Goal: Task Accomplishment & Management: Use online tool/utility

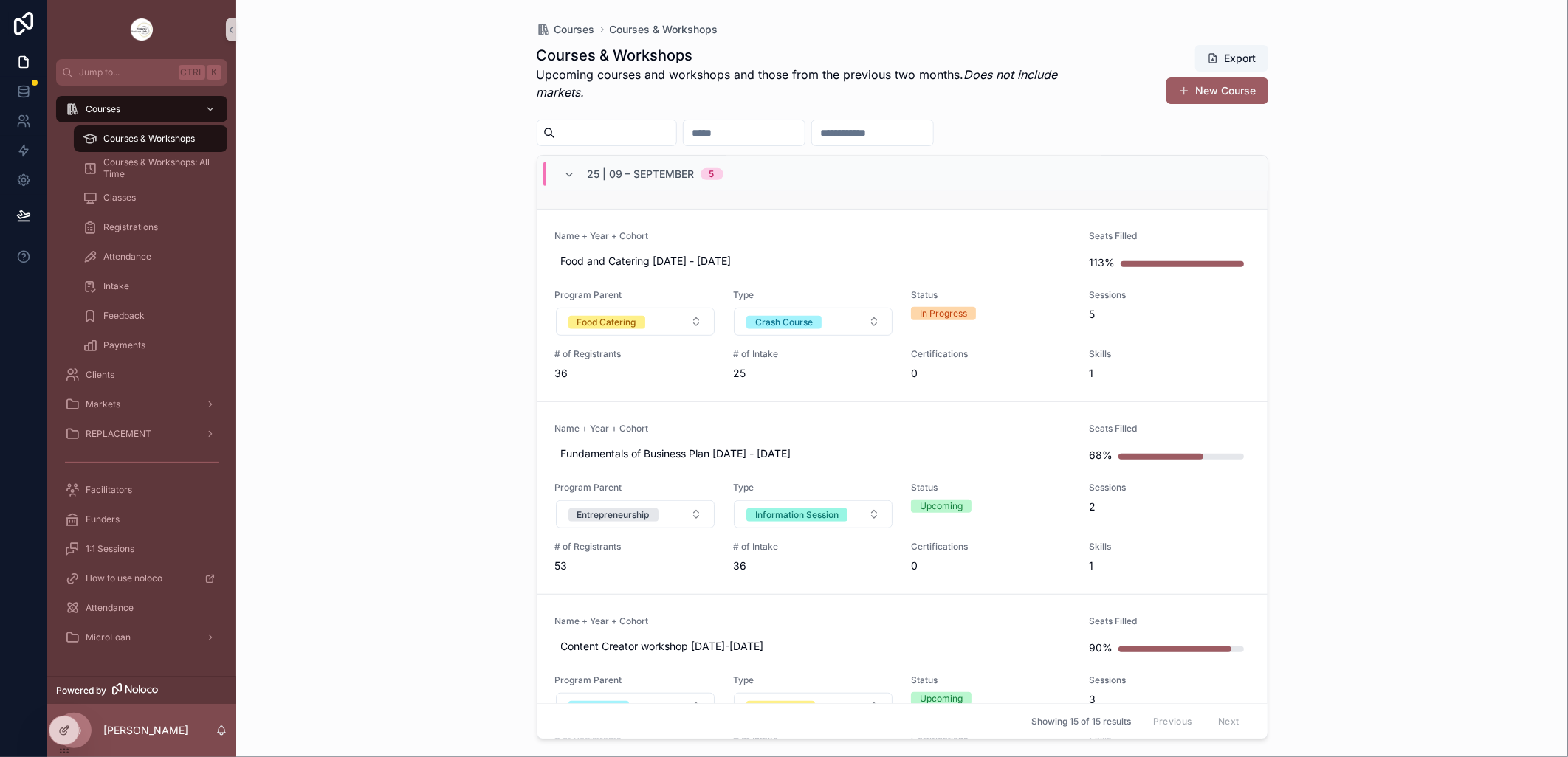
scroll to position [491, 0]
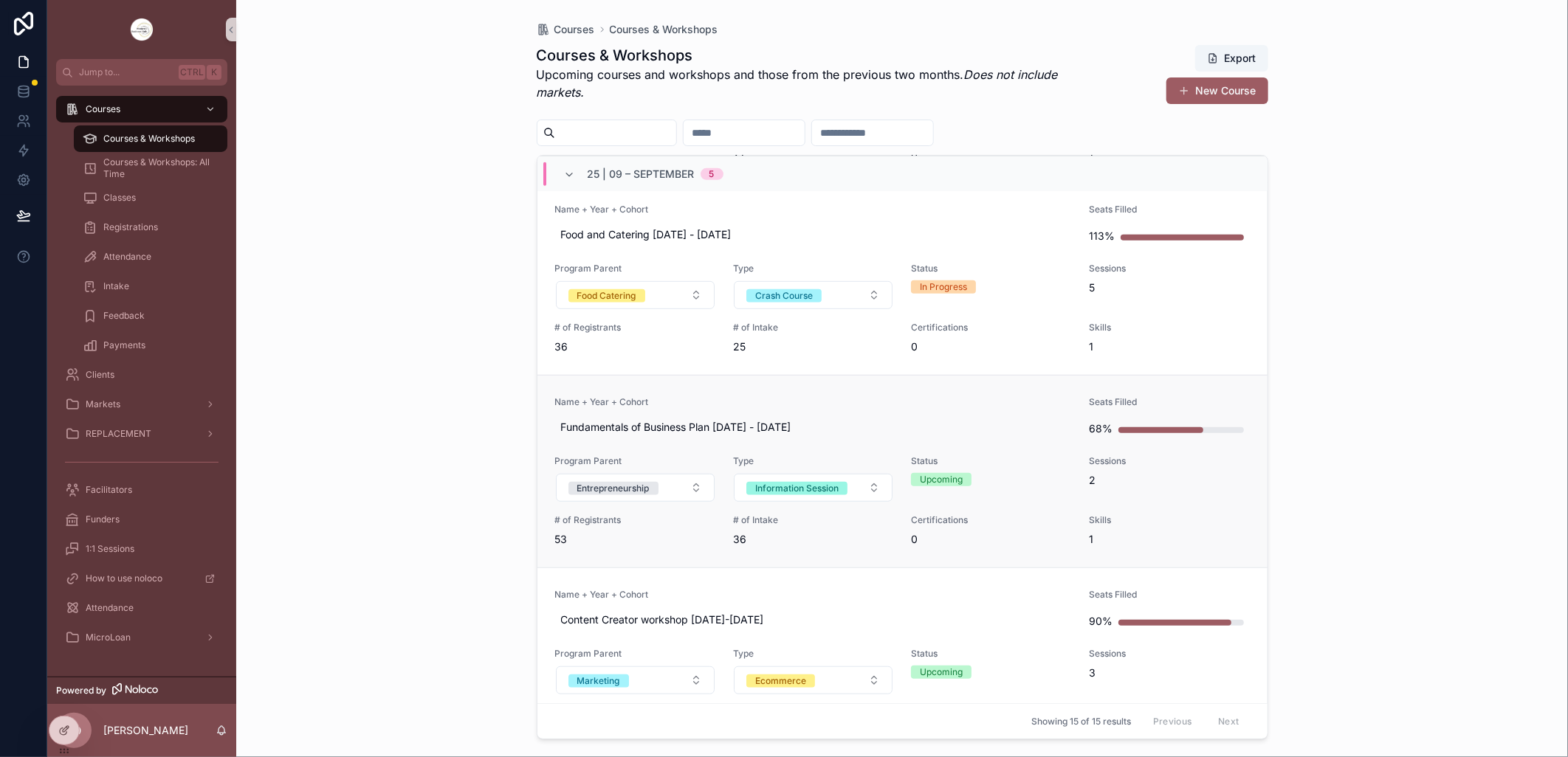
click at [762, 397] on span "Name + Year + Cohort" at bounding box center [813, 402] width 517 height 12
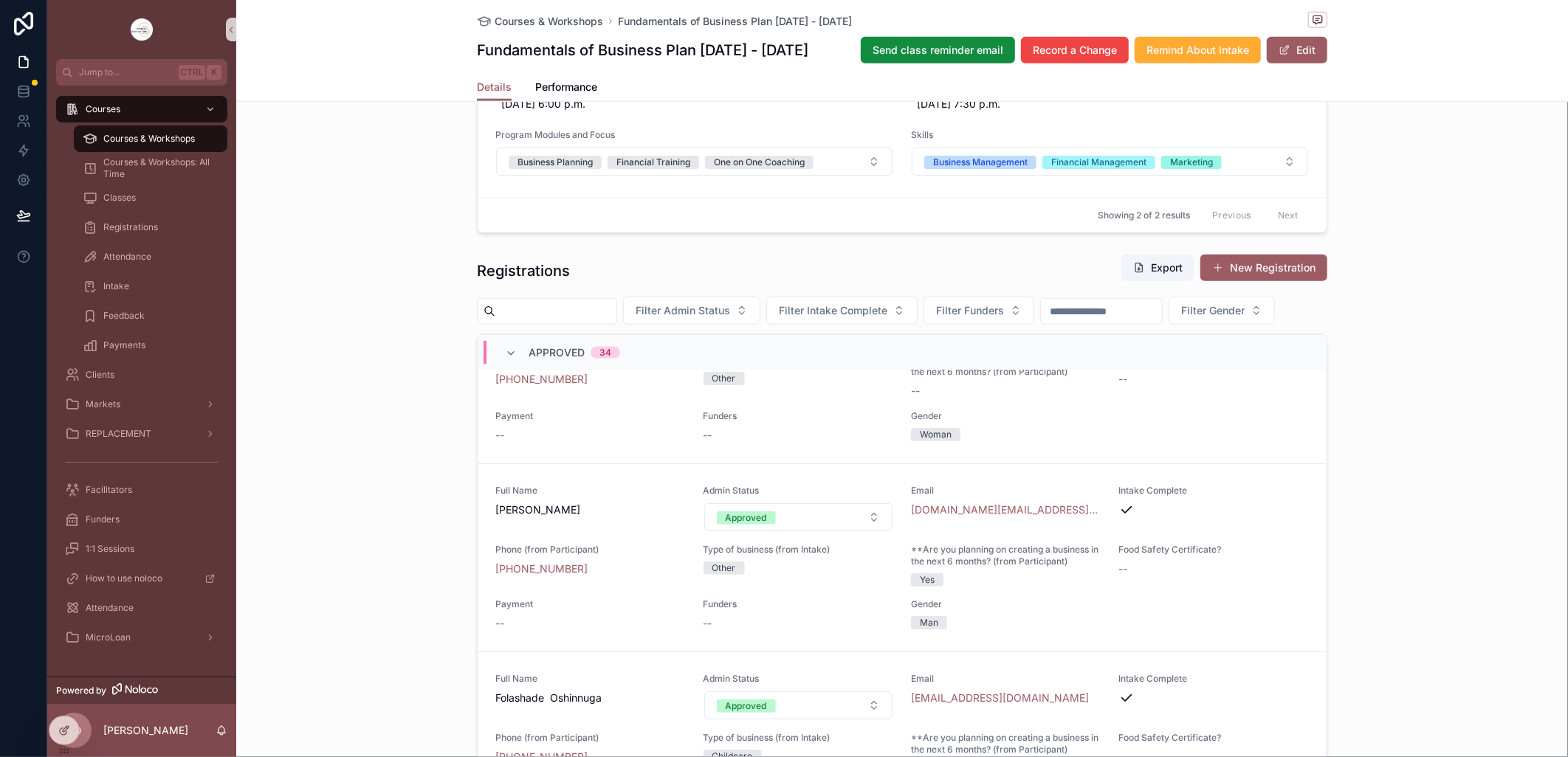
scroll to position [2049, 0]
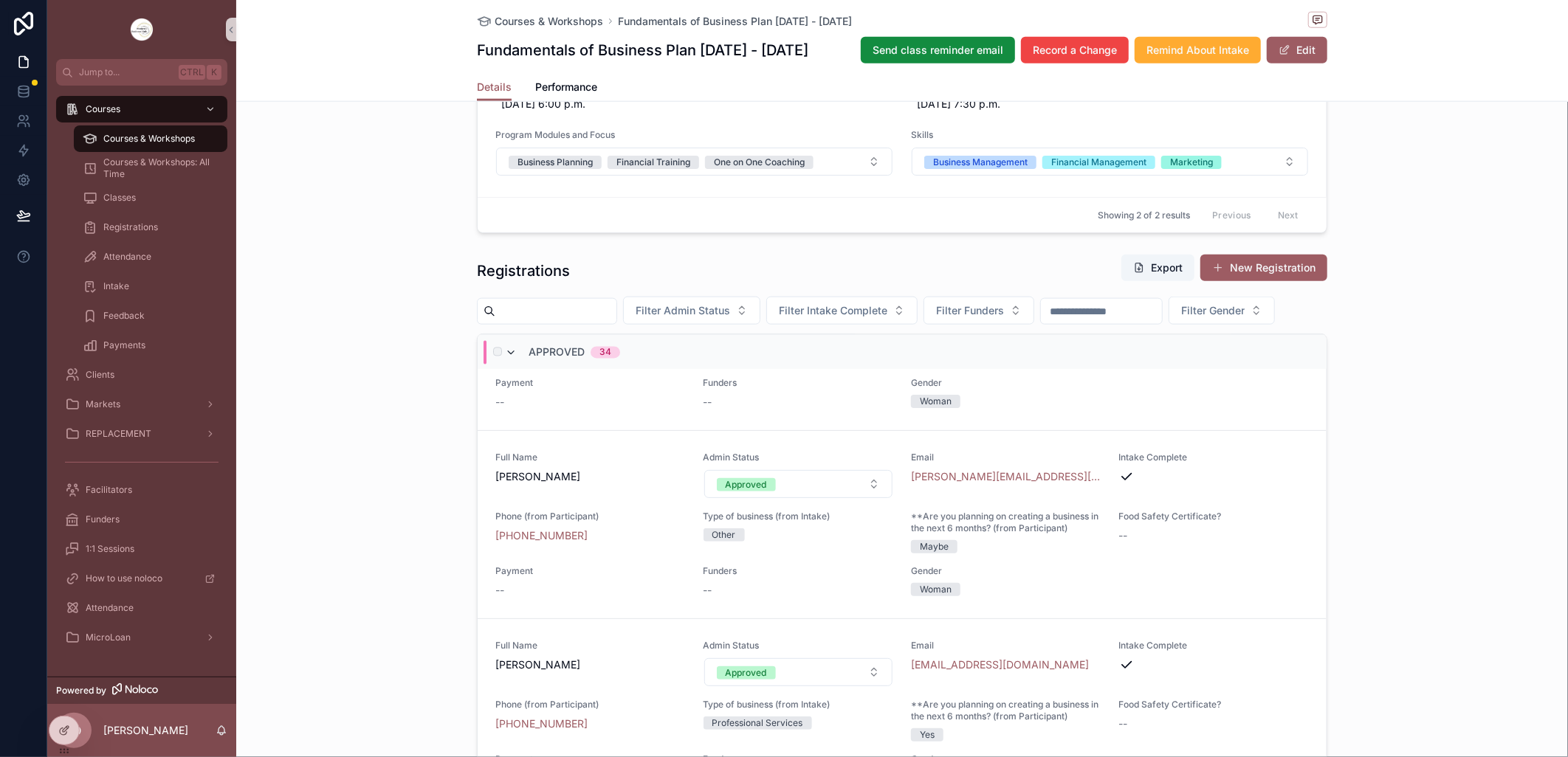
click at [505, 360] on icon "scrollable content" at bounding box center [511, 354] width 12 height 12
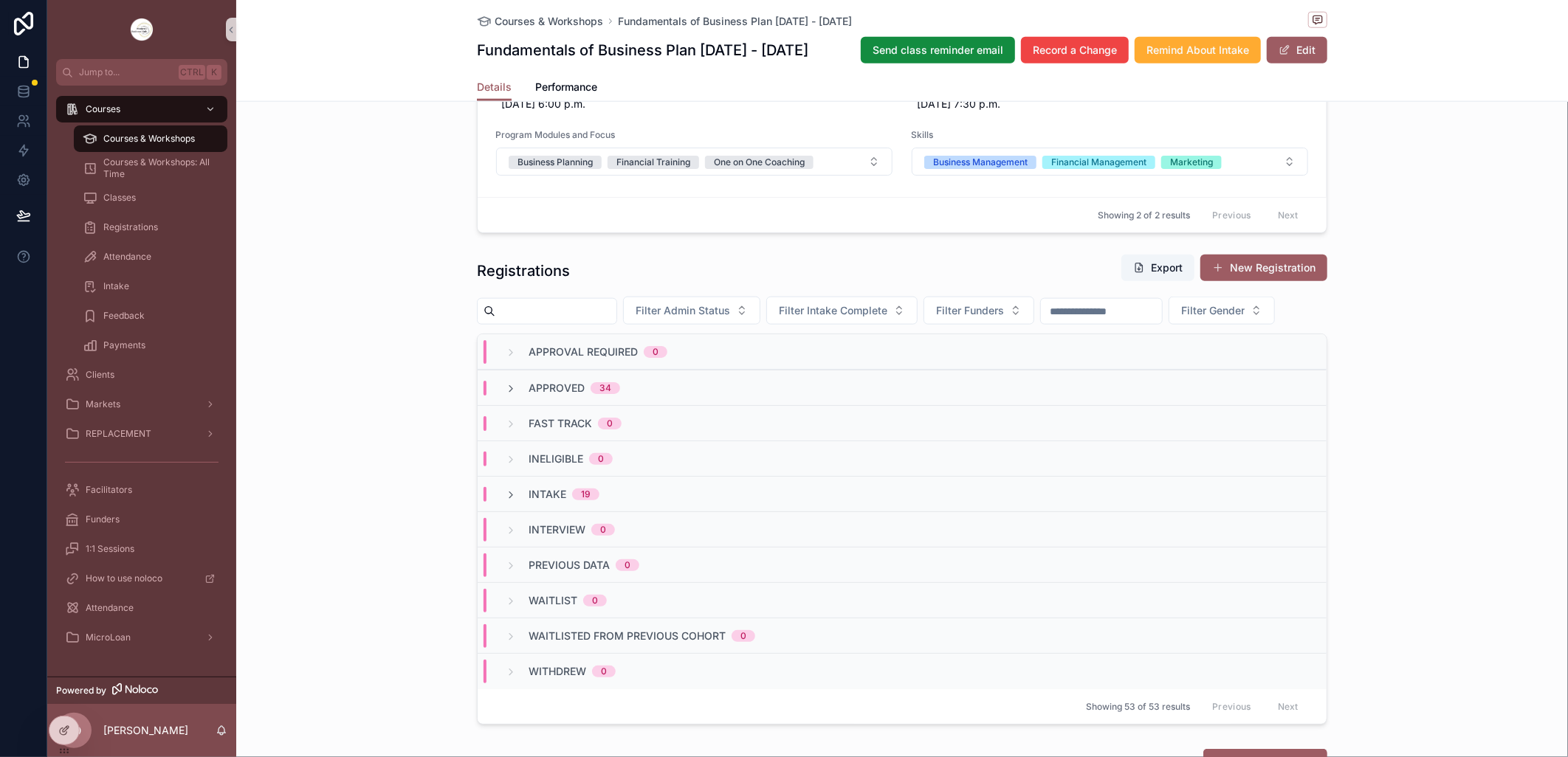
scroll to position [0, 0]
click at [611, 512] on div "Intake 19" at bounding box center [902, 493] width 848 height 36
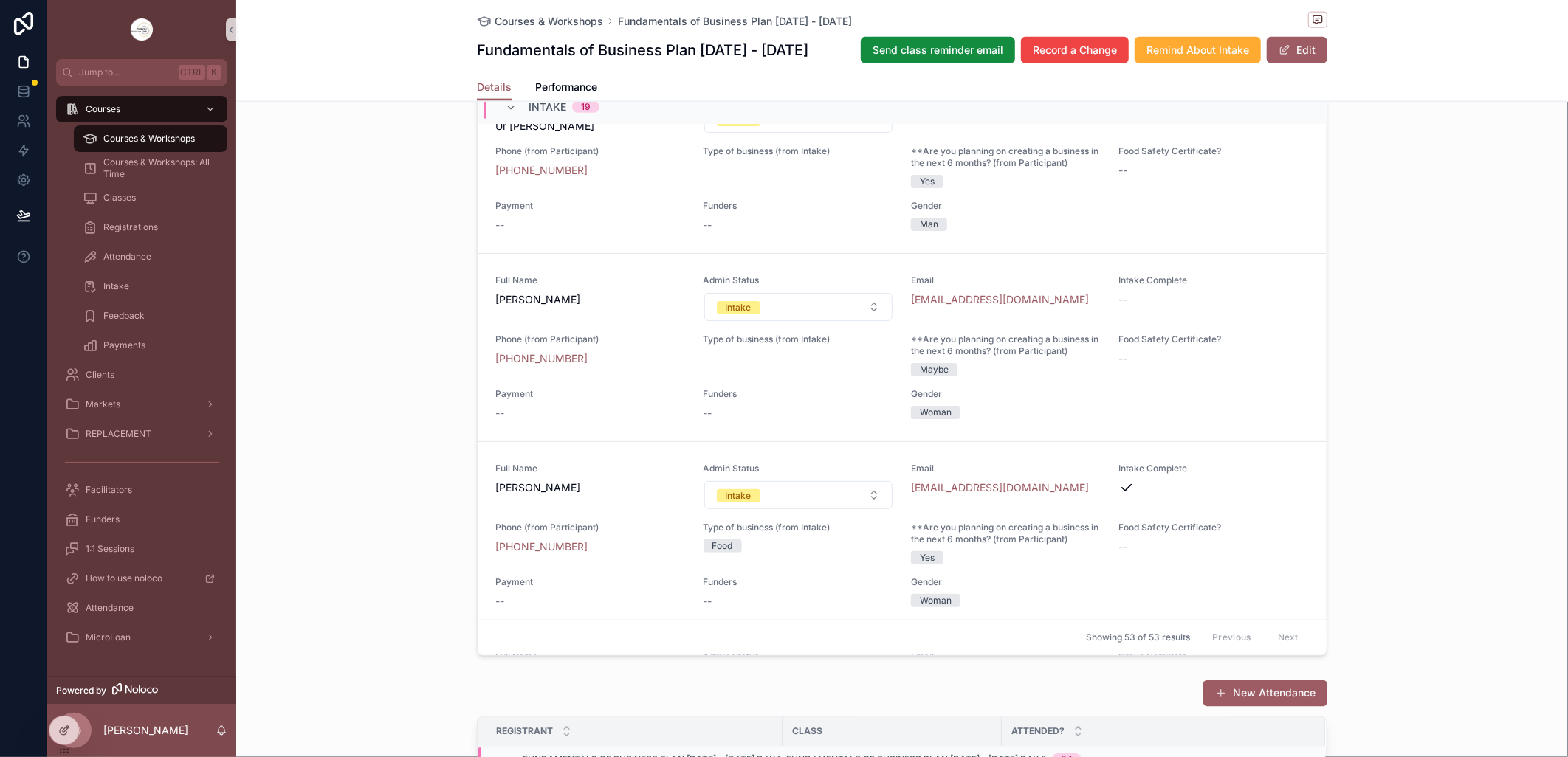
scroll to position [984, 0]
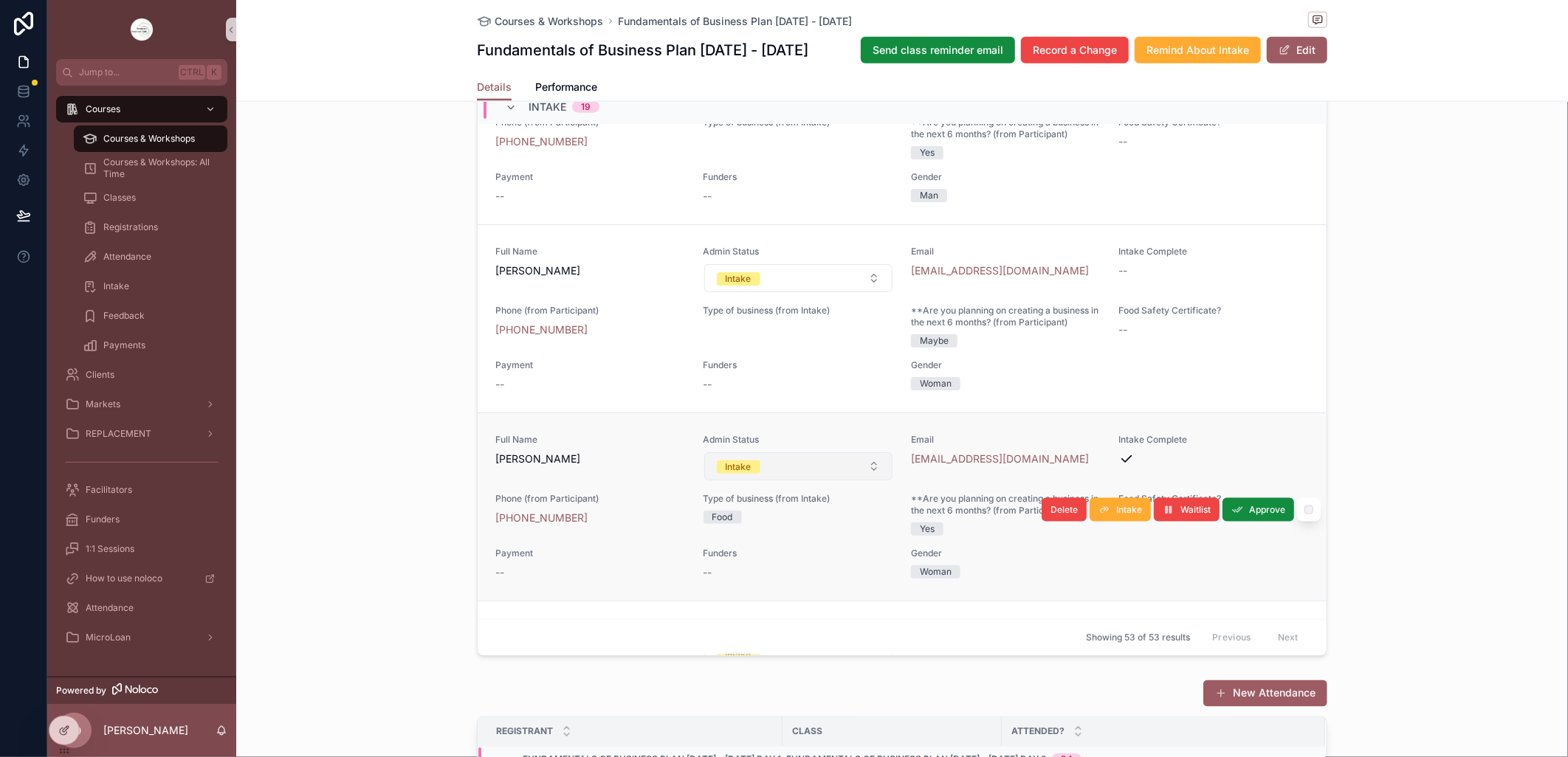
click at [858, 481] on button "Intake" at bounding box center [798, 466] width 189 height 28
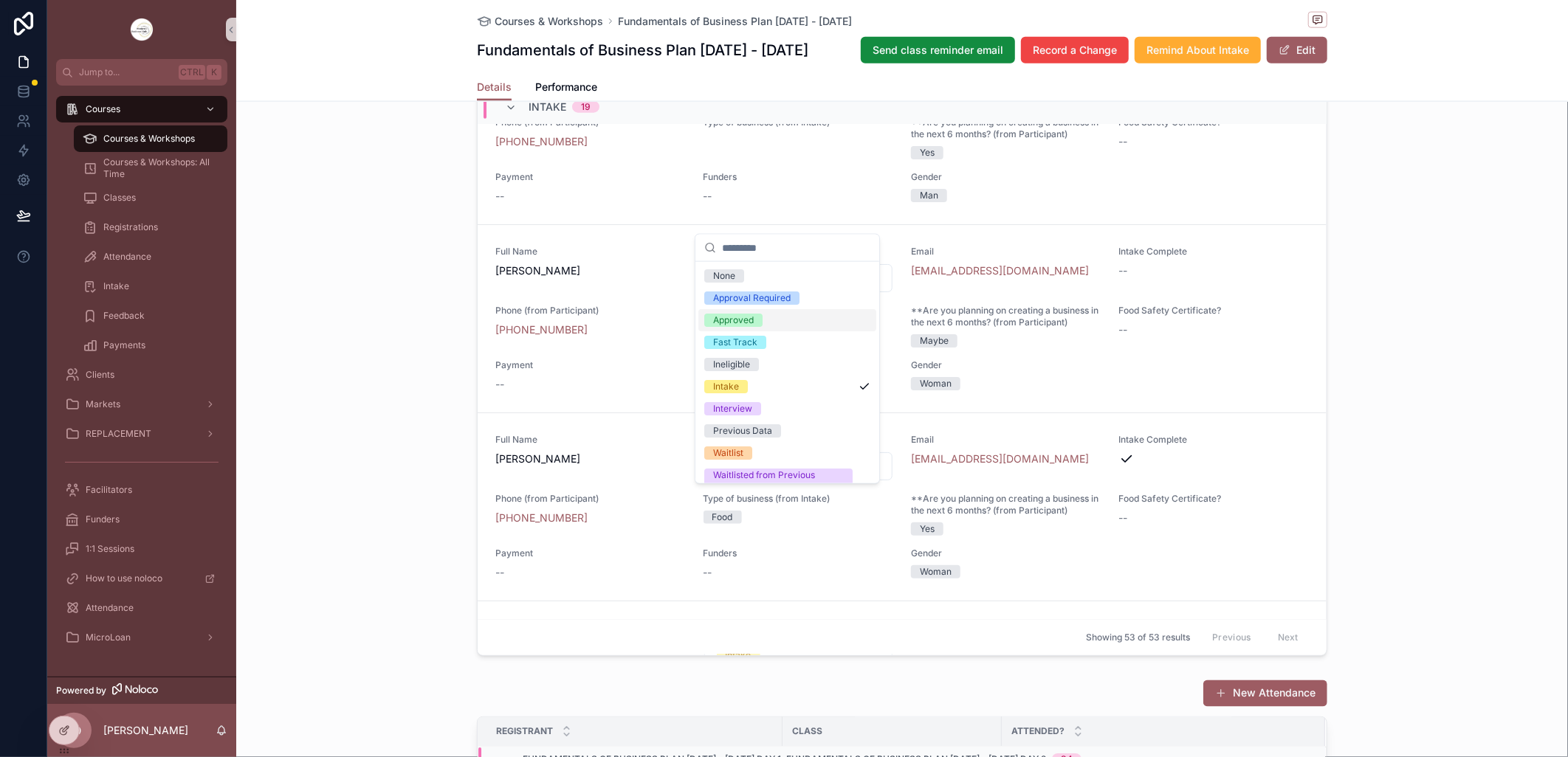
click at [742, 321] on div "Approved" at bounding box center [733, 321] width 41 height 14
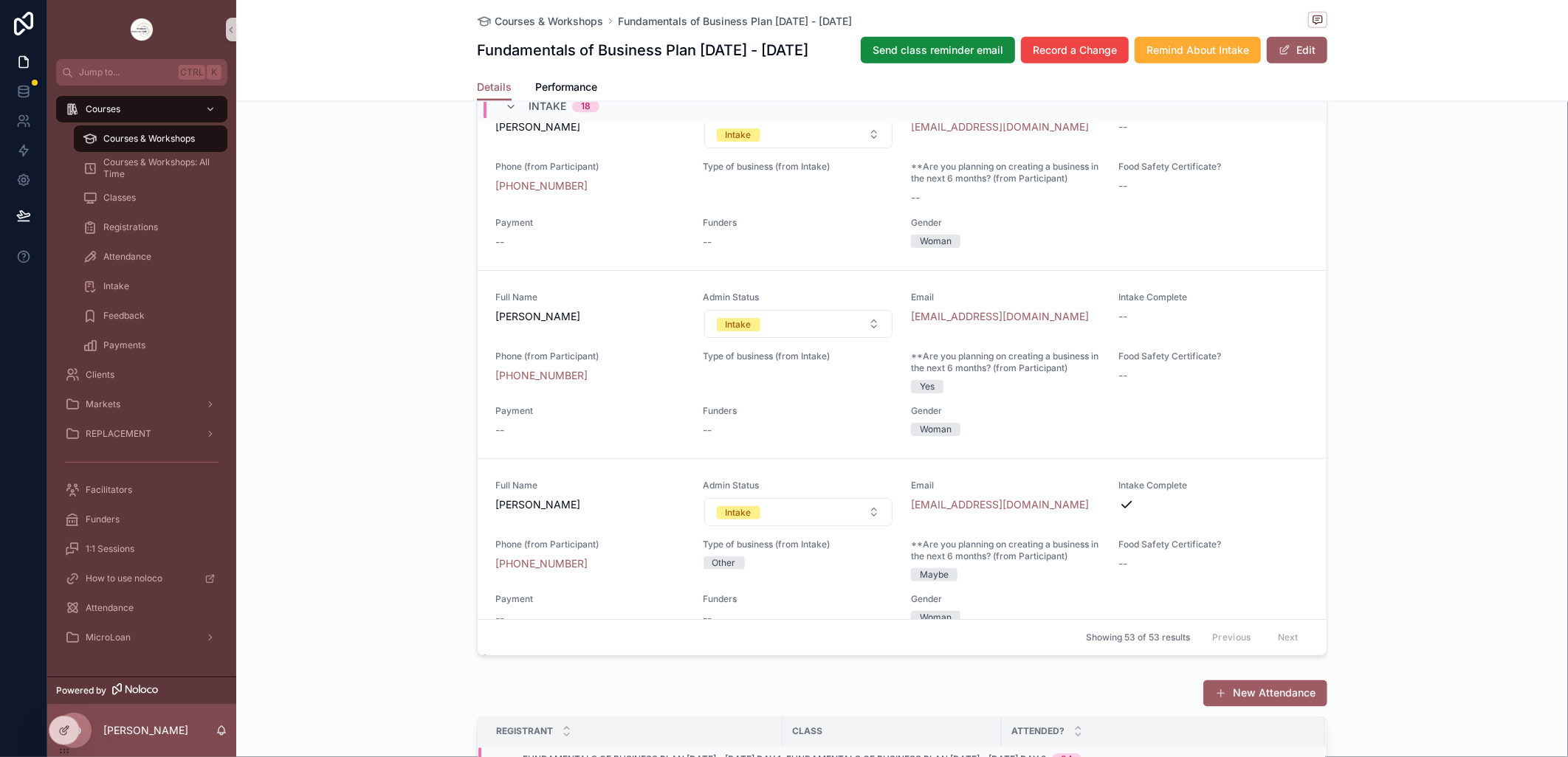
scroll to position [3690, 0]
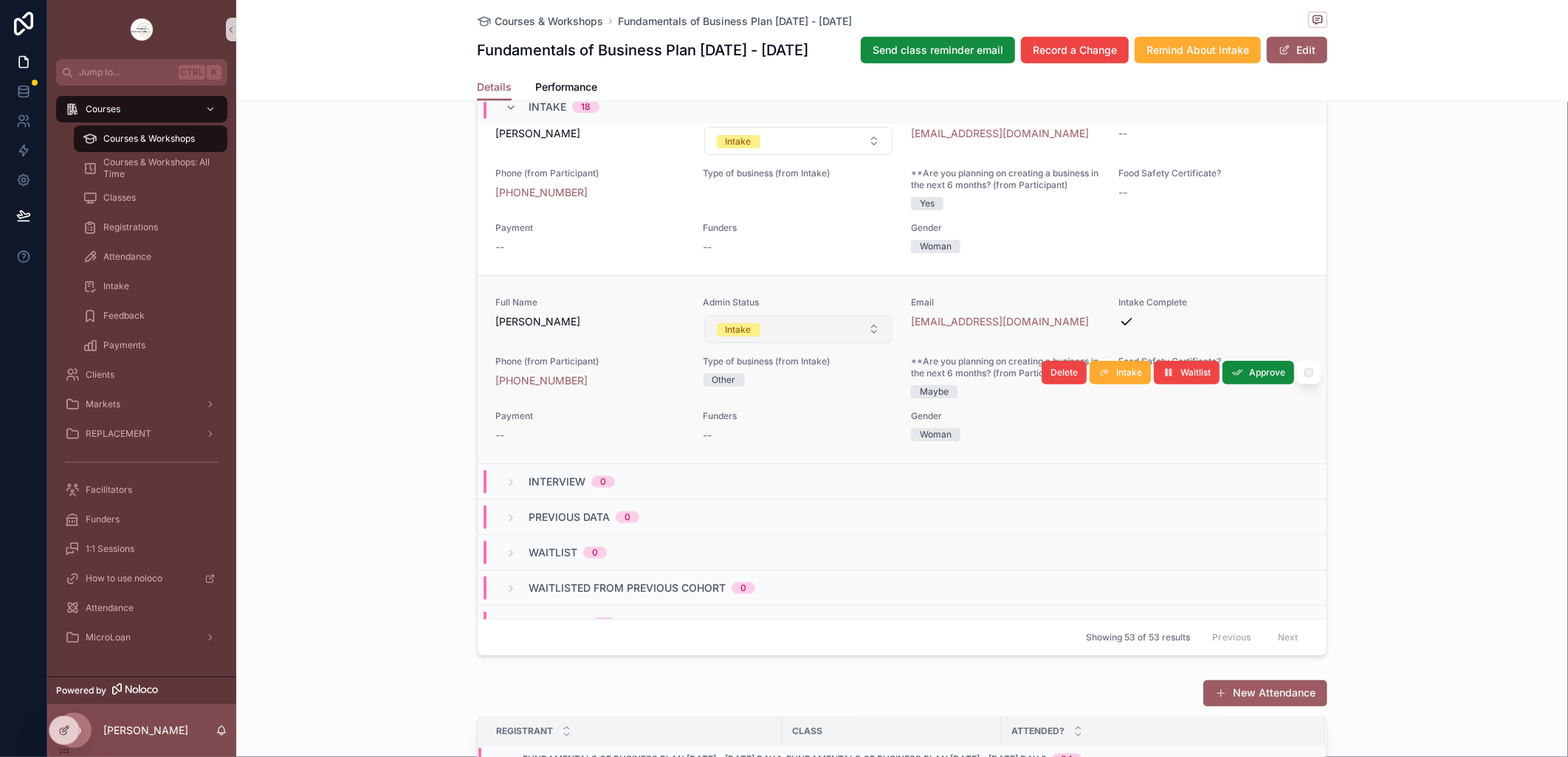
click at [861, 343] on button "Intake" at bounding box center [798, 329] width 189 height 28
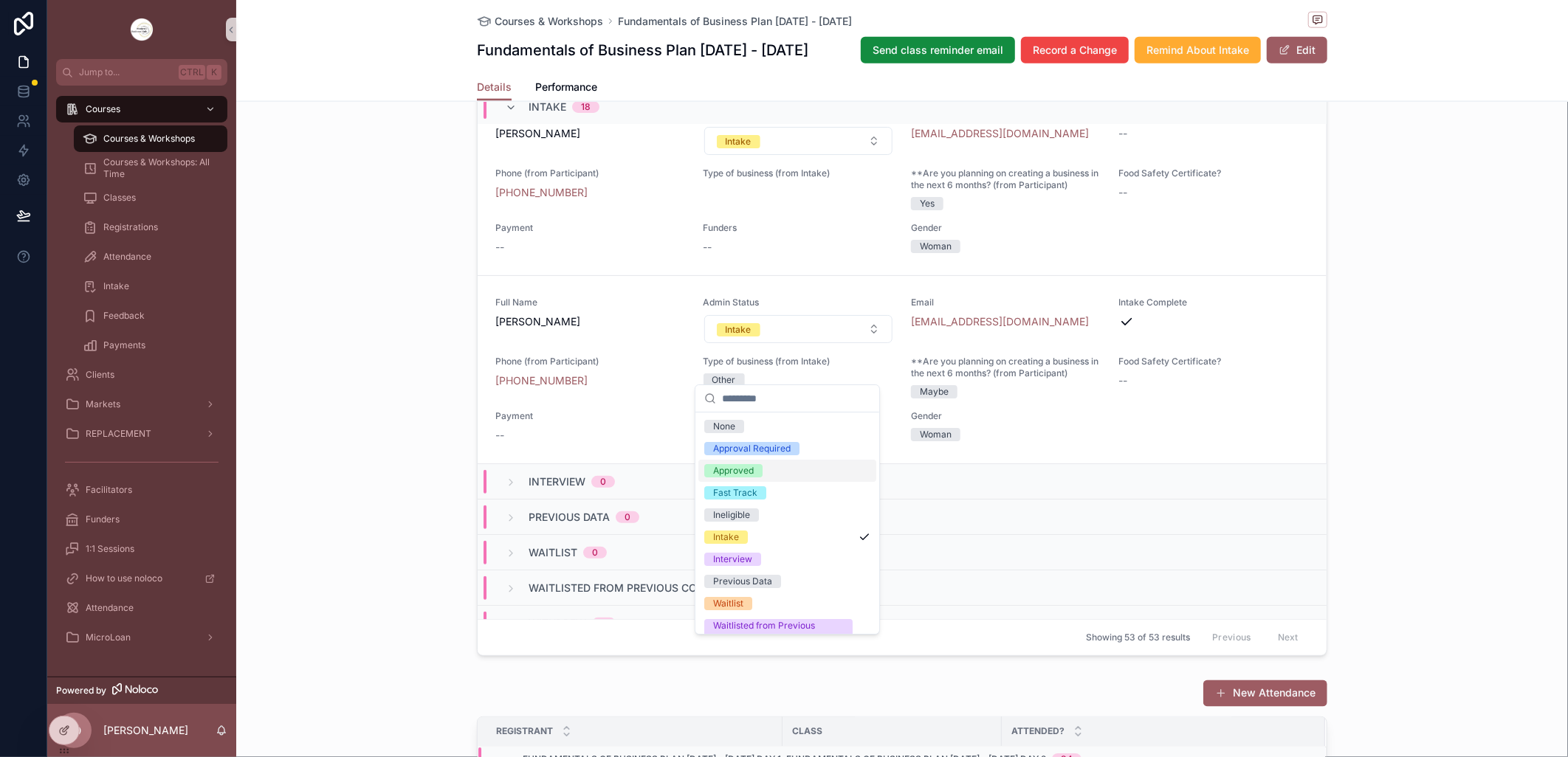
click at [751, 469] on div "Approved" at bounding box center [733, 471] width 41 height 14
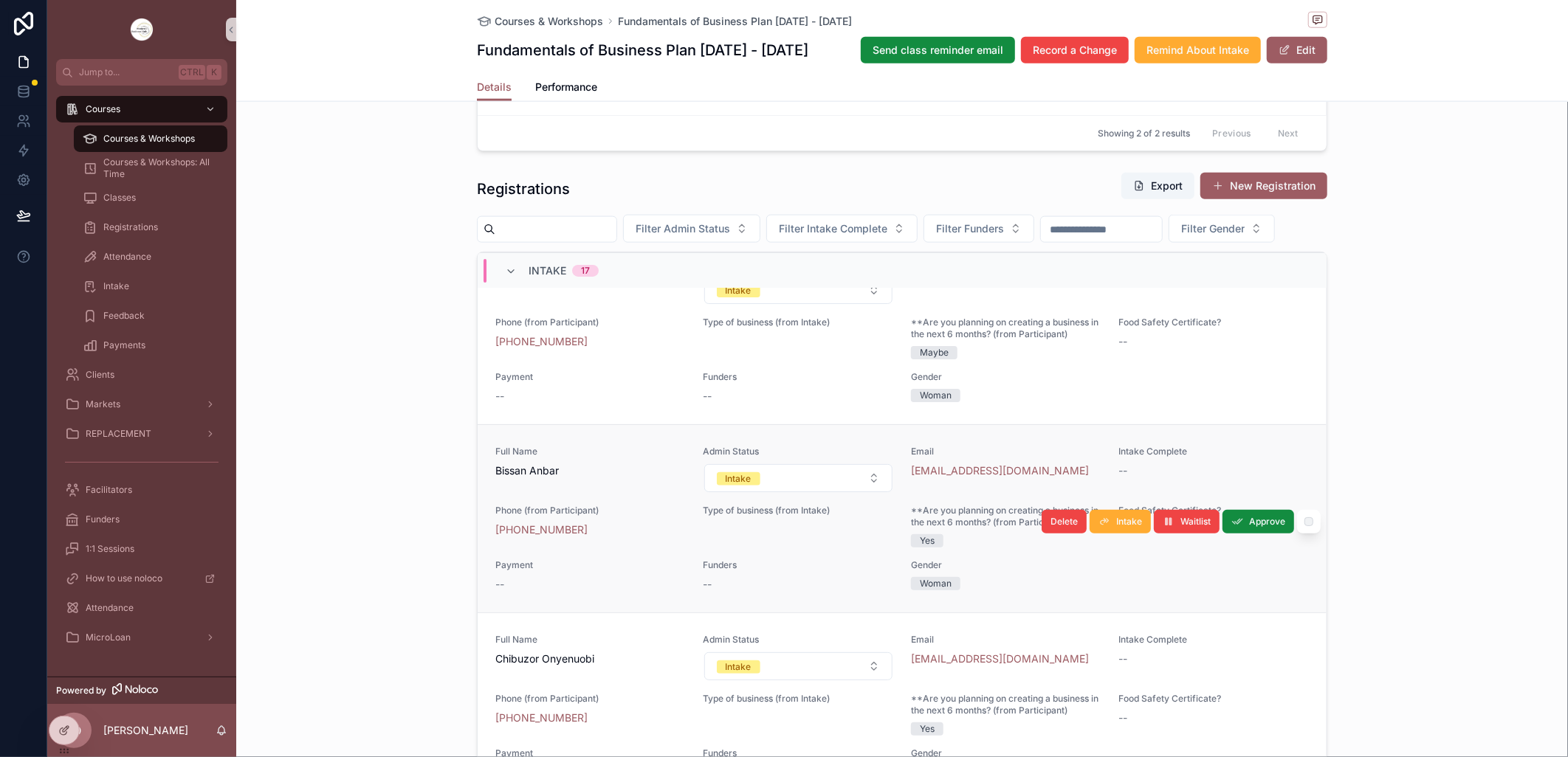
scroll to position [0, 0]
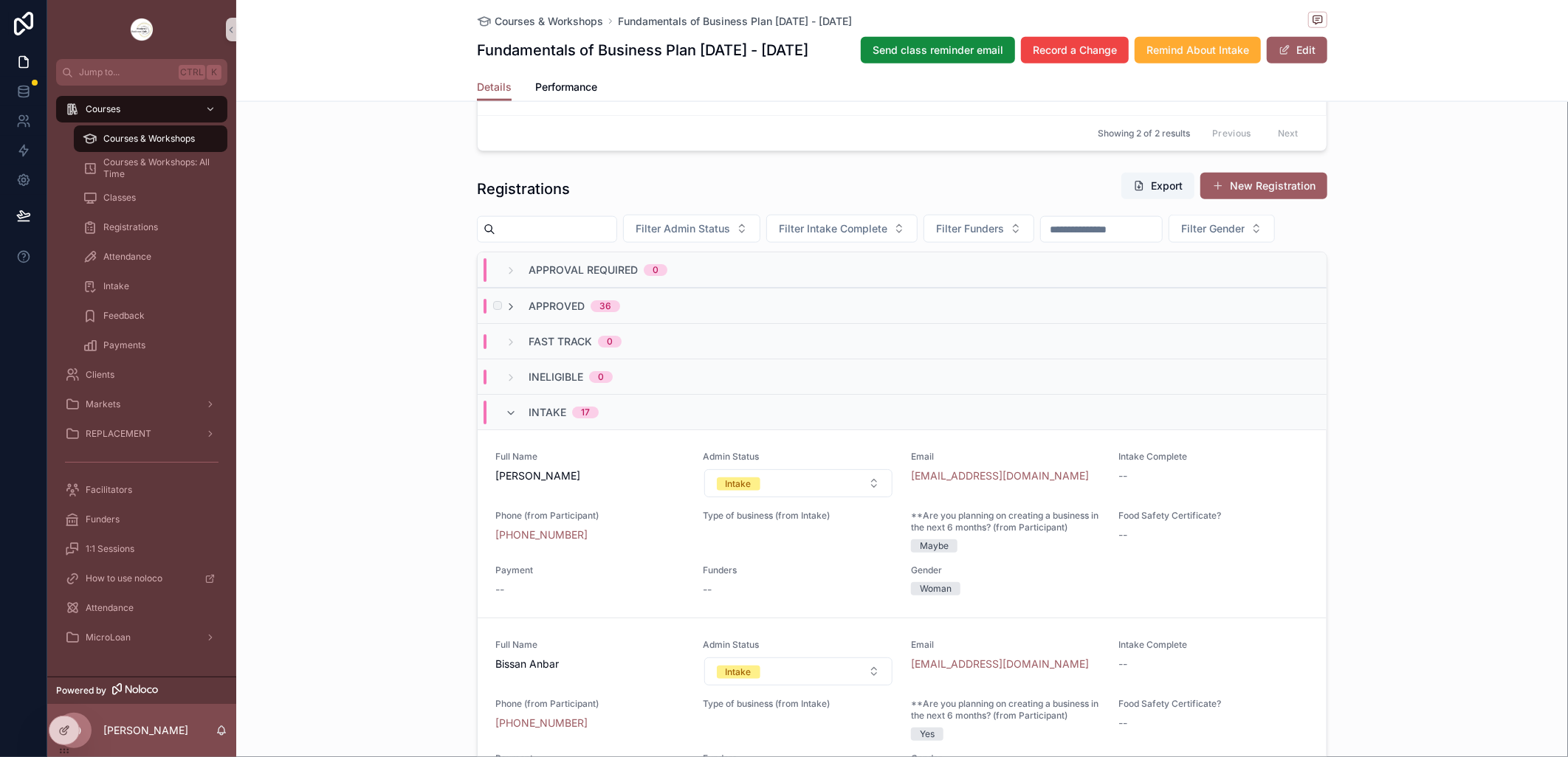
click at [674, 323] on div "Approved 36" at bounding box center [902, 305] width 848 height 36
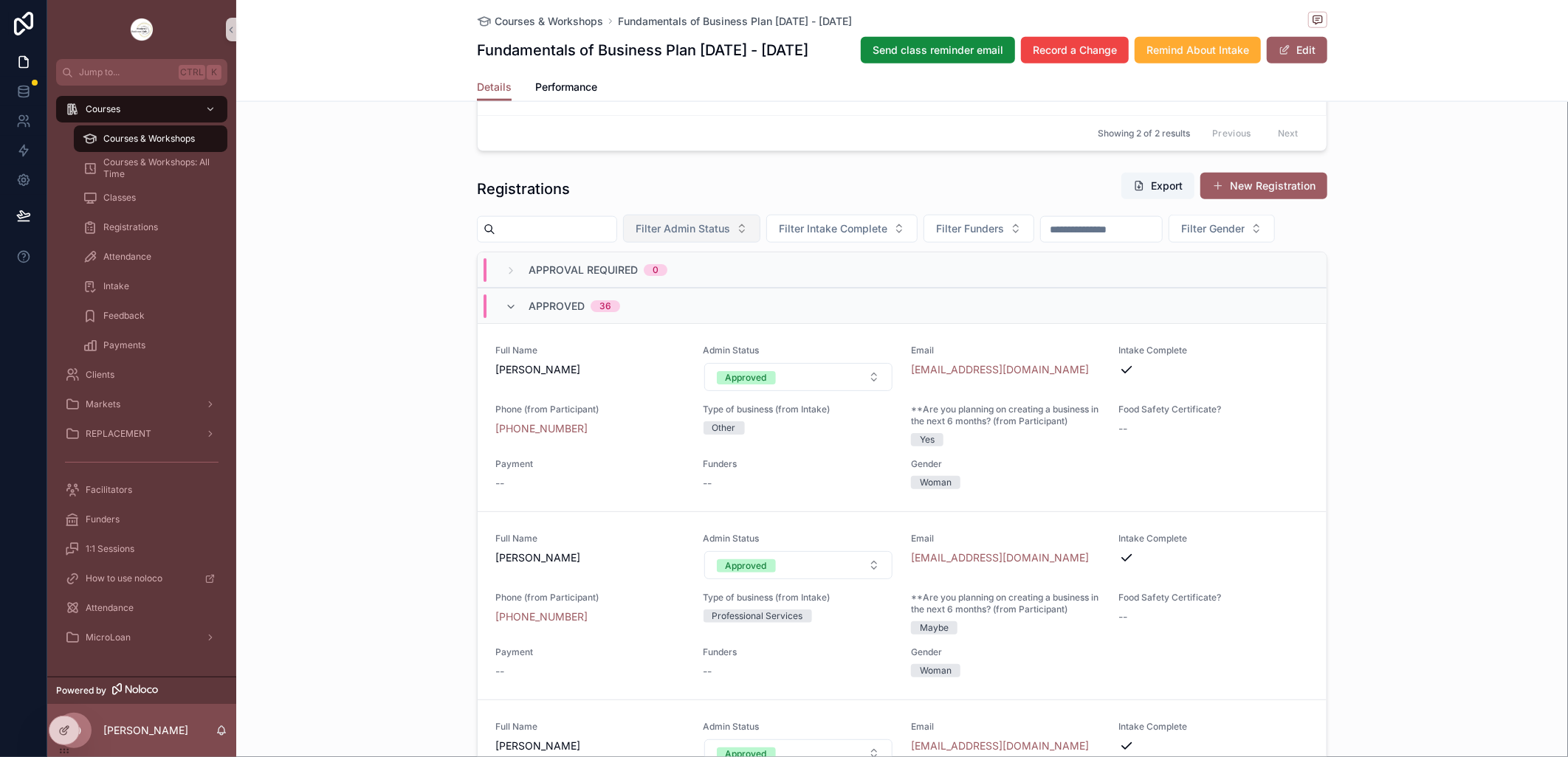
click at [760, 227] on button "Filter Admin Status" at bounding box center [691, 229] width 138 height 28
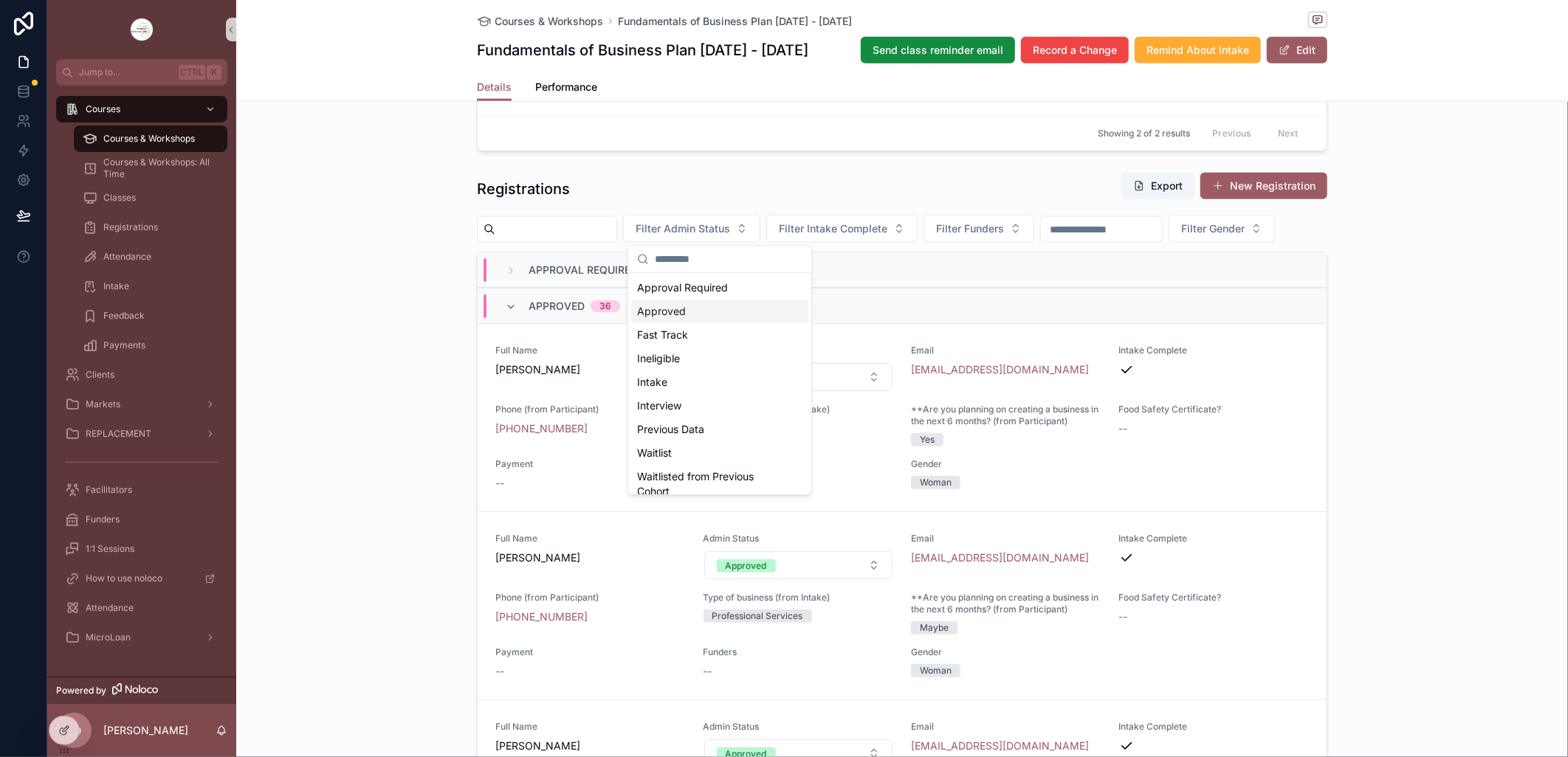
click at [680, 313] on div "Approved" at bounding box center [720, 311] width 177 height 23
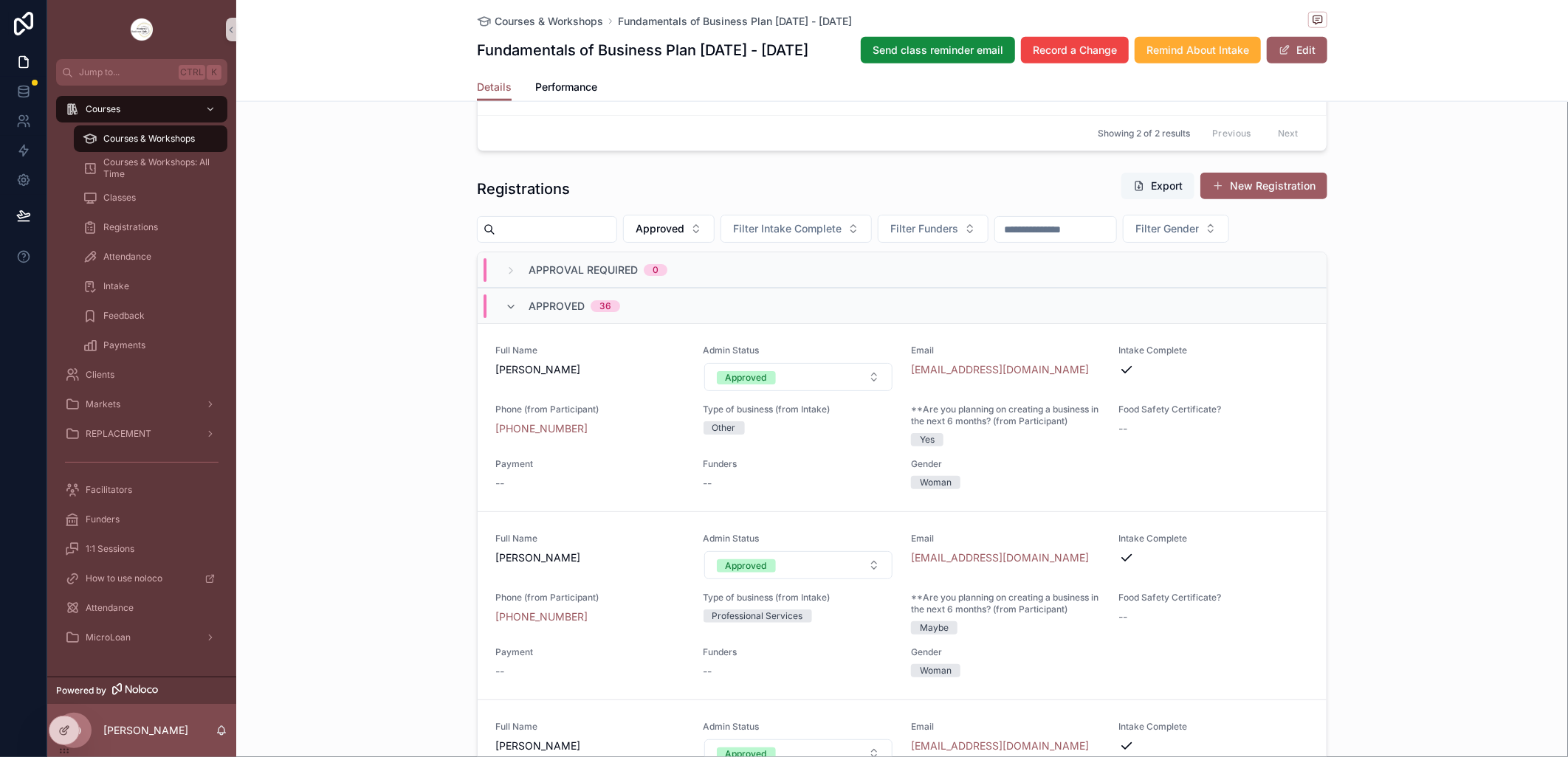
click at [1164, 188] on button "Export" at bounding box center [1157, 185] width 73 height 26
click at [387, 239] on div "**********" at bounding box center [902, 24] width 1331 height 1602
click at [163, 136] on span "Courses & Workshops" at bounding box center [149, 139] width 91 height 12
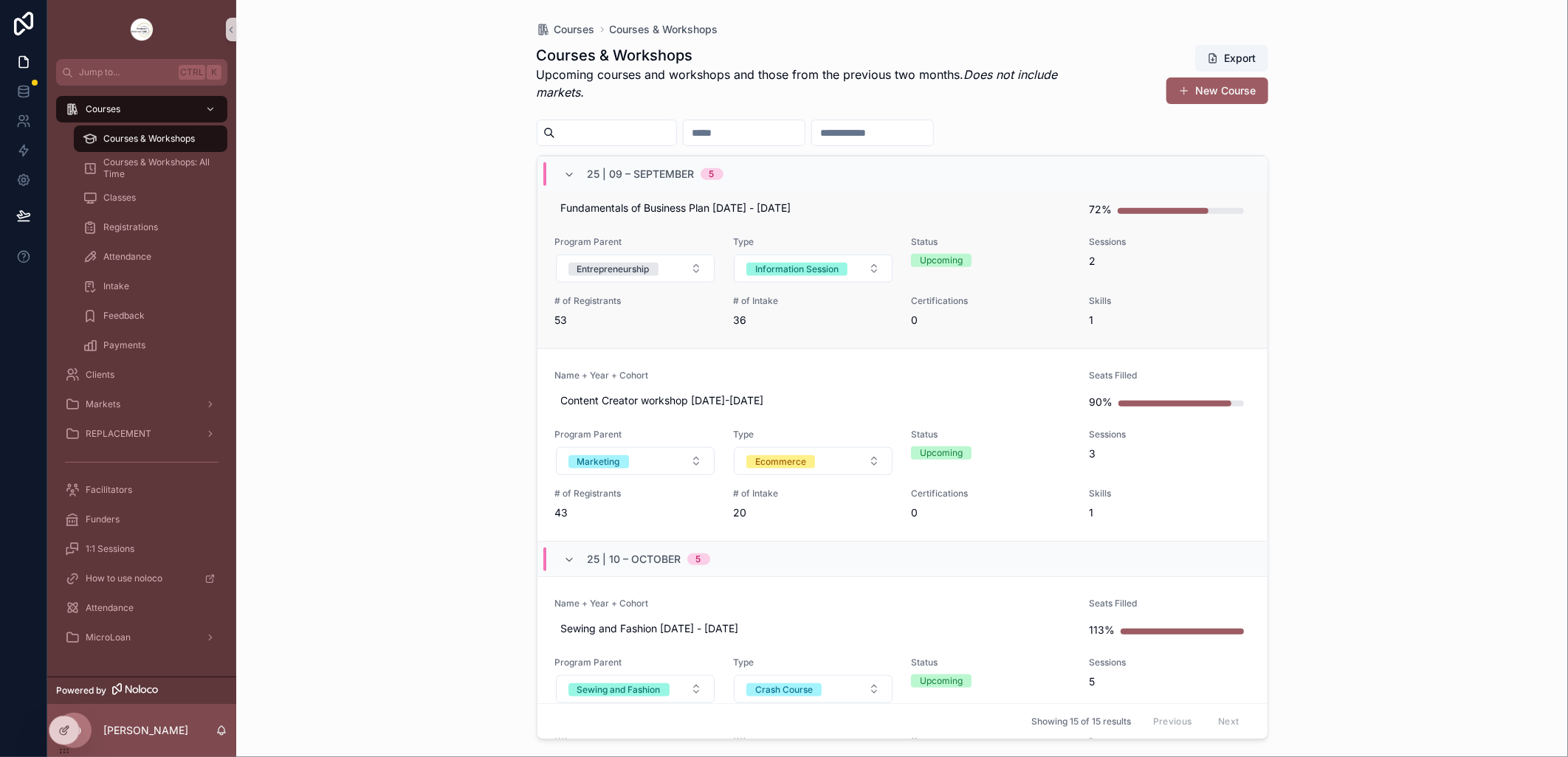
scroll to position [738, 0]
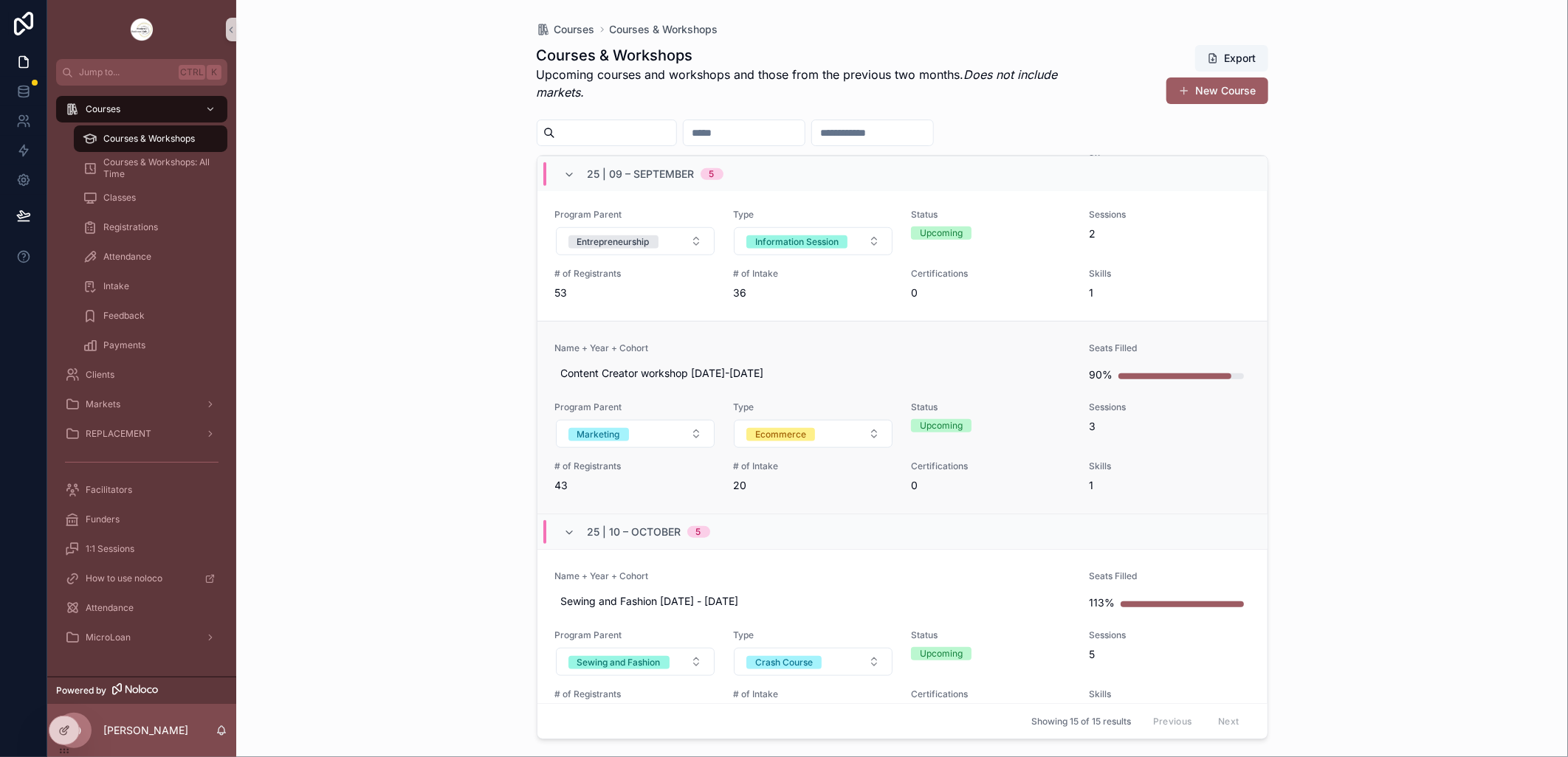
click at [756, 338] on link "Name + Year + Cohort Content Creator workshop [DATE]-[DATE] Seats Filled 90% Pr…" at bounding box center [902, 417] width 730 height 193
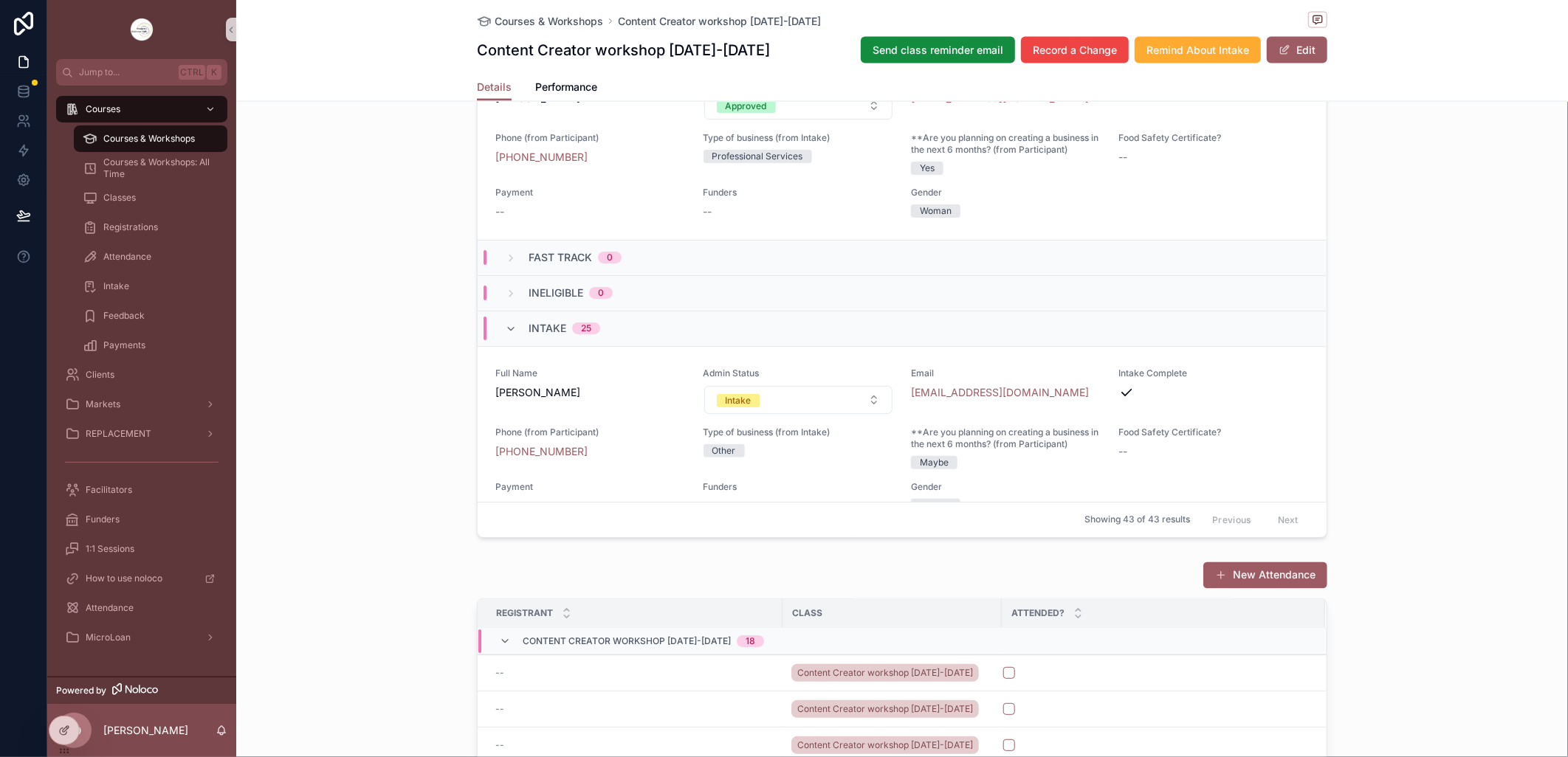
scroll to position [3314, 0]
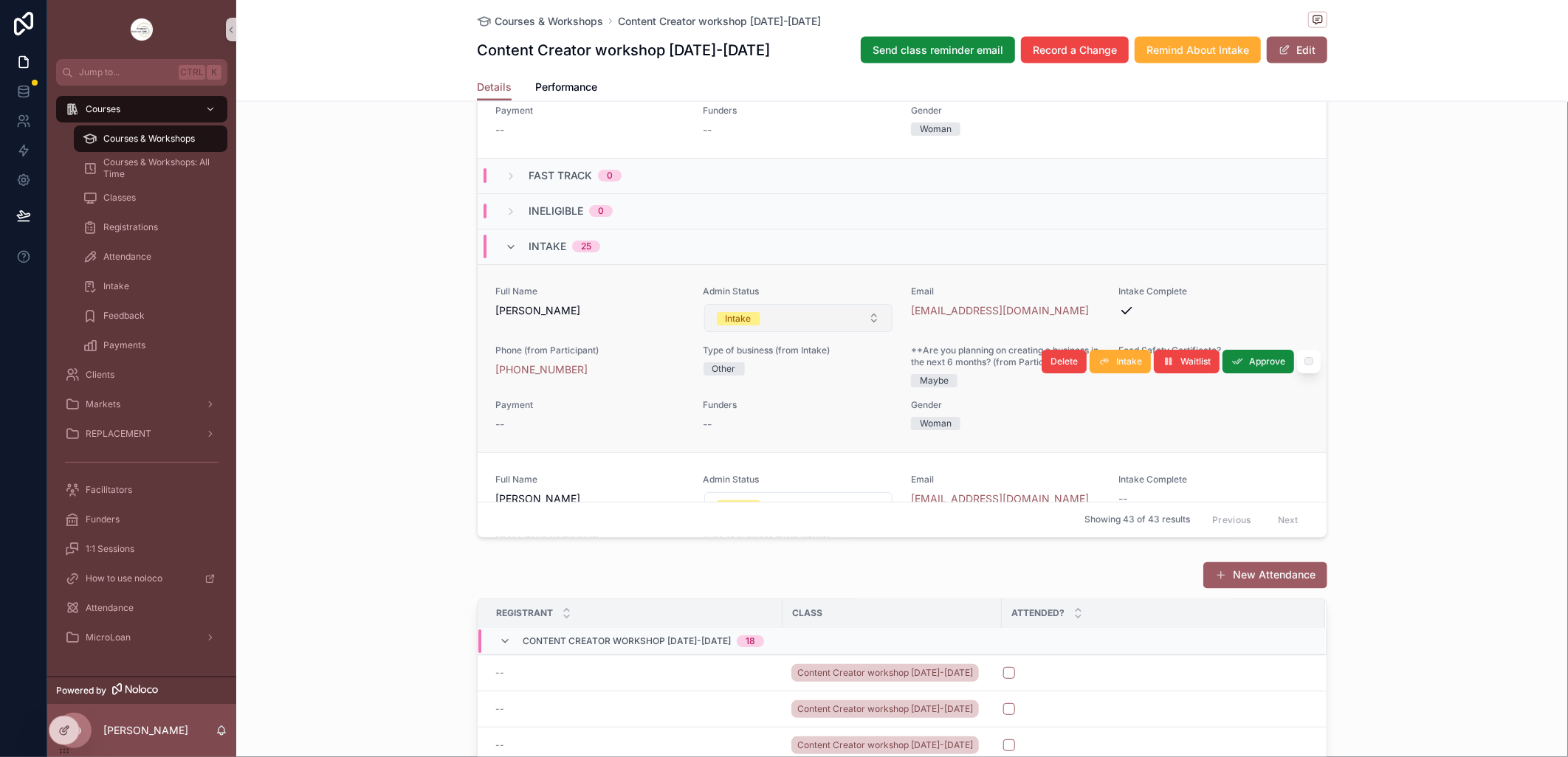
click at [864, 332] on button "Intake" at bounding box center [798, 318] width 189 height 28
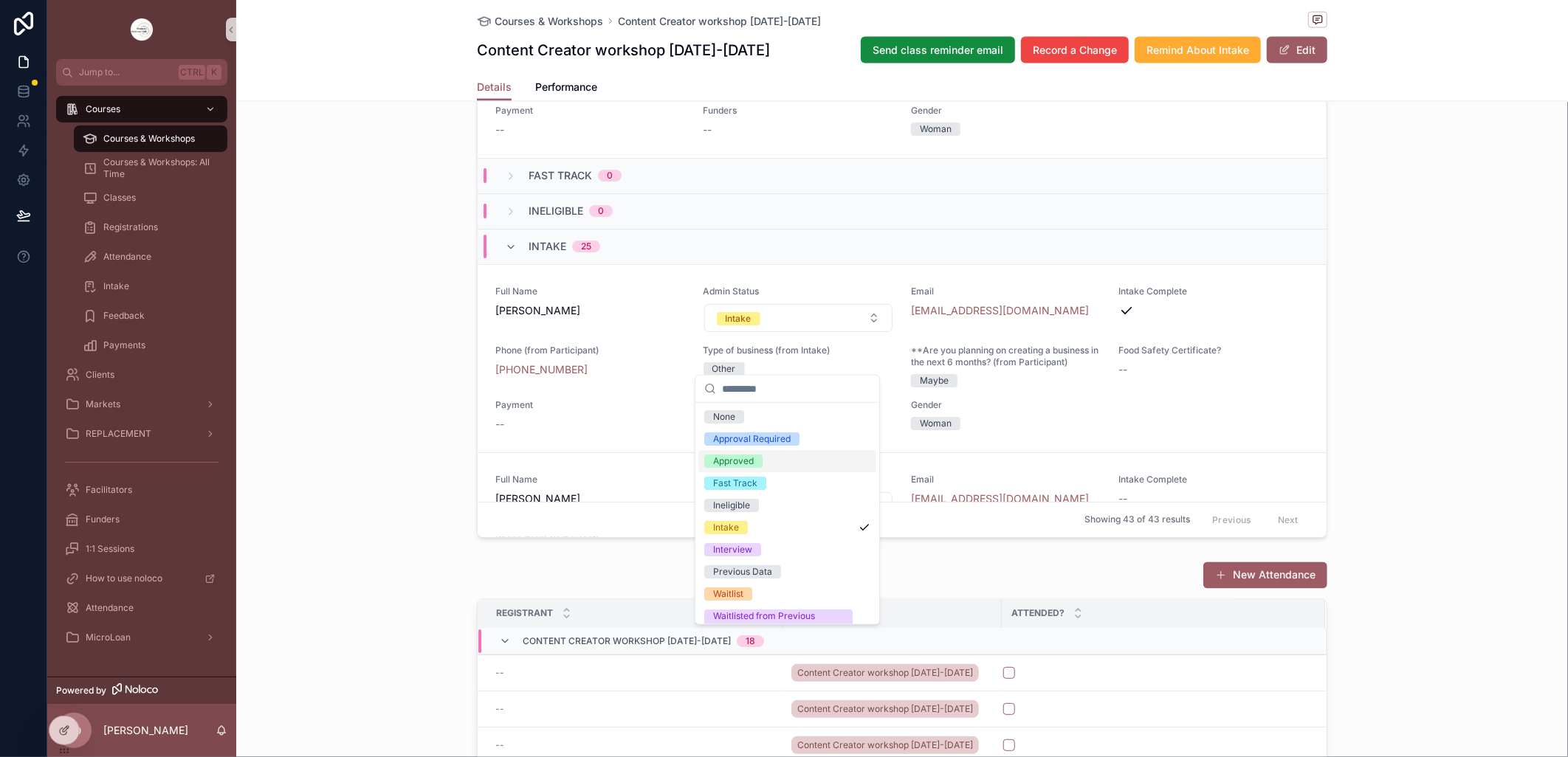
click at [762, 457] on div "Approved" at bounding box center [786, 460] width 177 height 22
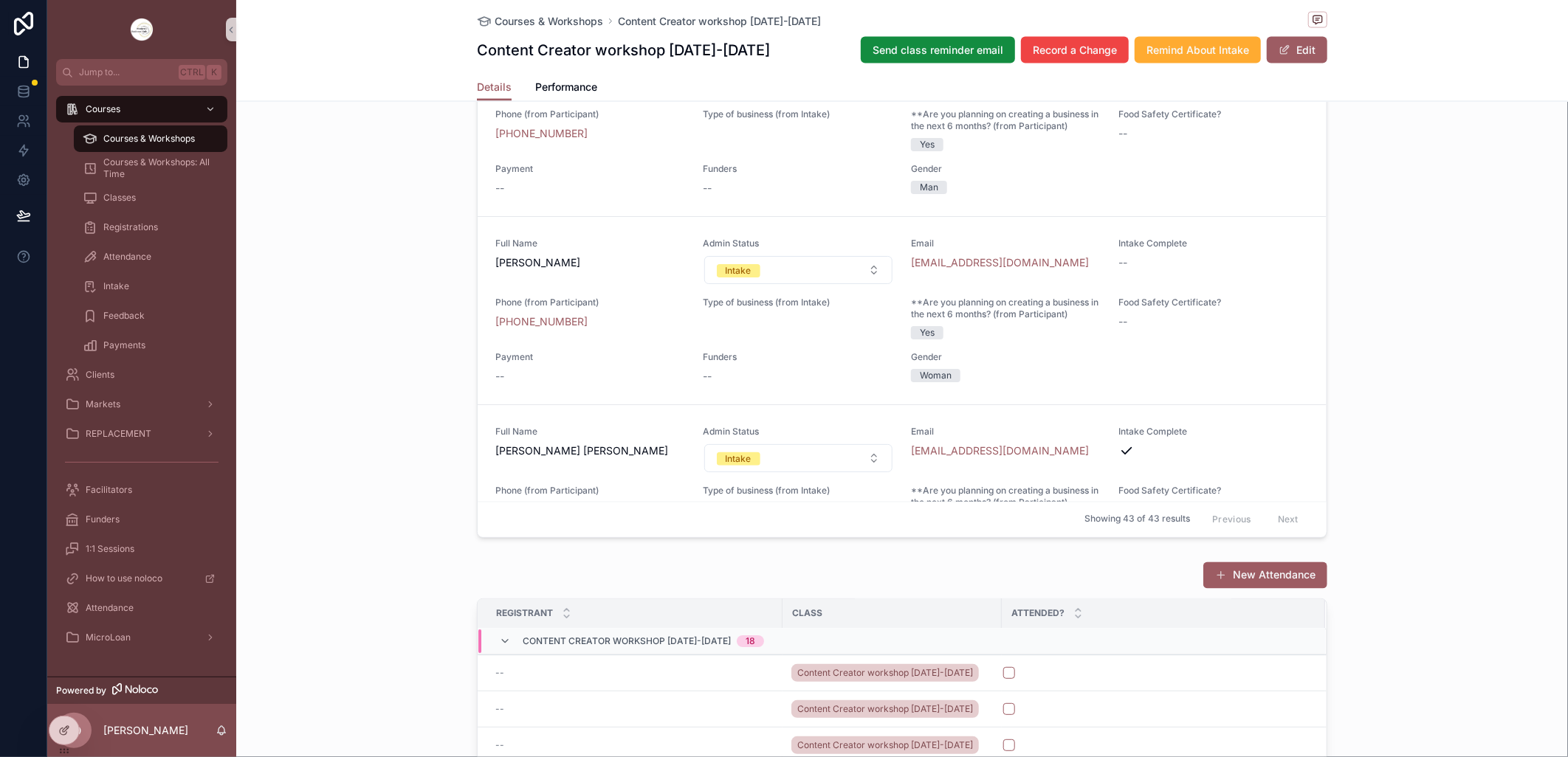
scroll to position [4952, 0]
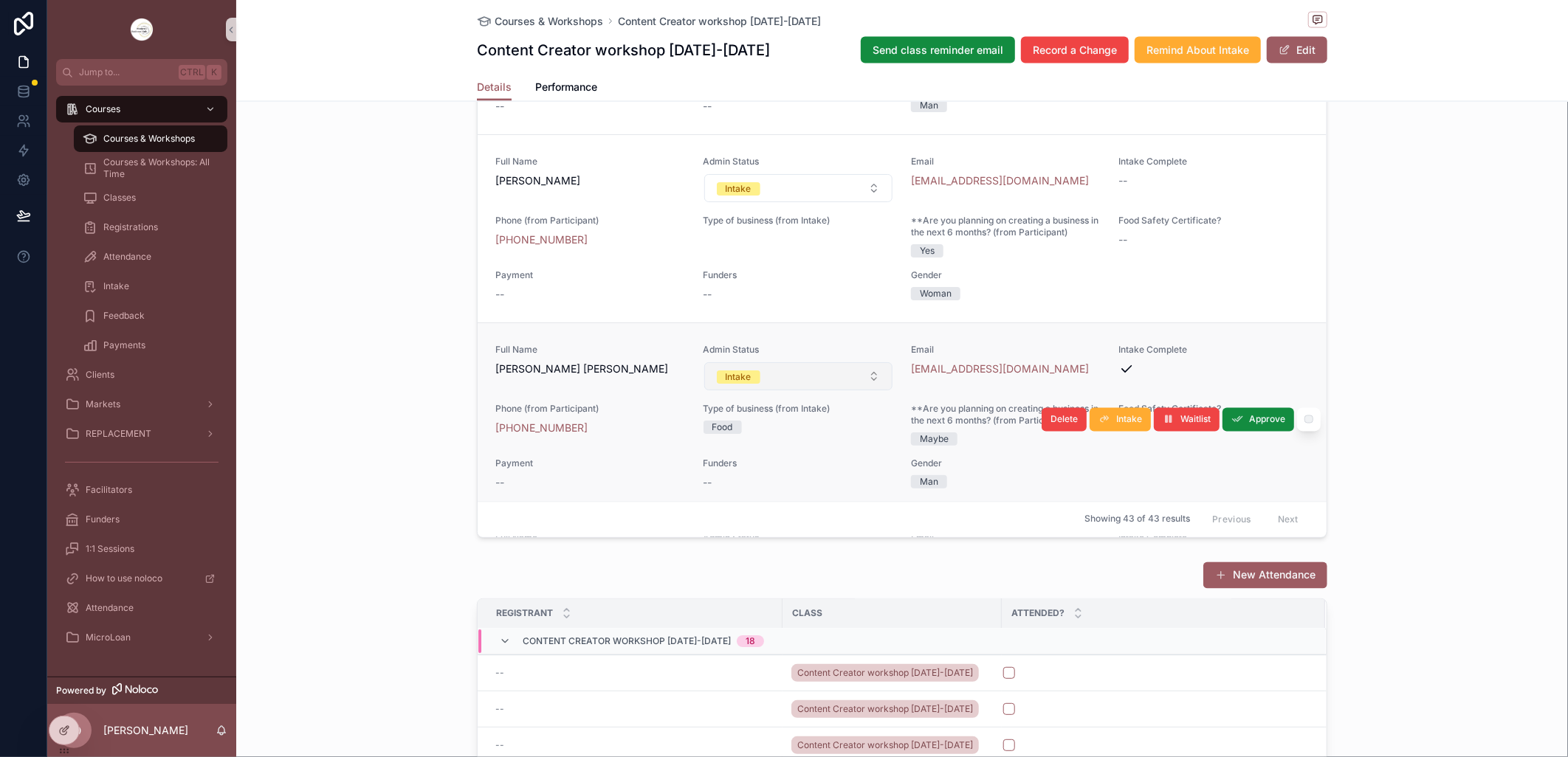
click at [862, 391] on button "Intake" at bounding box center [798, 376] width 189 height 28
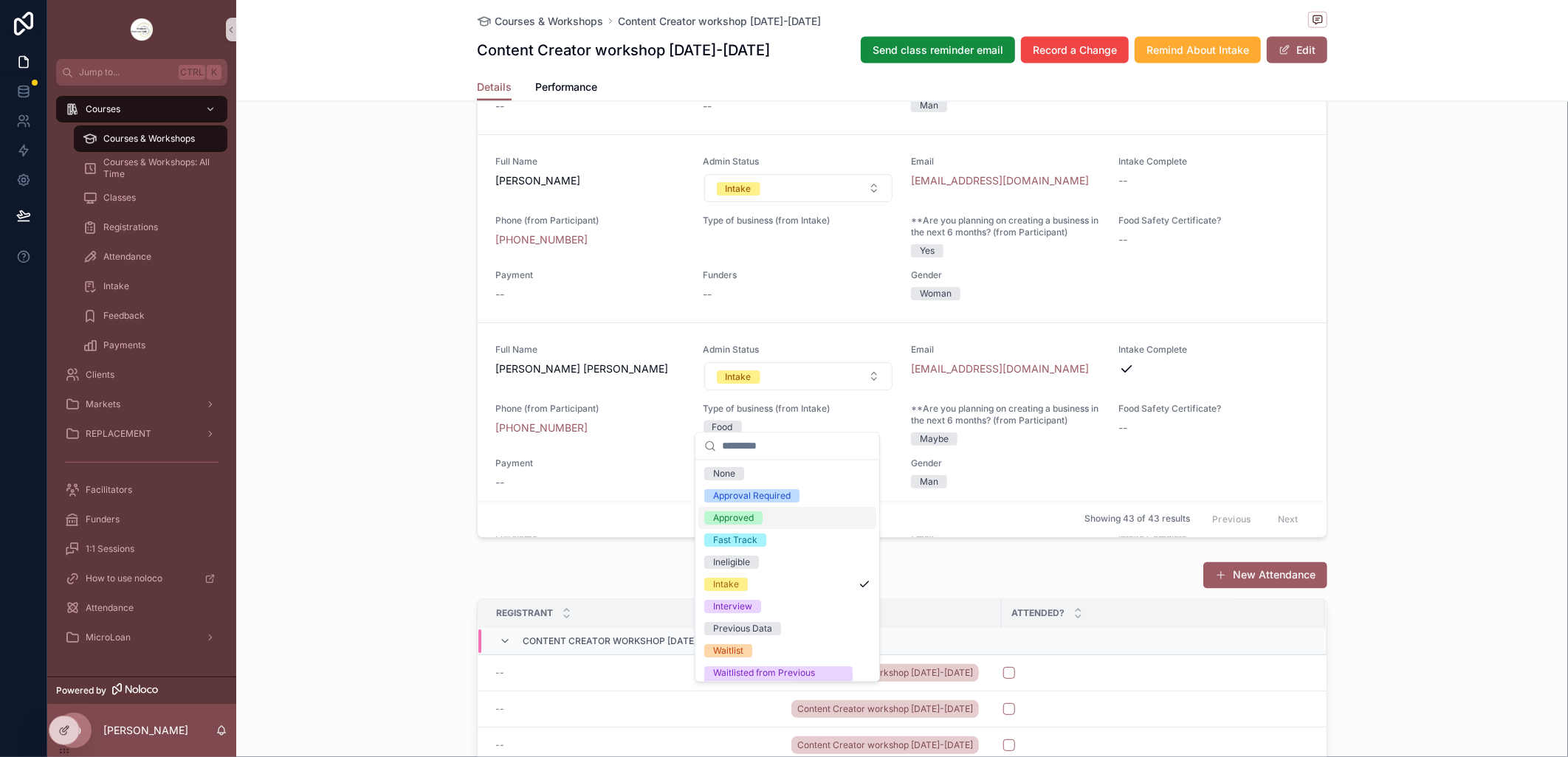
click at [750, 517] on div "Approved" at bounding box center [733, 519] width 41 height 14
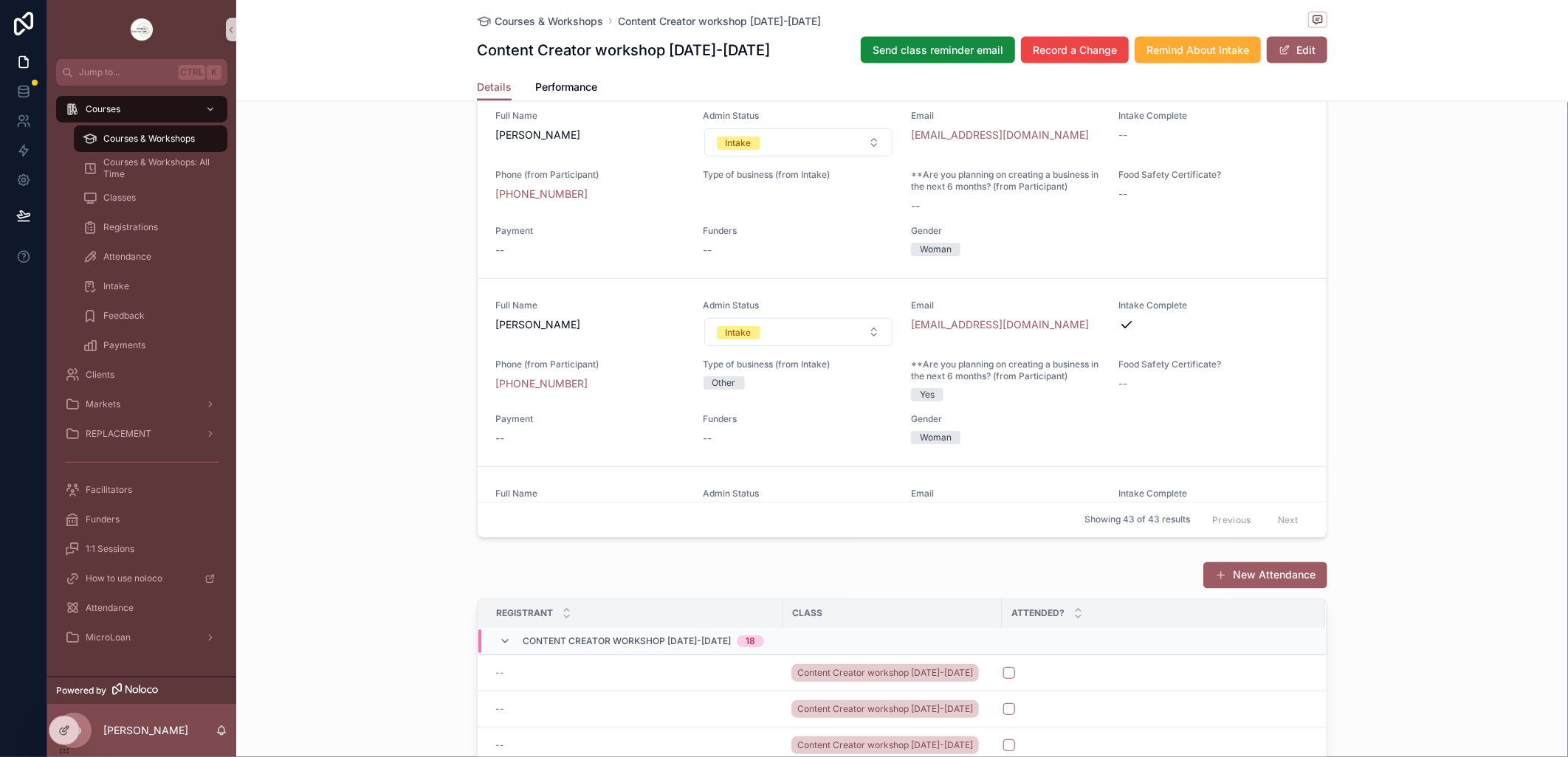
scroll to position [7379, 0]
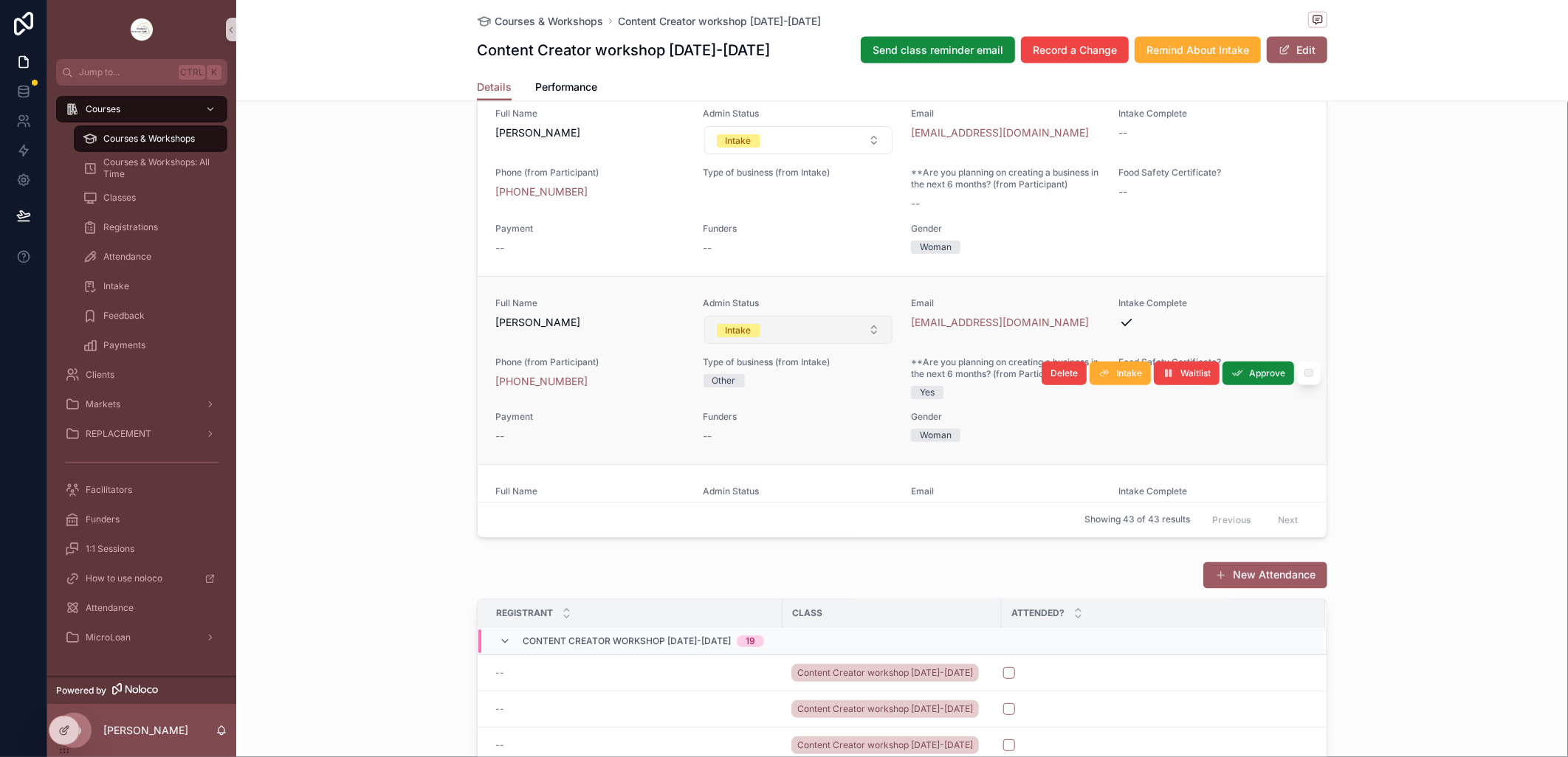
click at [857, 344] on button "Intake" at bounding box center [798, 330] width 189 height 28
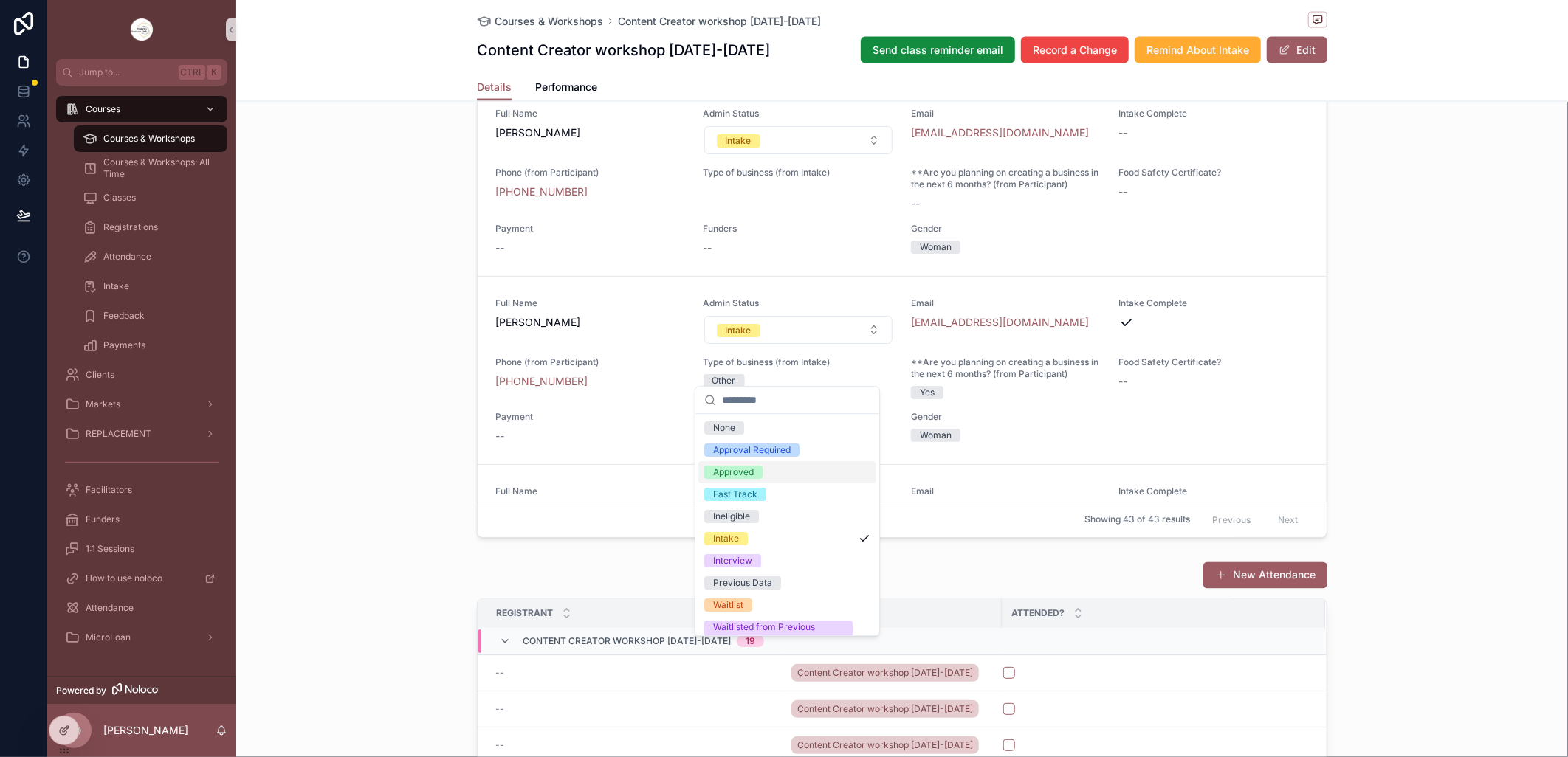
click at [766, 473] on div "Approved" at bounding box center [786, 472] width 177 height 22
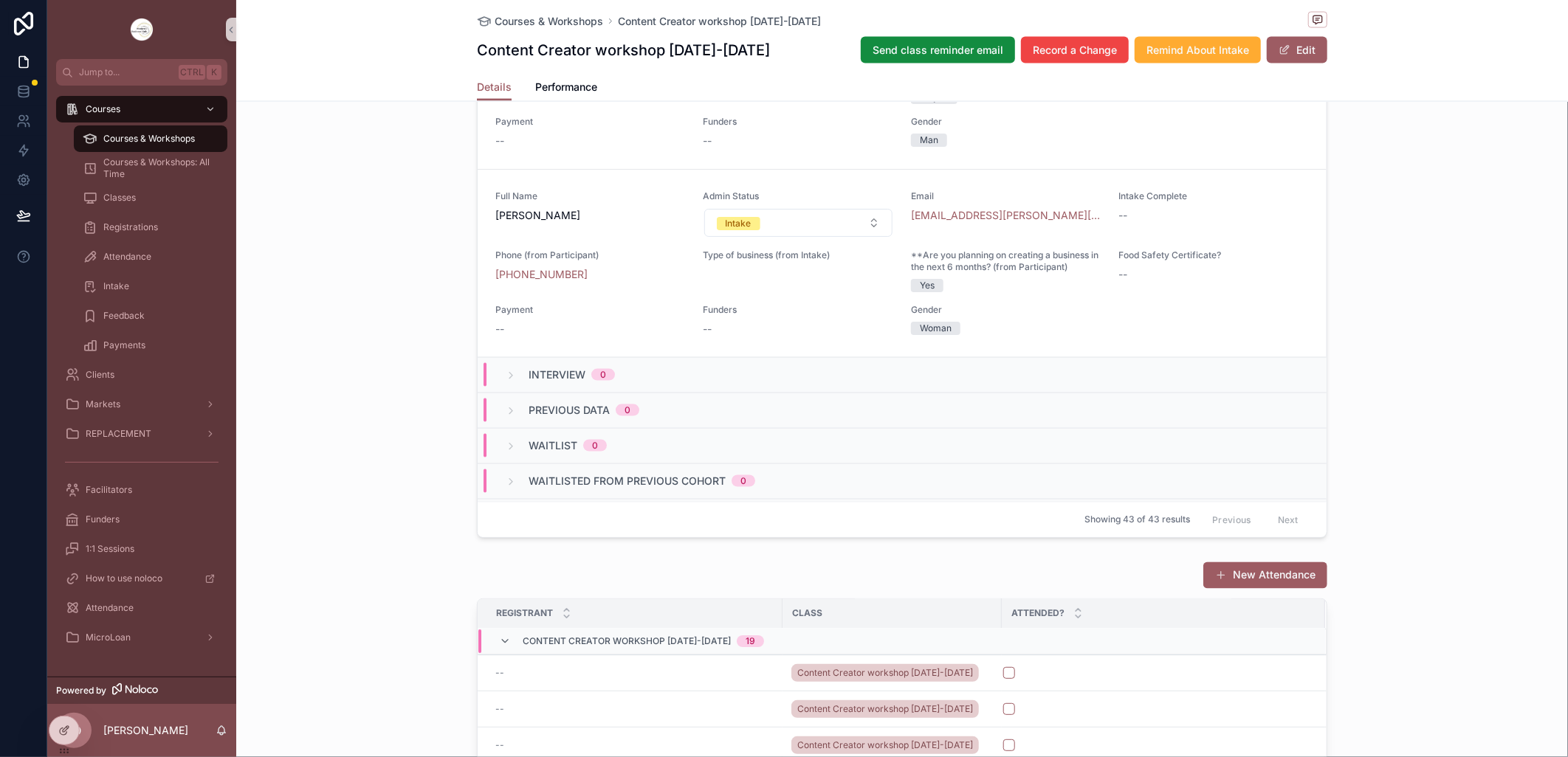
scroll to position [8276, 0]
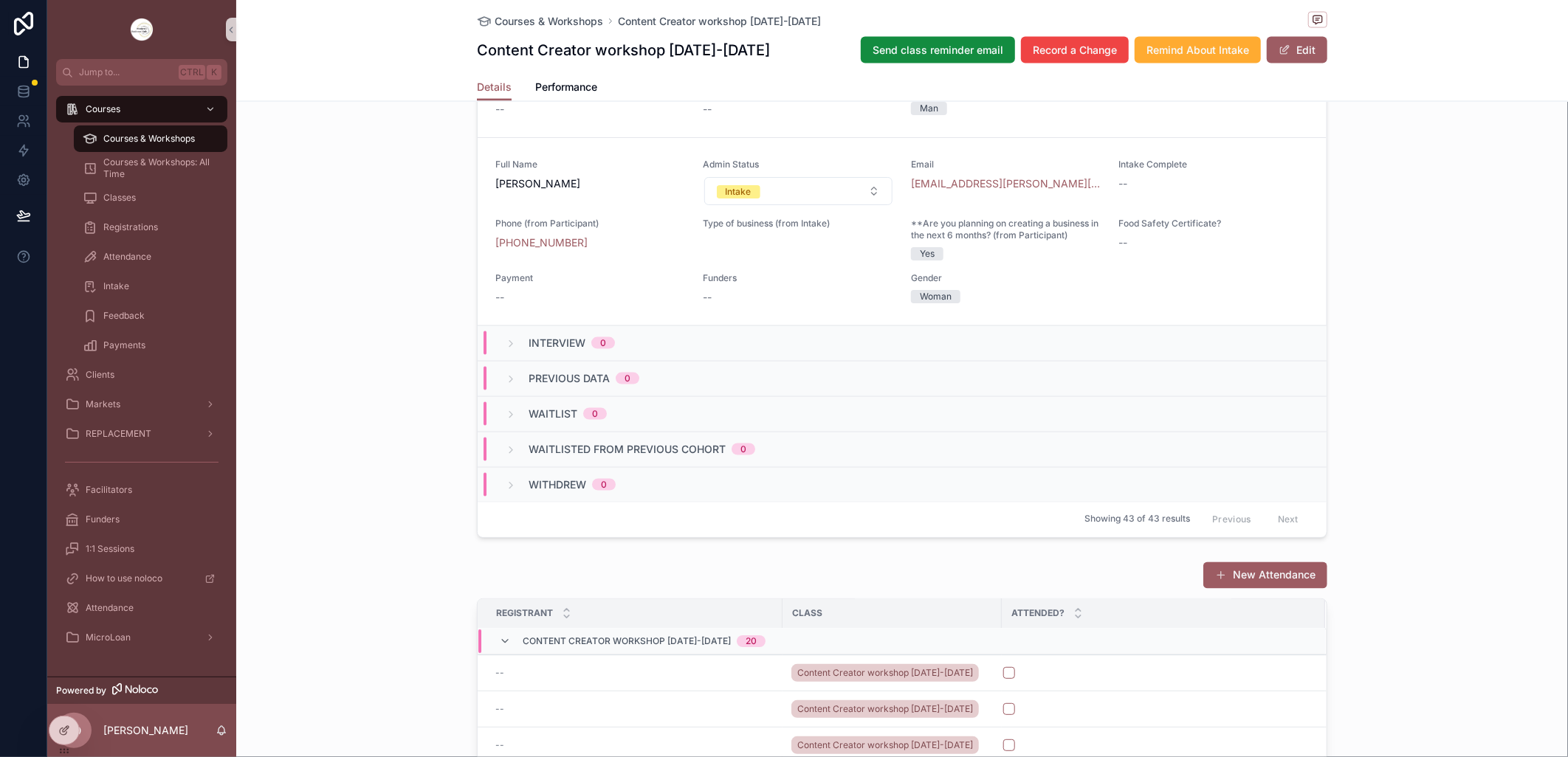
click at [159, 138] on span "Courses & Workshops" at bounding box center [149, 139] width 91 height 12
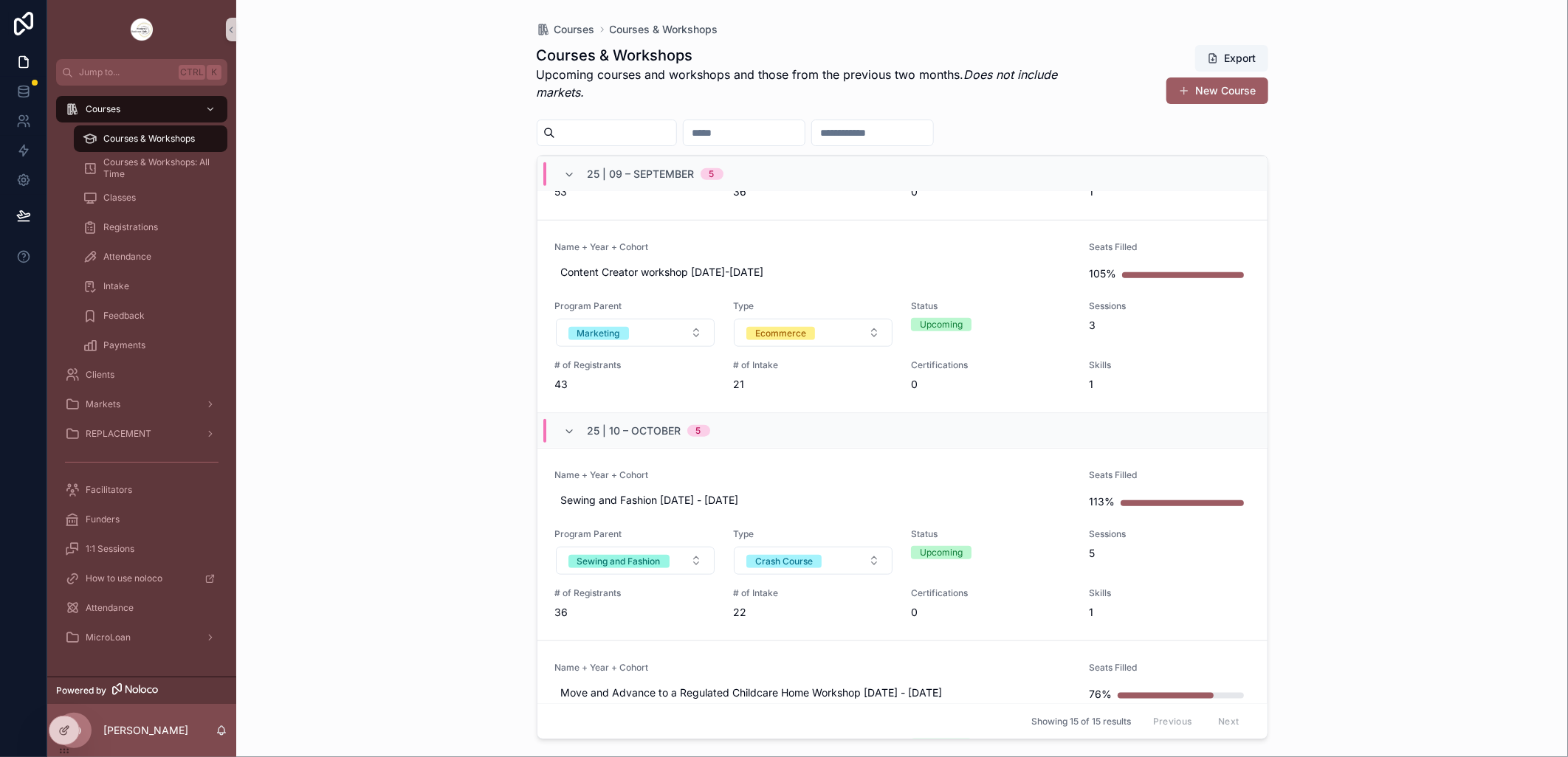
scroll to position [1065, 0]
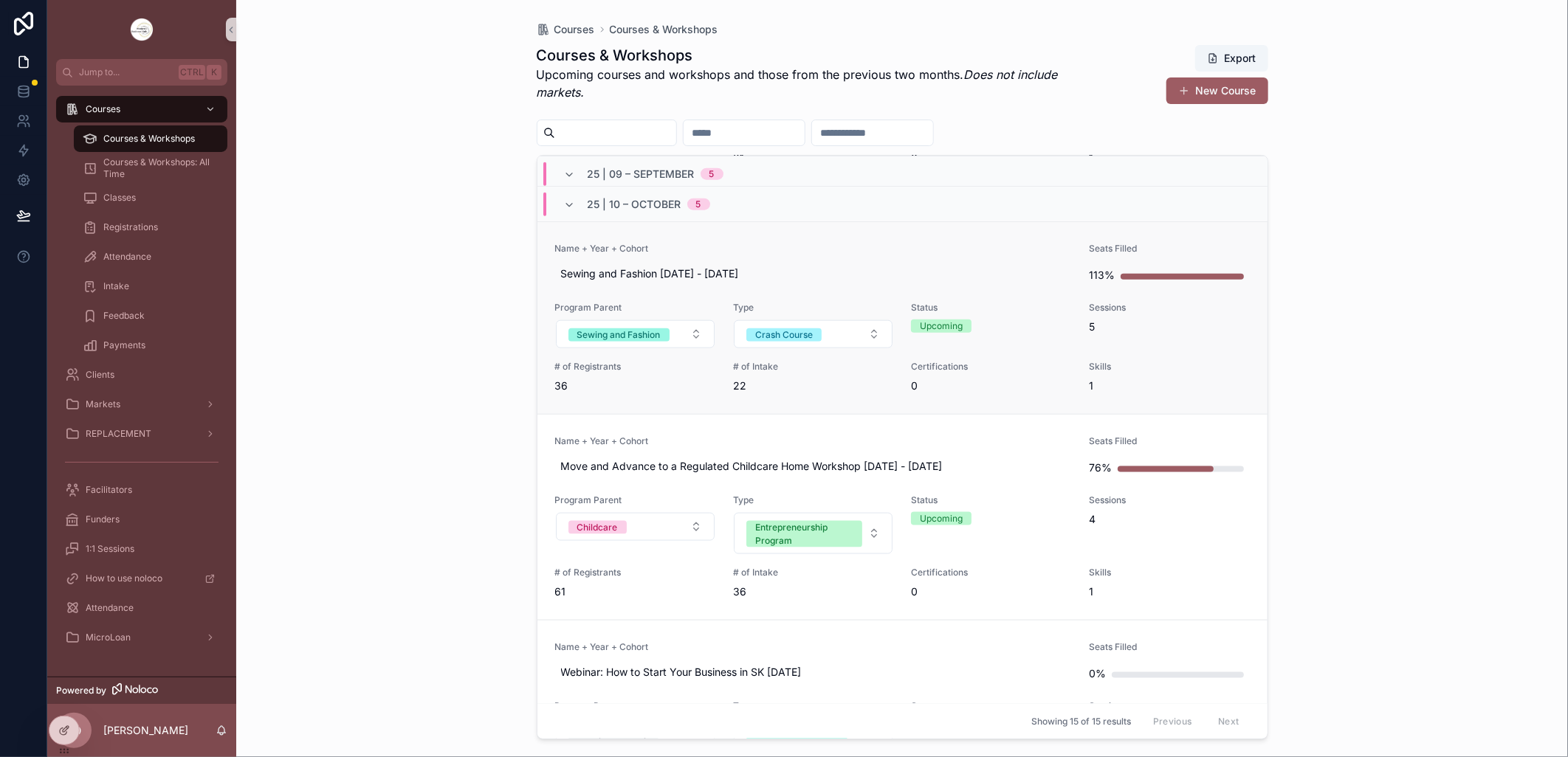
click at [836, 238] on link "Name + Year + Cohort Sewing and Fashion [DATE] - [DATE] Seats Filled 113% Progr…" at bounding box center [902, 317] width 730 height 193
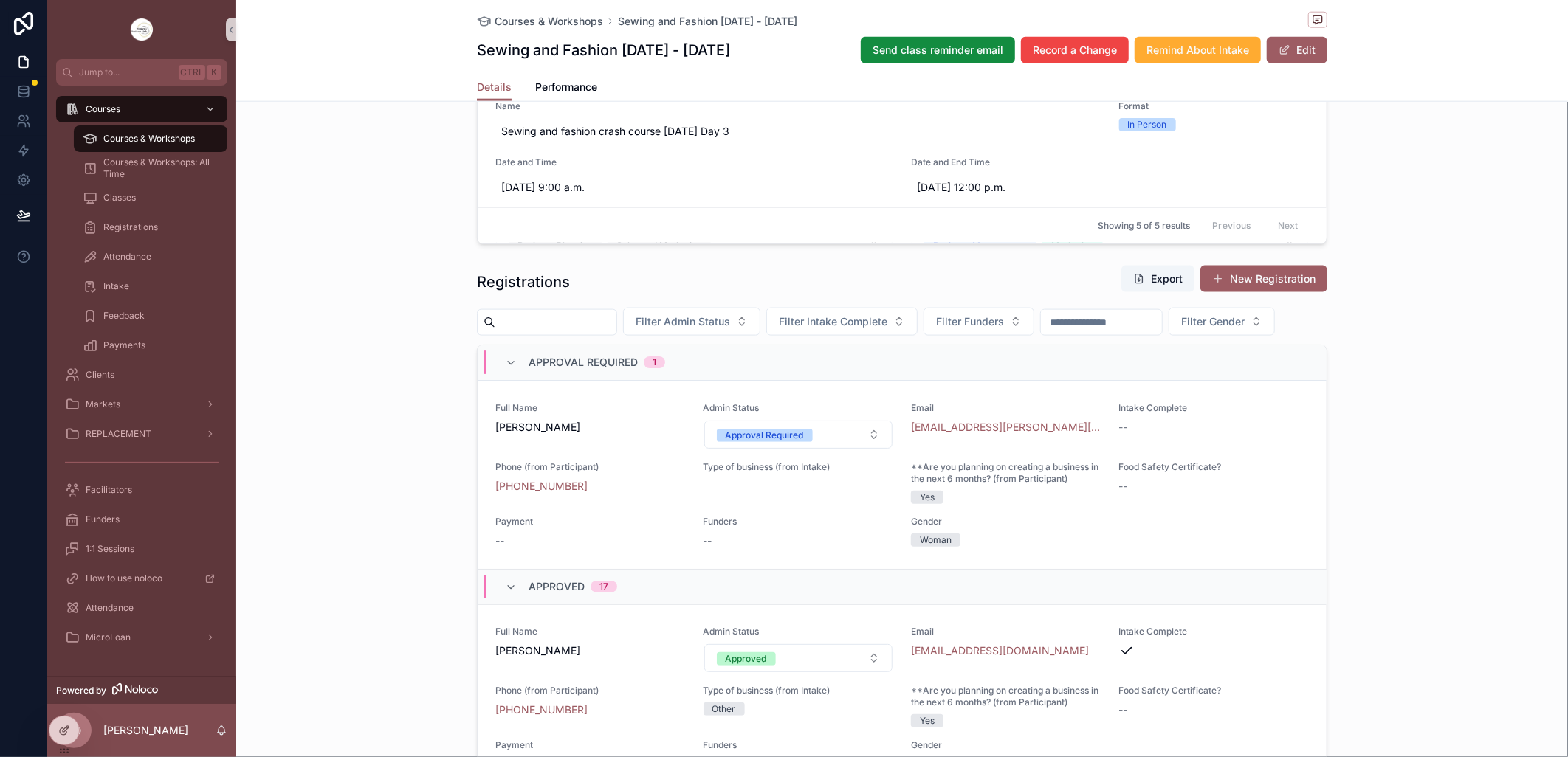
scroll to position [1148, 0]
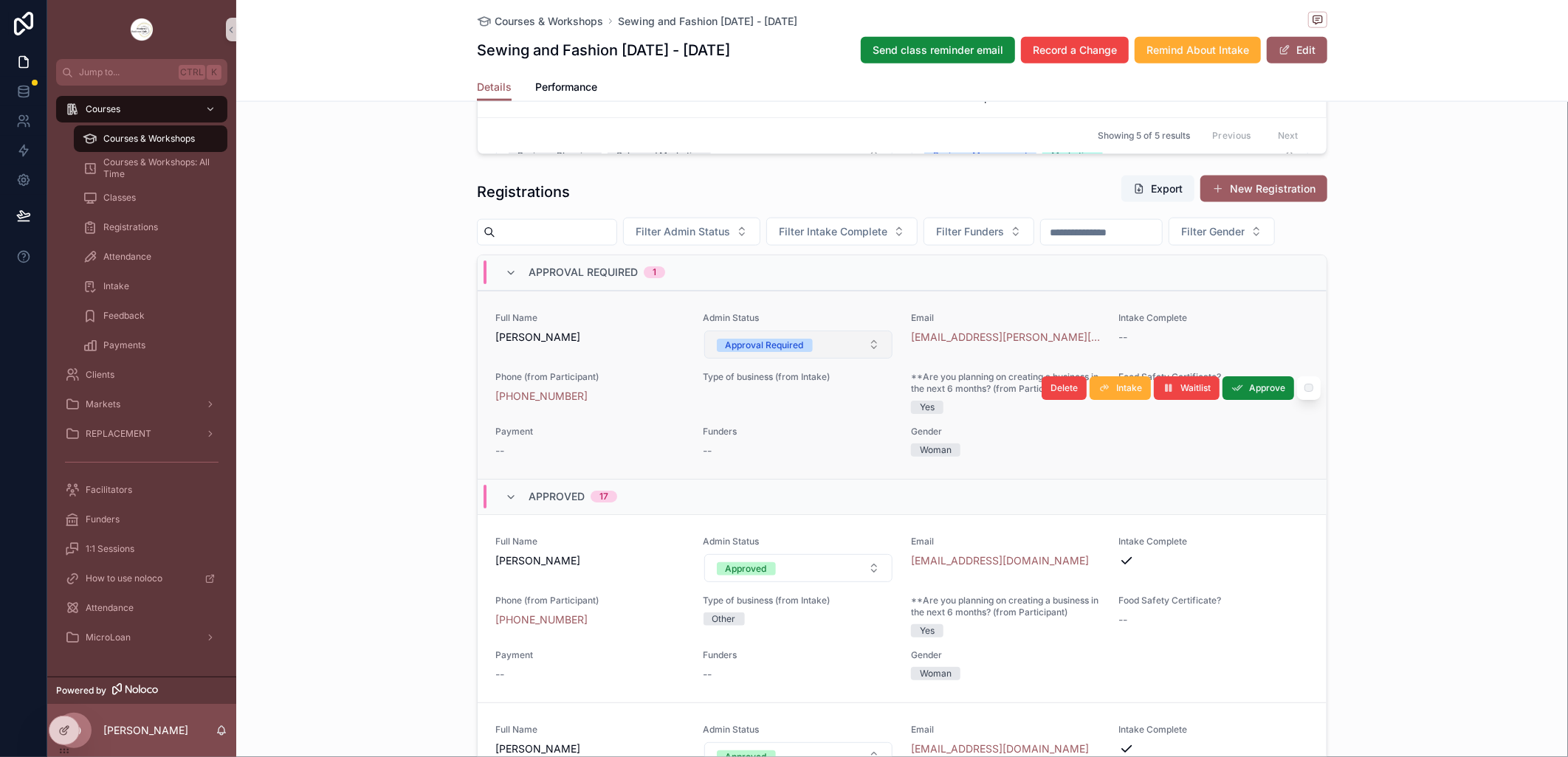
click at [861, 359] on button "Approval Required" at bounding box center [798, 344] width 189 height 28
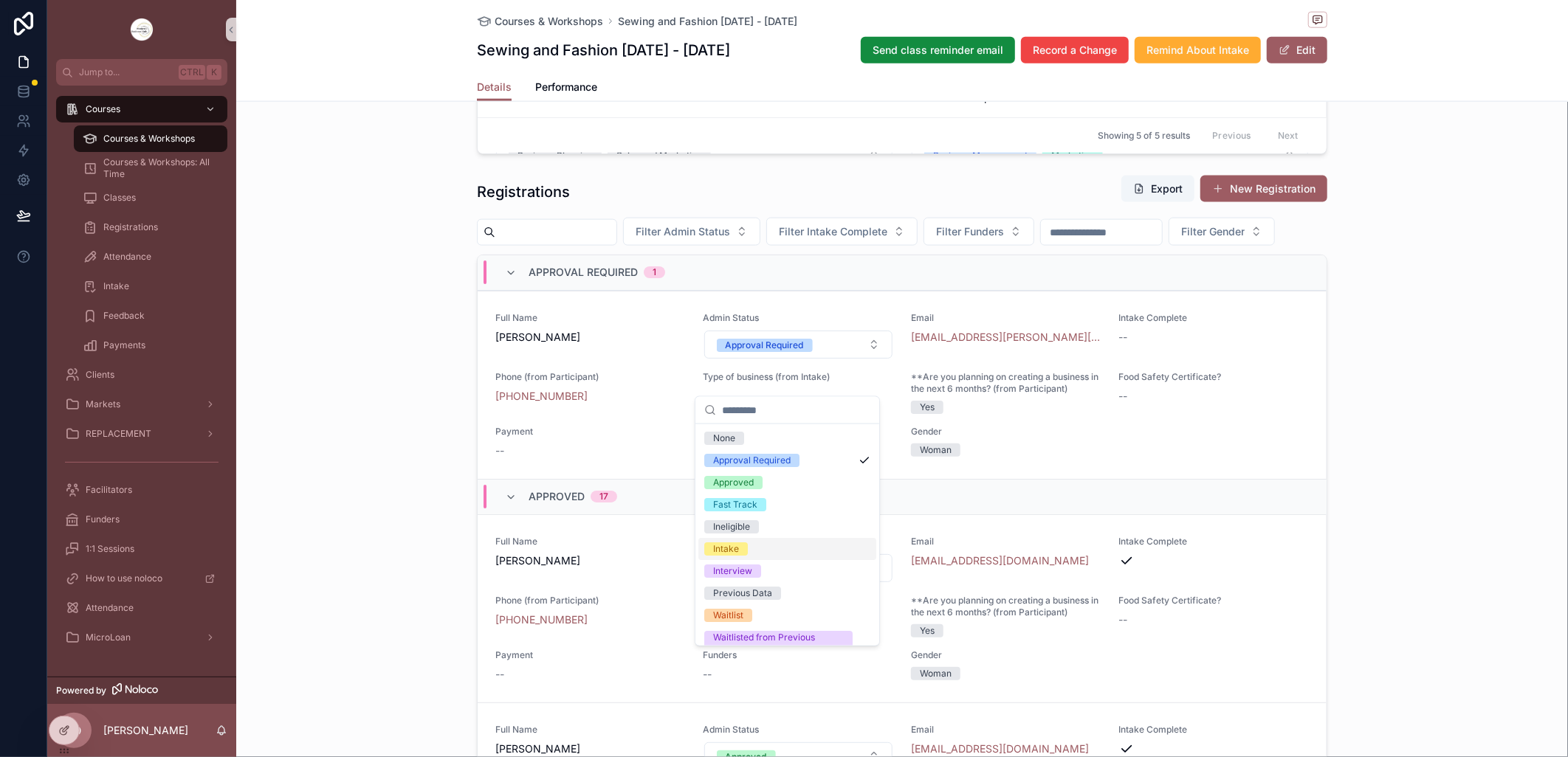
click at [769, 544] on div "Intake" at bounding box center [786, 549] width 177 height 22
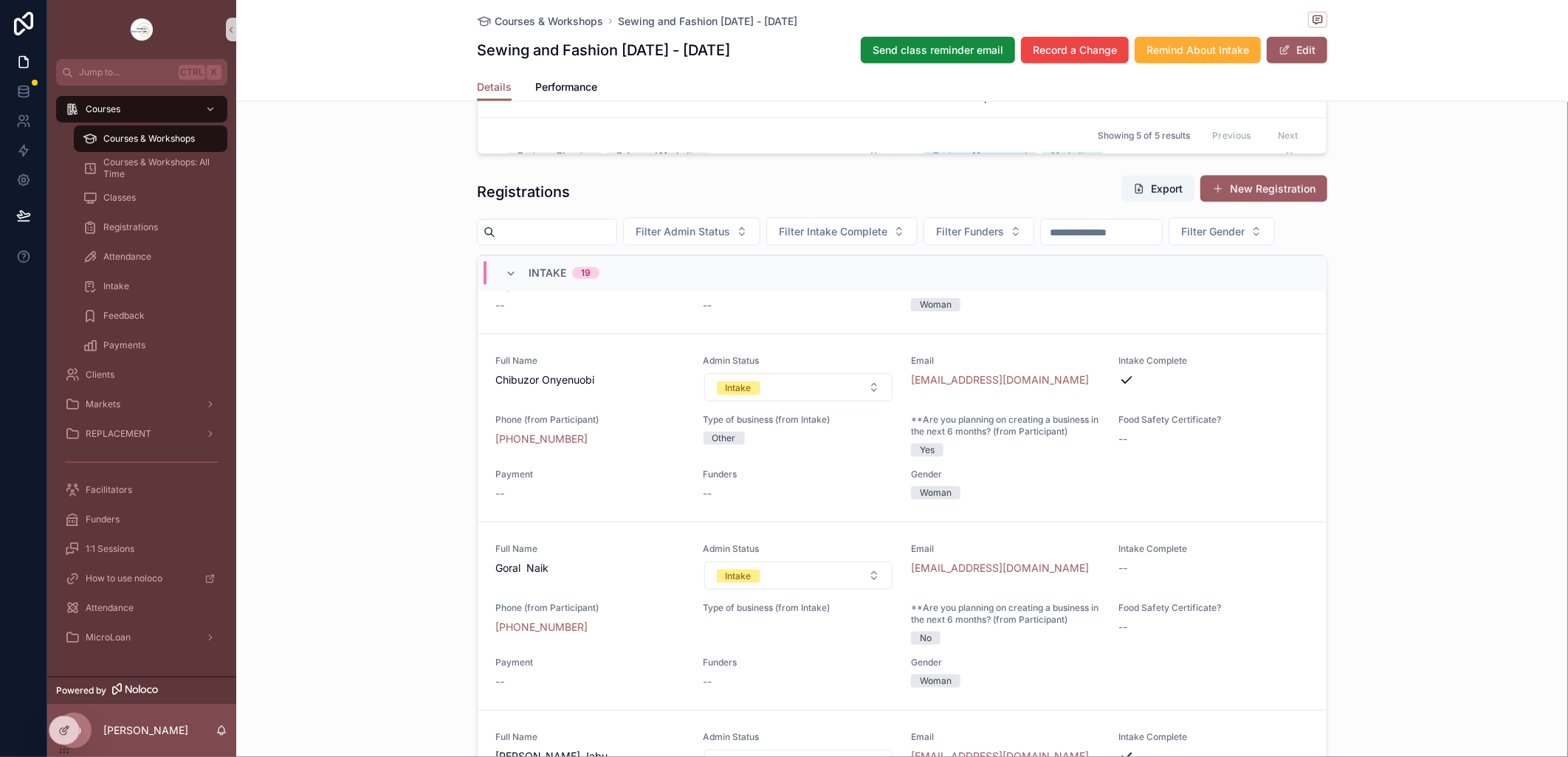
scroll to position [4120, 0]
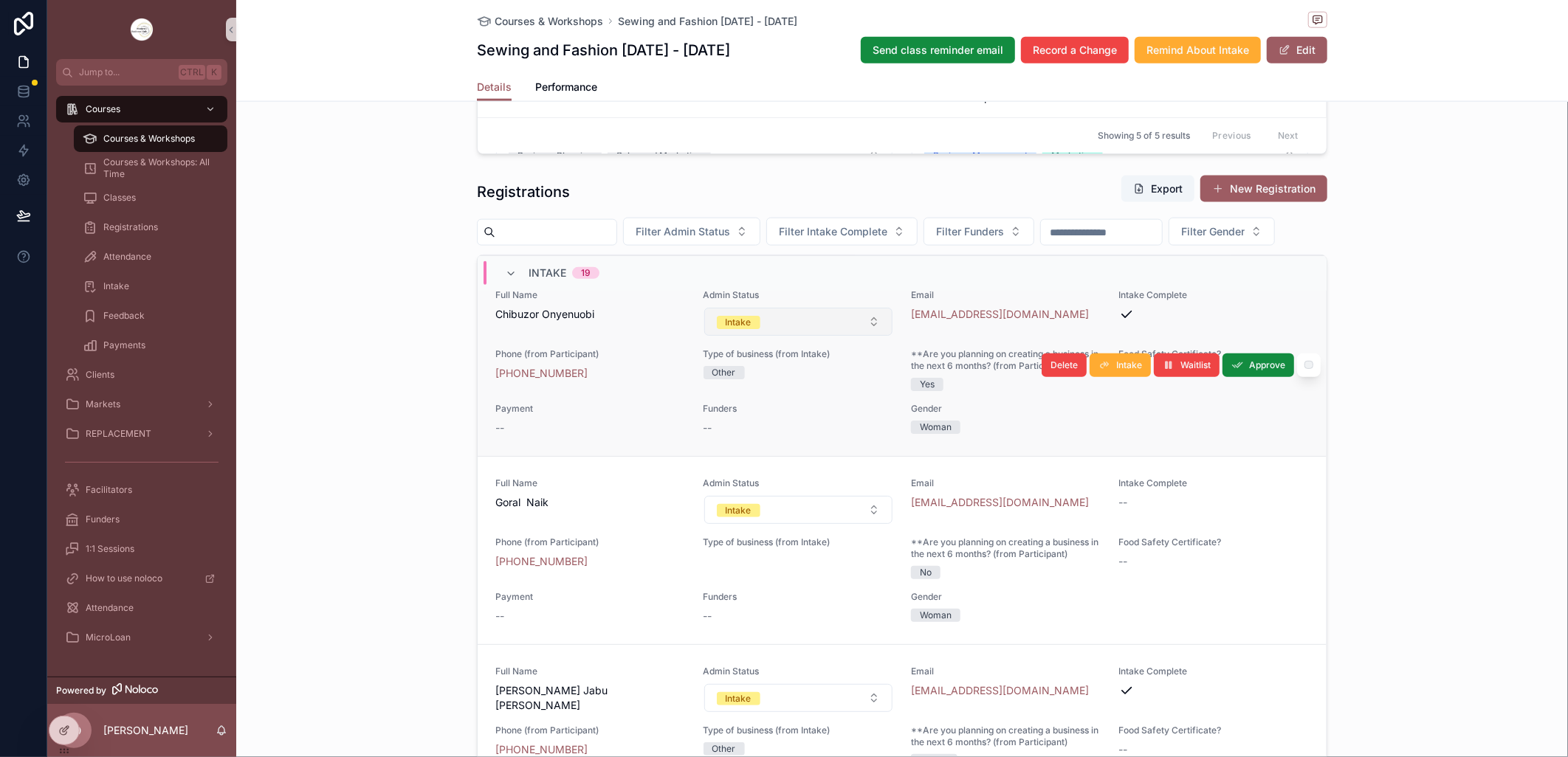
click at [856, 335] on button "Intake" at bounding box center [798, 321] width 189 height 28
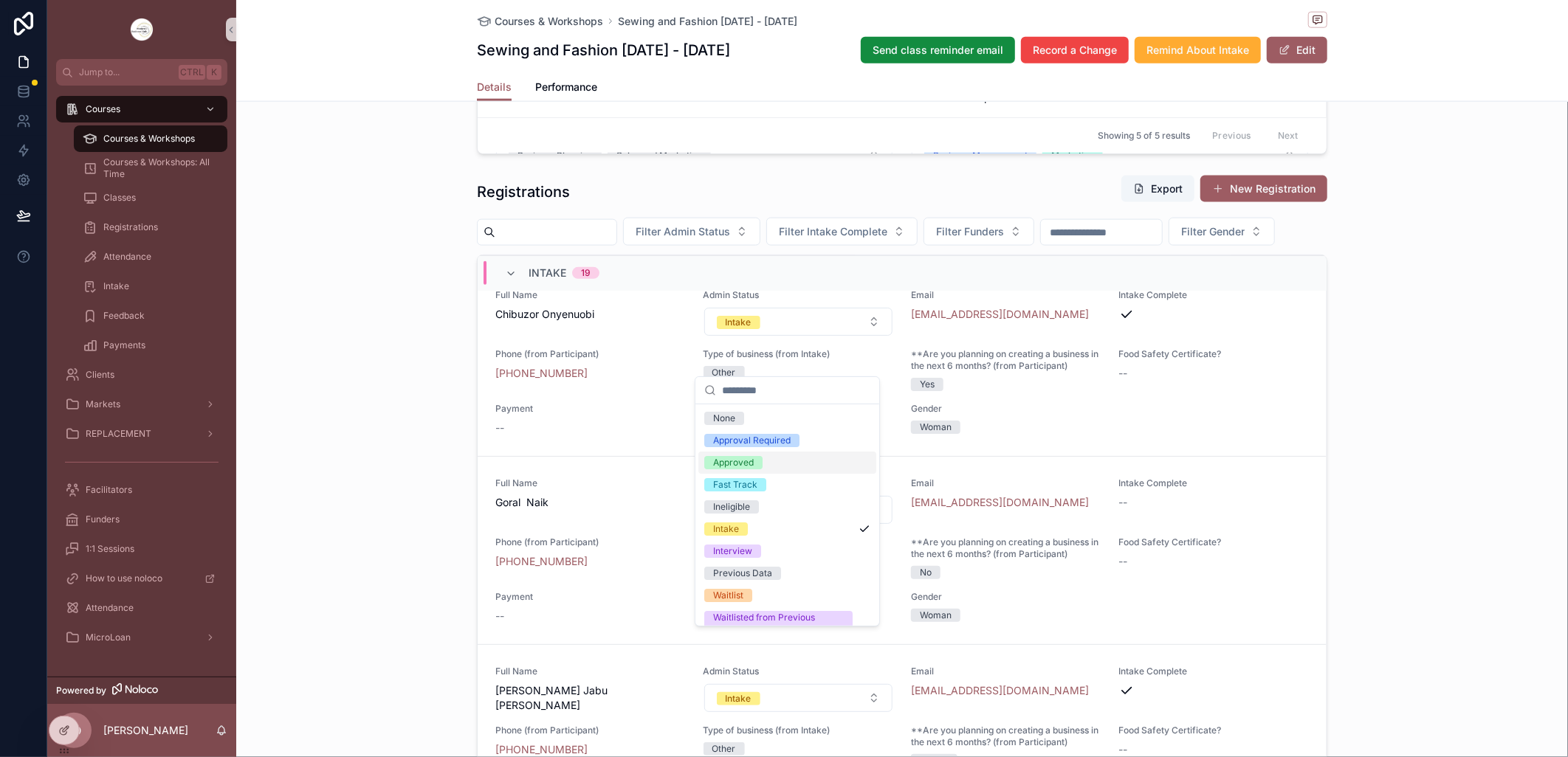
click at [754, 459] on span "Approved" at bounding box center [733, 462] width 58 height 14
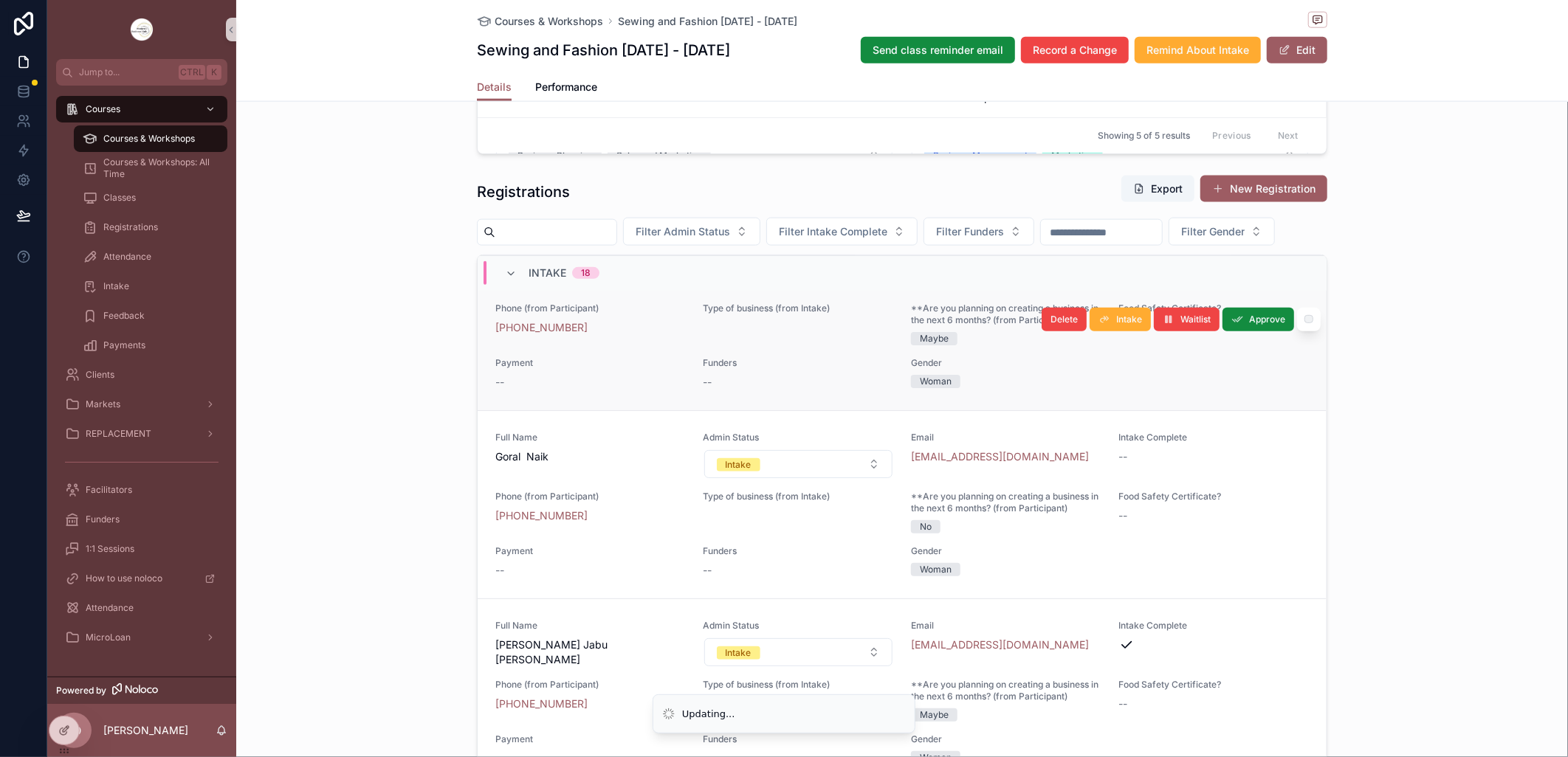
scroll to position [4365, 0]
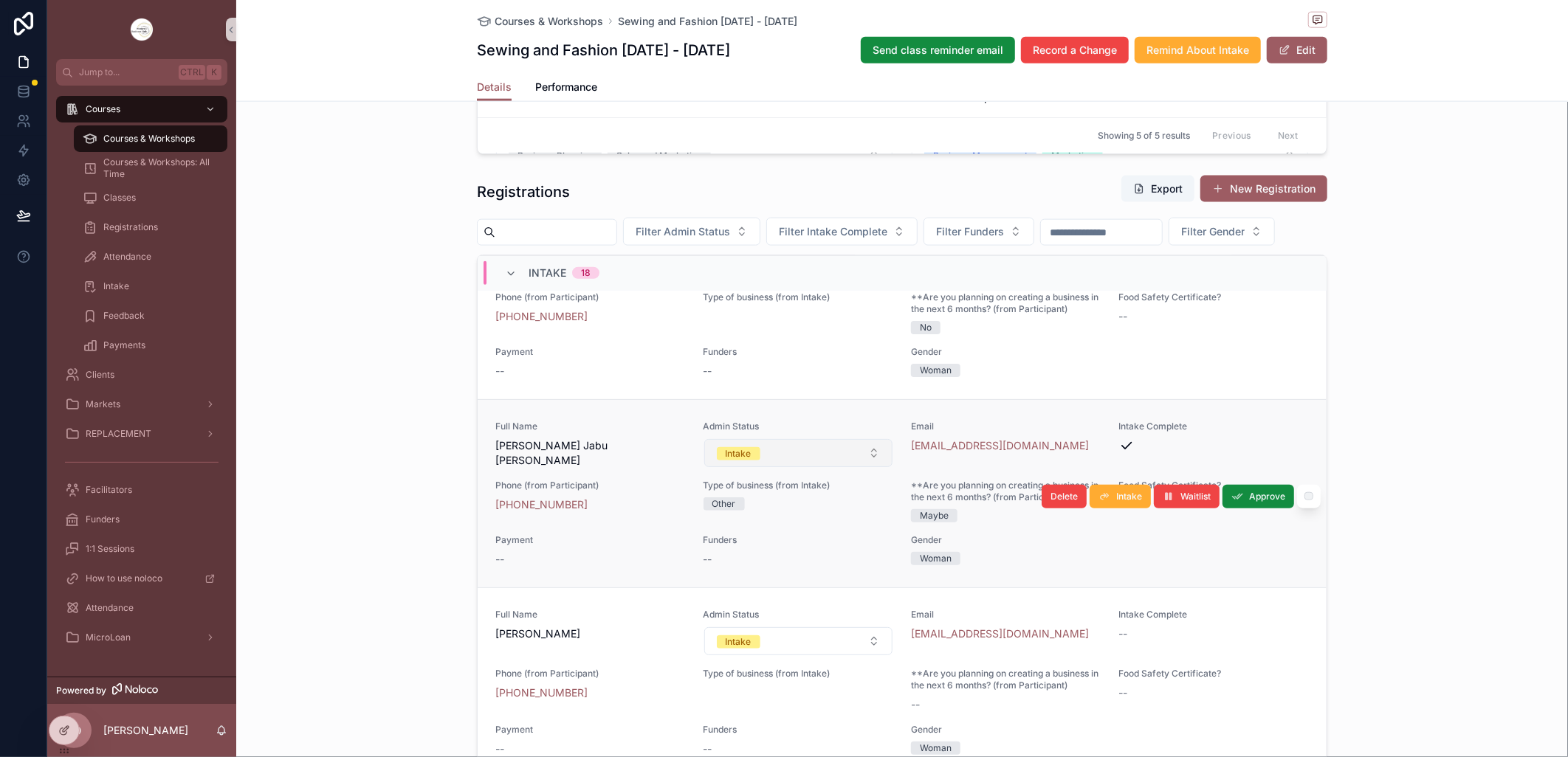
click at [860, 467] on button "Intake" at bounding box center [798, 453] width 189 height 28
click at [865, 467] on button "Intake" at bounding box center [798, 453] width 189 height 28
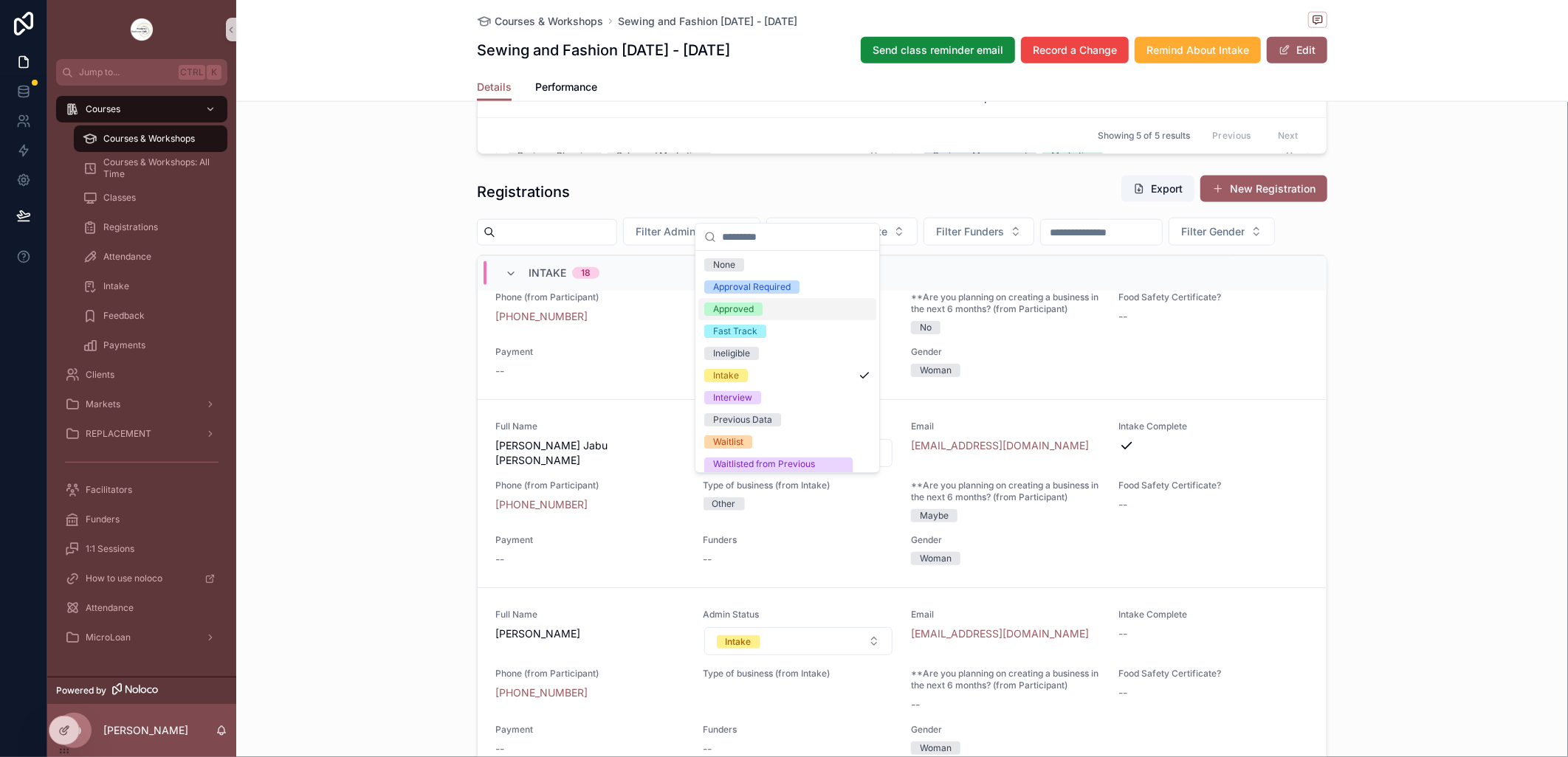
click at [744, 304] on div "Approved" at bounding box center [733, 309] width 41 height 14
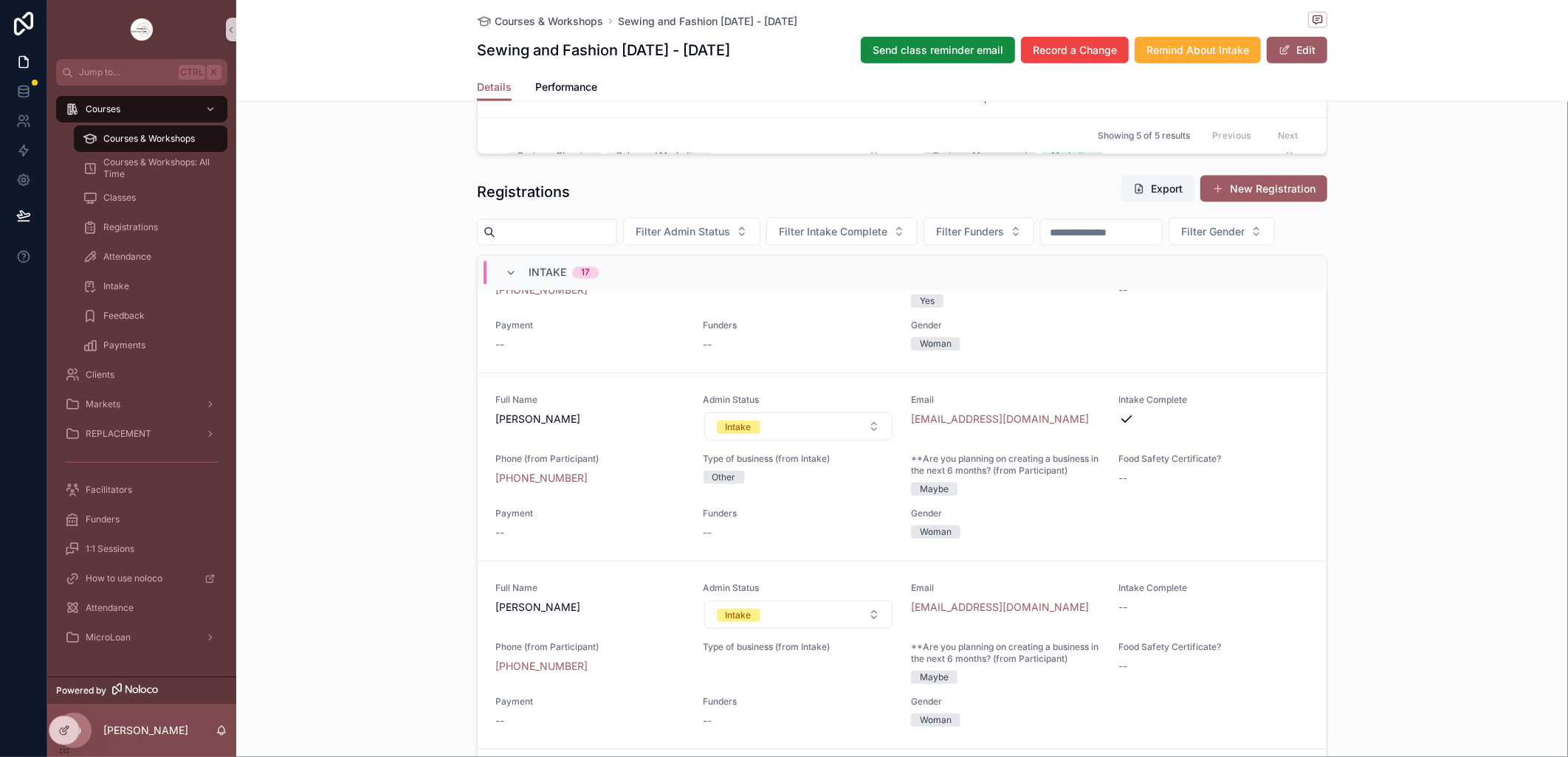
scroll to position [5338, 0]
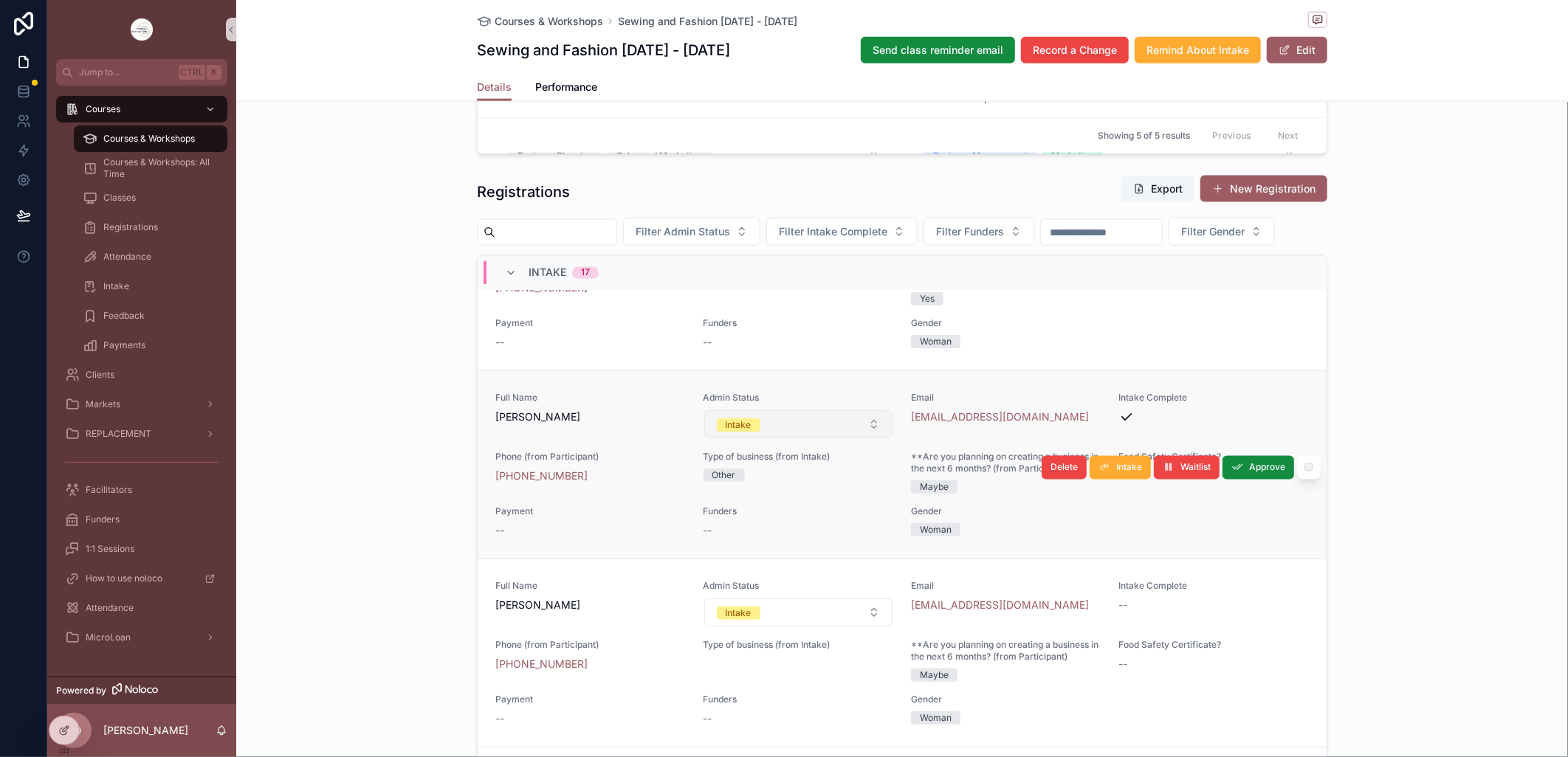
click at [861, 438] on button "Intake" at bounding box center [798, 424] width 189 height 28
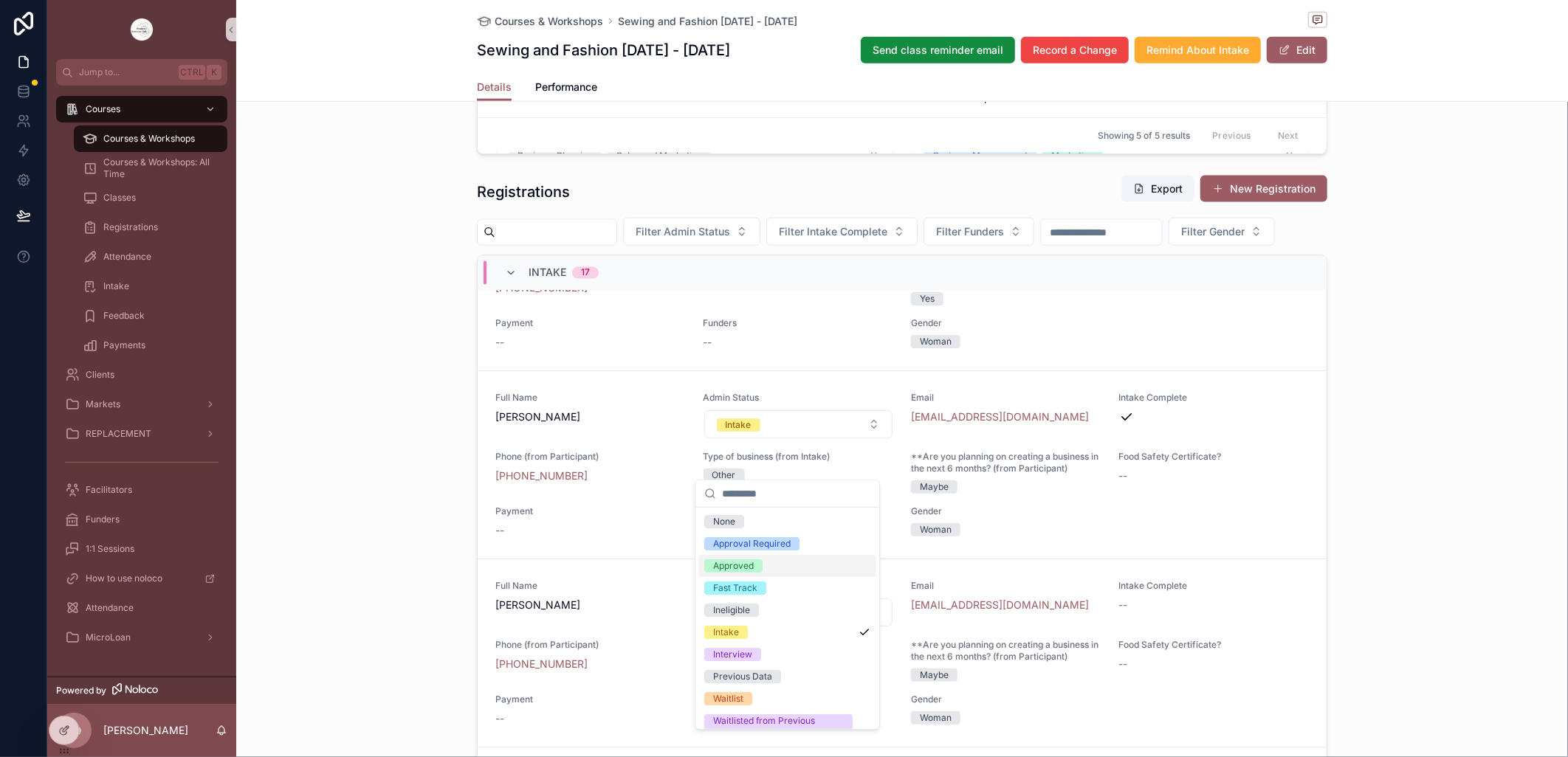
click at [800, 559] on div "Approved" at bounding box center [786, 565] width 177 height 22
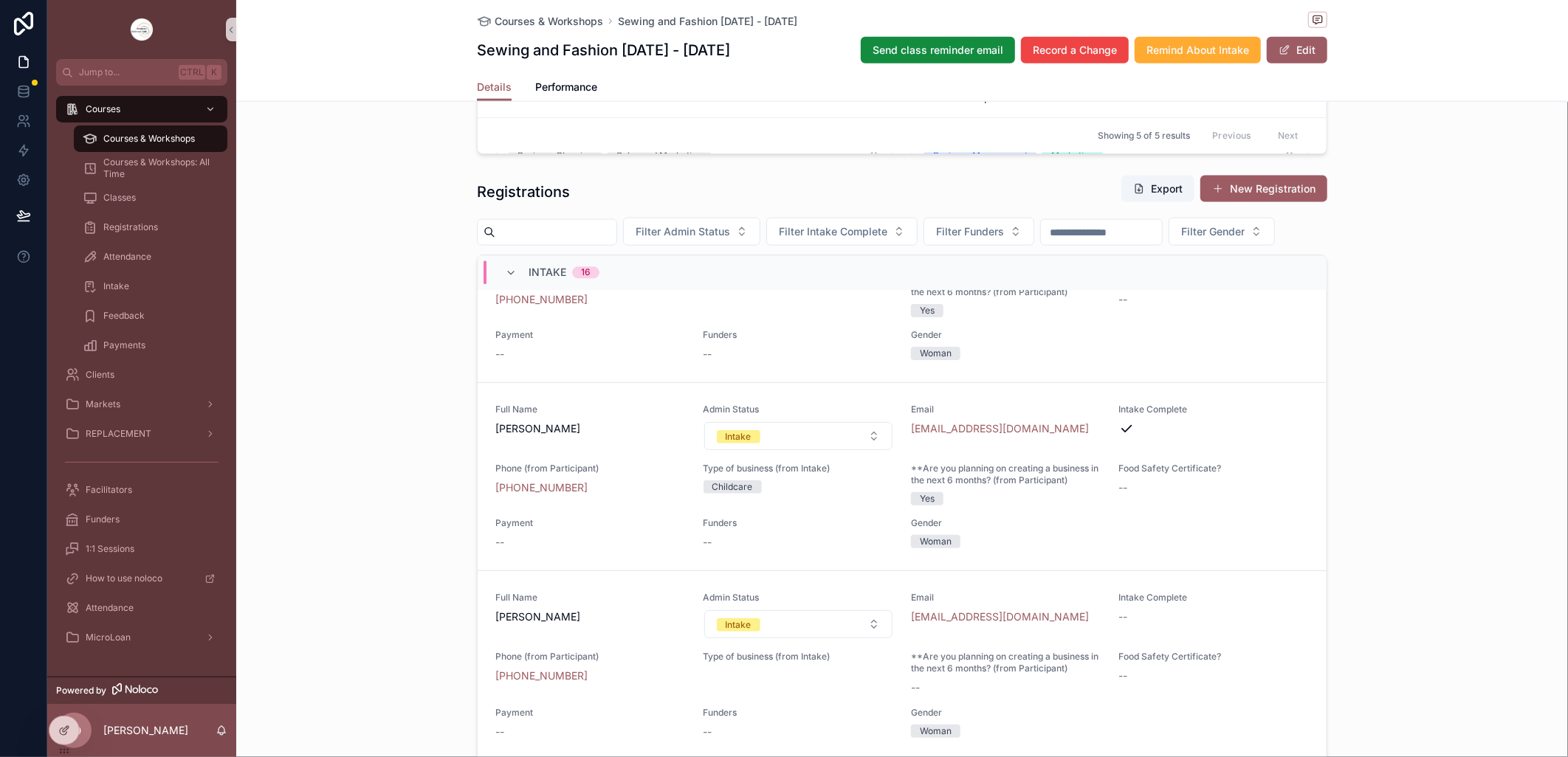
scroll to position [5980, 0]
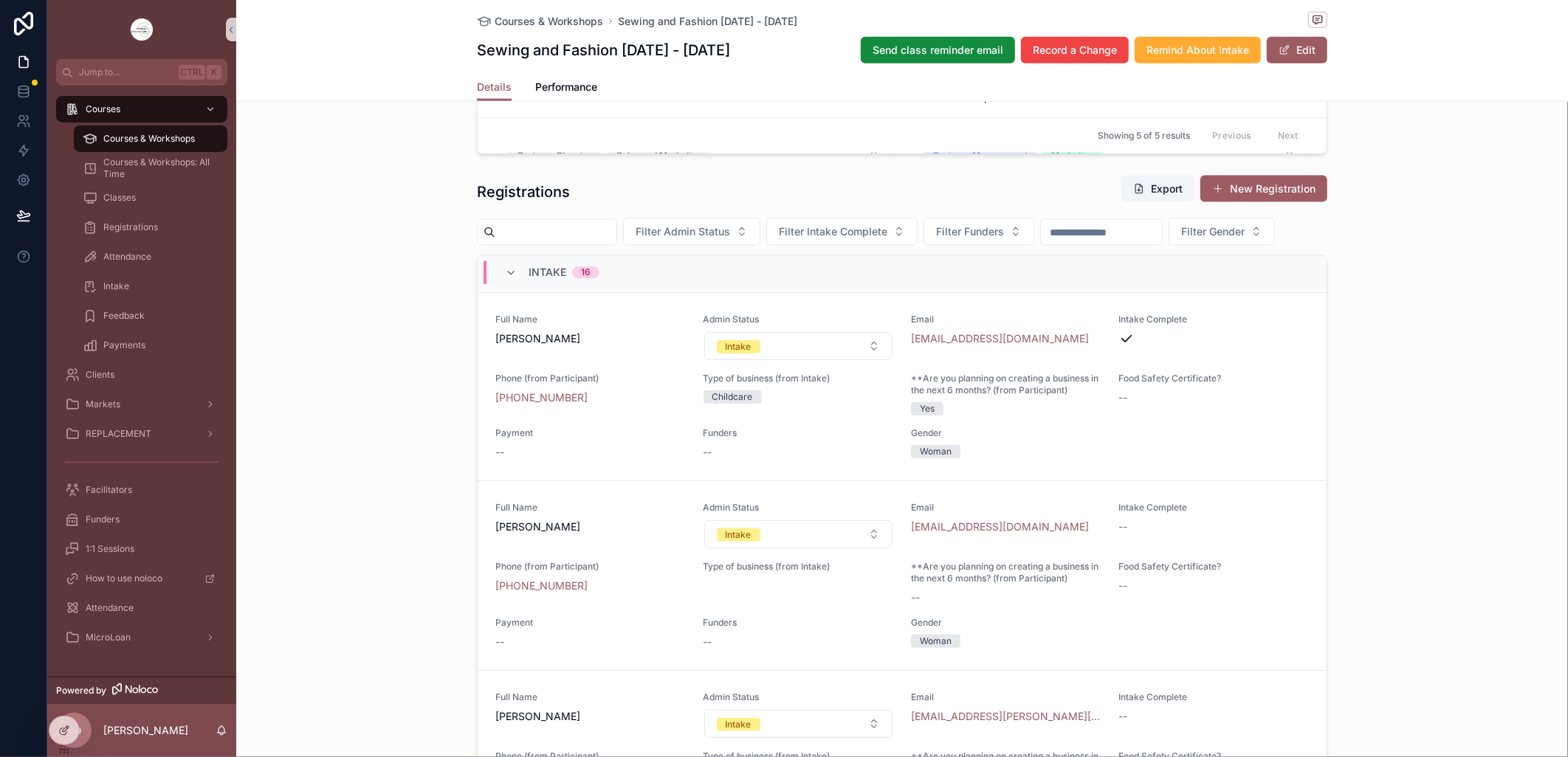
click at [861, 360] on button "Intake" at bounding box center [798, 346] width 189 height 28
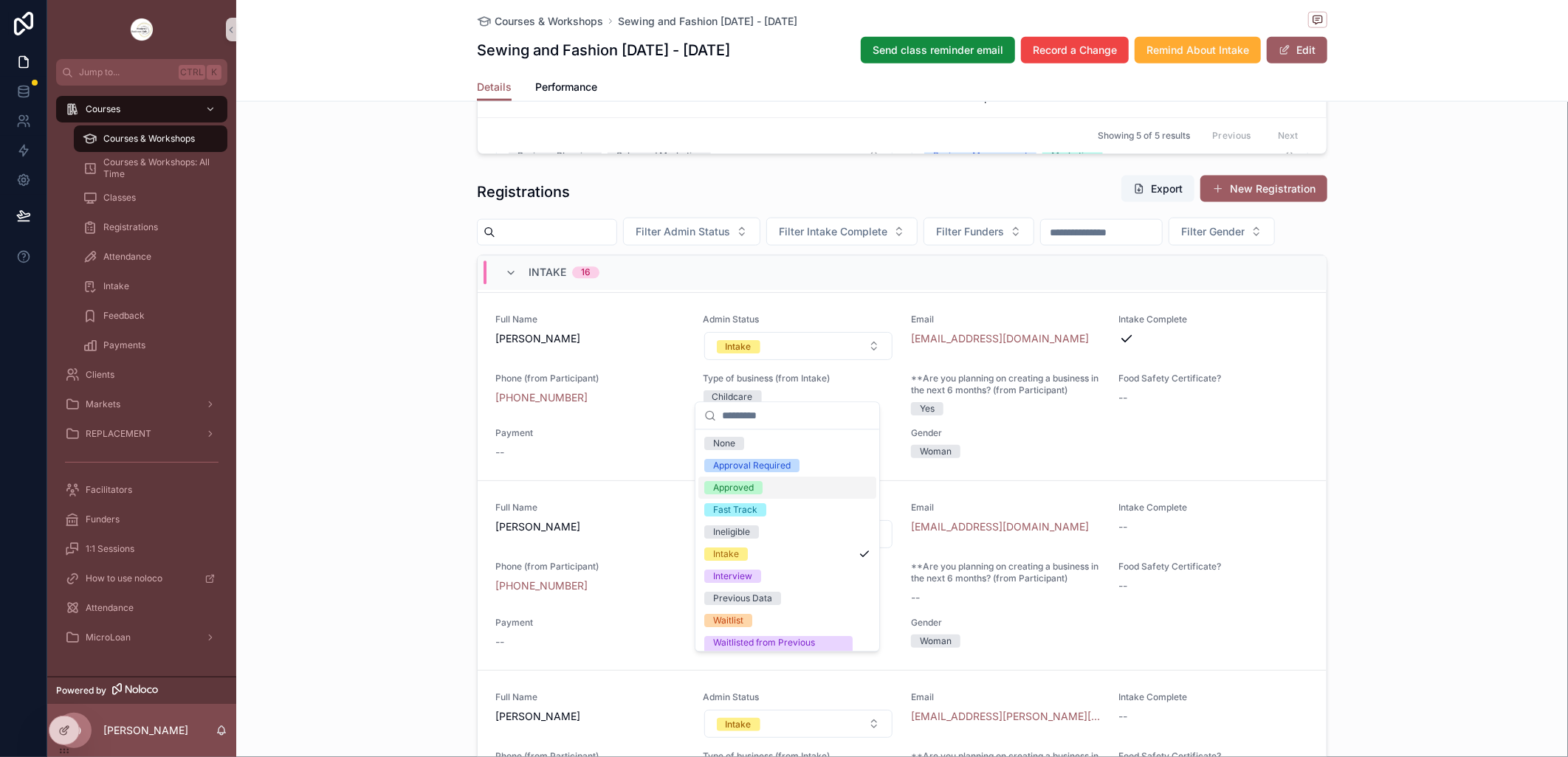
click at [755, 485] on span "Approved" at bounding box center [733, 488] width 58 height 14
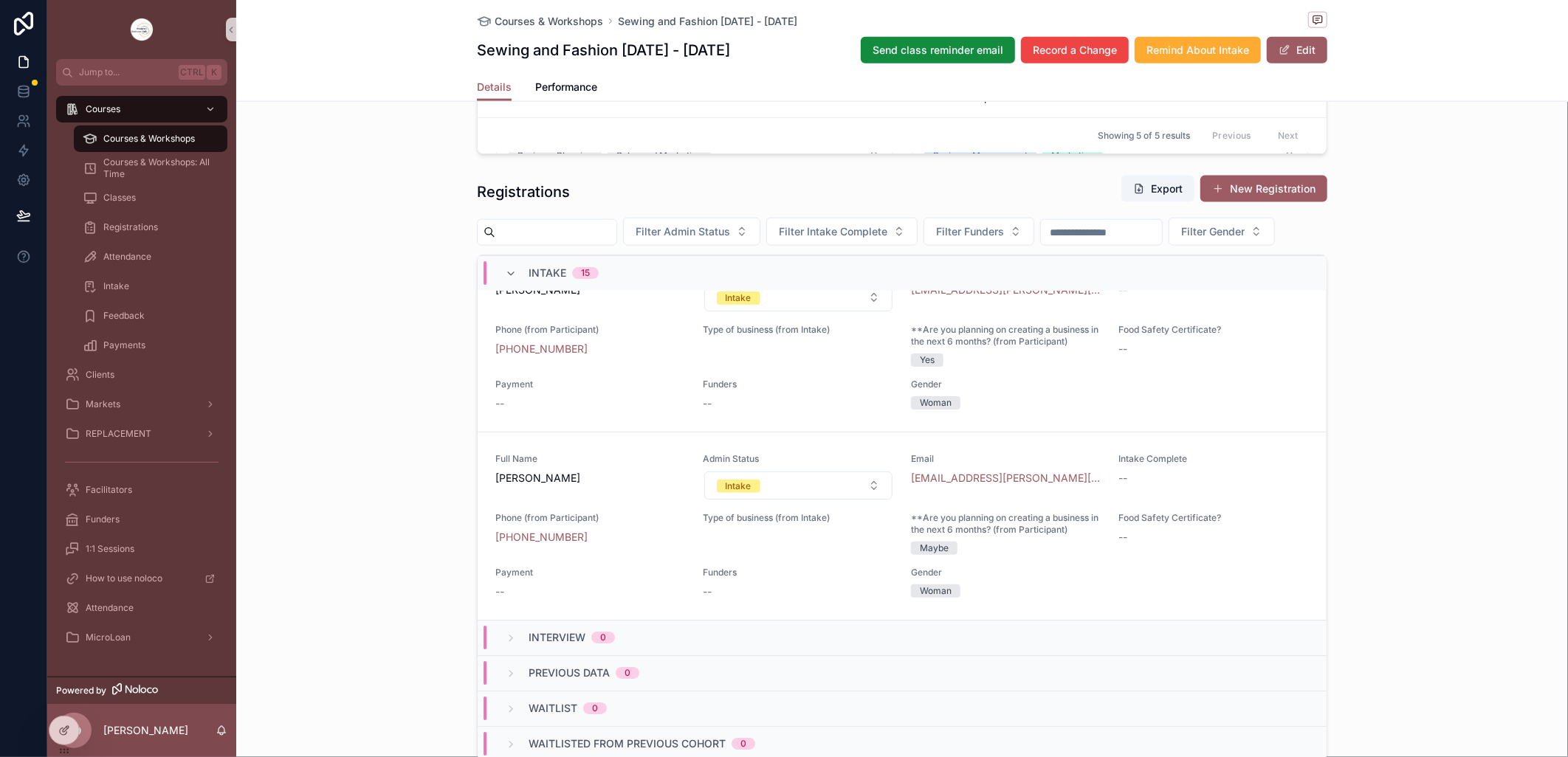
scroll to position [6798, 0]
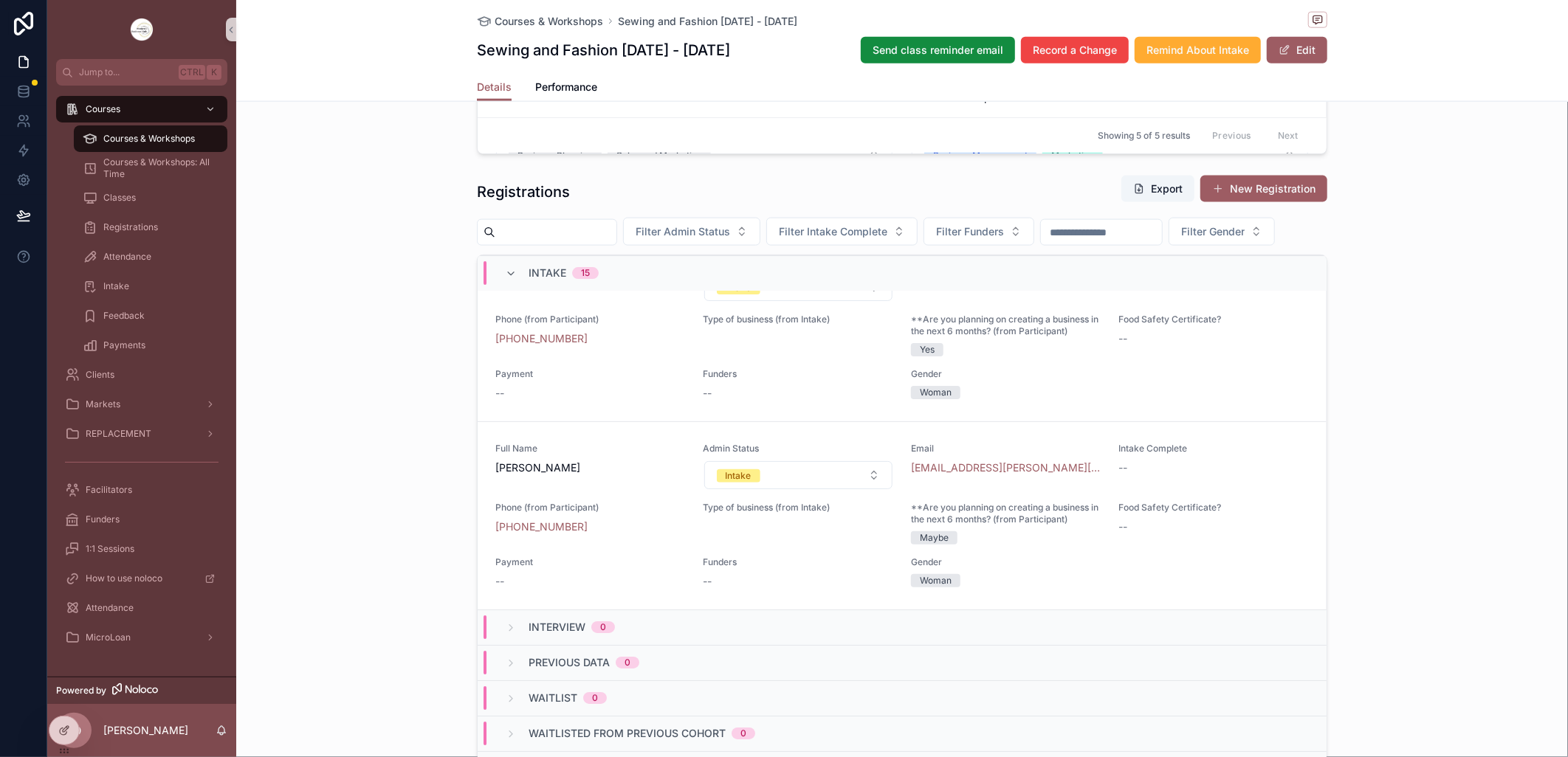
click at [163, 135] on span "Courses & Workshops" at bounding box center [149, 139] width 91 height 12
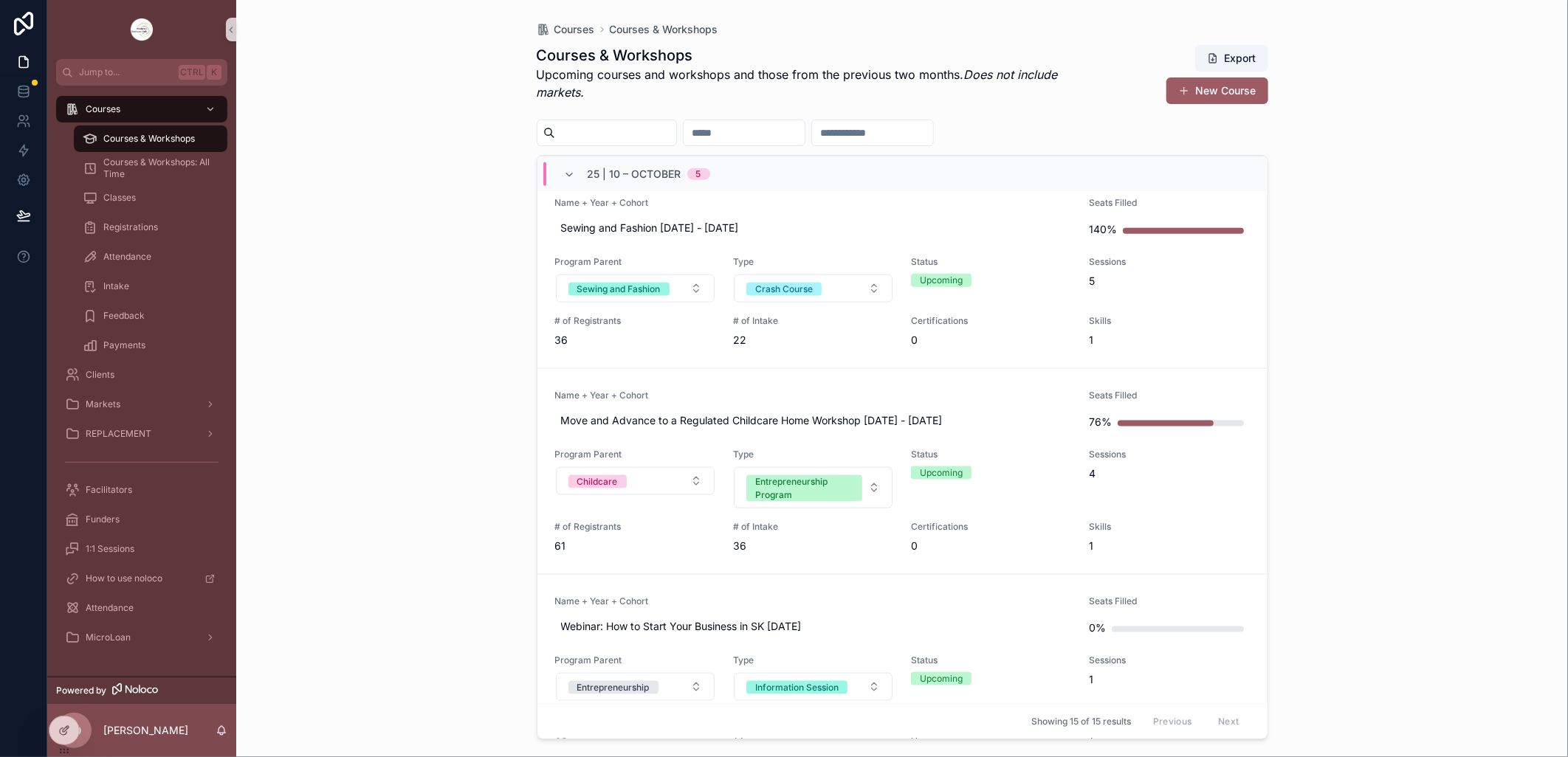
scroll to position [1148, 0]
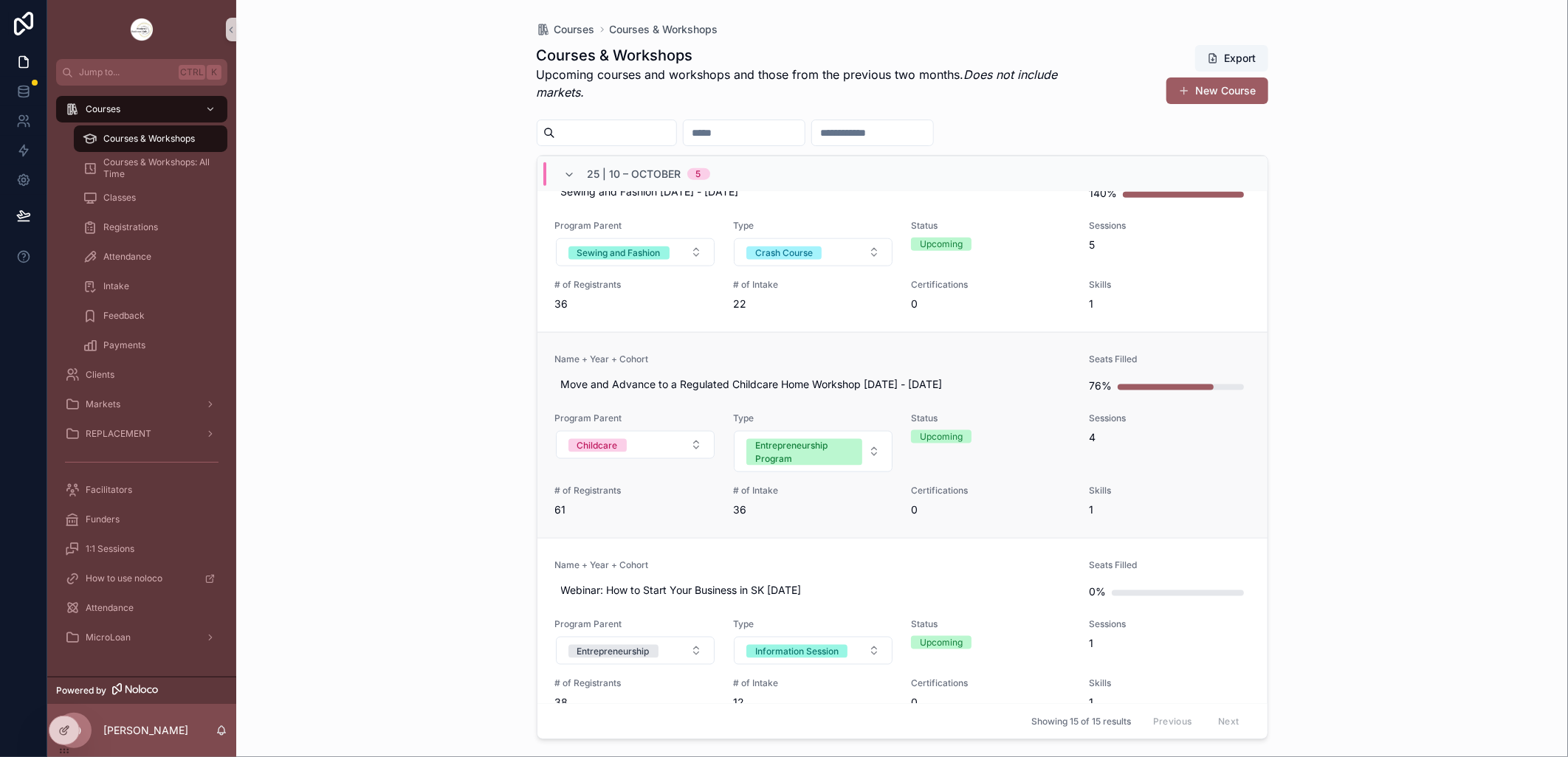
click at [757, 353] on link "Name + Year + Cohort Move and Advance to a Regulated Childcare Home Workshop [D…" at bounding box center [902, 435] width 730 height 205
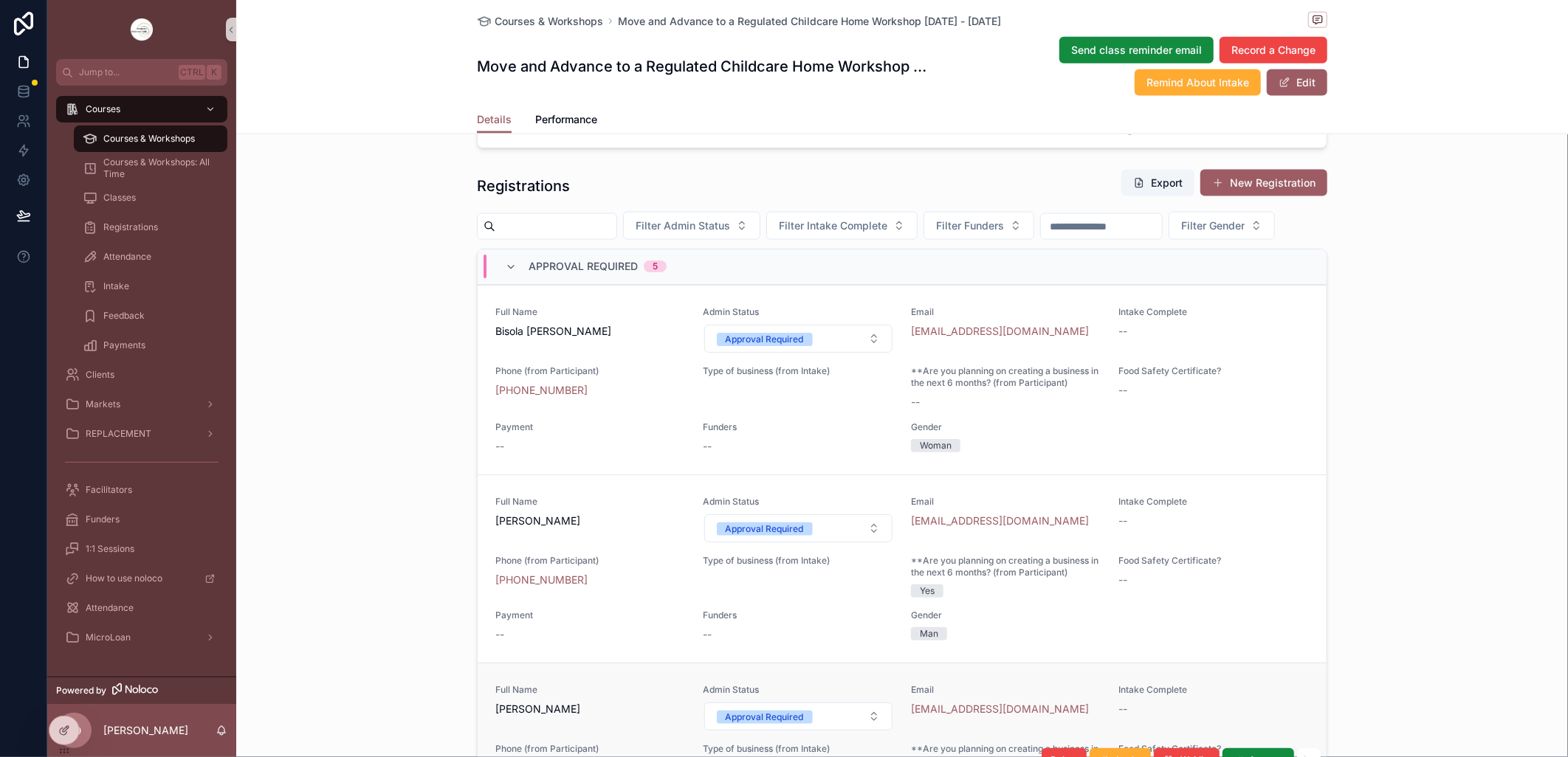
scroll to position [1229, 0]
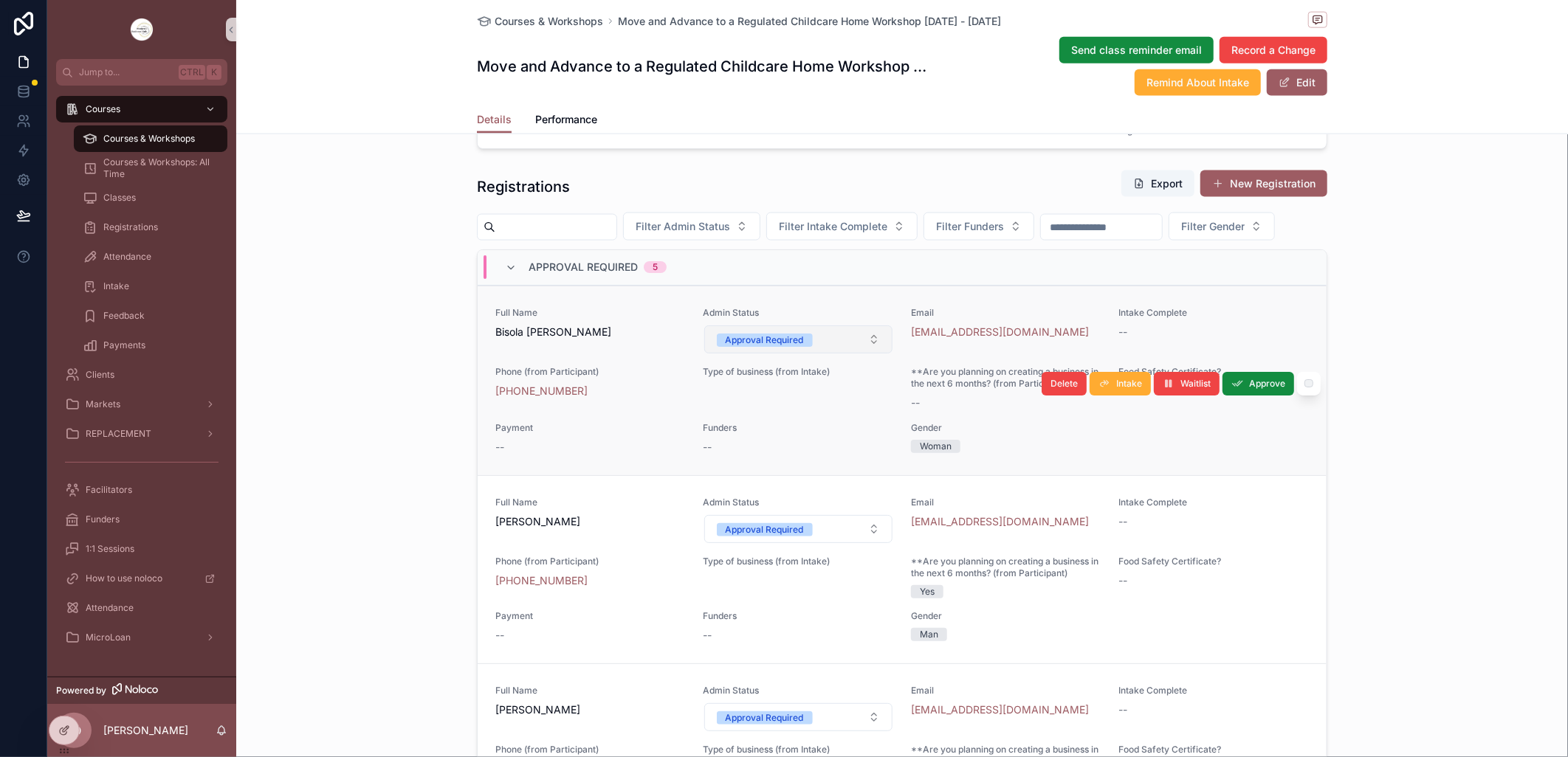
click at [865, 354] on button "Approval Required" at bounding box center [798, 339] width 189 height 28
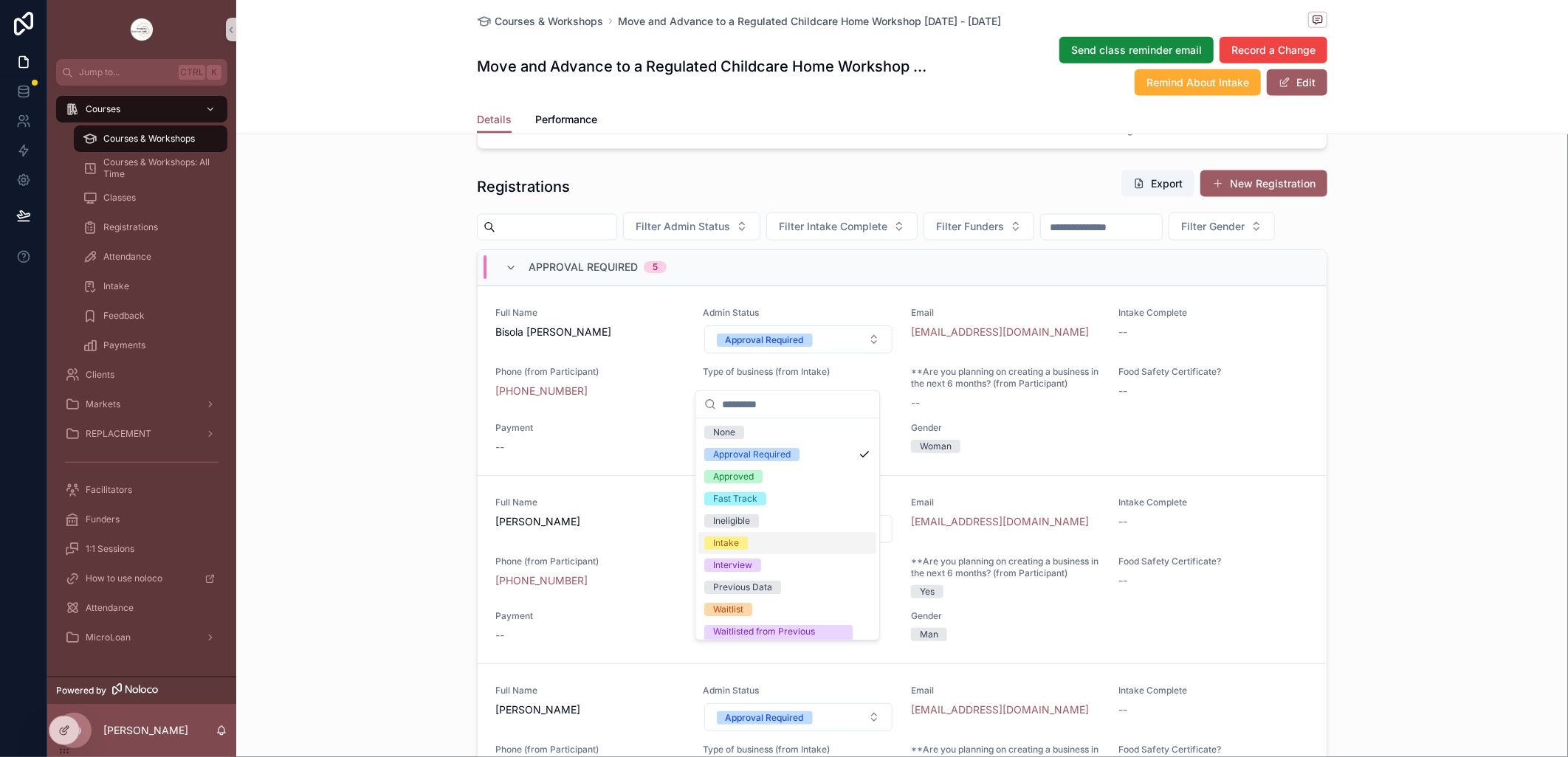
click at [753, 540] on div "Intake" at bounding box center [786, 543] width 177 height 22
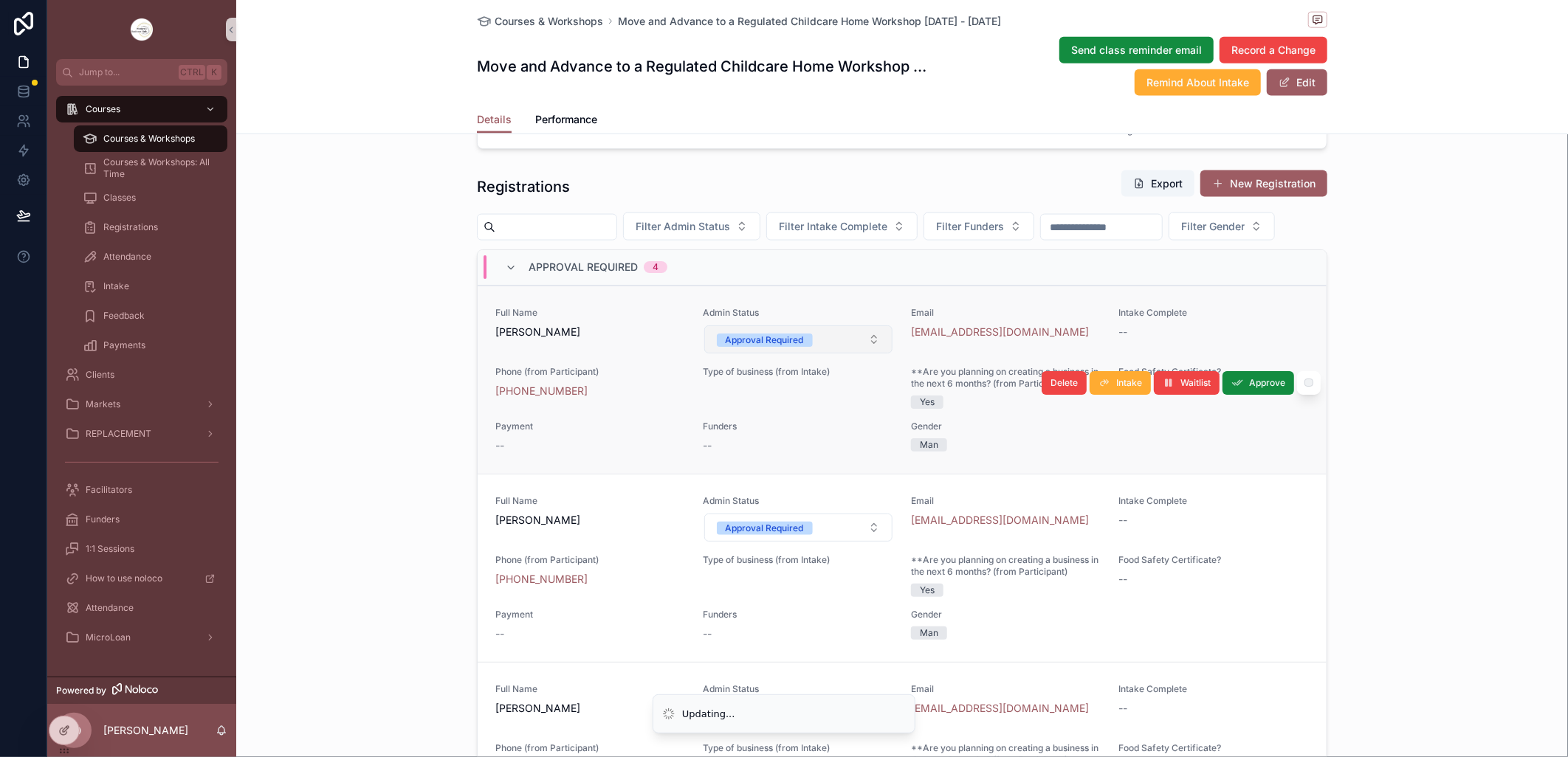
click at [859, 354] on button "Approval Required" at bounding box center [798, 339] width 189 height 28
click at [856, 354] on button "Approval Required" at bounding box center [798, 339] width 189 height 28
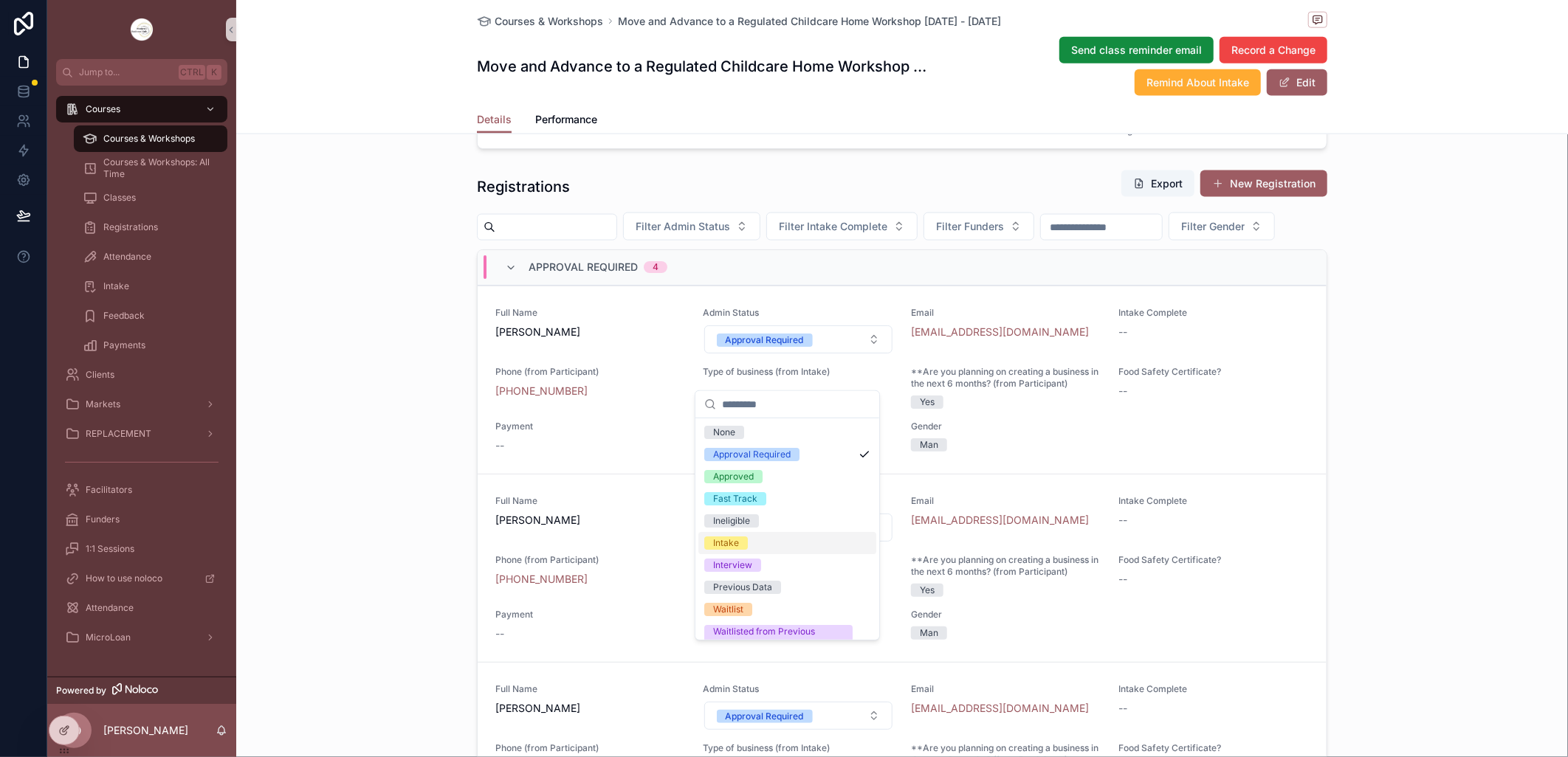
click at [721, 539] on div "Intake" at bounding box center [725, 543] width 26 height 14
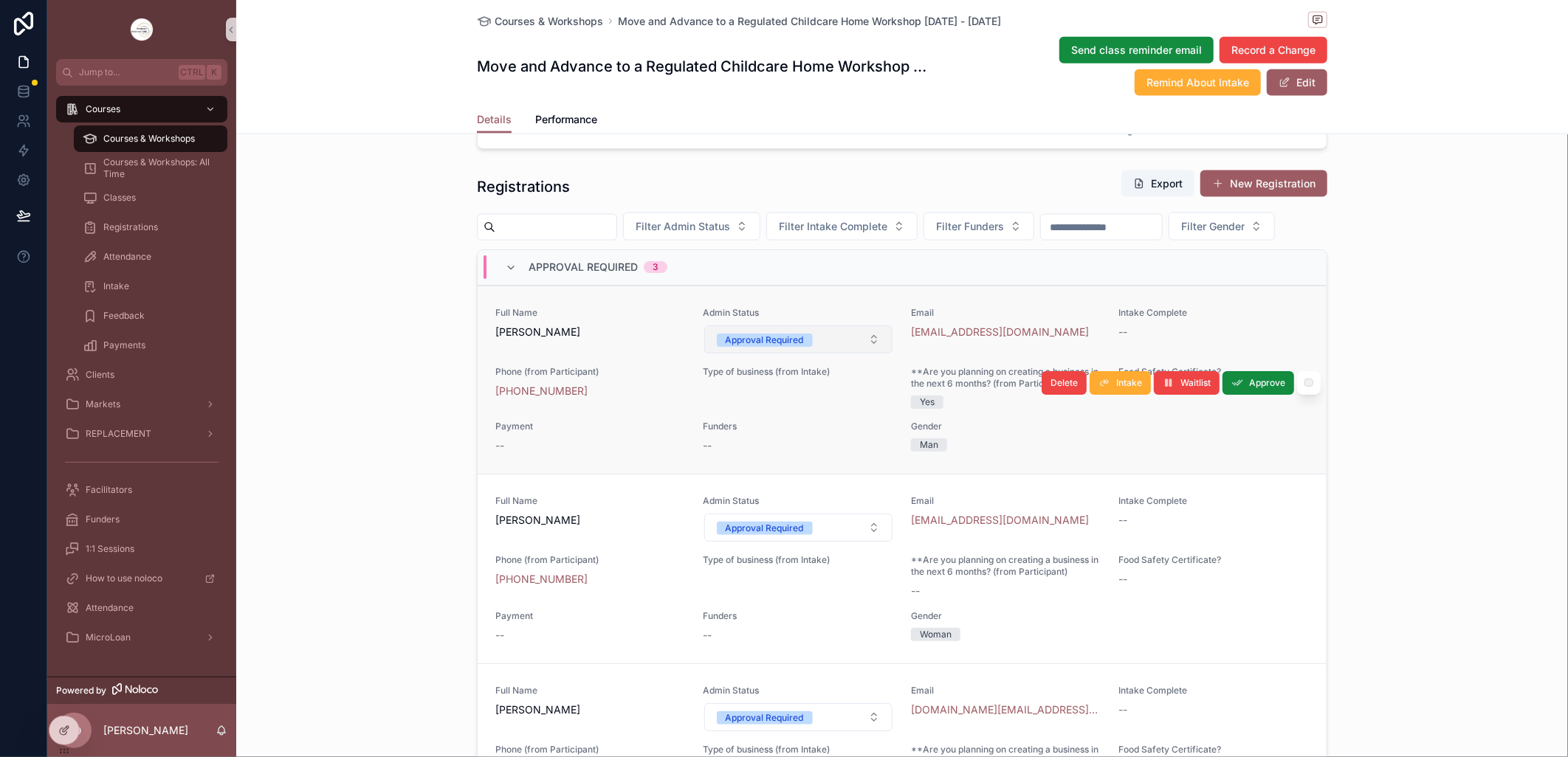
click at [864, 354] on button "Approval Required" at bounding box center [798, 339] width 189 height 28
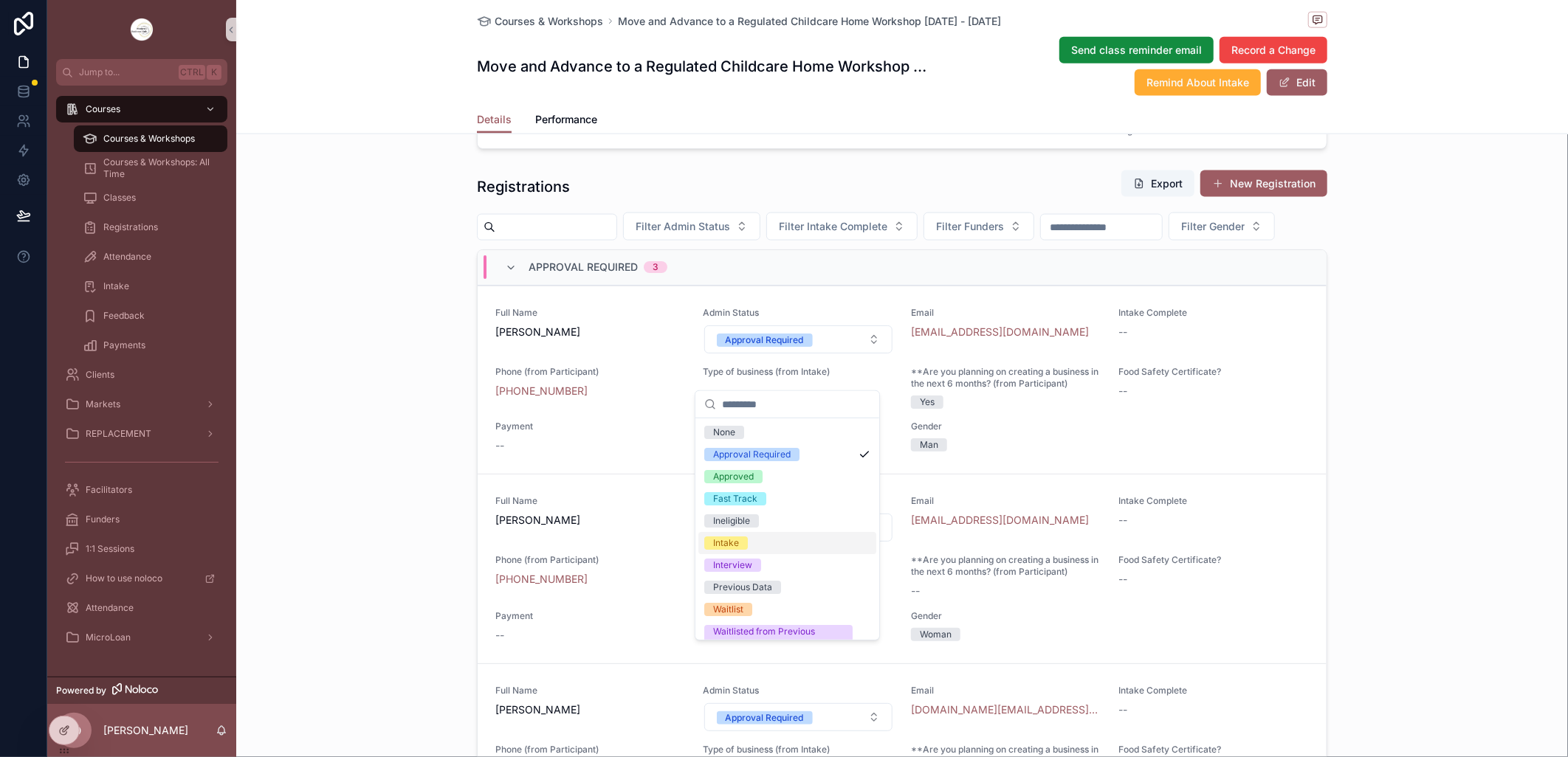
click at [752, 541] on div "Intake" at bounding box center [786, 543] width 177 height 22
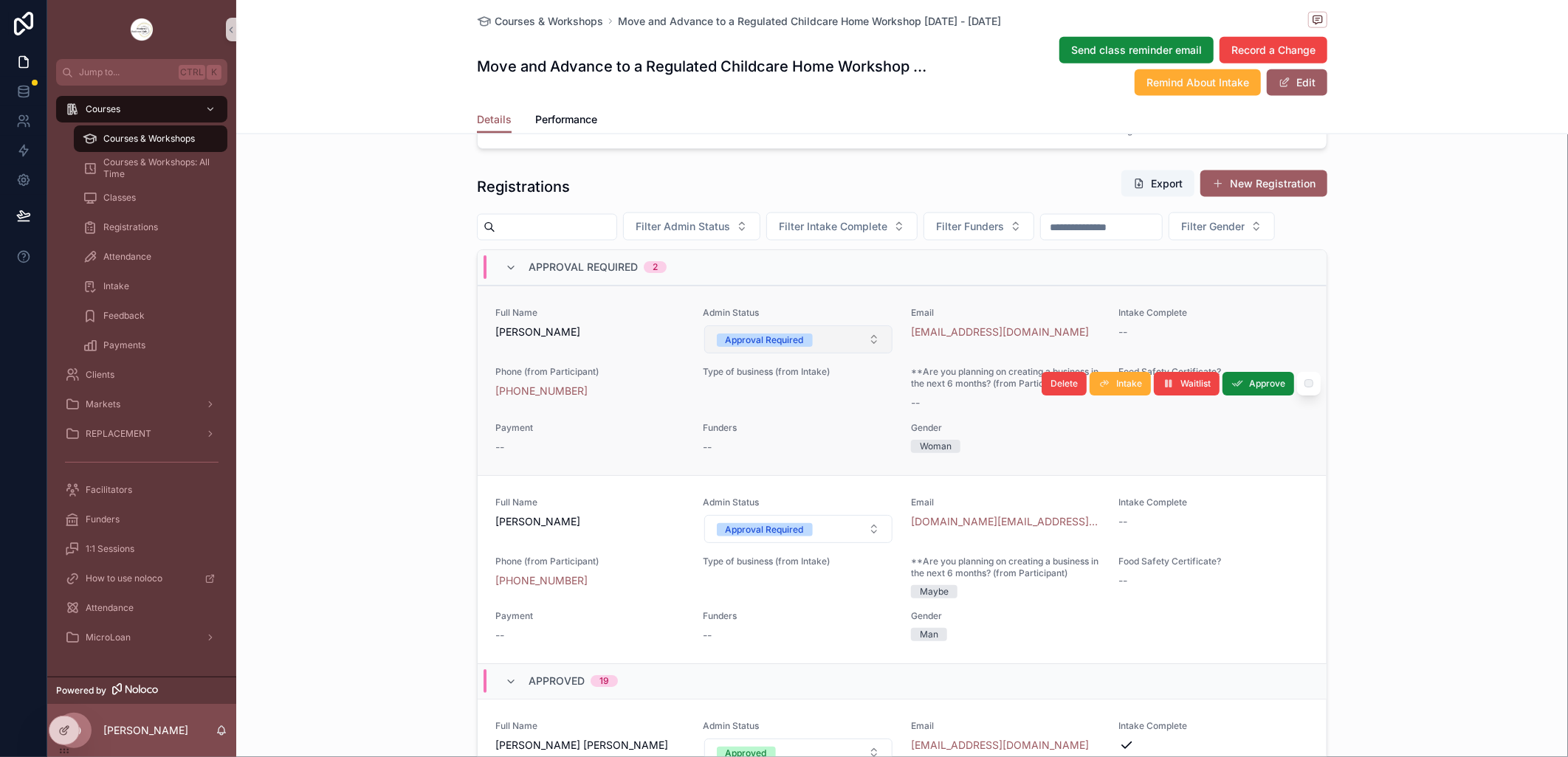
click at [864, 354] on button "Approval Required" at bounding box center [798, 339] width 189 height 28
click at [862, 354] on button "Approval Required" at bounding box center [798, 339] width 189 height 28
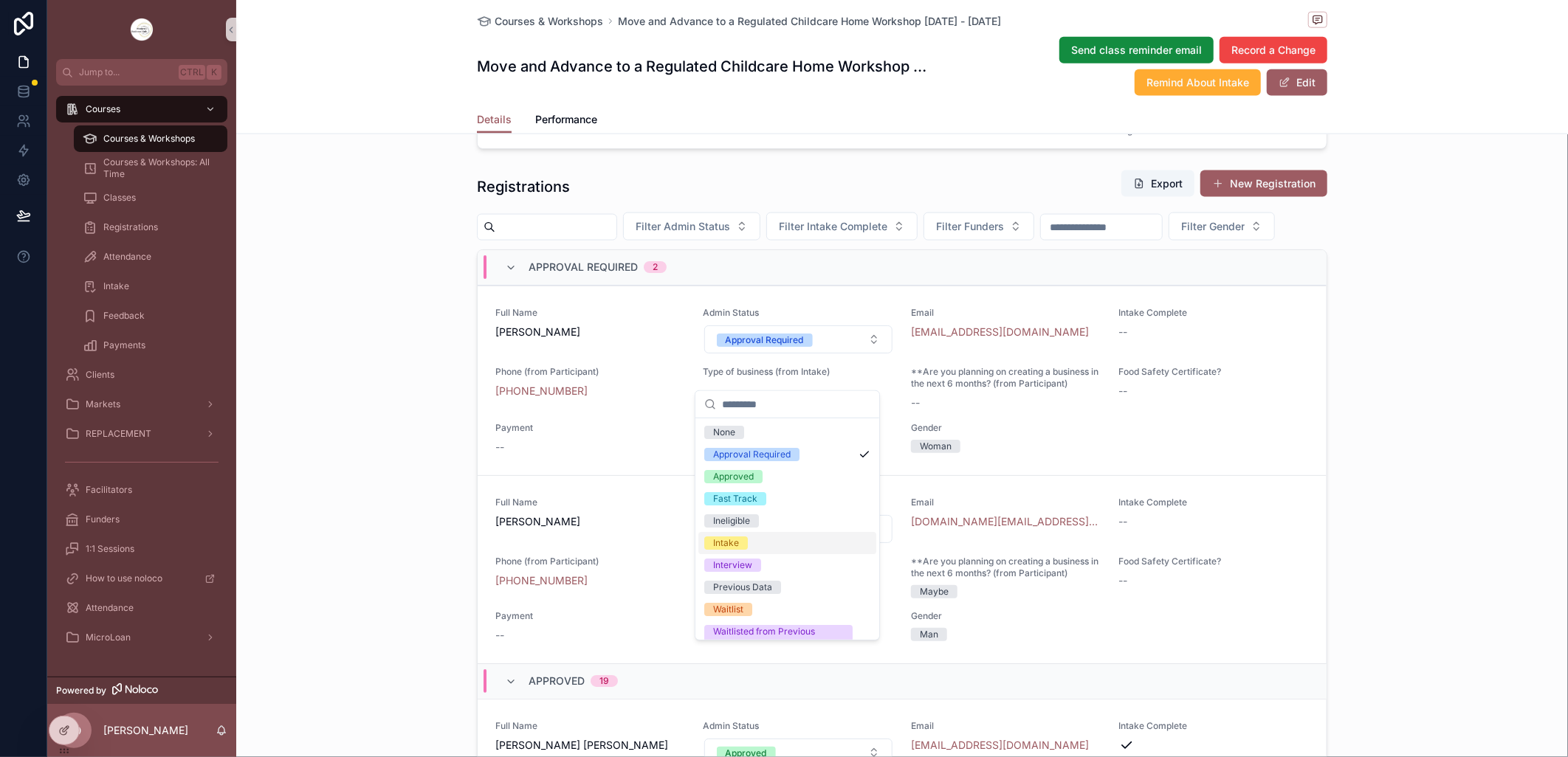
click at [735, 542] on div "Intake" at bounding box center [725, 543] width 26 height 14
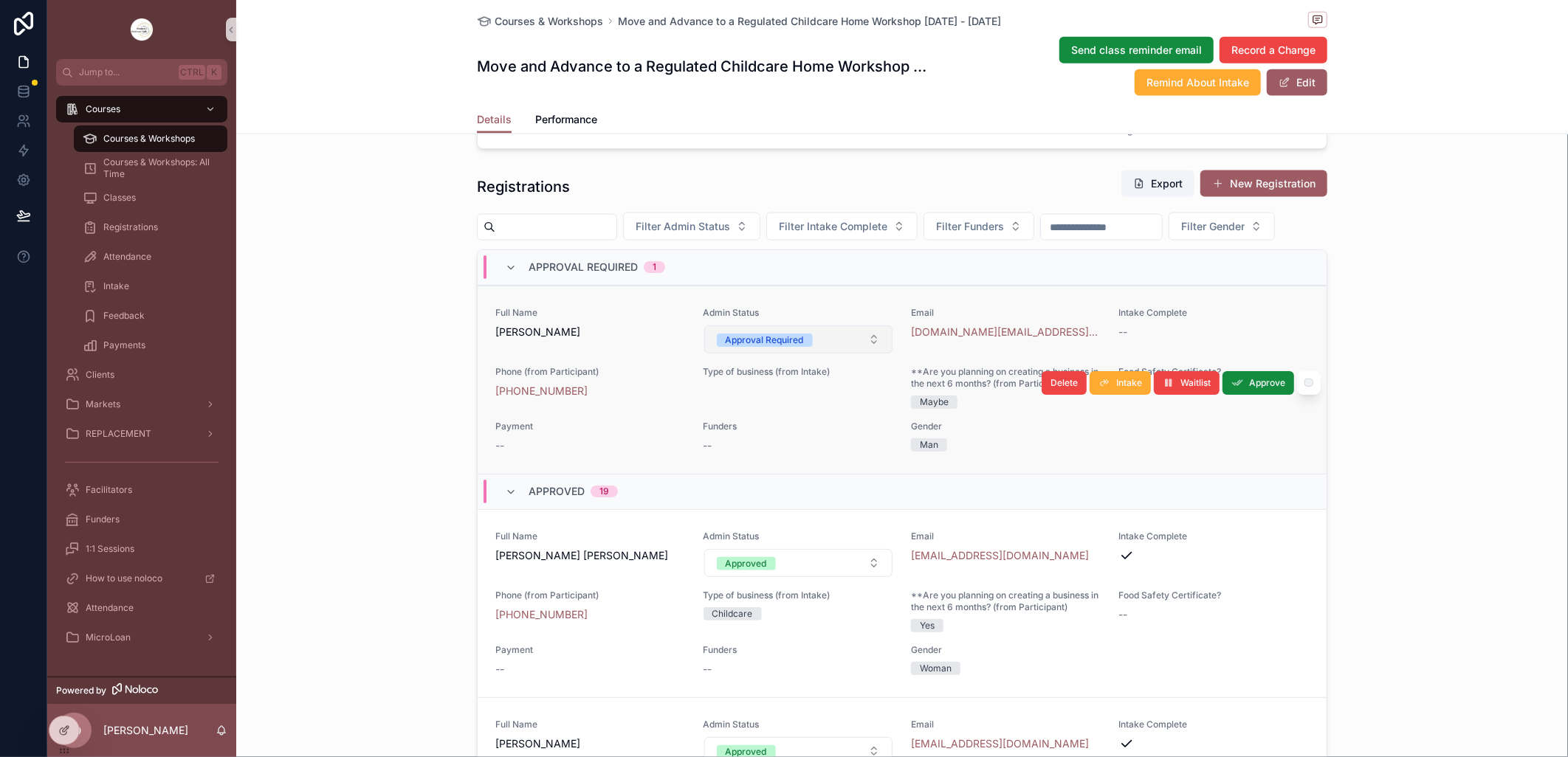
click at [859, 354] on button "Approval Required" at bounding box center [798, 339] width 189 height 28
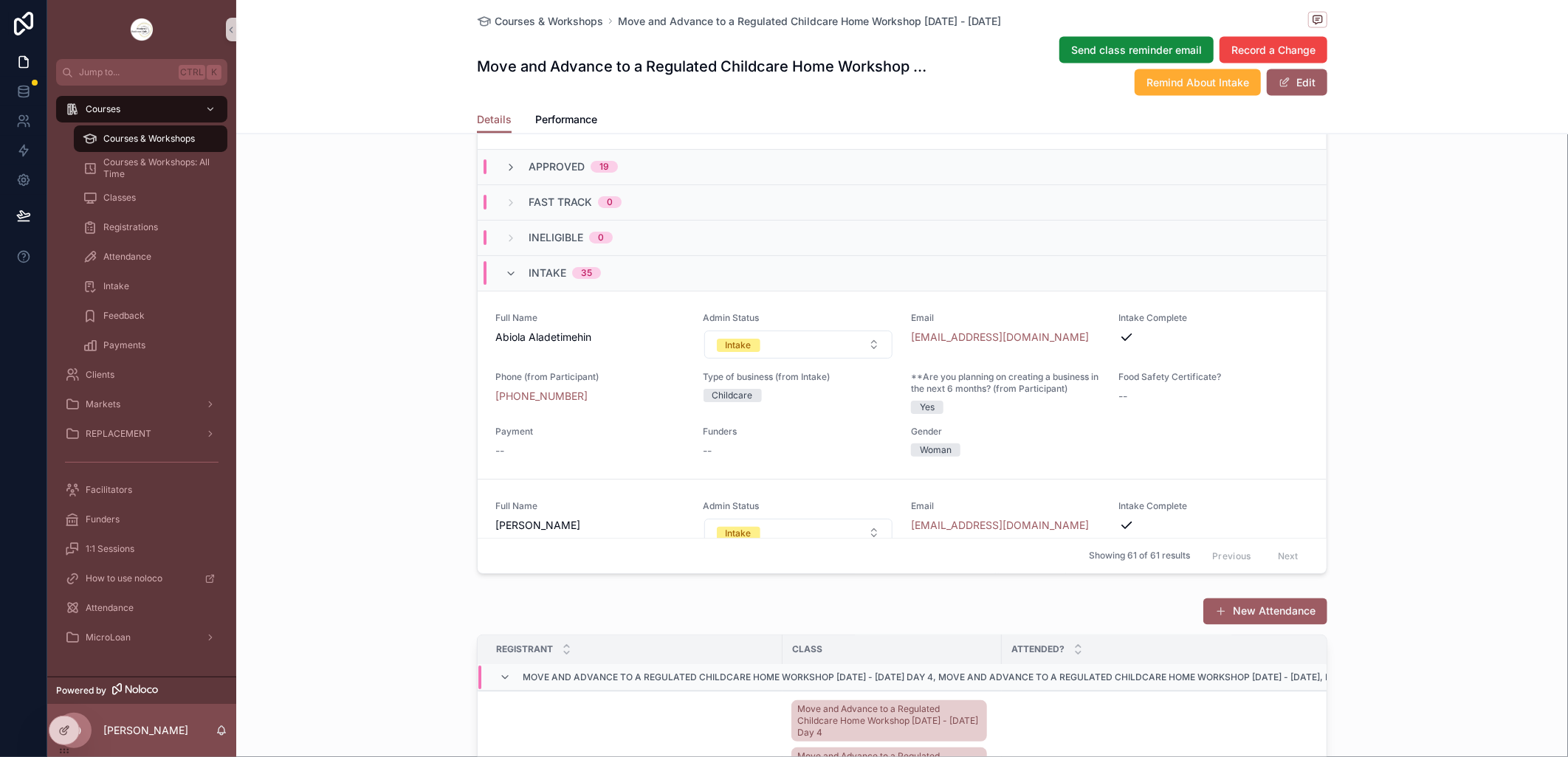
scroll to position [1475, 0]
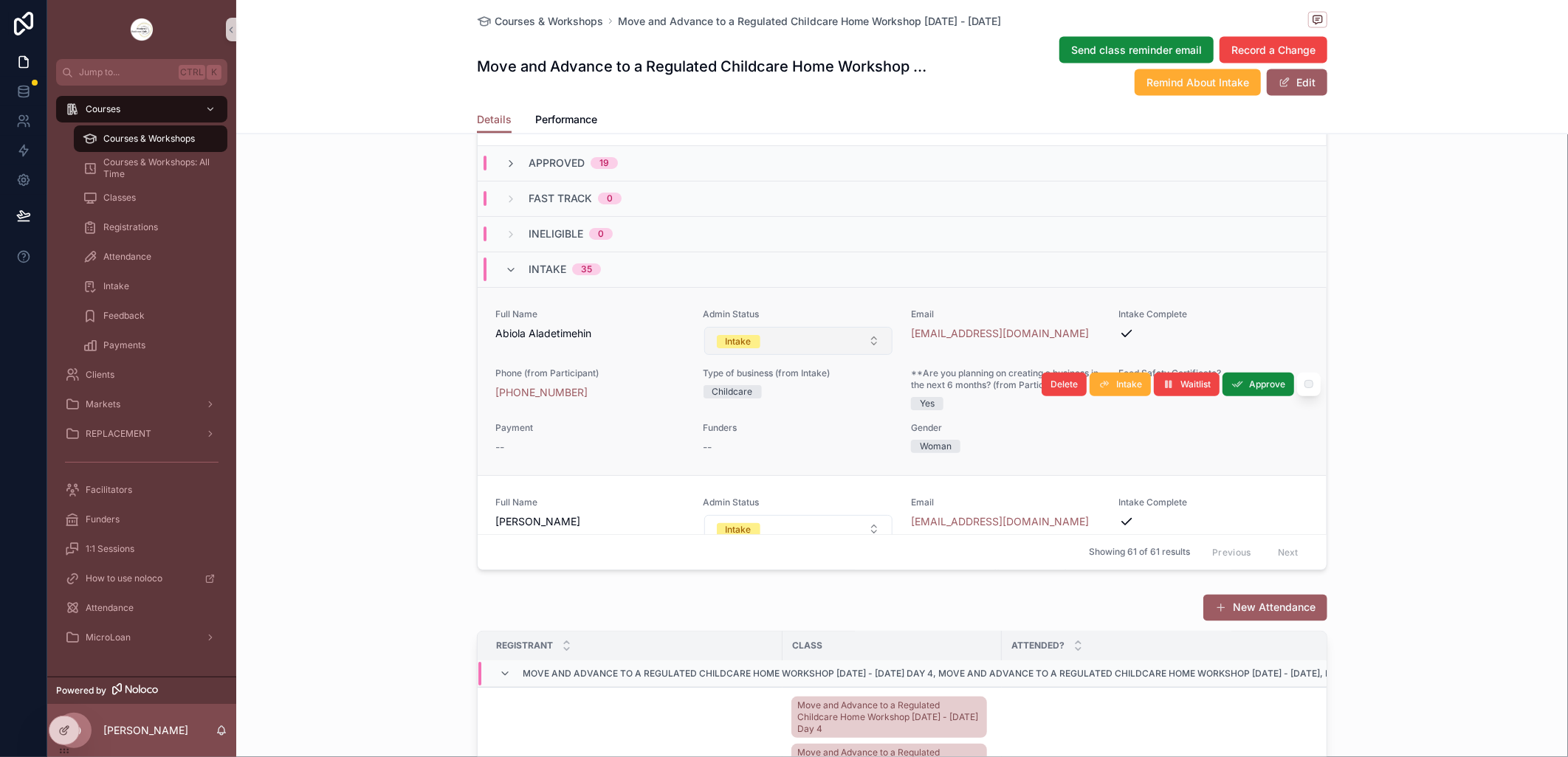
click at [862, 355] on button "Intake" at bounding box center [798, 340] width 189 height 28
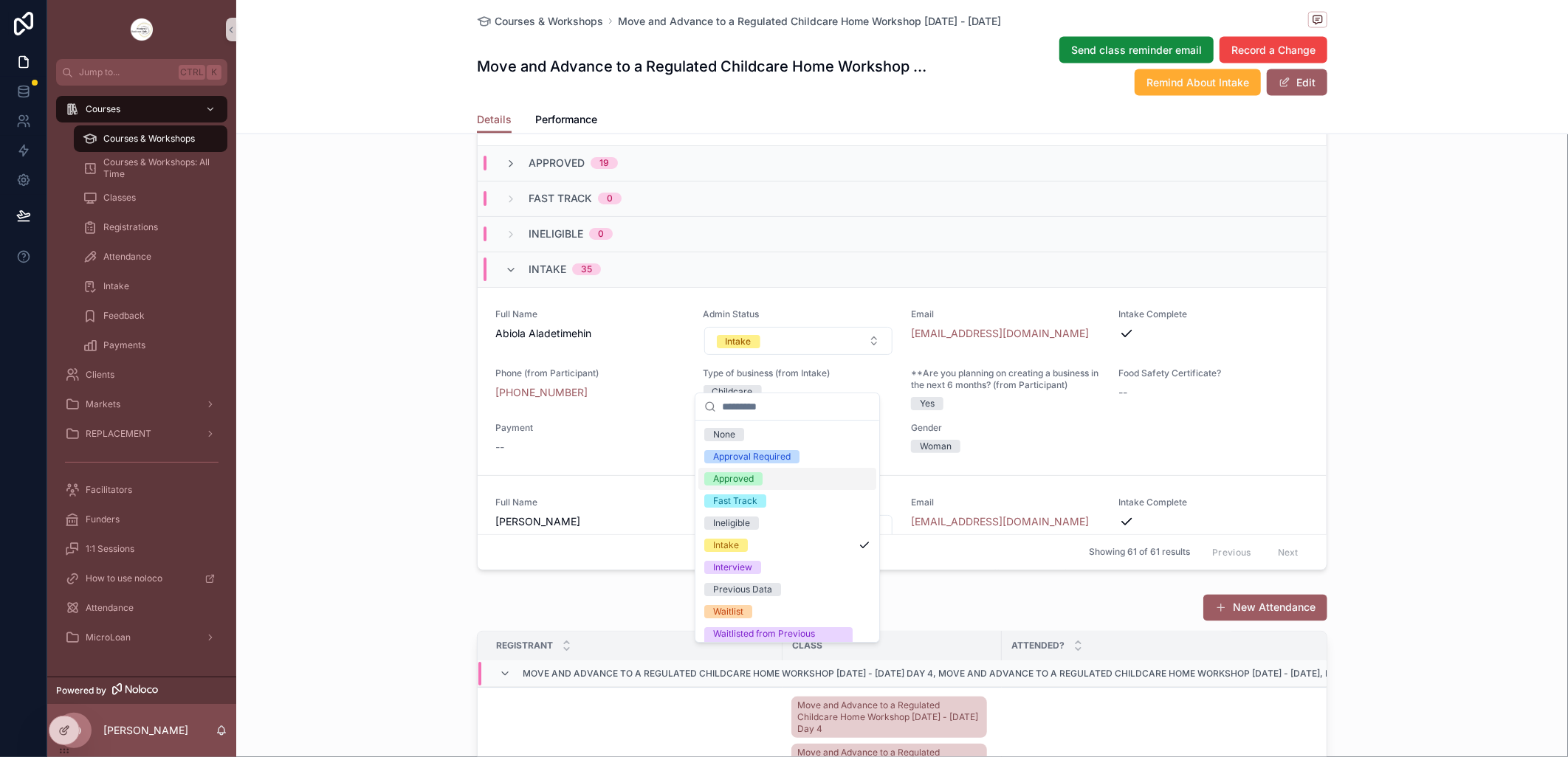
click at [764, 480] on div "Approved" at bounding box center [786, 479] width 177 height 22
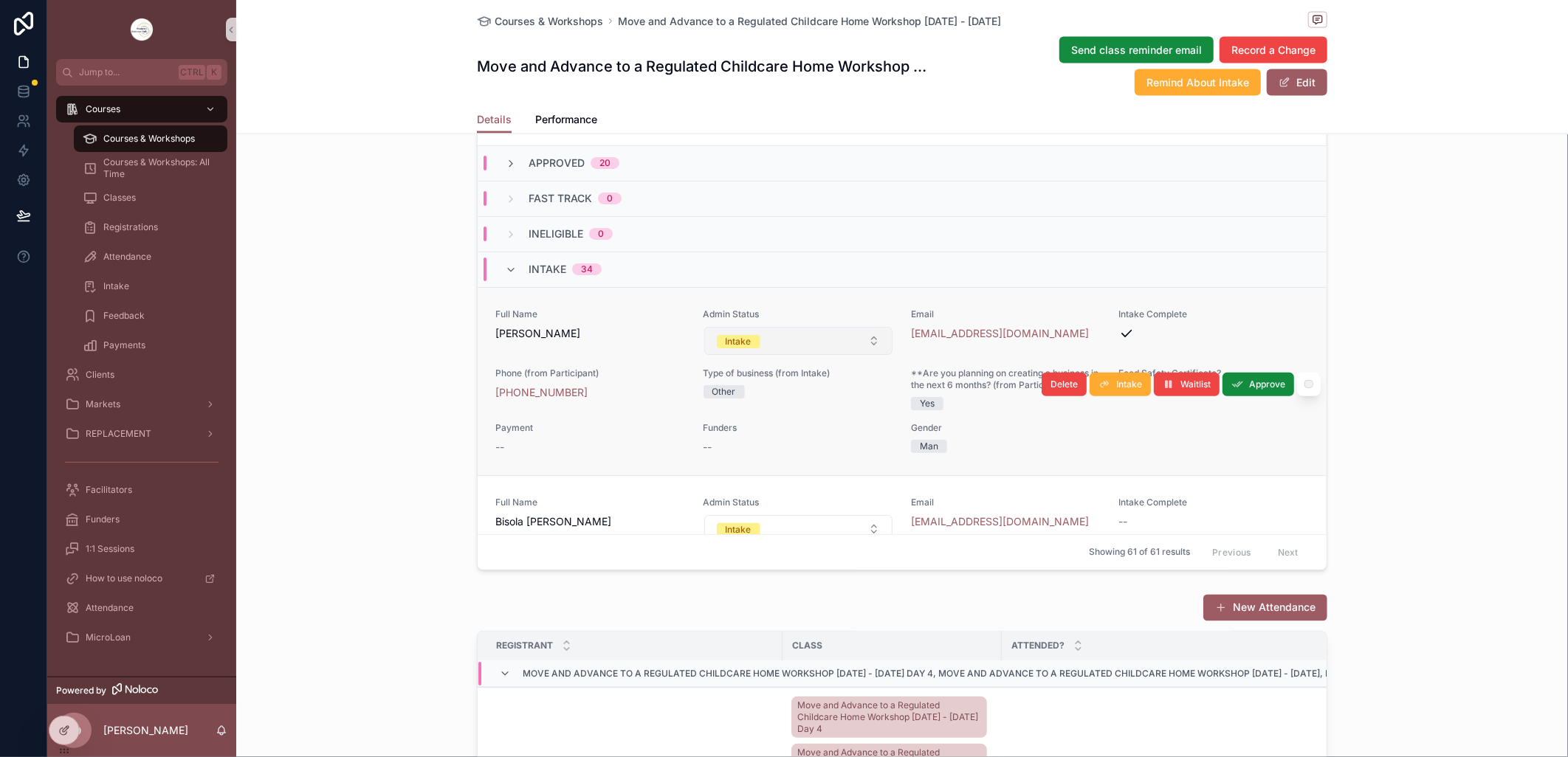
click at [859, 355] on button "Intake" at bounding box center [798, 340] width 189 height 28
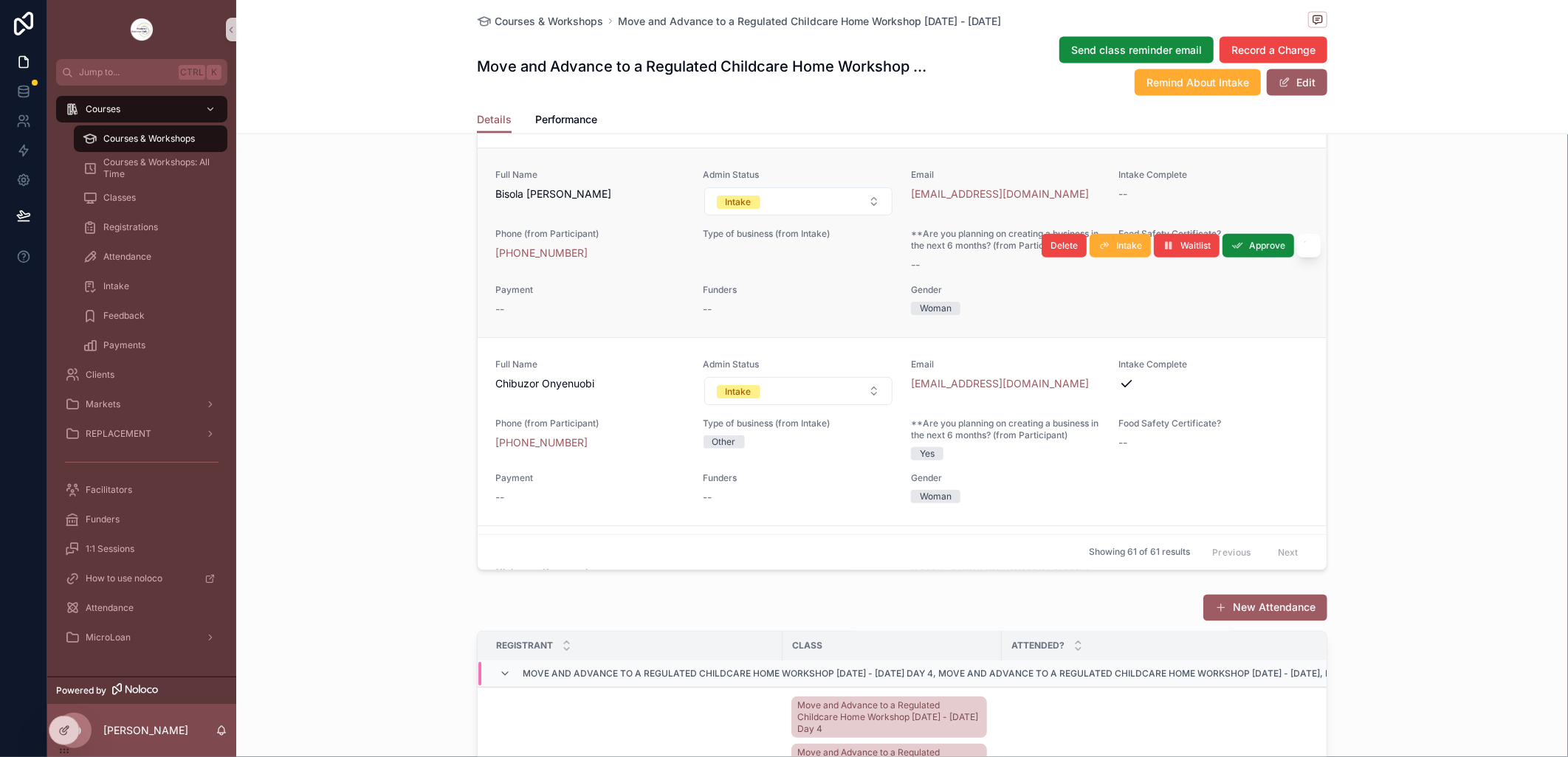
scroll to position [491, 0]
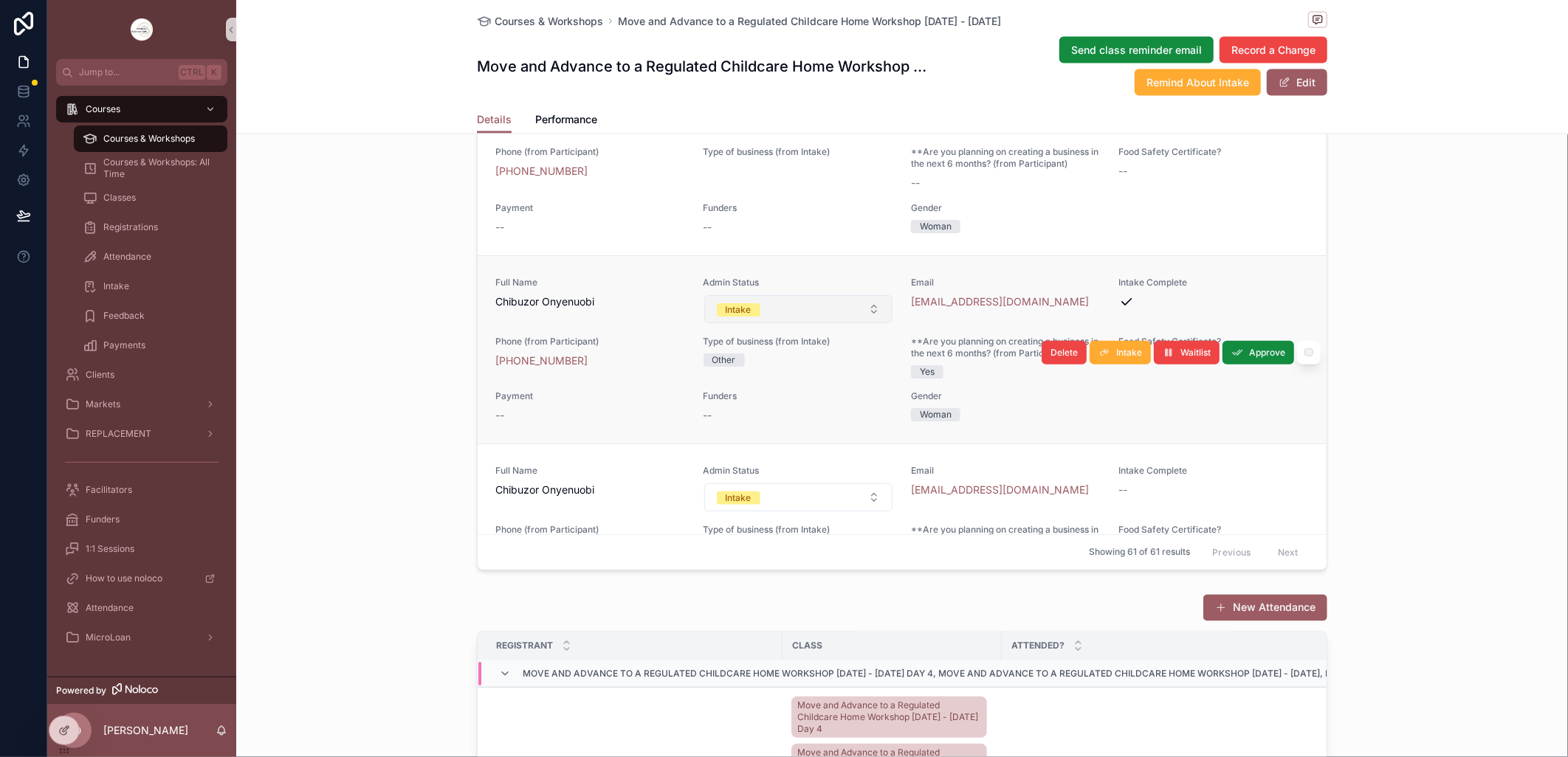
click at [867, 323] on button "Intake" at bounding box center [798, 308] width 189 height 28
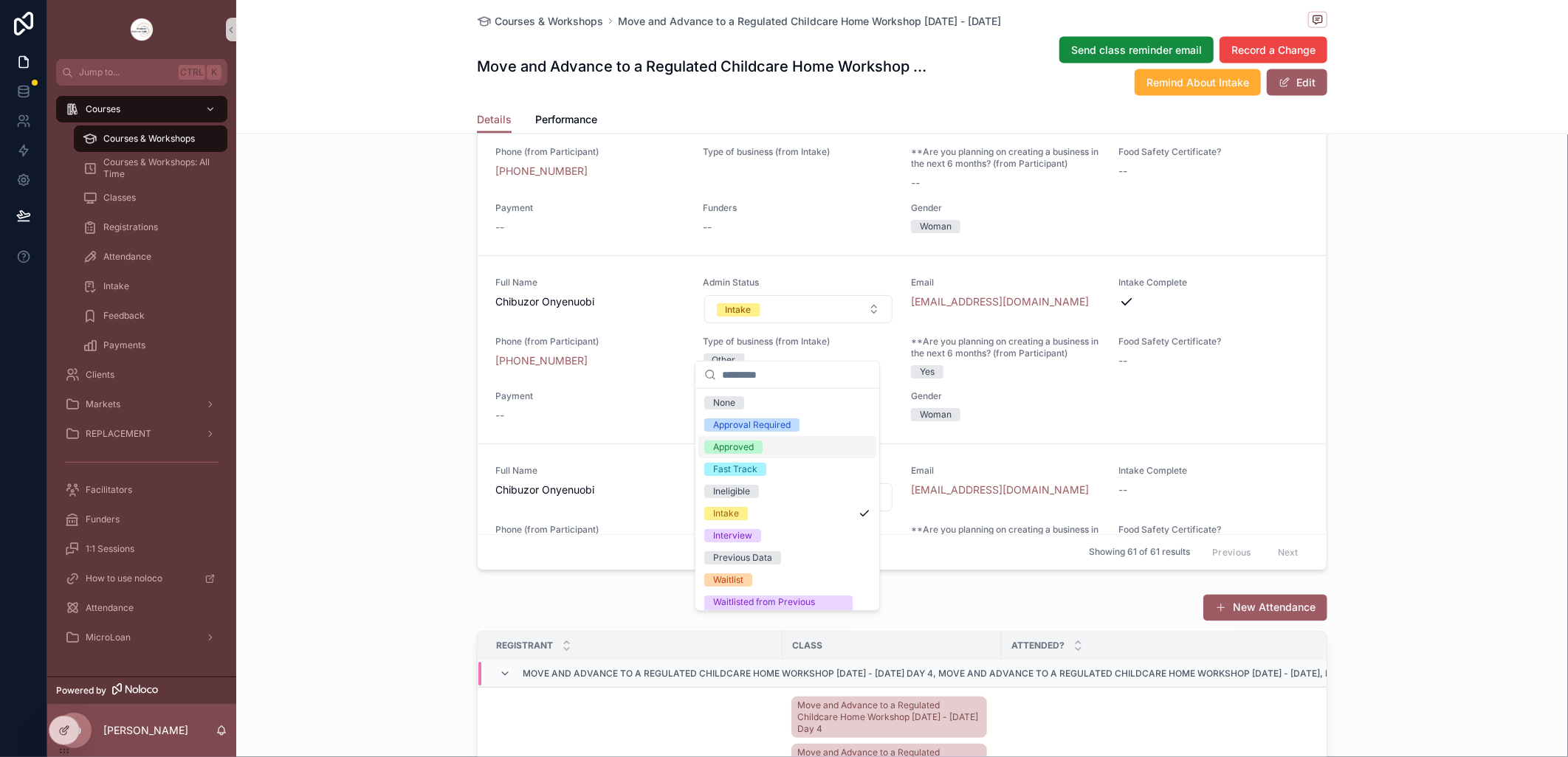
click at [768, 447] on div "Approved" at bounding box center [786, 447] width 177 height 22
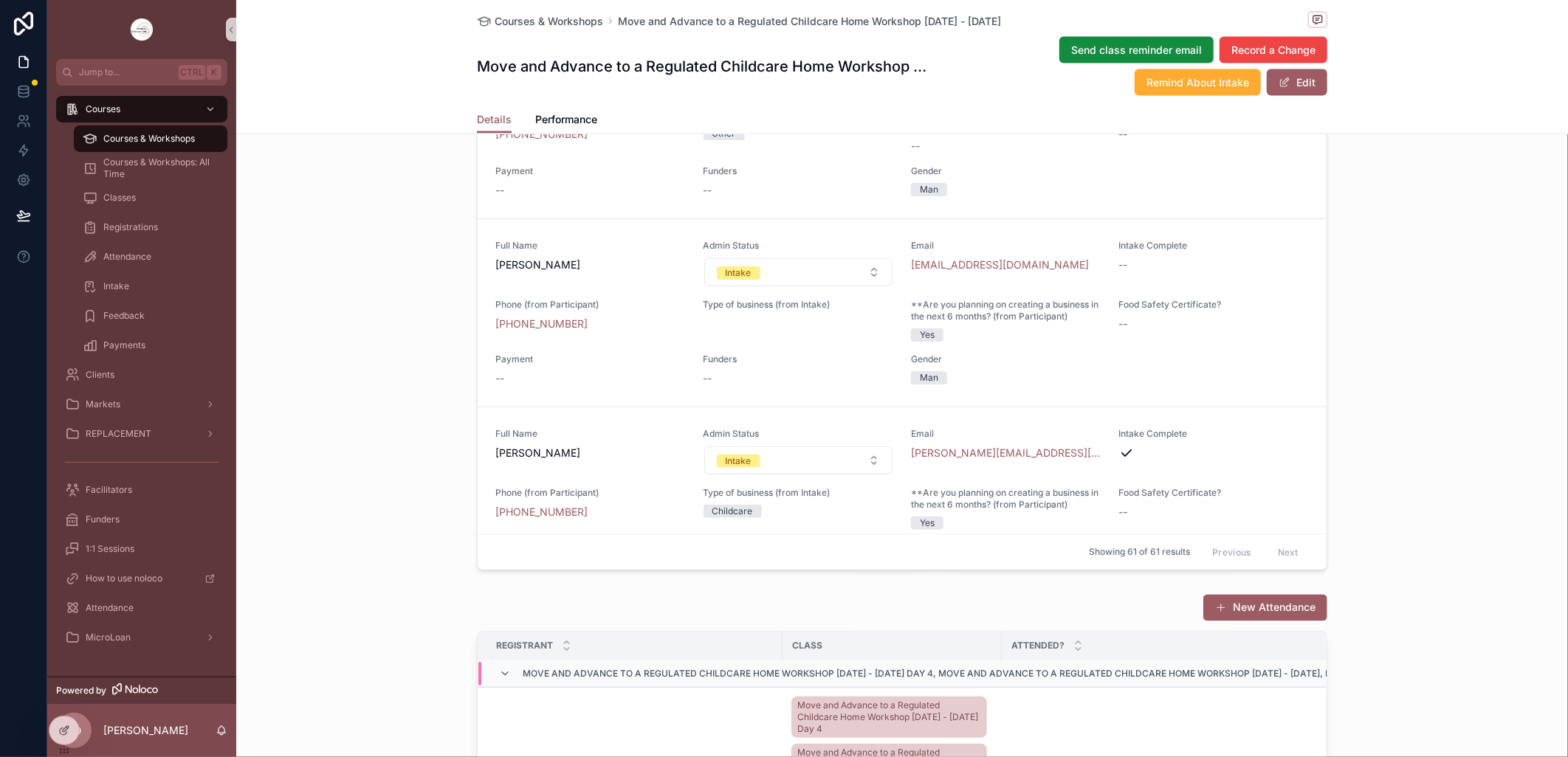
scroll to position [1065, 0]
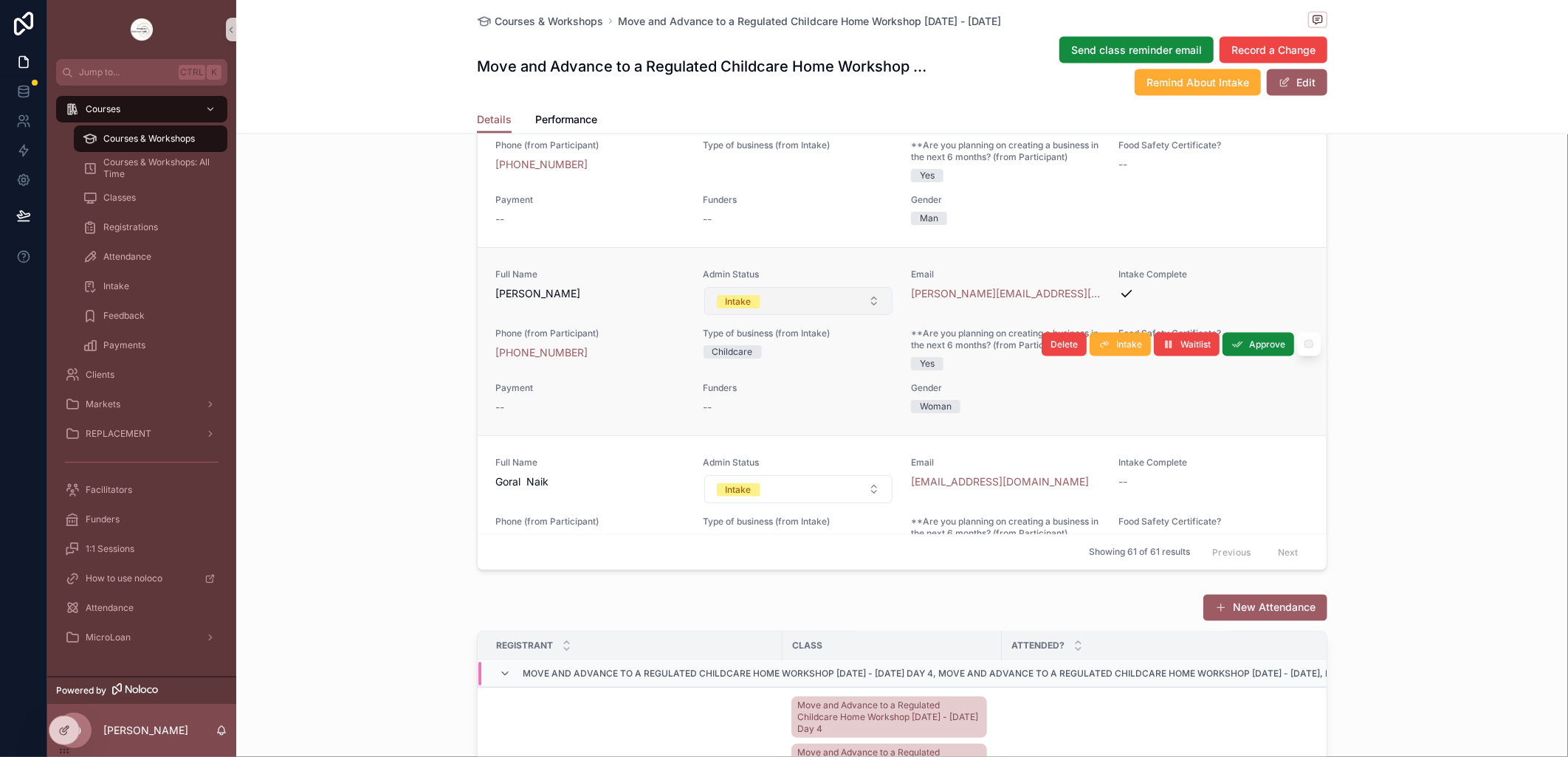
click at [860, 315] on button "Intake" at bounding box center [798, 300] width 189 height 28
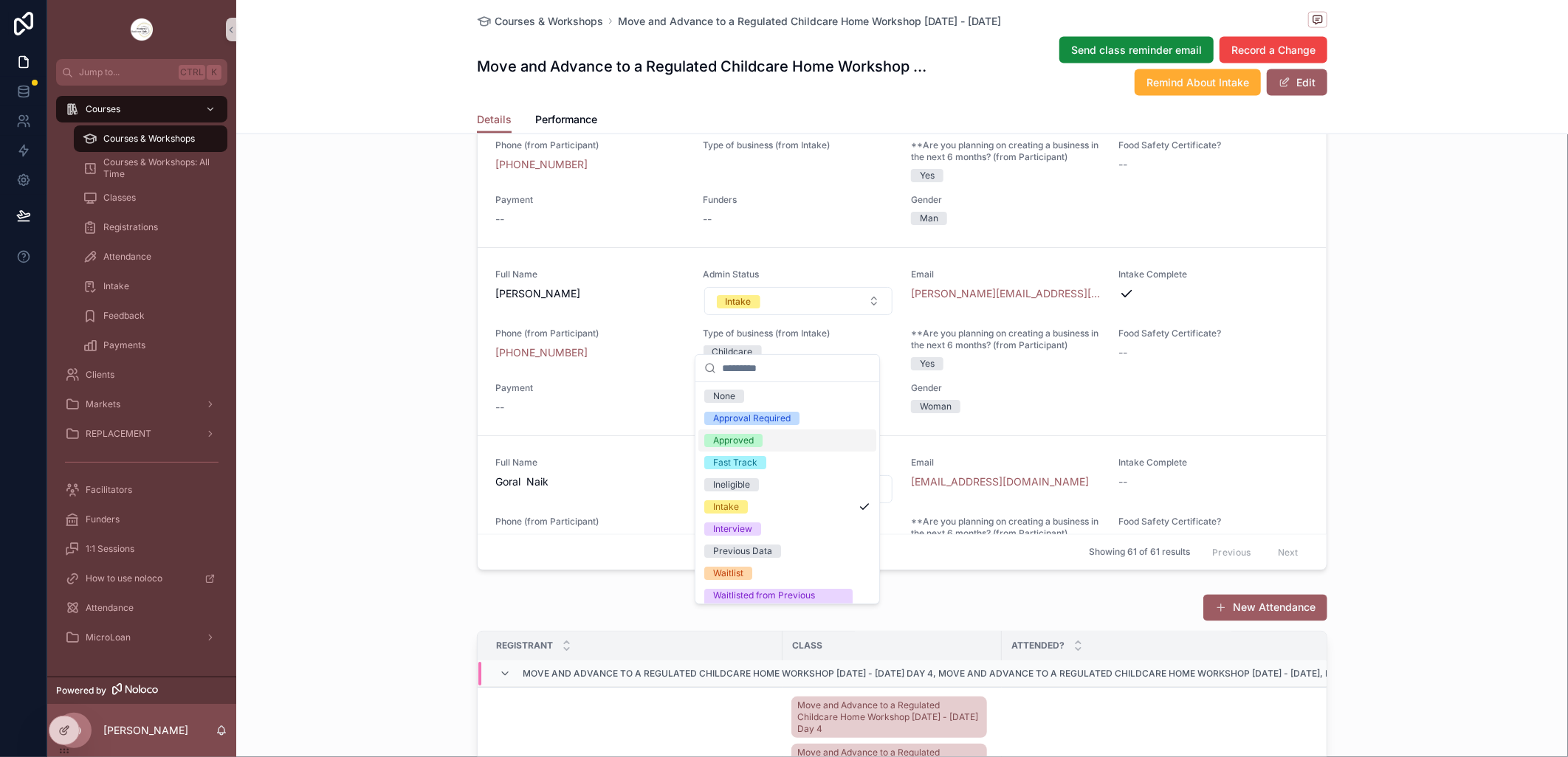
click at [773, 437] on div "Approved" at bounding box center [786, 440] width 177 height 22
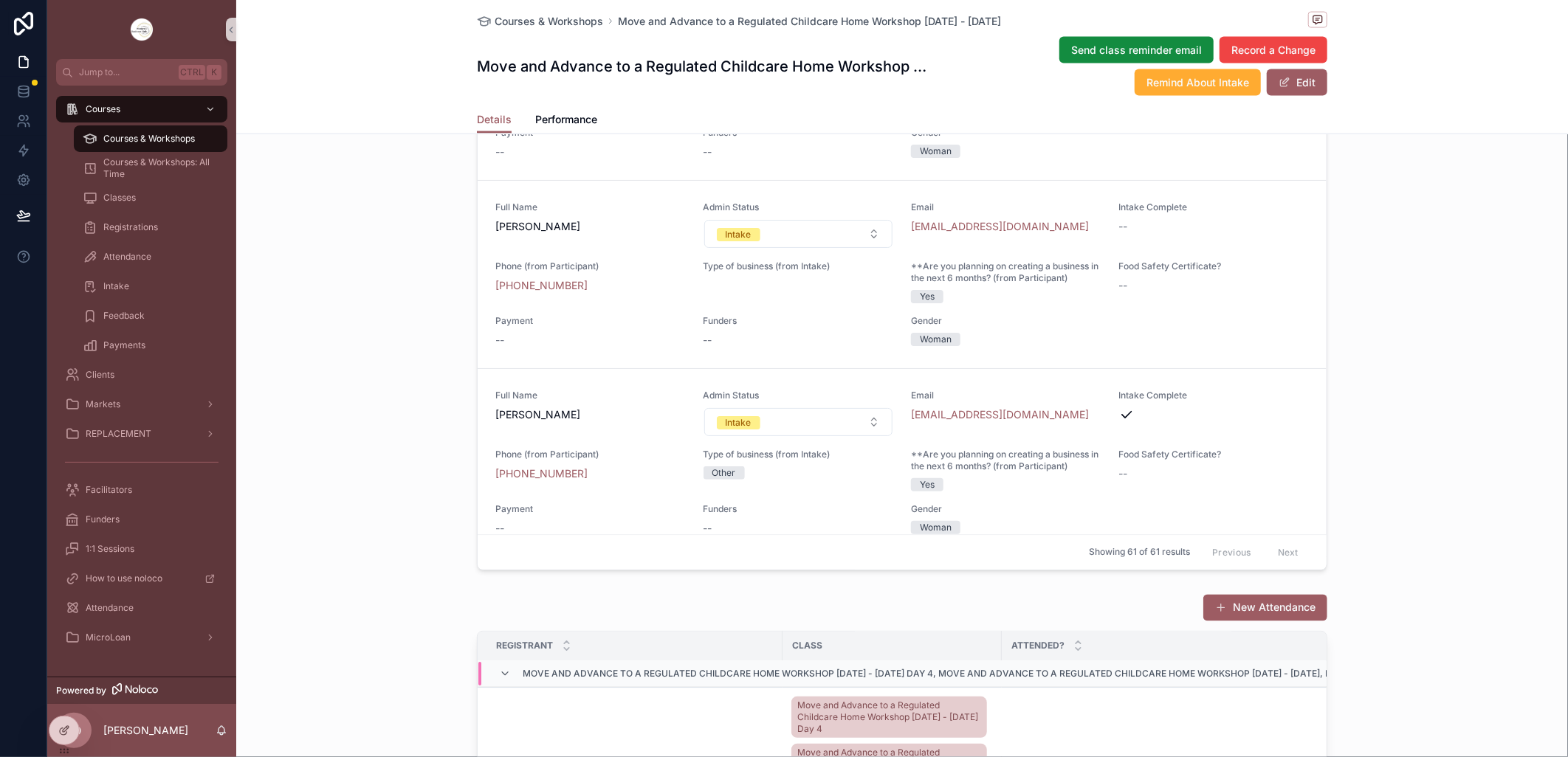
scroll to position [2049, 0]
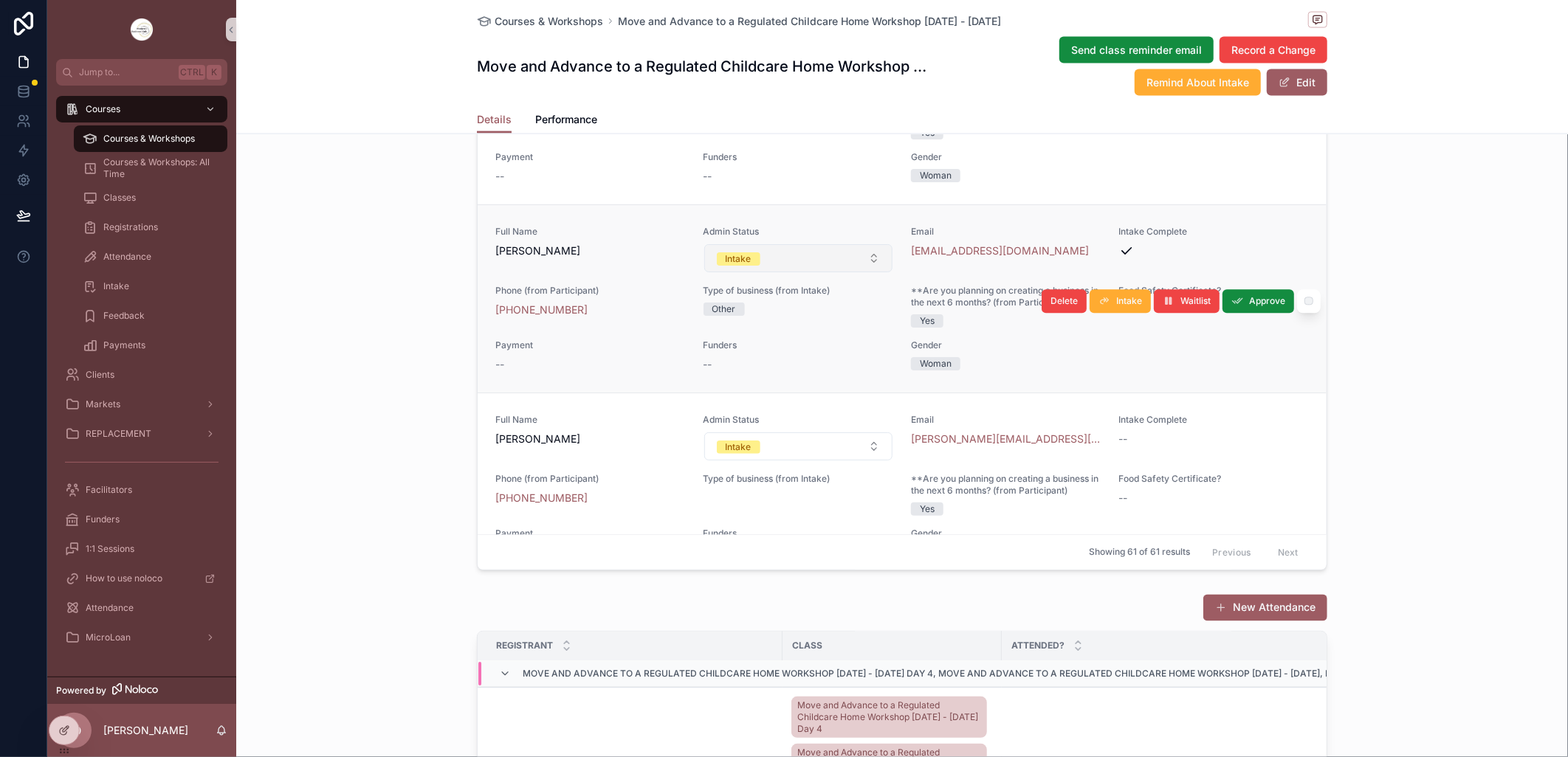
click at [864, 272] on button "Intake" at bounding box center [798, 258] width 189 height 28
click at [858, 272] on button "Intake" at bounding box center [798, 258] width 189 height 28
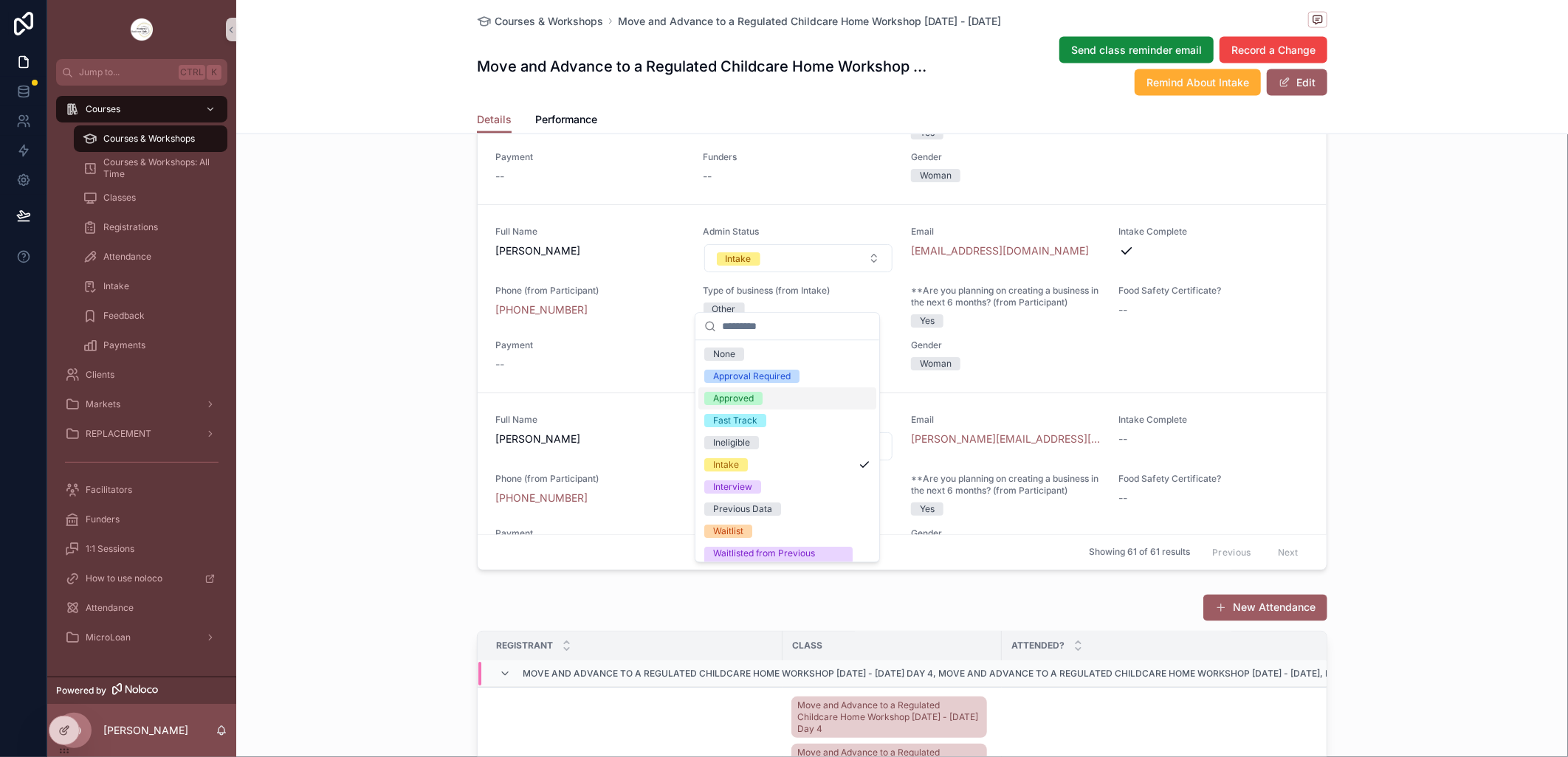
click at [786, 397] on div "Approved" at bounding box center [786, 398] width 177 height 22
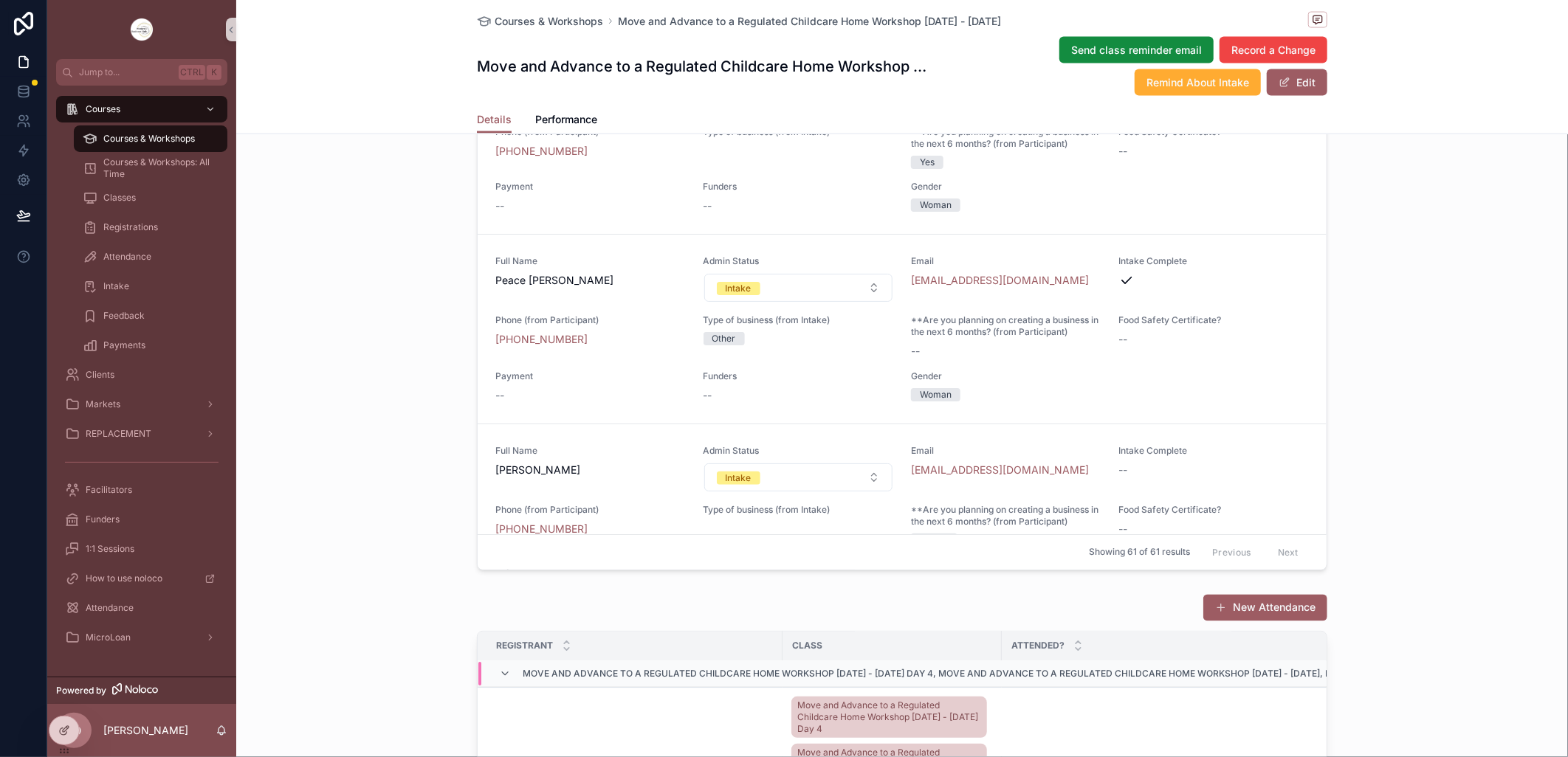
scroll to position [3197, 0]
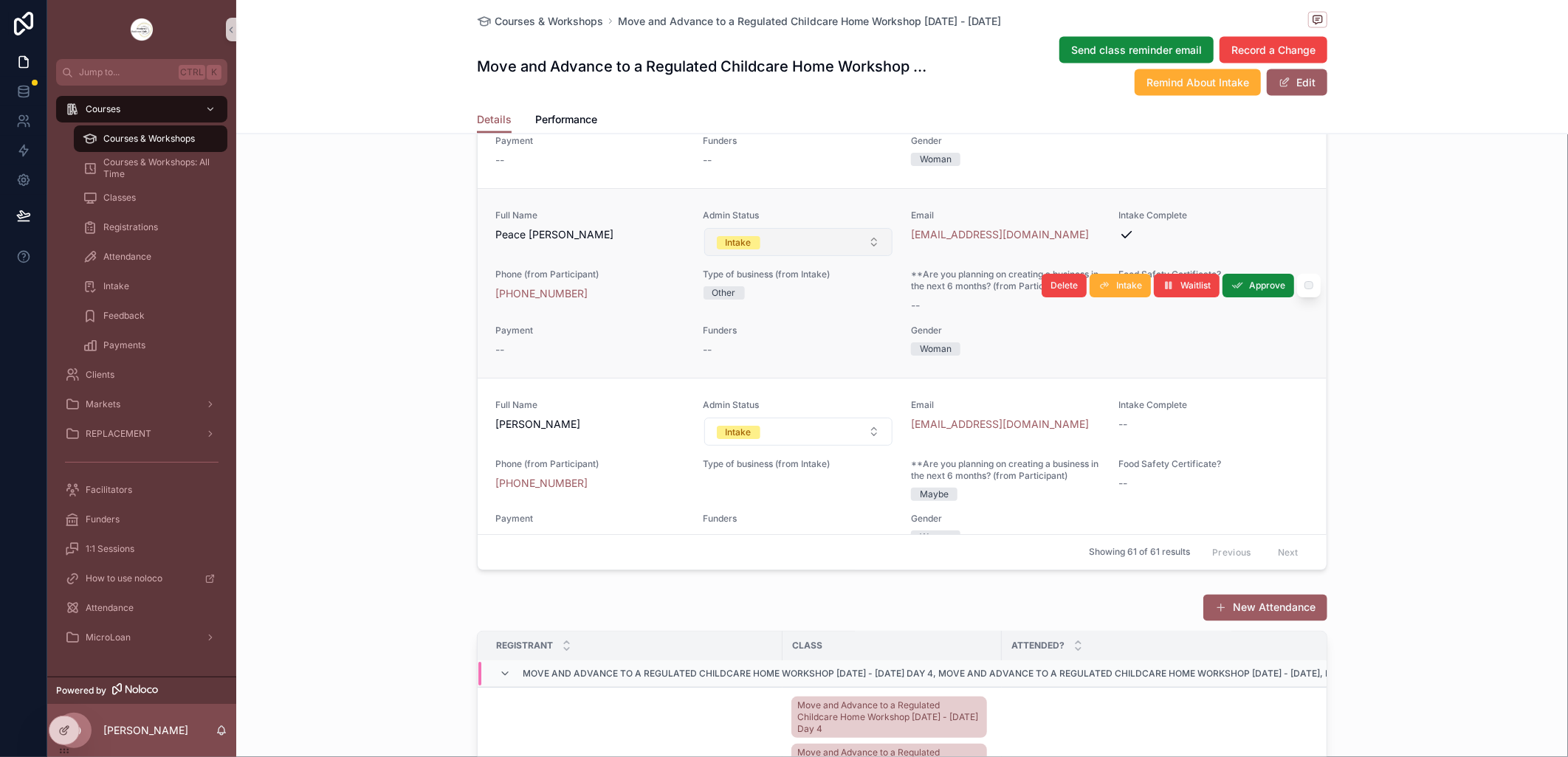
click at [855, 256] on button "Intake" at bounding box center [798, 241] width 189 height 28
click at [858, 256] on button "Intake" at bounding box center [798, 241] width 189 height 28
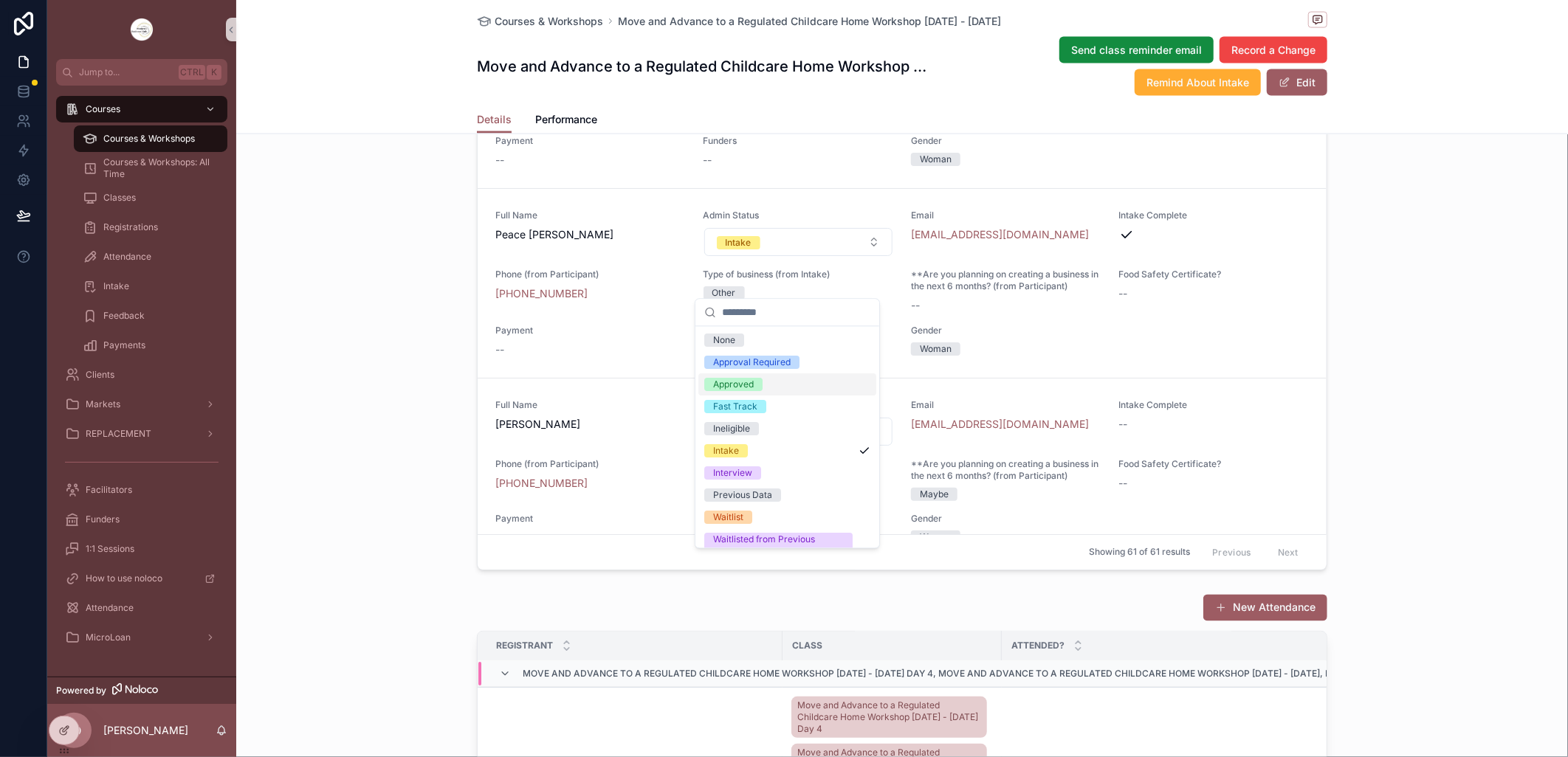
click at [765, 389] on div "Approved" at bounding box center [786, 384] width 177 height 22
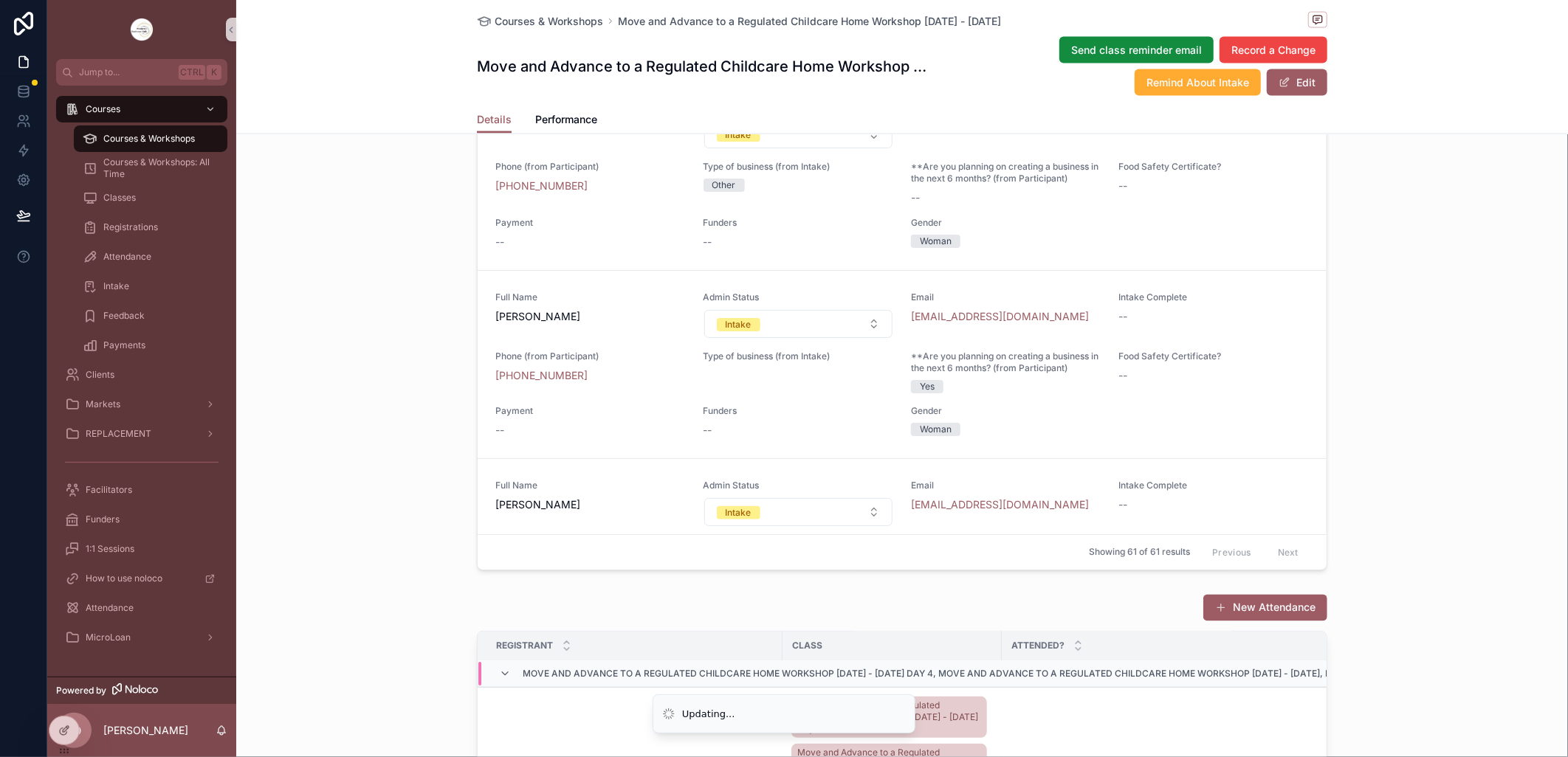
scroll to position [4008, 0]
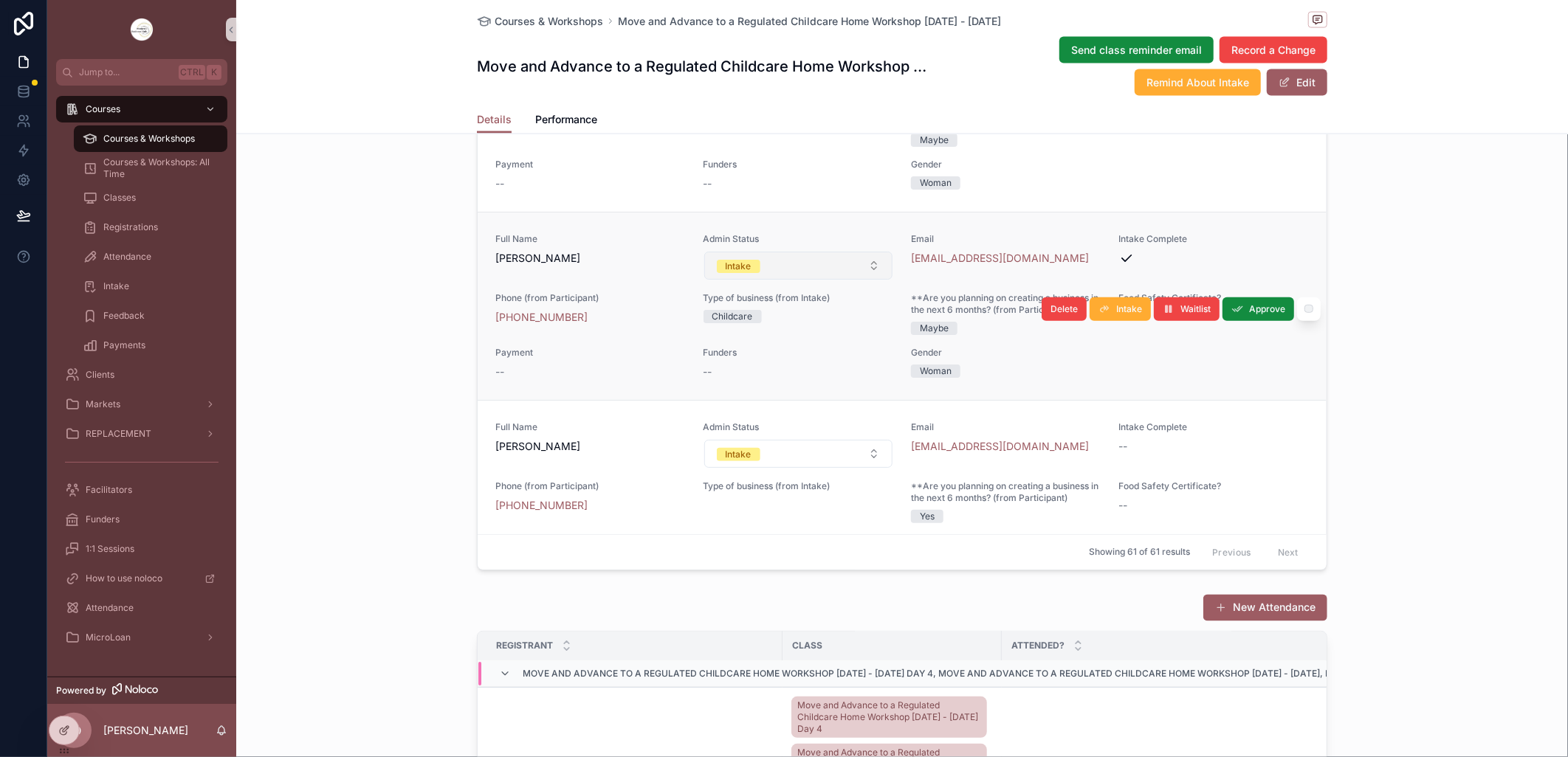
click at [858, 280] on button "Intake" at bounding box center [798, 266] width 189 height 28
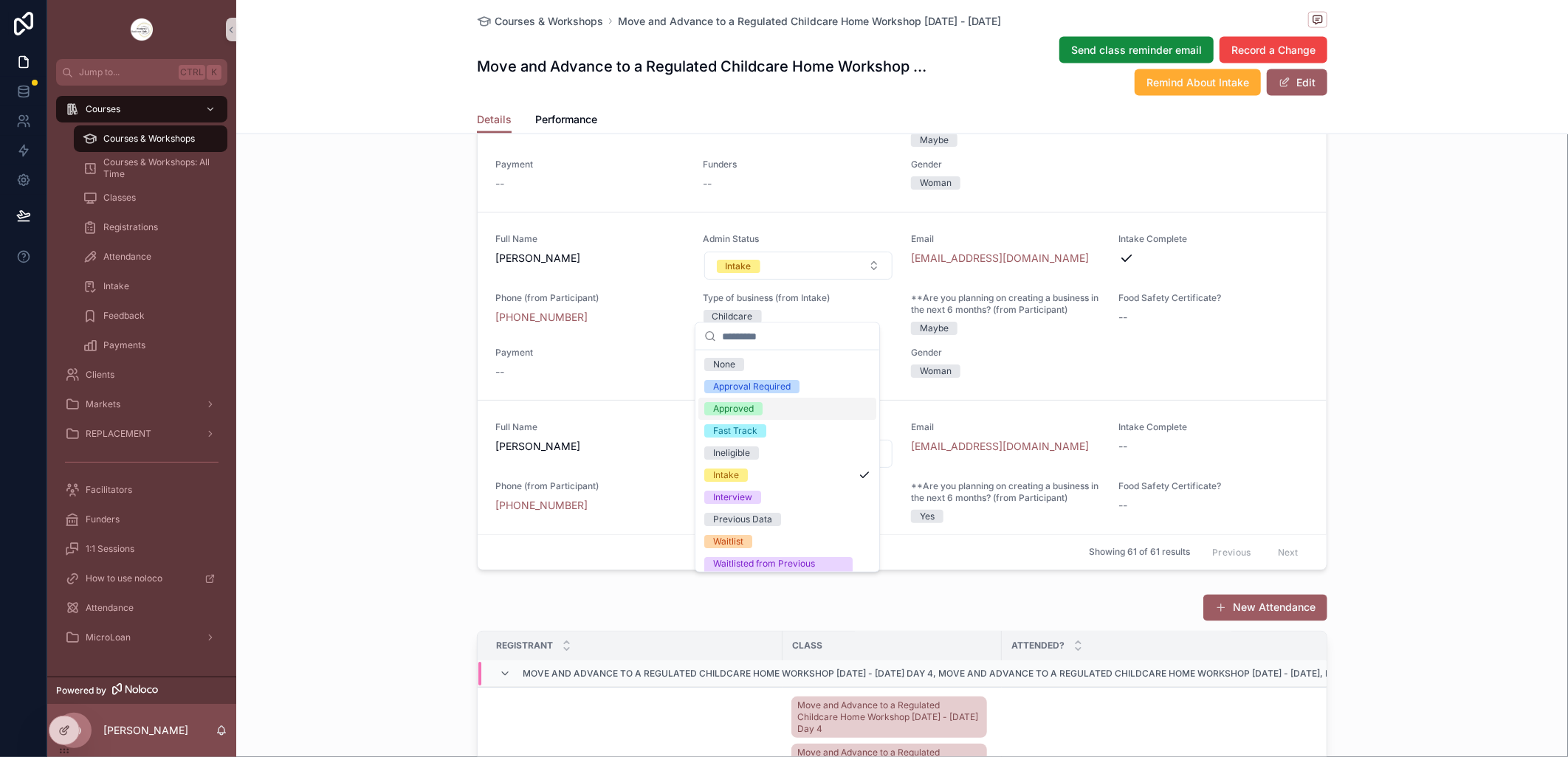
click at [764, 403] on div "Approved" at bounding box center [786, 408] width 177 height 22
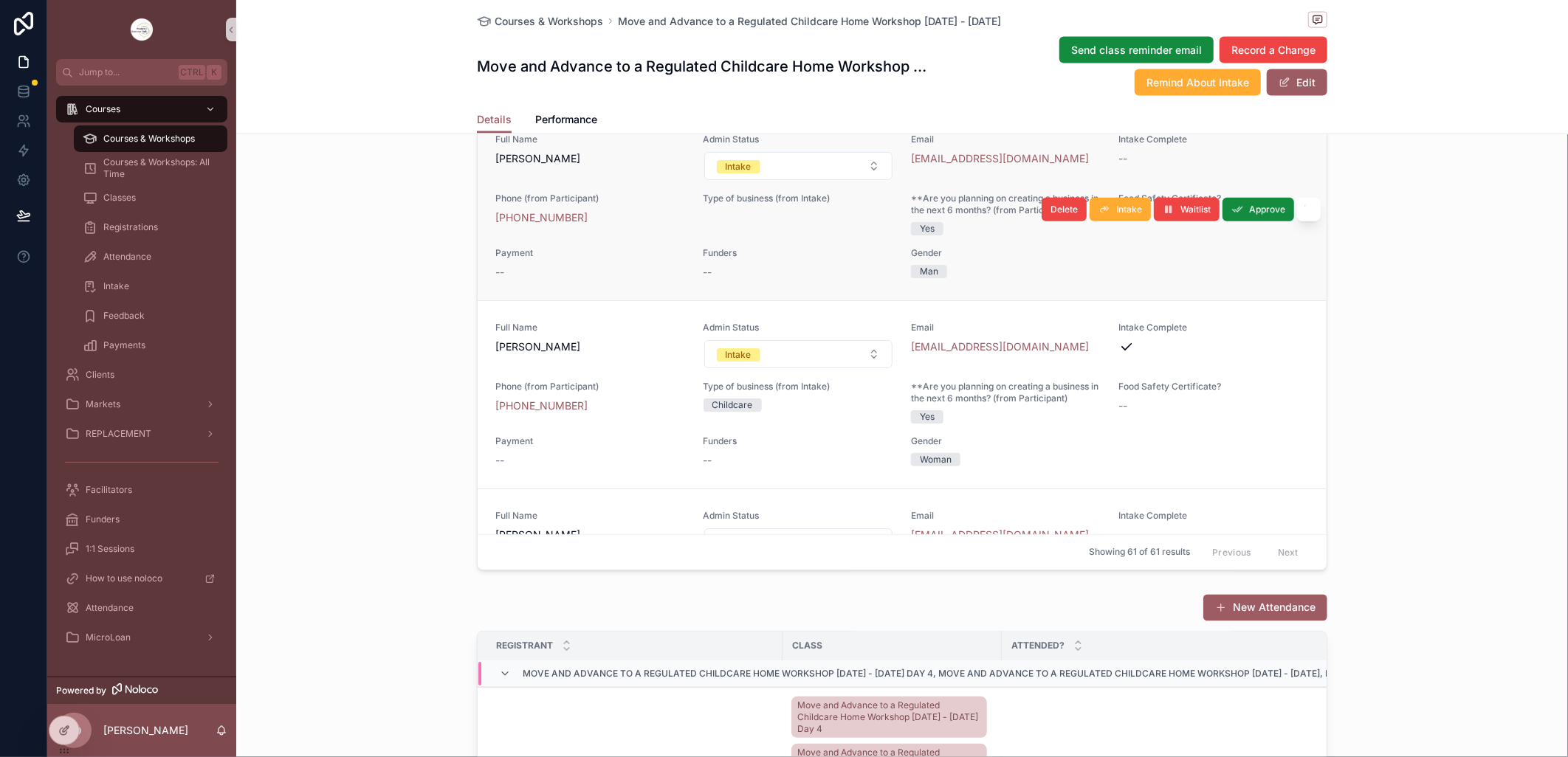
scroll to position [4254, 0]
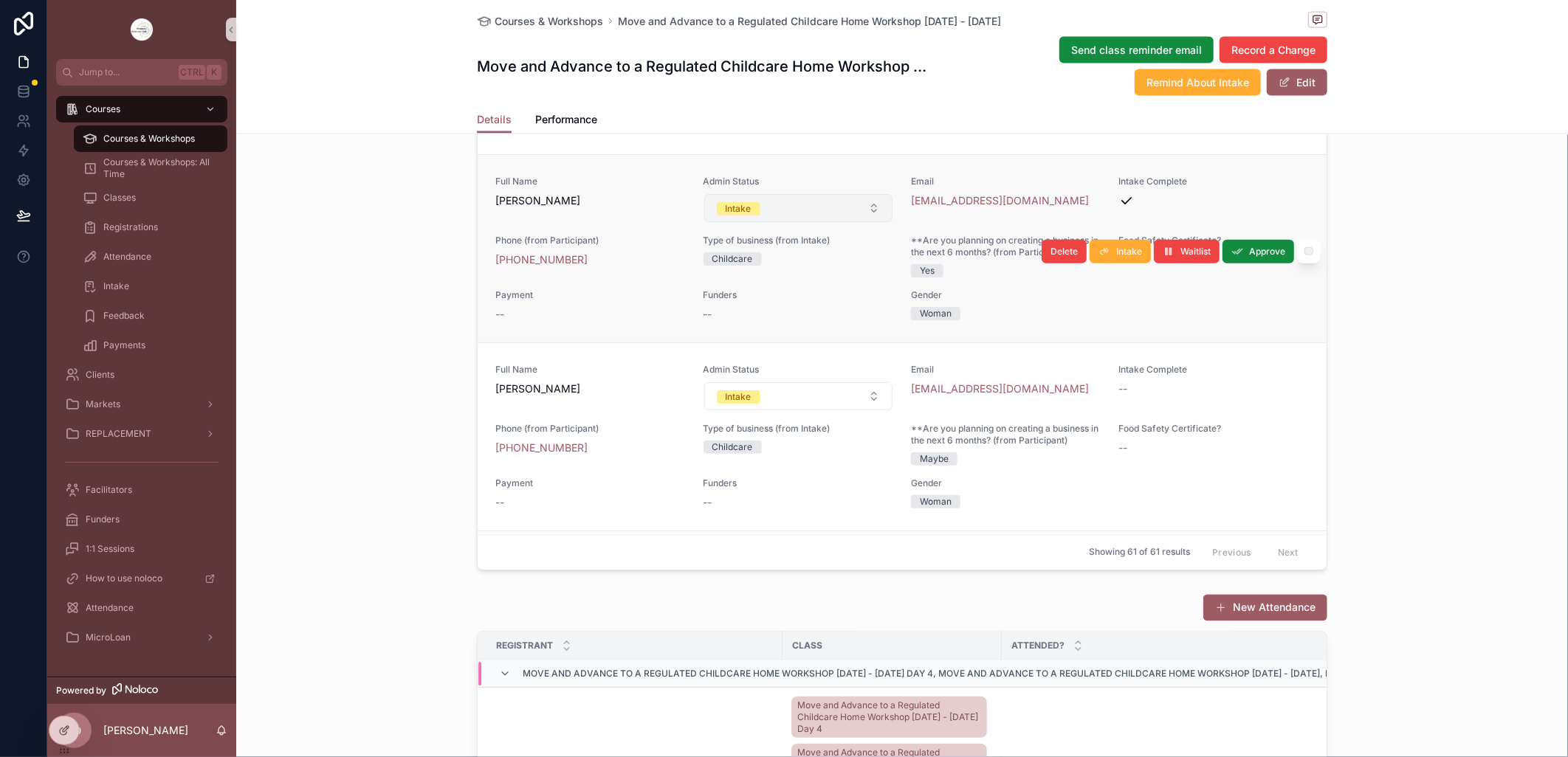
click at [865, 222] on button "Intake" at bounding box center [798, 207] width 189 height 28
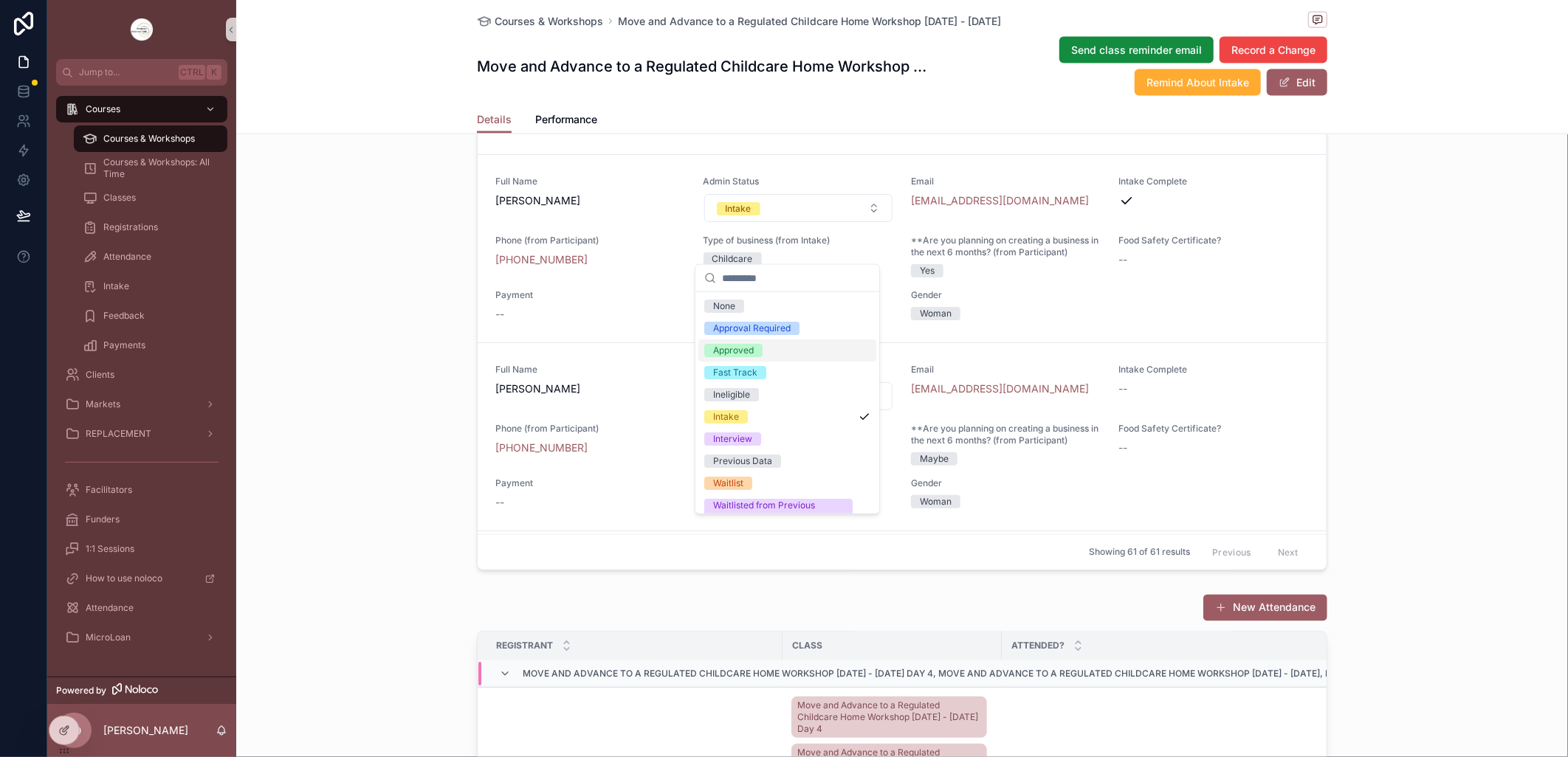
click at [778, 355] on div "Approved" at bounding box center [786, 350] width 177 height 22
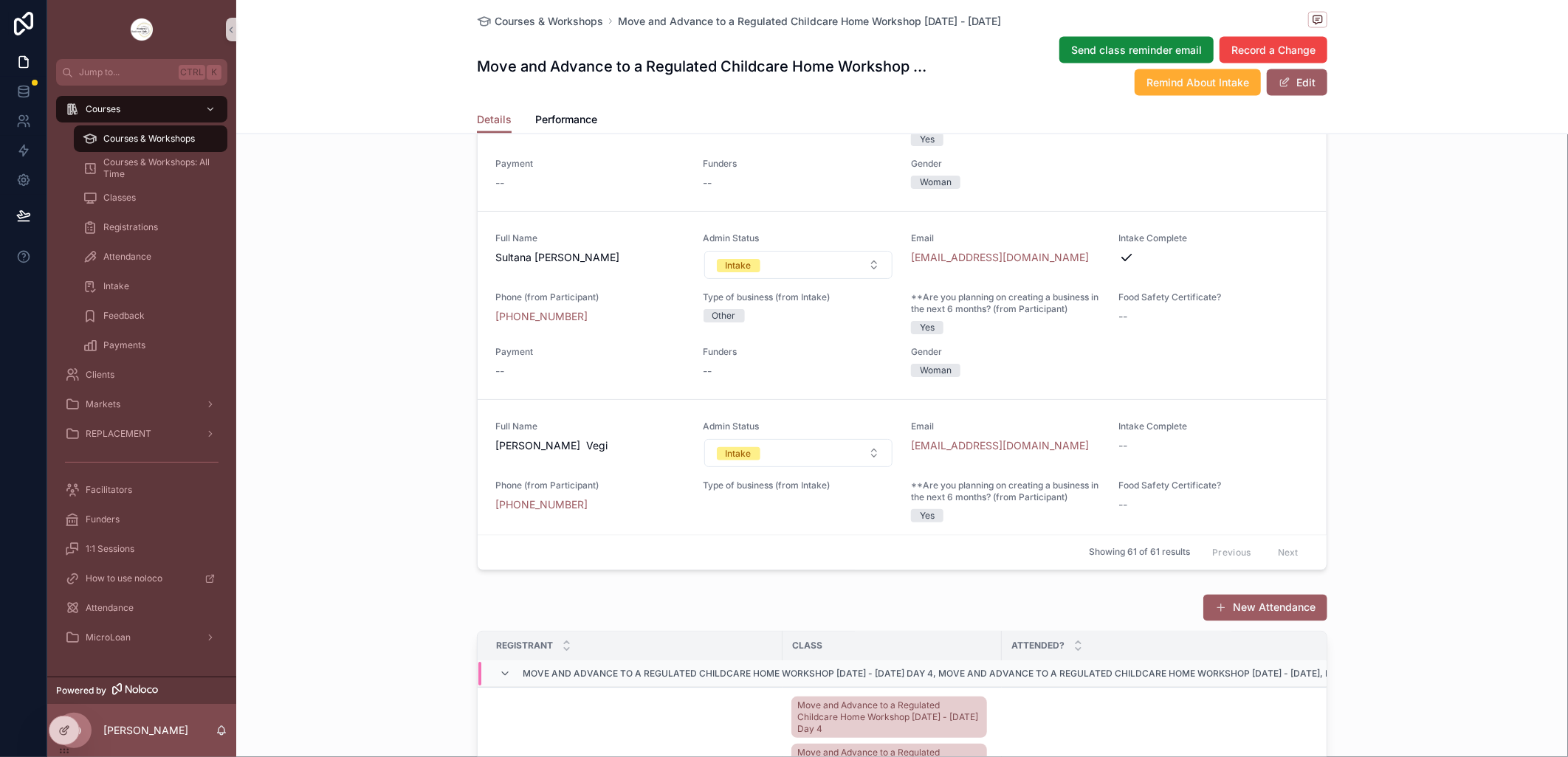
scroll to position [5154, 0]
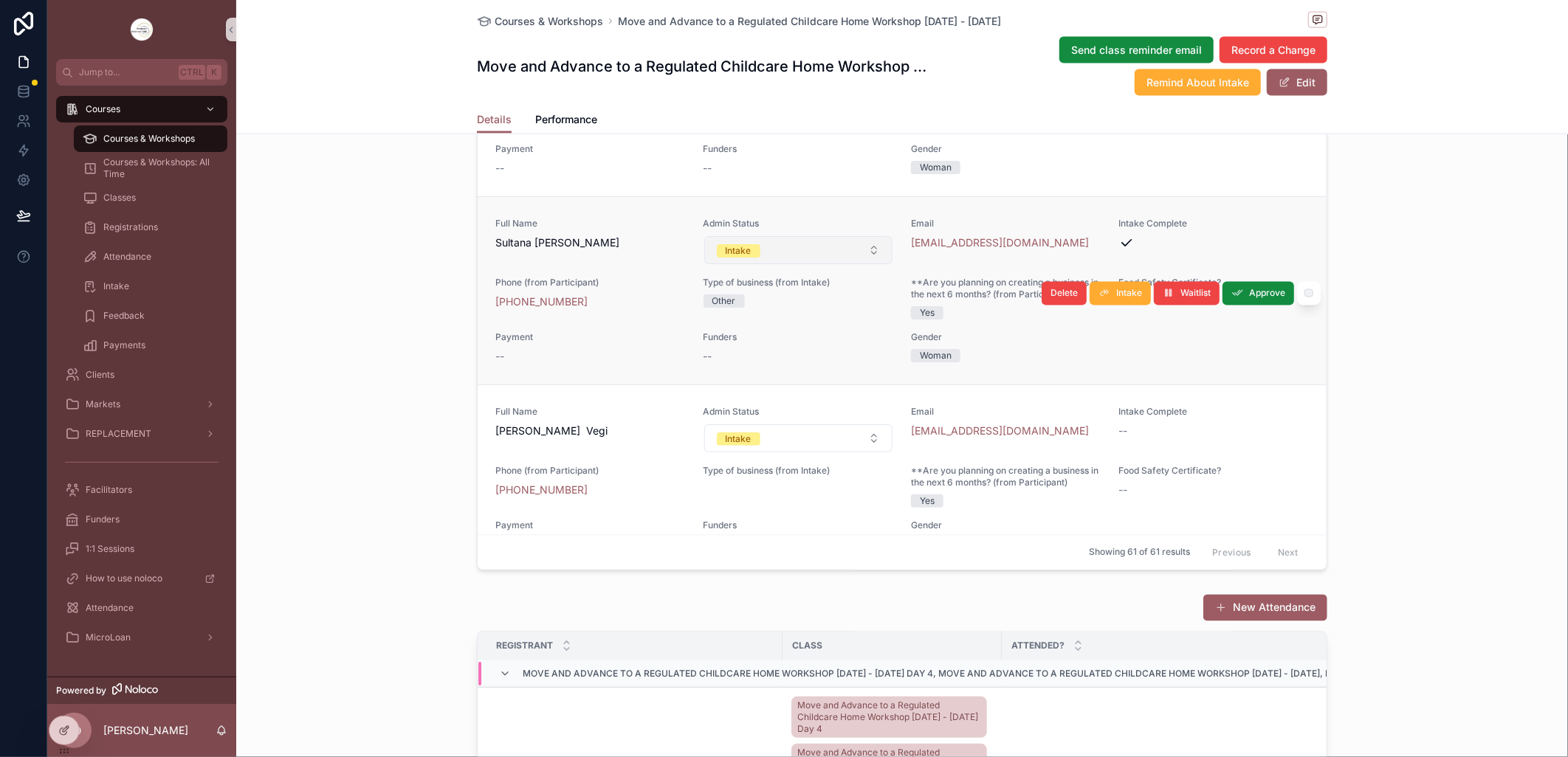
click at [855, 265] on button "Intake" at bounding box center [798, 250] width 189 height 28
click at [861, 265] on button "Intake" at bounding box center [798, 250] width 189 height 28
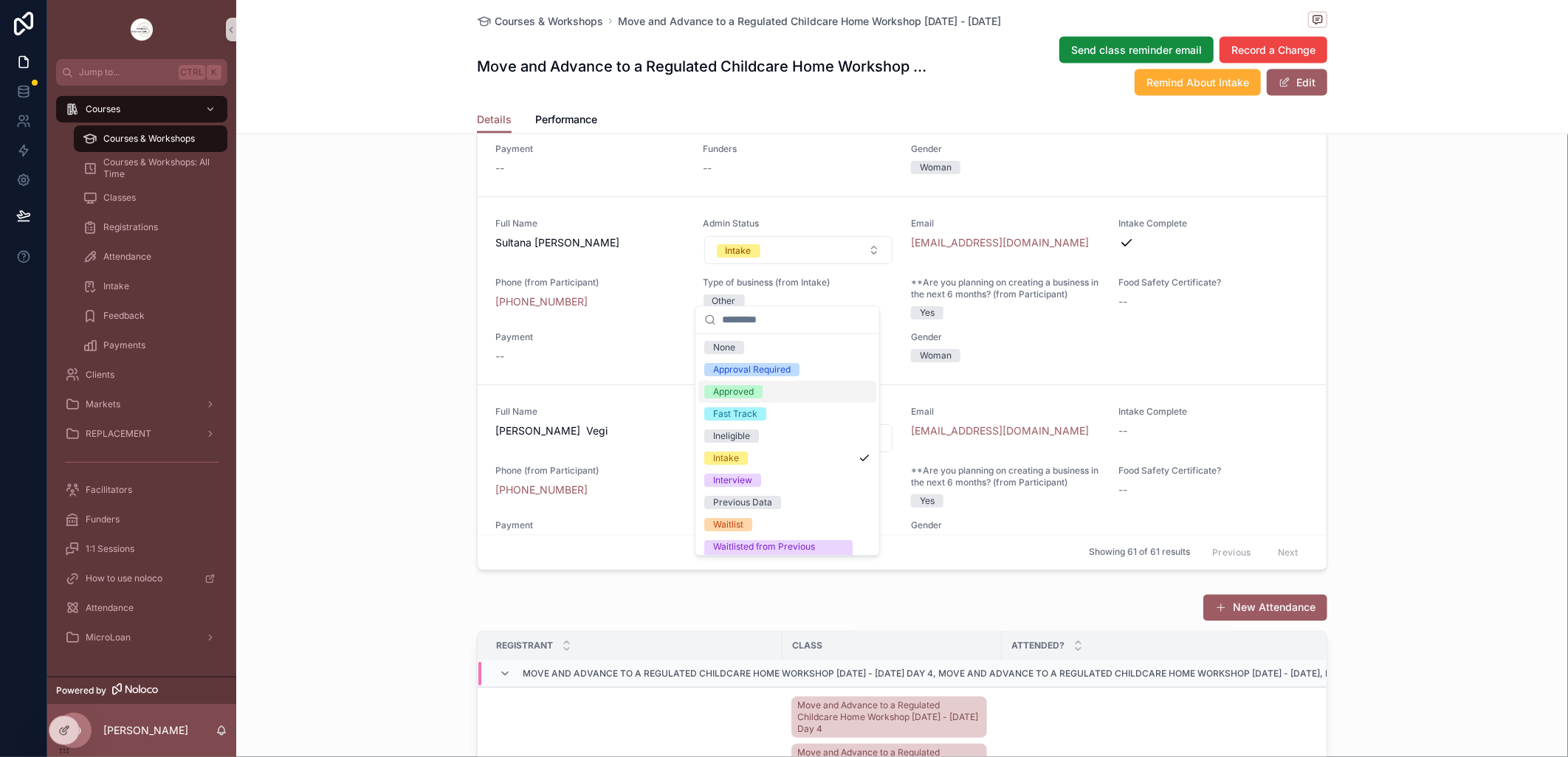
click at [771, 391] on div "Approved" at bounding box center [786, 392] width 177 height 22
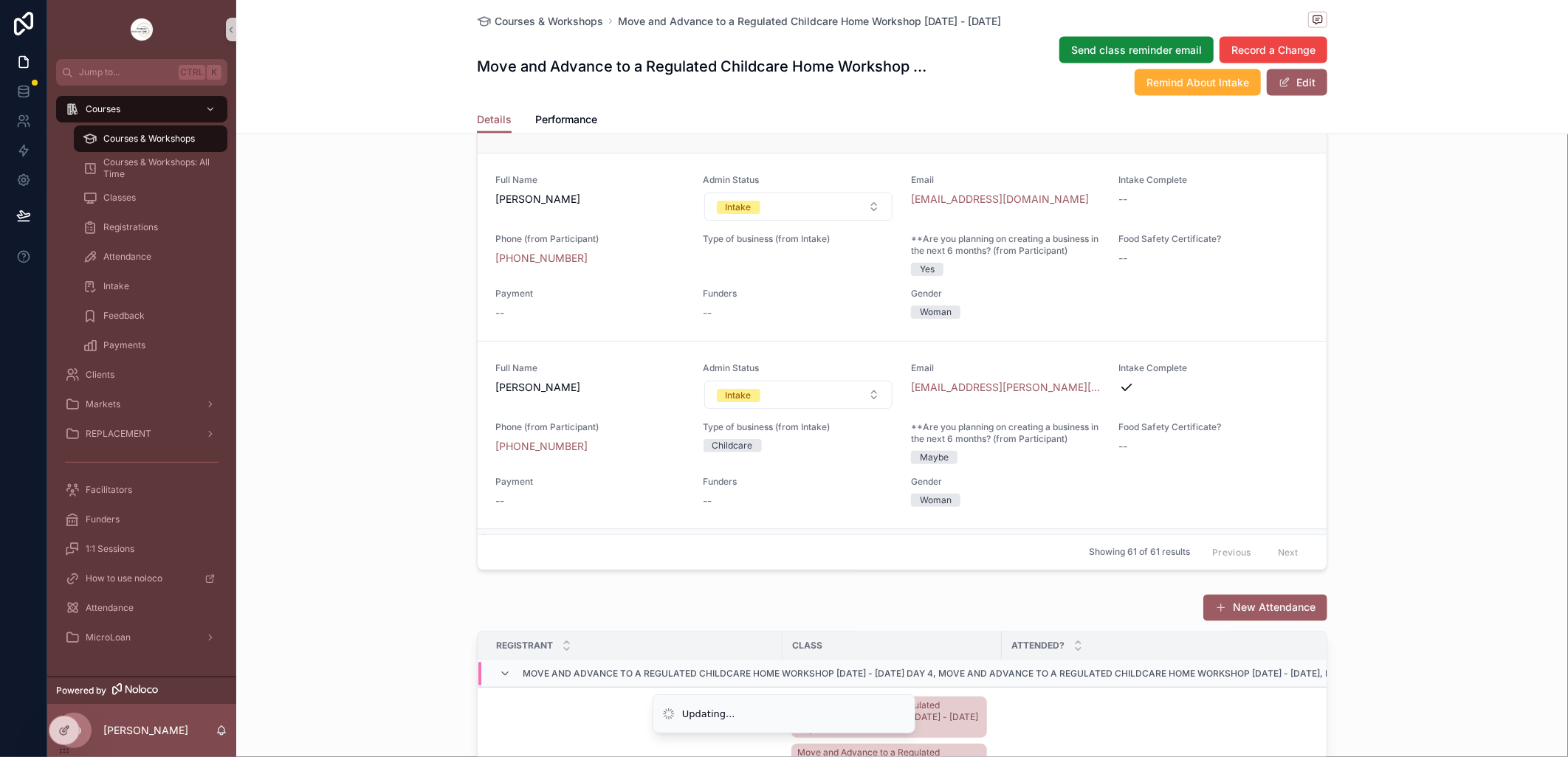
scroll to position [5727, 0]
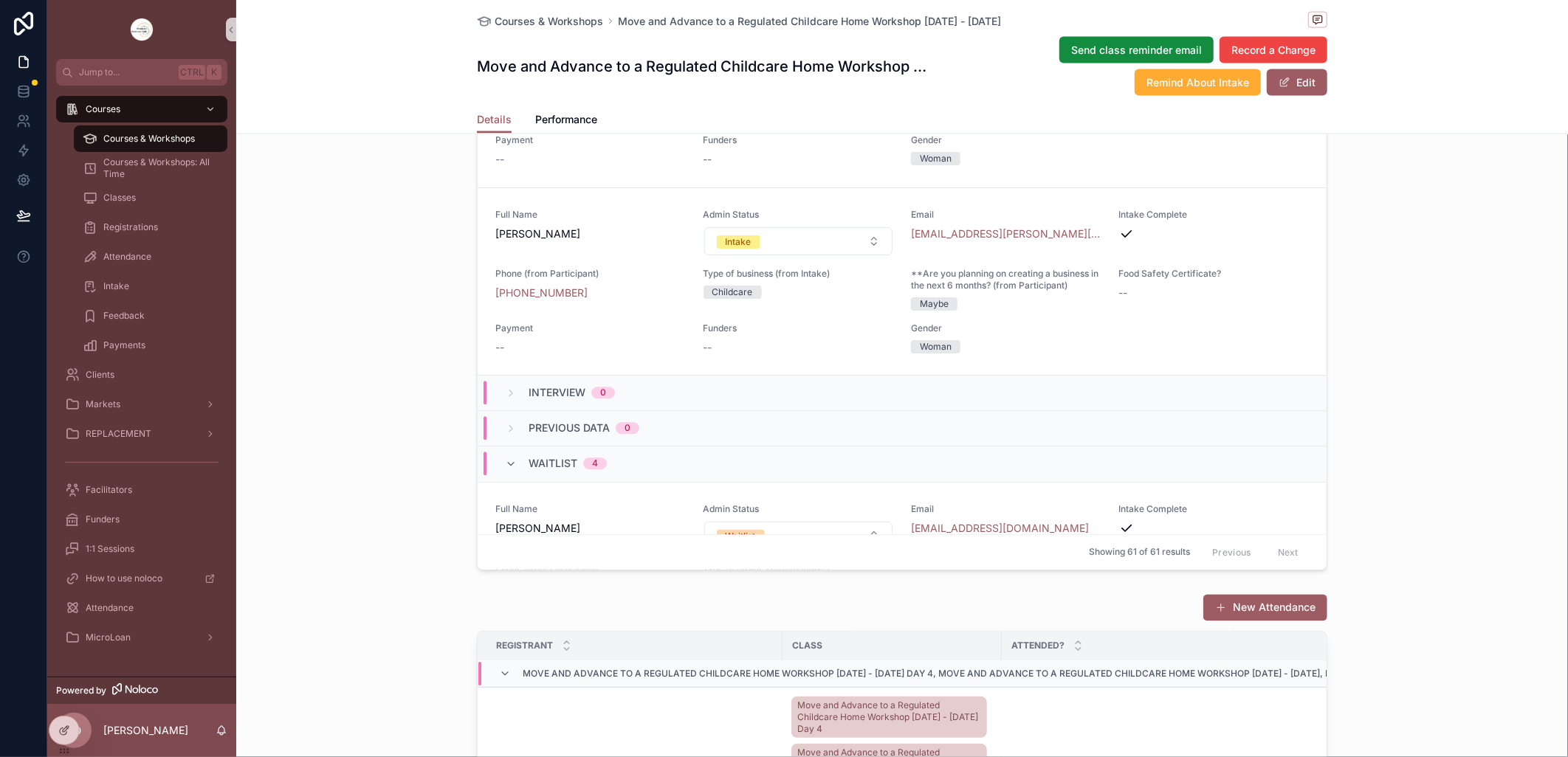
click at [867, 255] on button "Intake" at bounding box center [798, 240] width 189 height 28
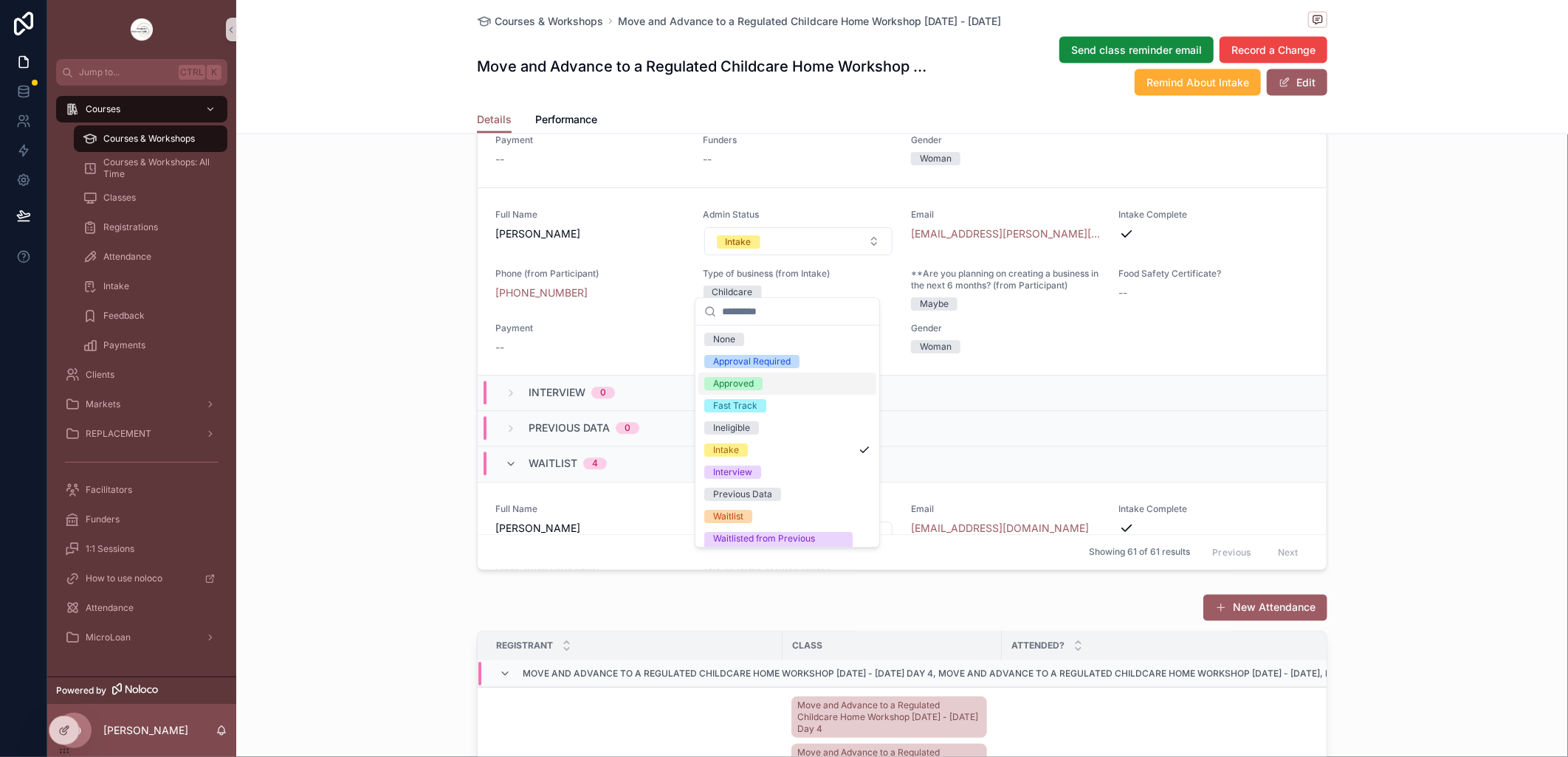
click at [773, 381] on div "Approved" at bounding box center [786, 383] width 177 height 22
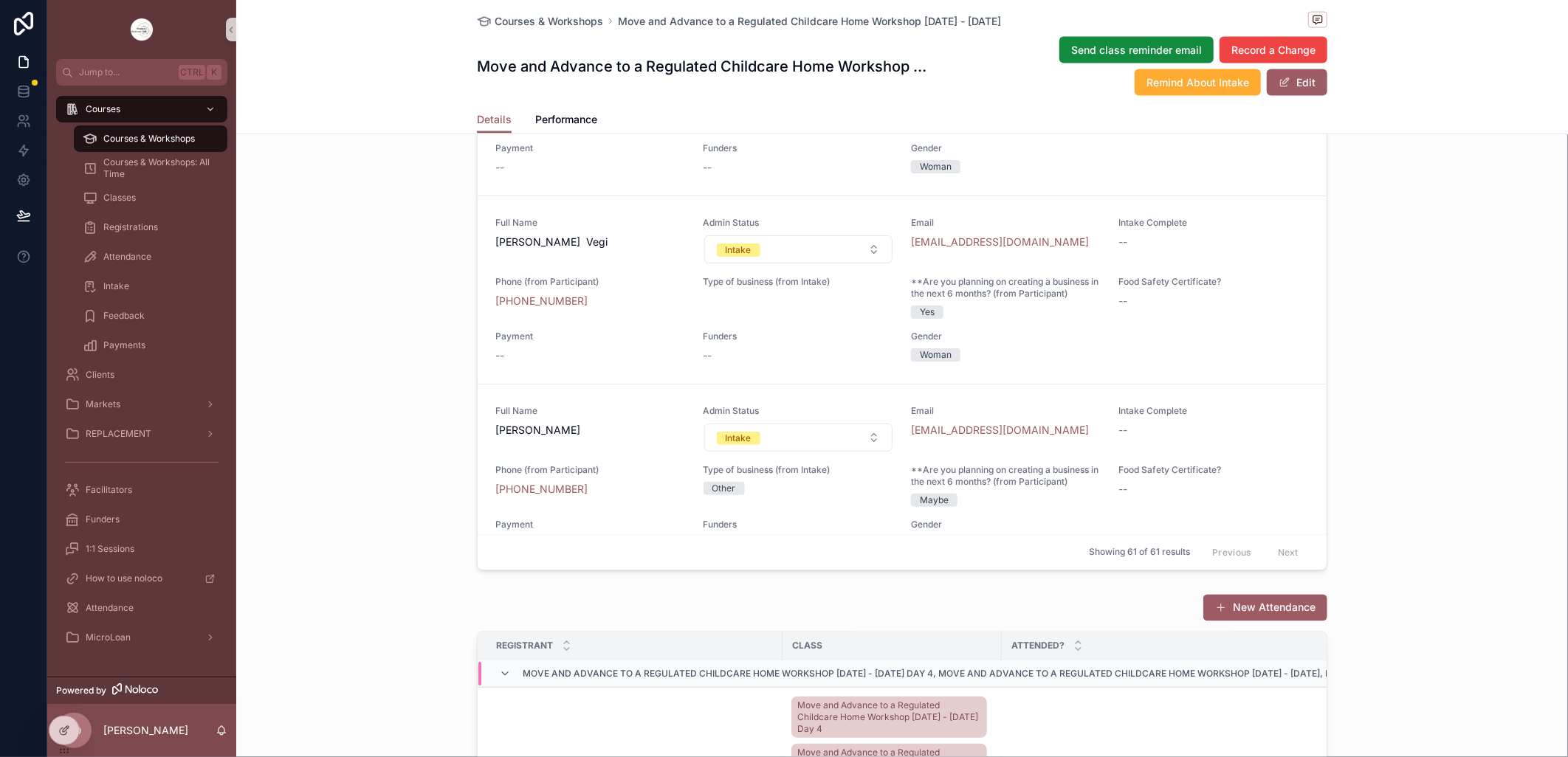
scroll to position [5155, 0]
click at [169, 138] on span "Courses & Workshops" at bounding box center [149, 139] width 91 height 12
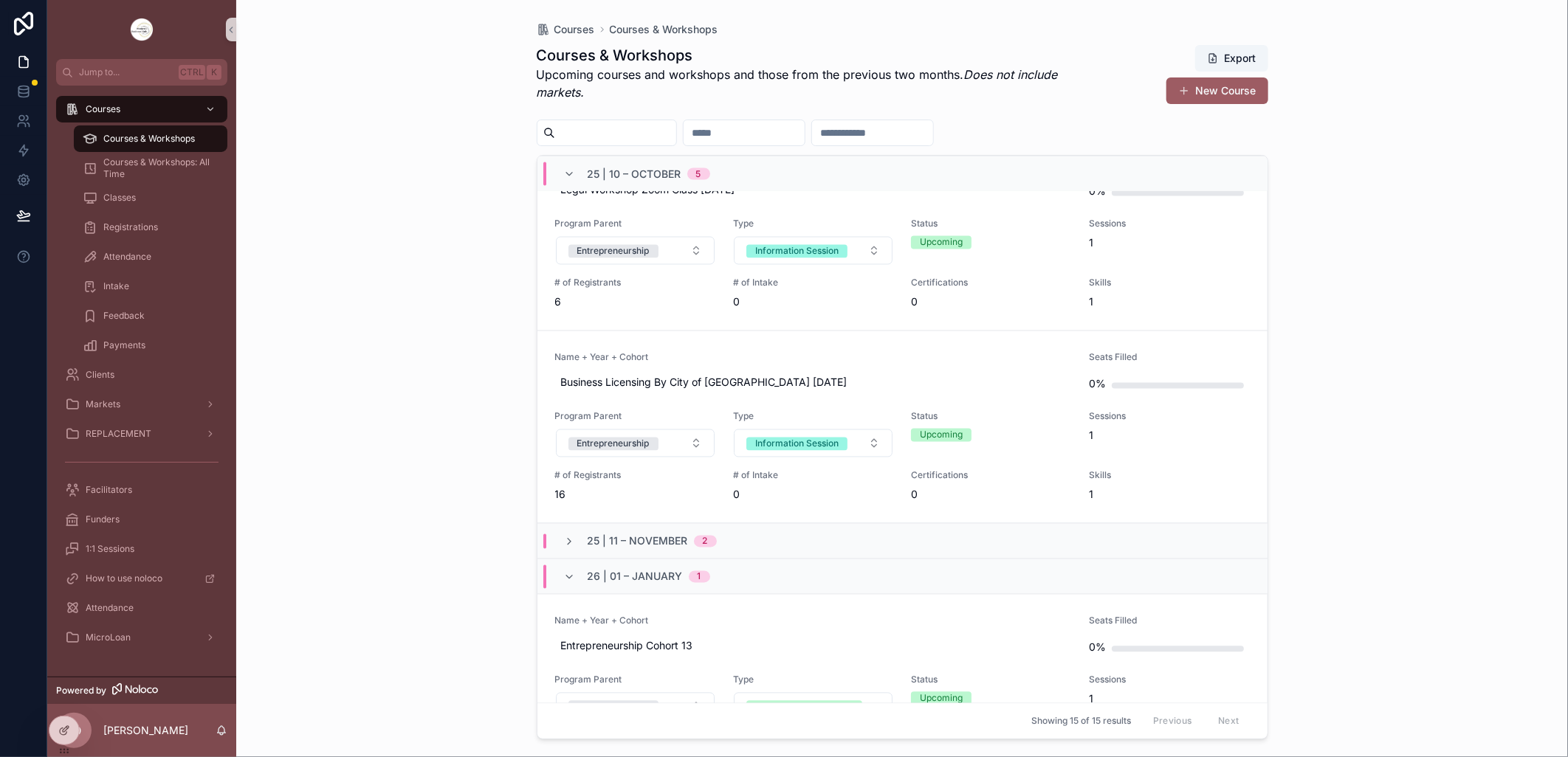
scroll to position [1803, 0]
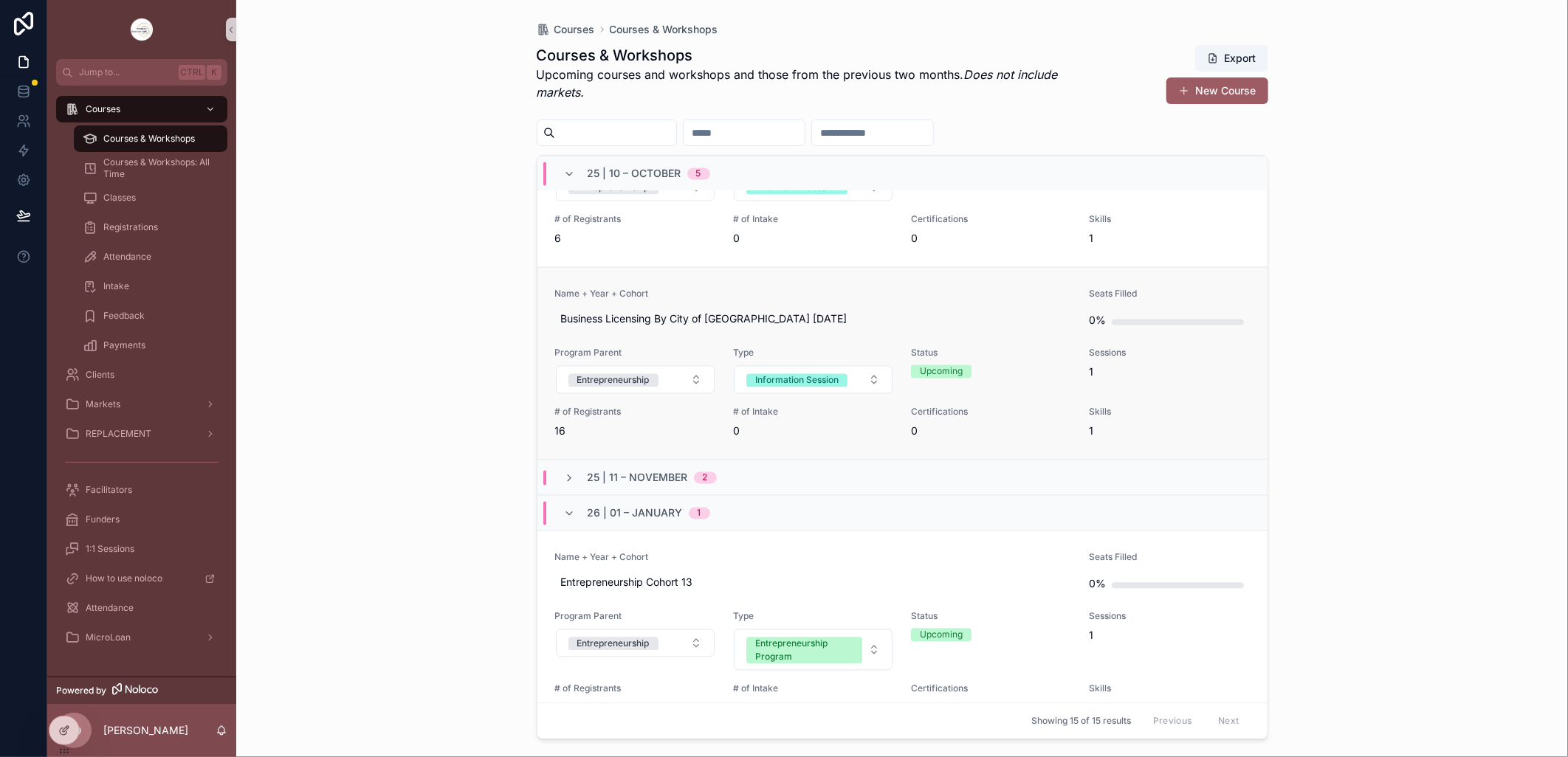
click at [688, 288] on link "Name + Year + Cohort Business Licensing By City of [GEOGRAPHIC_DATA] [DATE] Sea…" at bounding box center [902, 363] width 730 height 193
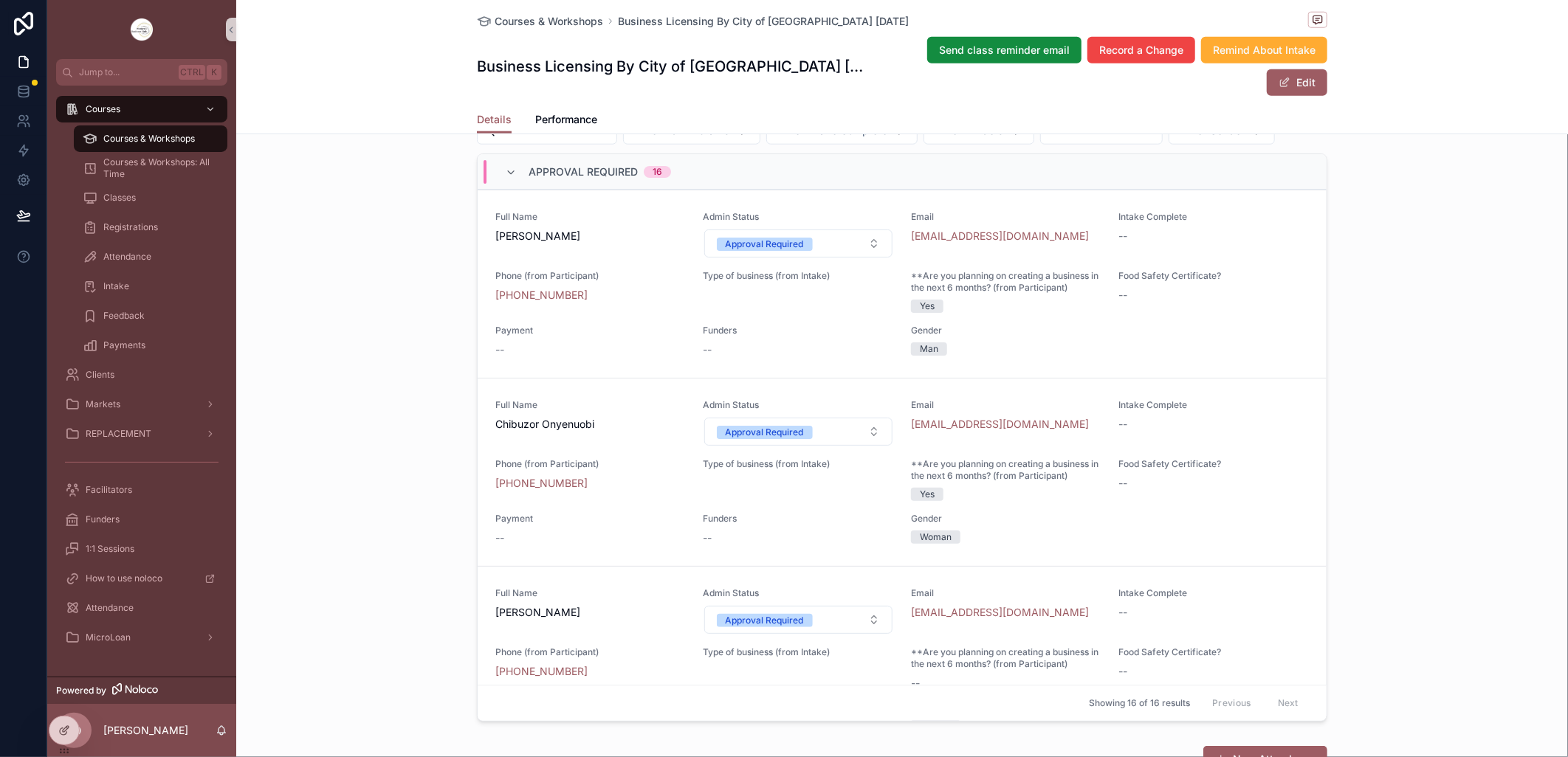
scroll to position [984, 0]
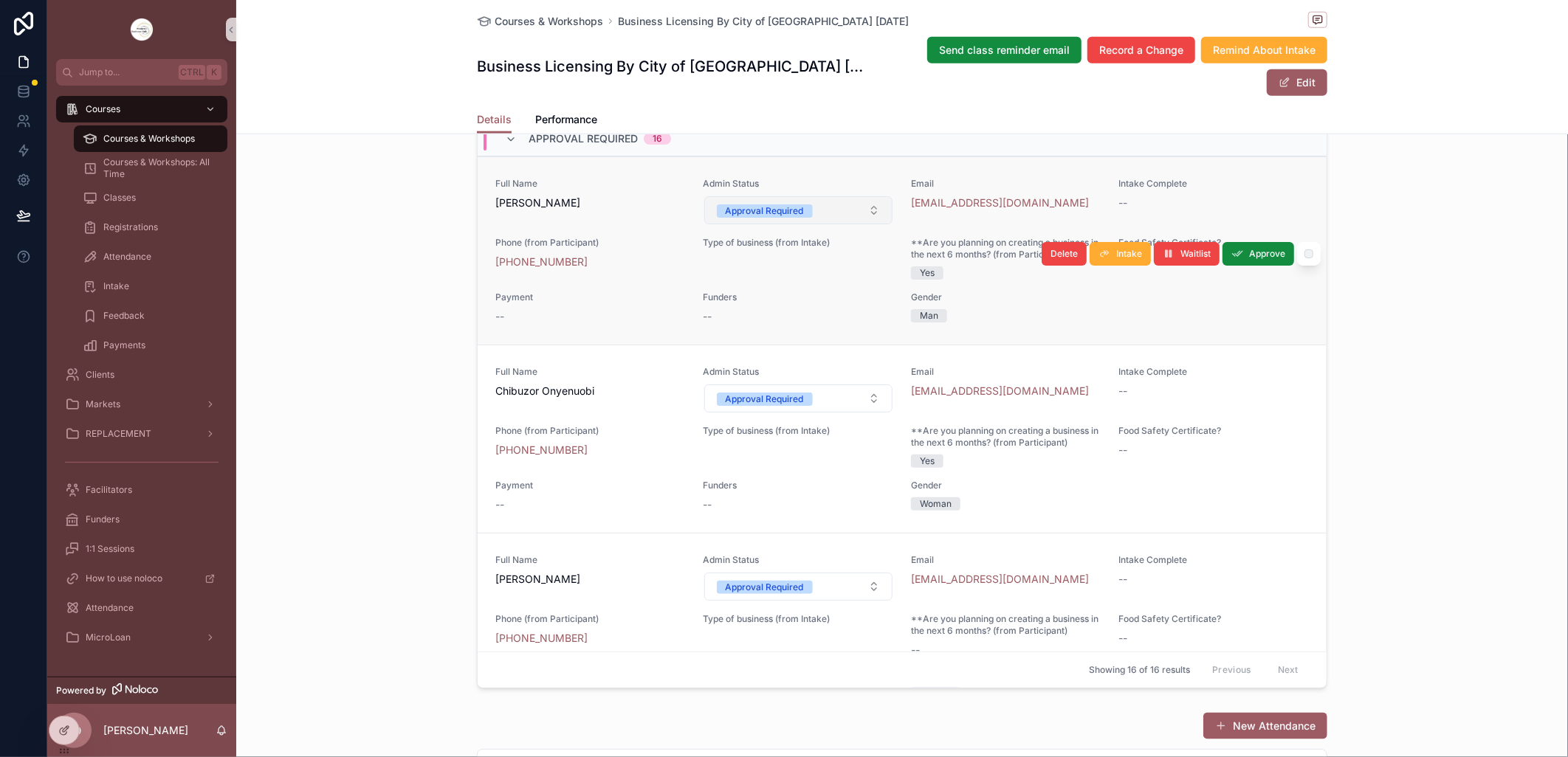
click at [859, 224] on button "Approval Required" at bounding box center [798, 209] width 189 height 28
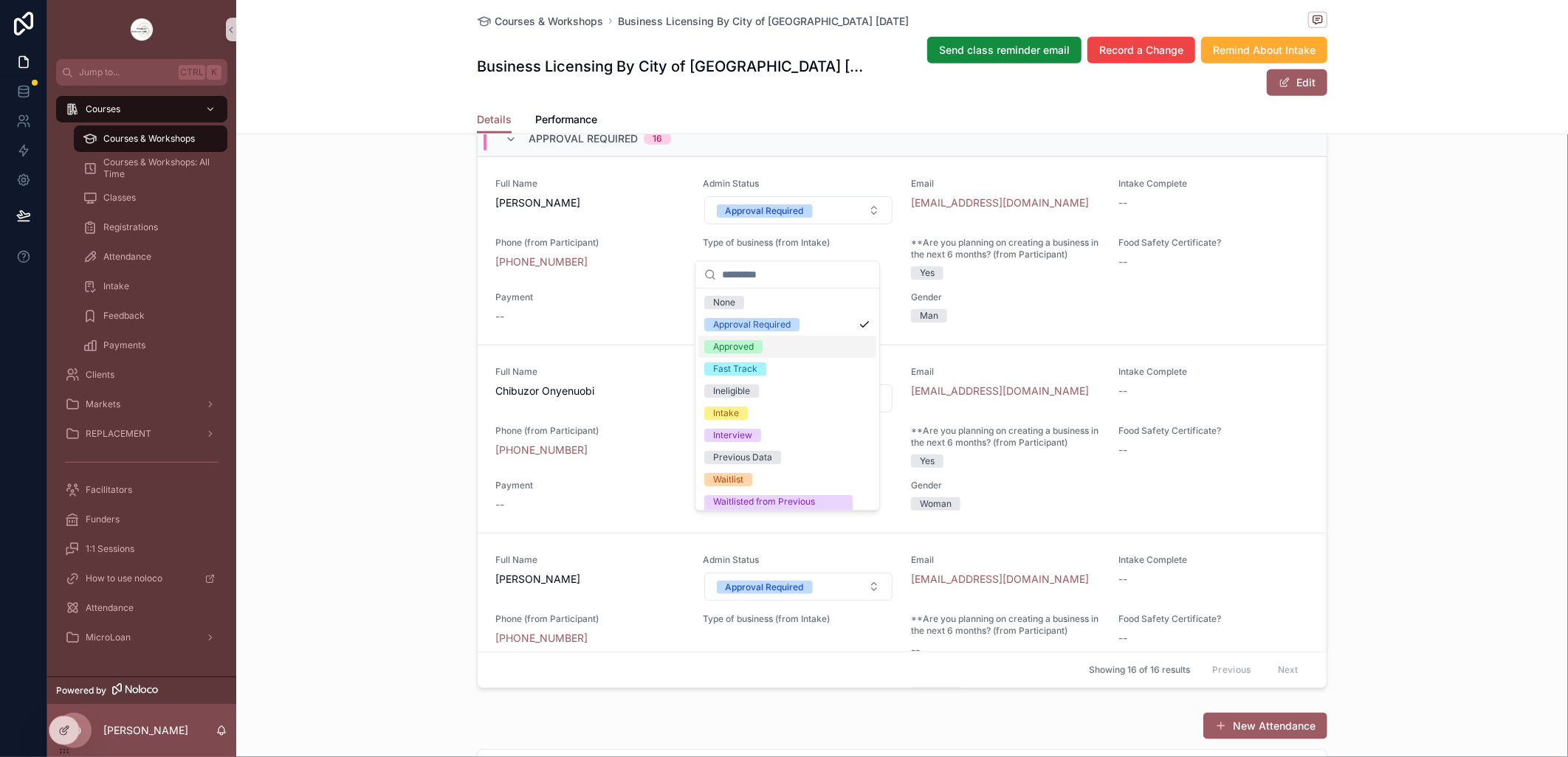
click at [779, 343] on div "Approved" at bounding box center [786, 346] width 177 height 22
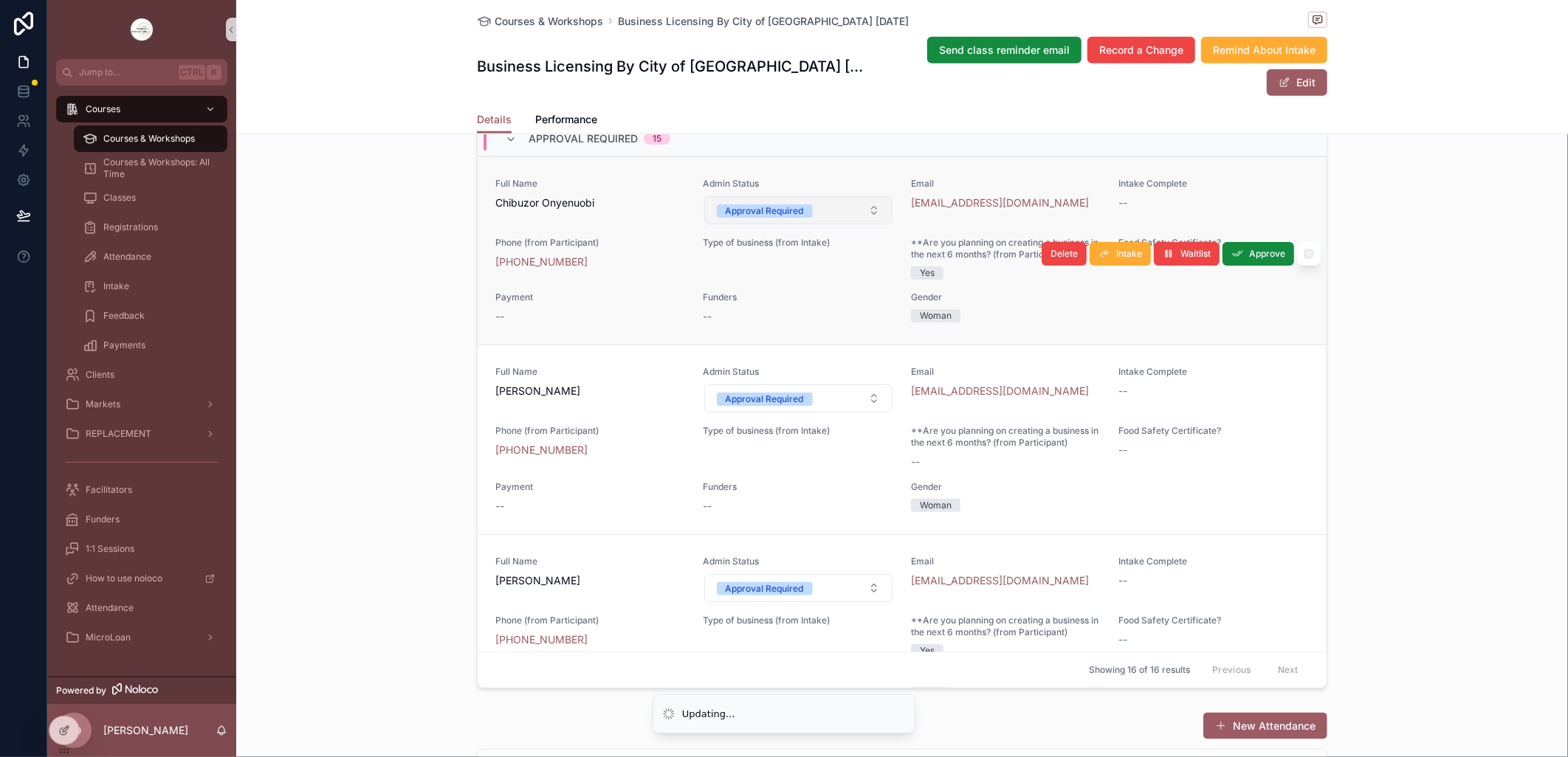
click at [856, 224] on button "Approval Required" at bounding box center [798, 209] width 189 height 28
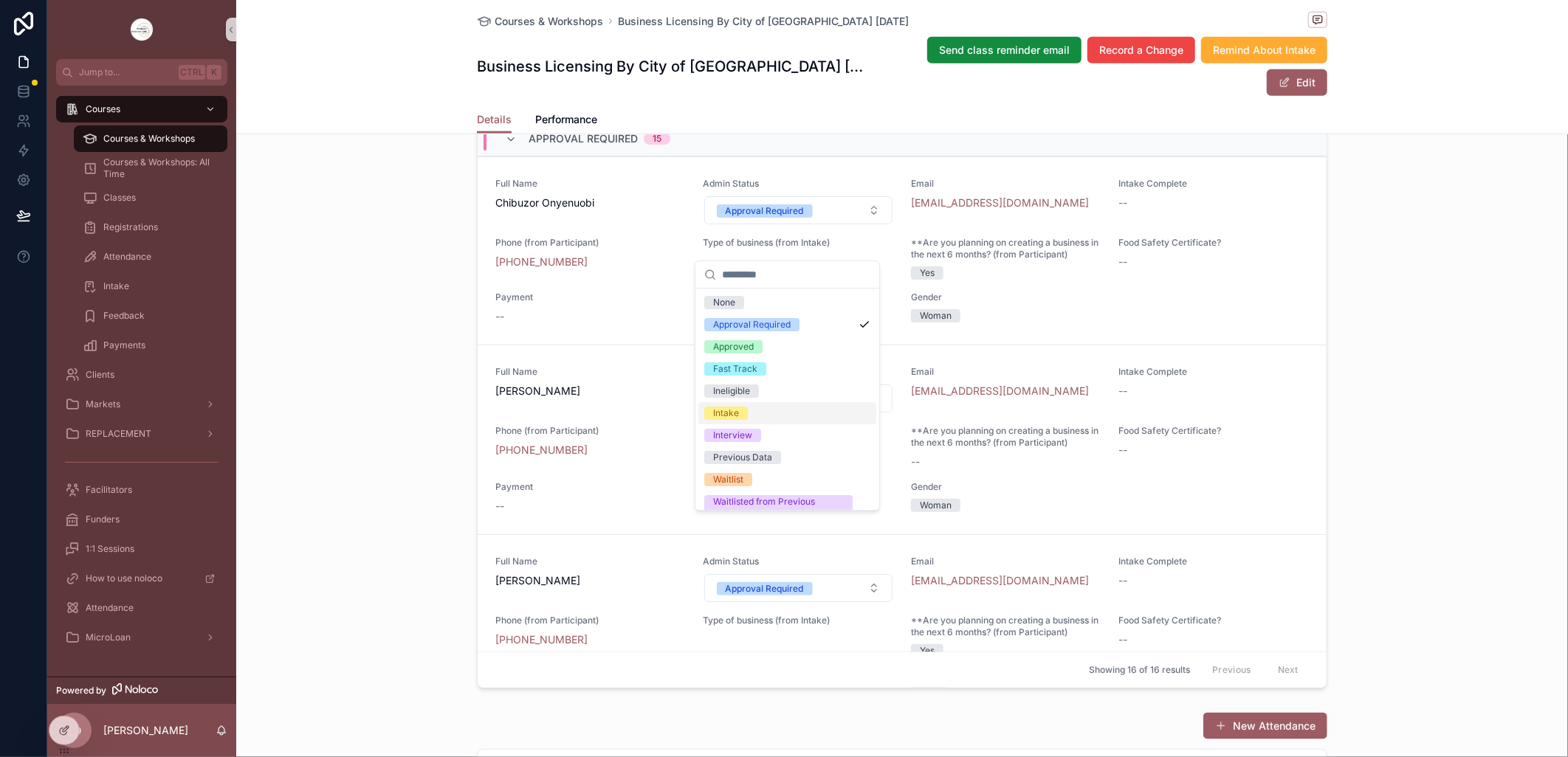
click at [797, 414] on div "Intake" at bounding box center [786, 413] width 177 height 22
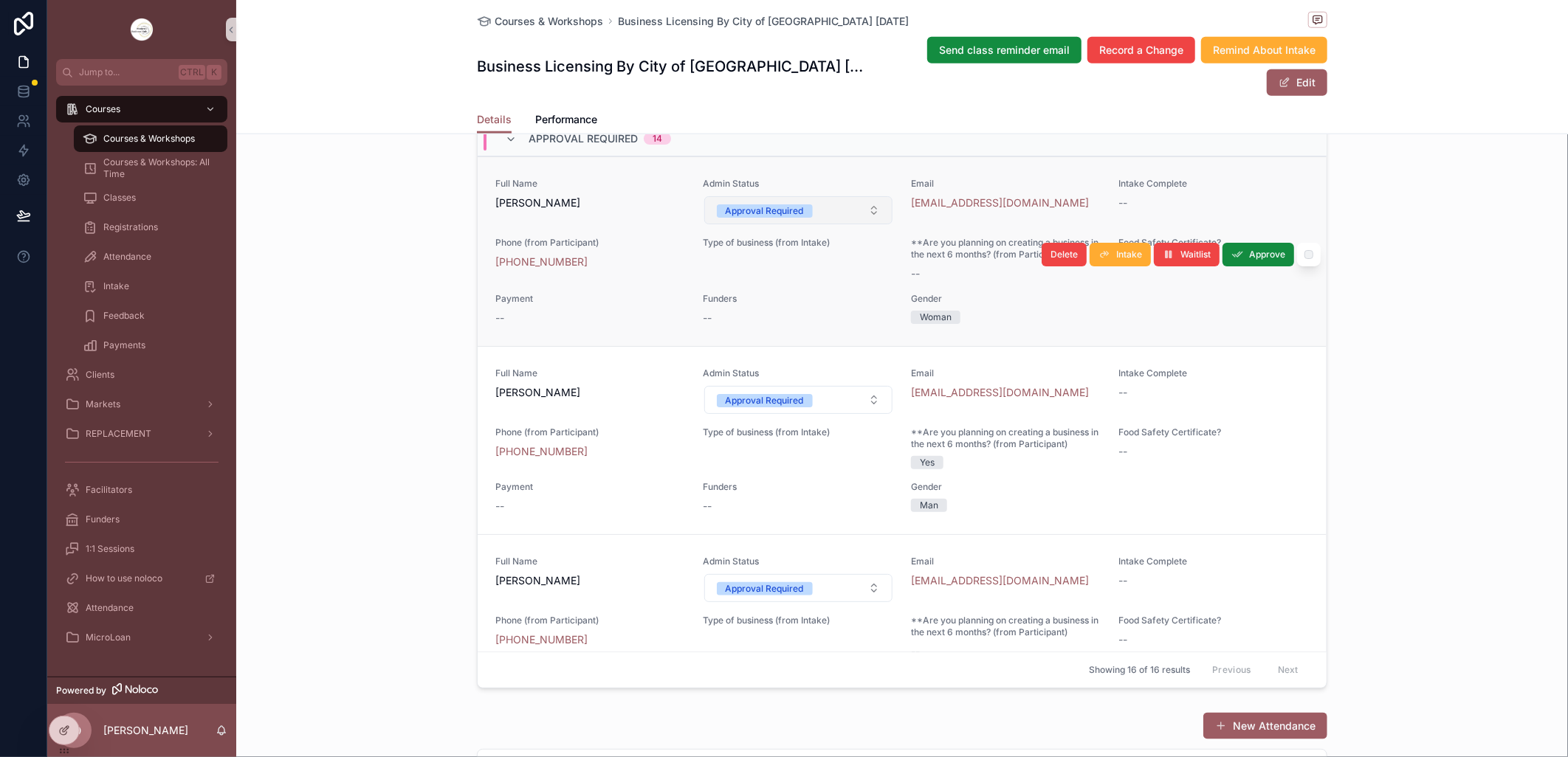
click at [865, 224] on button "Approval Required" at bounding box center [798, 209] width 189 height 28
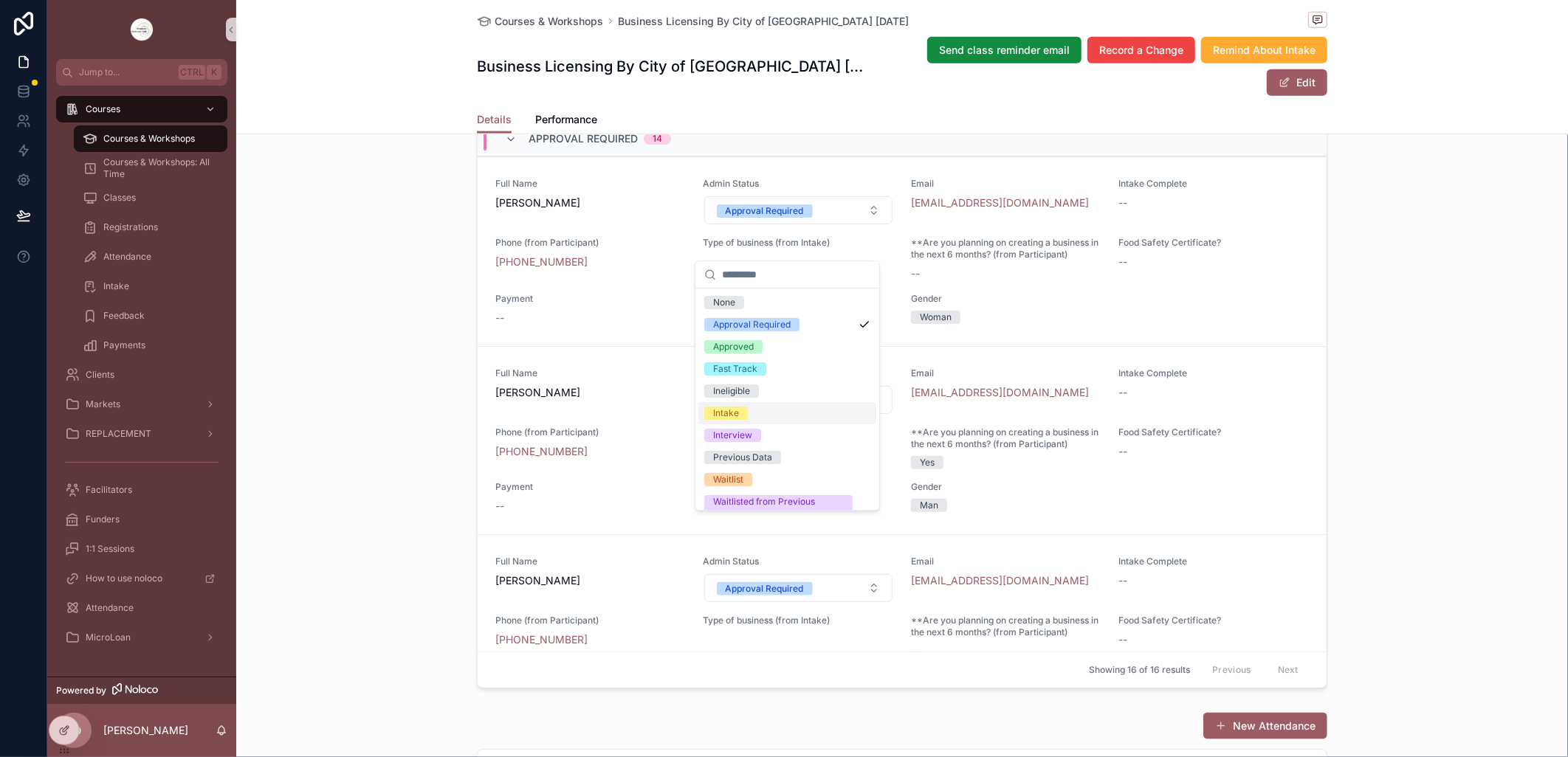
click at [784, 414] on div "Intake" at bounding box center [786, 413] width 177 height 22
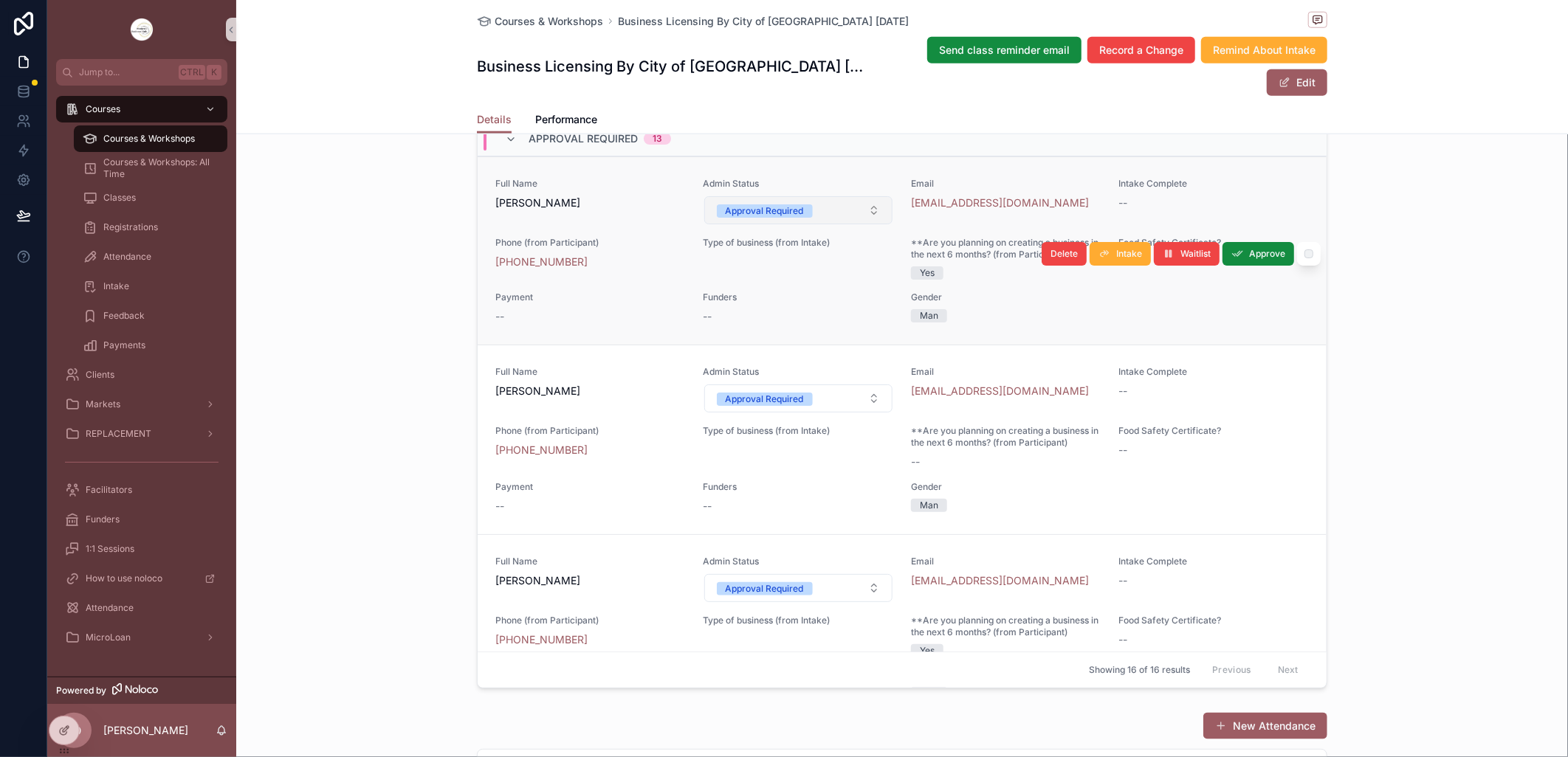
click at [861, 224] on button "Approval Required" at bounding box center [798, 209] width 189 height 28
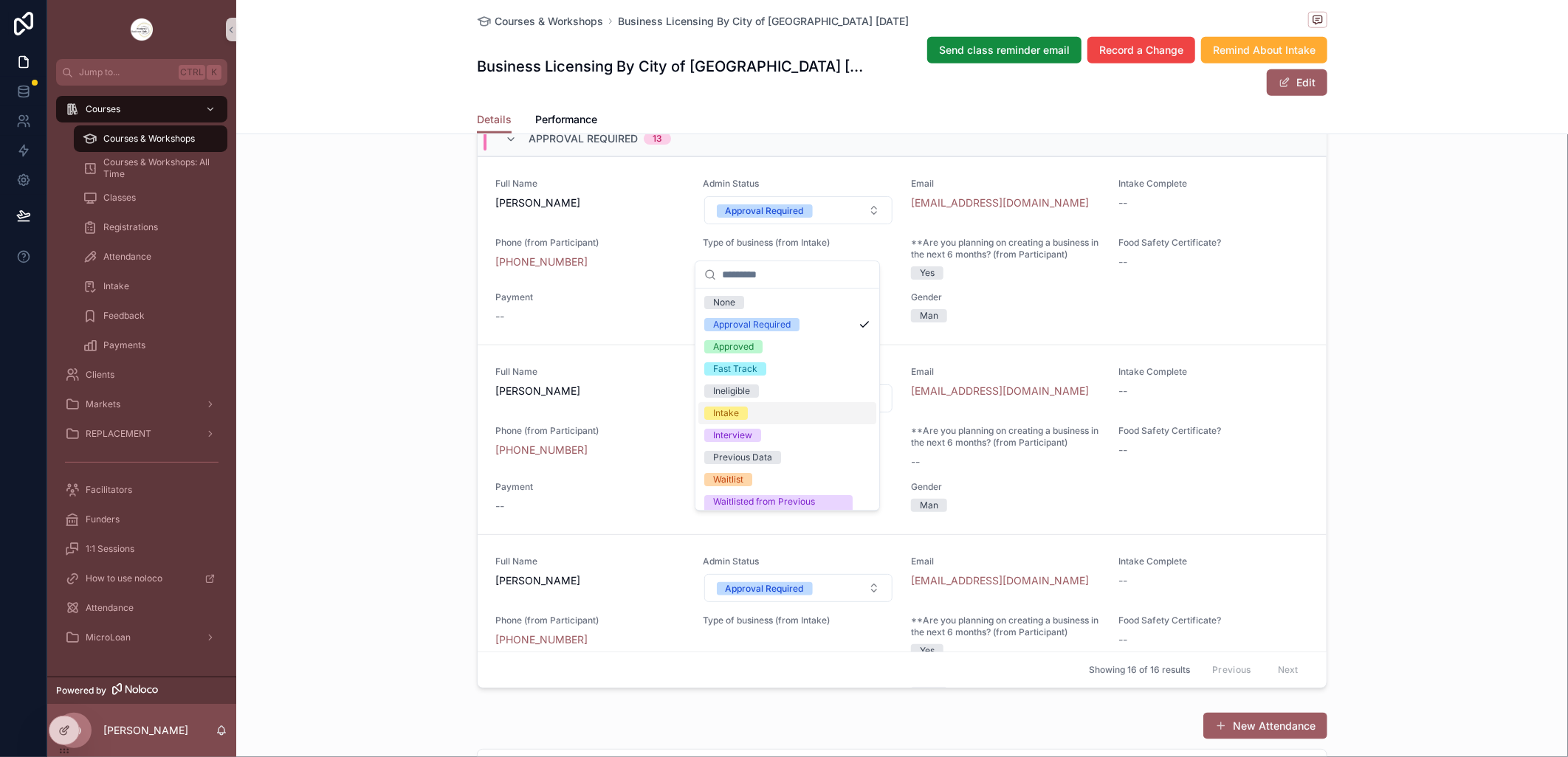
click at [772, 410] on div "Intake" at bounding box center [786, 413] width 177 height 22
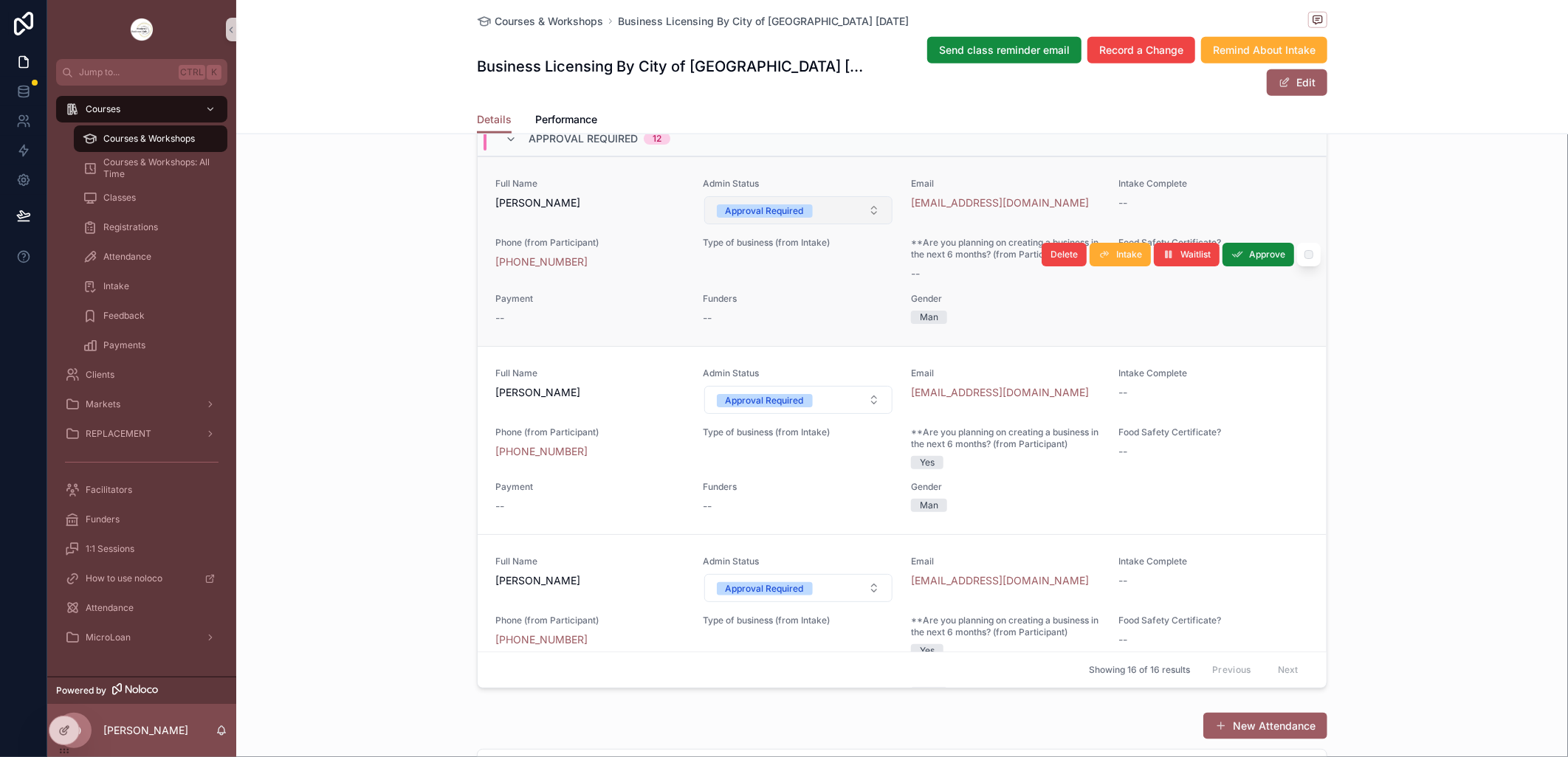
click at [861, 224] on button "Approval Required" at bounding box center [798, 209] width 189 height 28
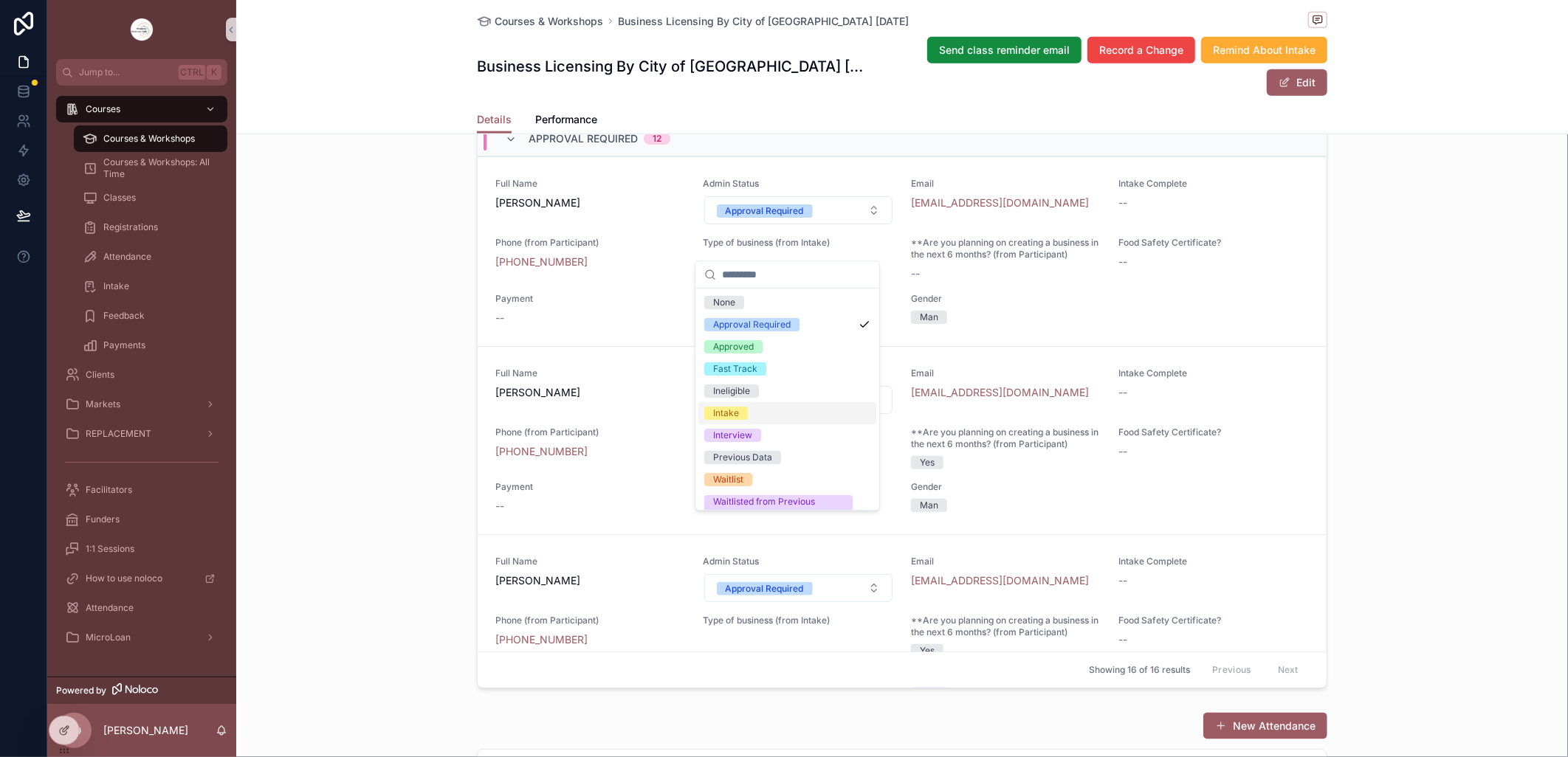
click at [756, 406] on div "Intake" at bounding box center [786, 413] width 177 height 22
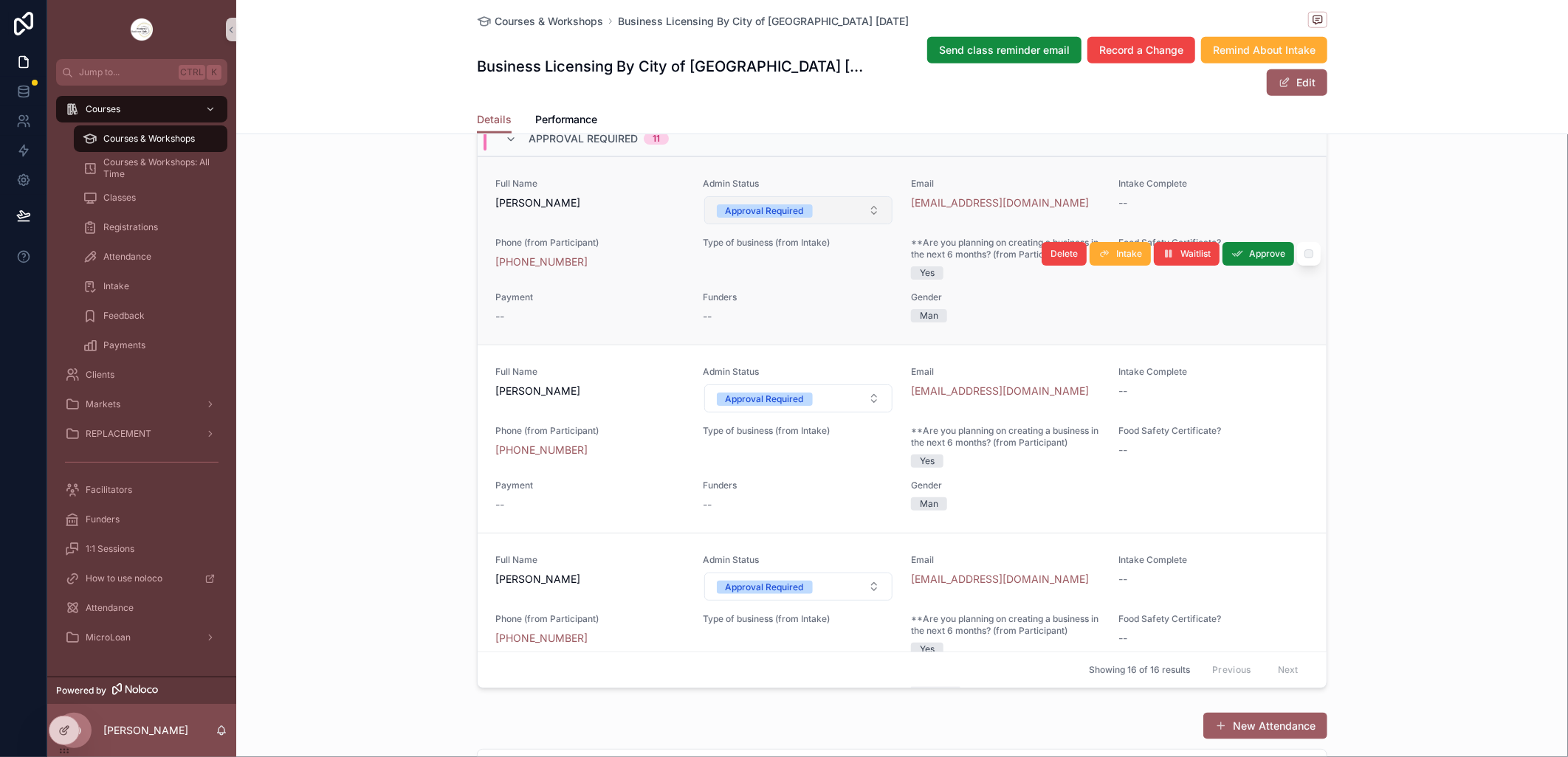
click at [858, 224] on button "Approval Required" at bounding box center [798, 209] width 189 height 28
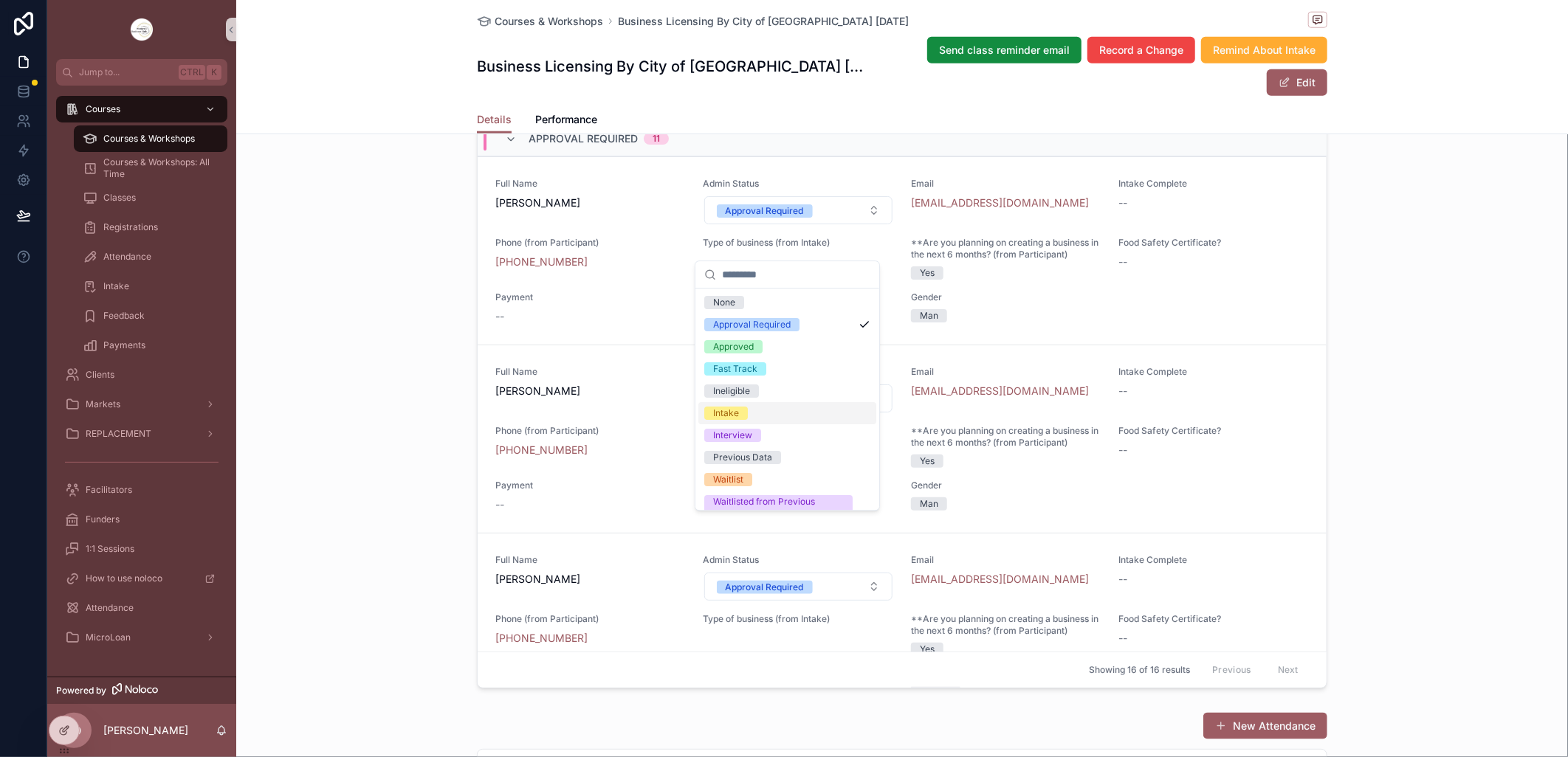
click at [779, 416] on div "Intake" at bounding box center [786, 413] width 177 height 22
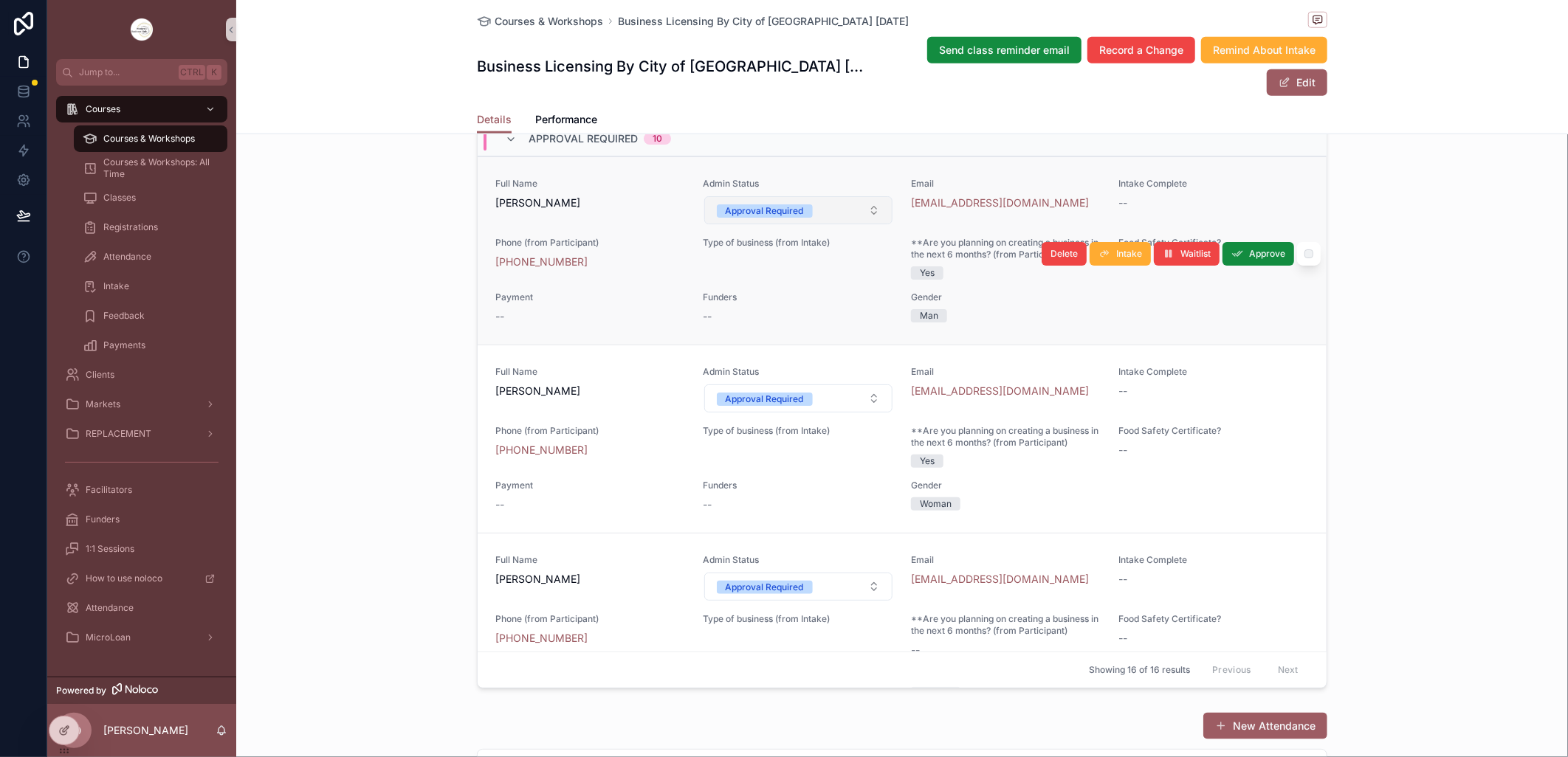
click at [859, 224] on button "Approval Required" at bounding box center [798, 209] width 189 height 28
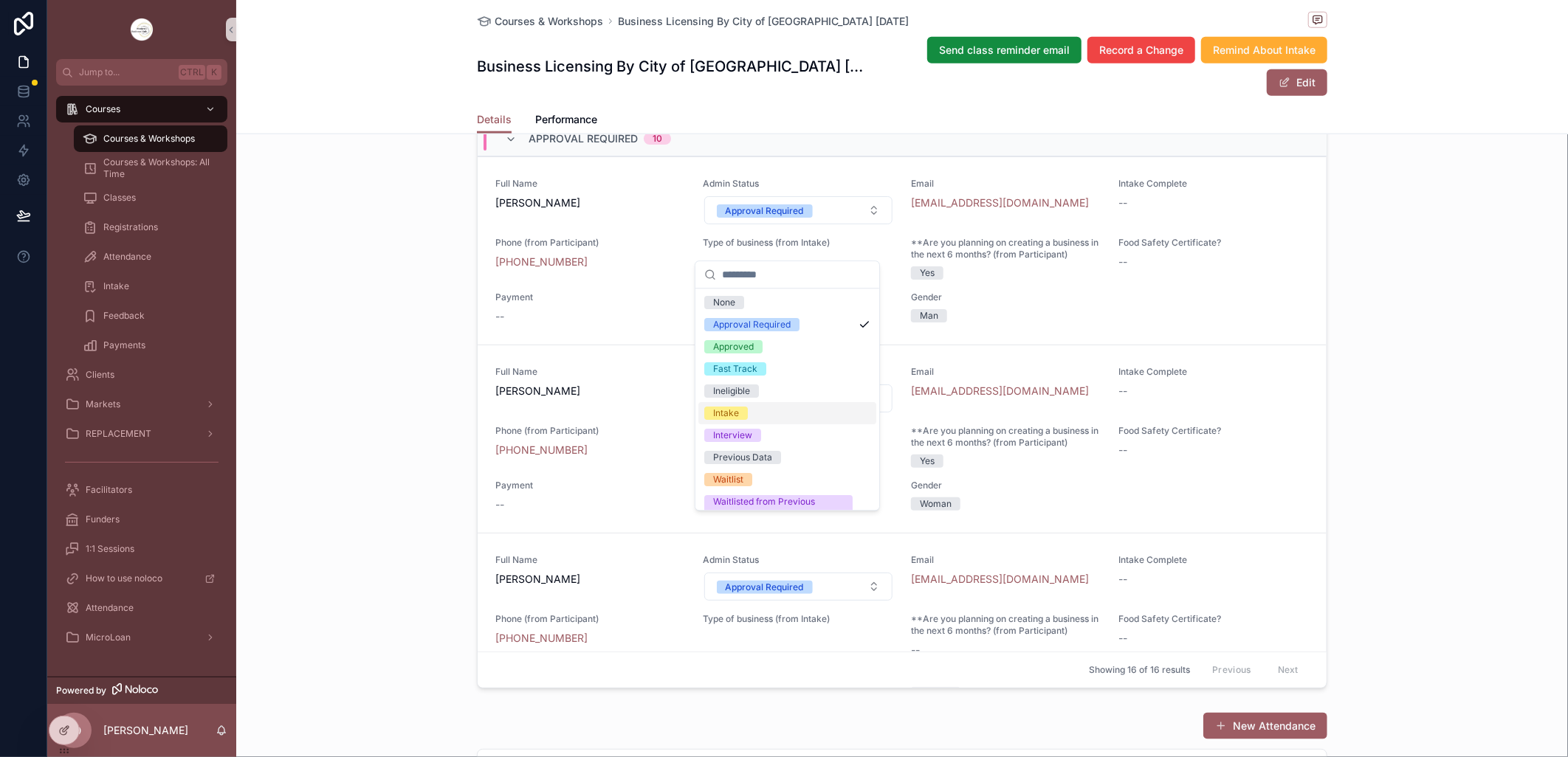
click at [778, 409] on div "Intake" at bounding box center [786, 413] width 177 height 22
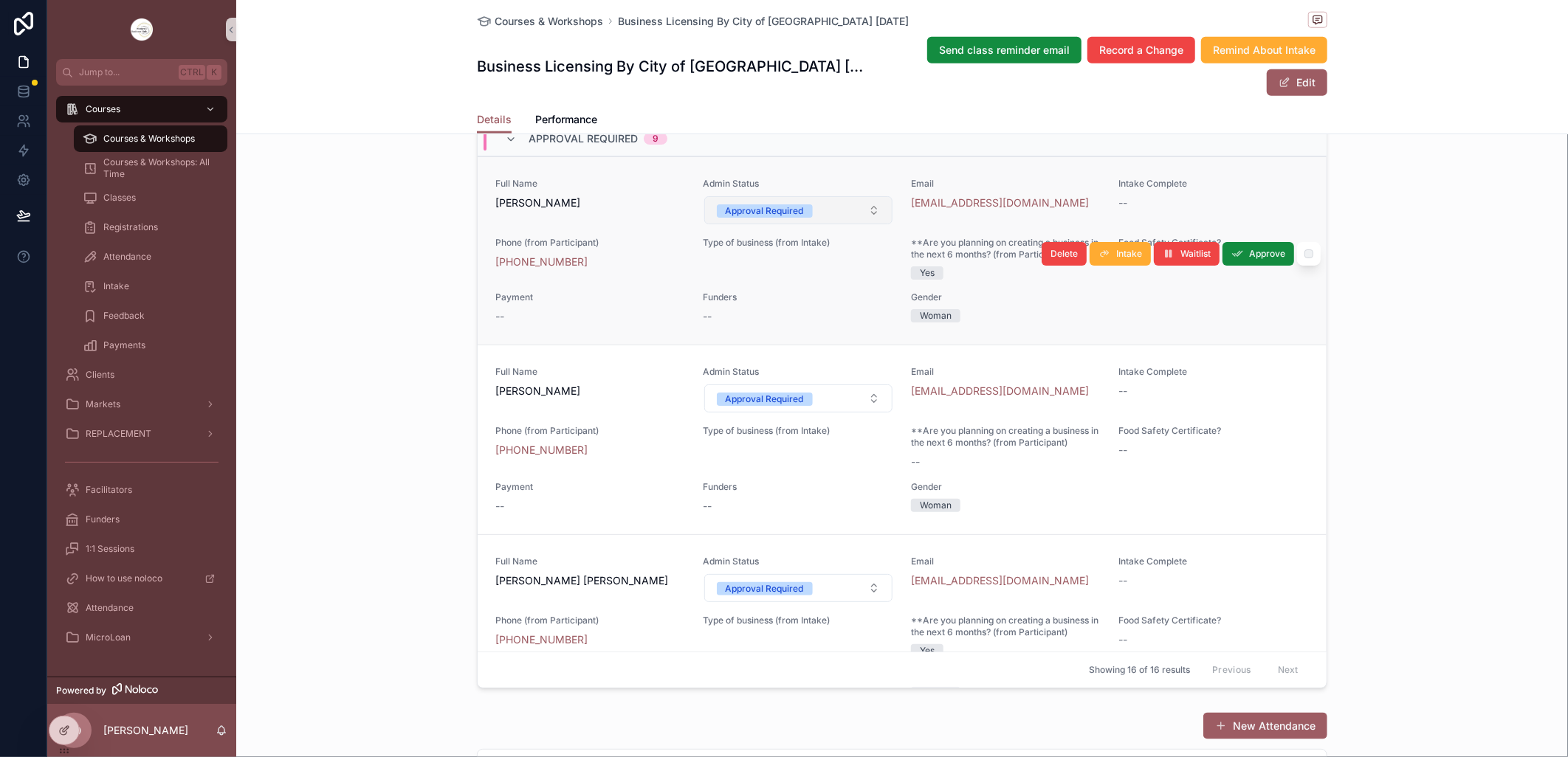
click at [860, 224] on button "Approval Required" at bounding box center [798, 209] width 189 height 28
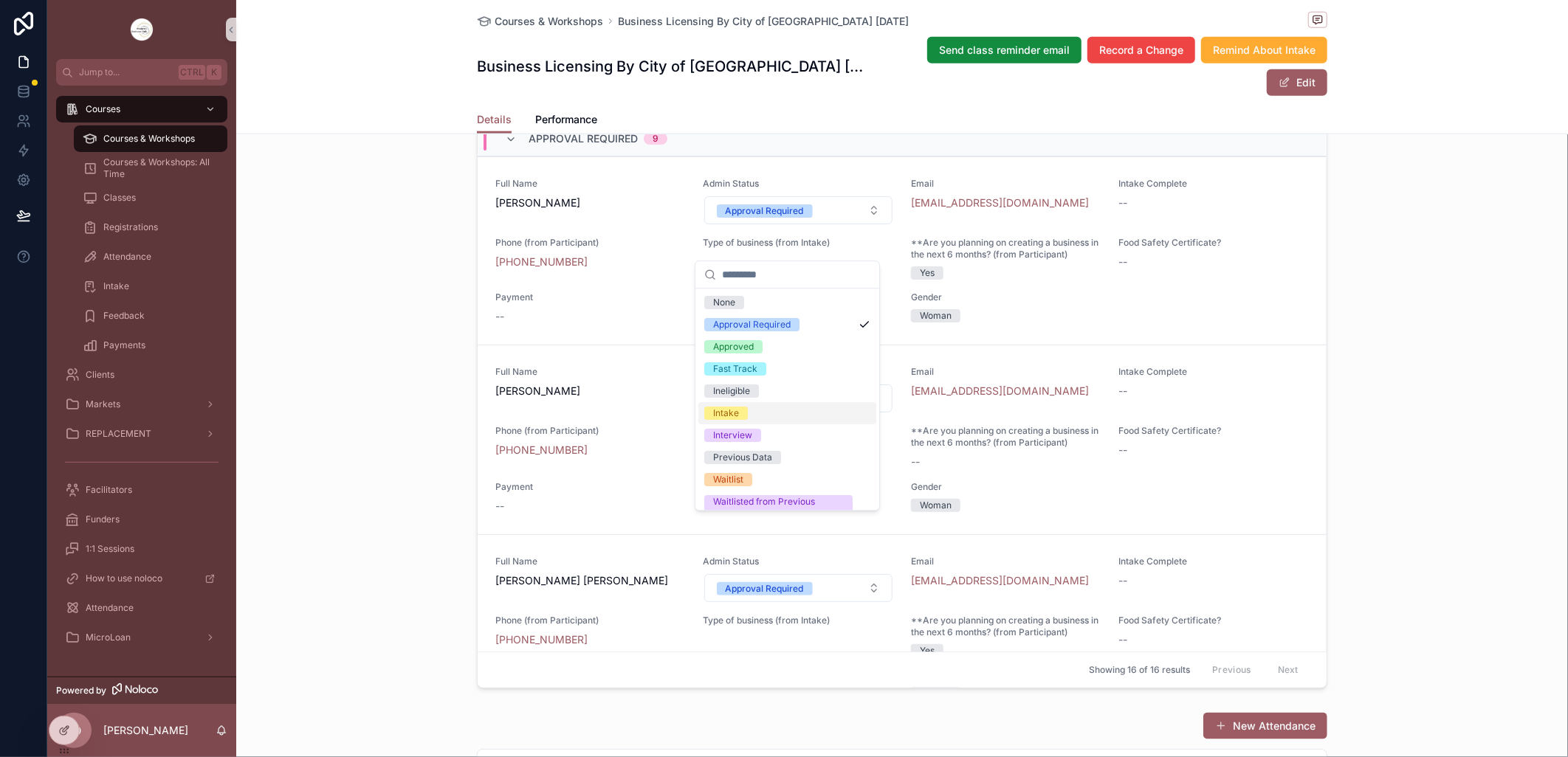
click at [792, 407] on div "Intake" at bounding box center [786, 413] width 177 height 22
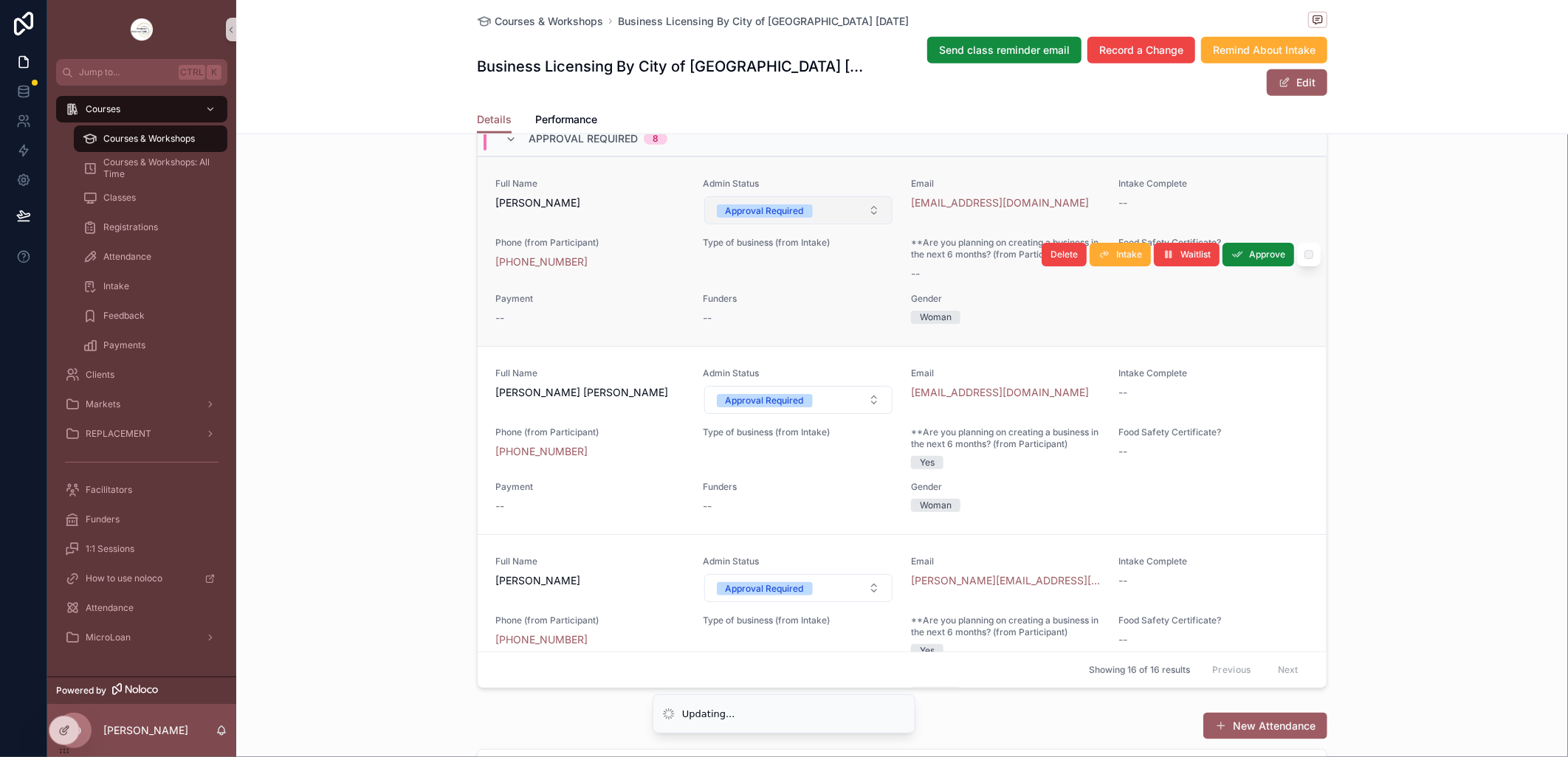
click at [858, 224] on button "Approval Required" at bounding box center [798, 209] width 189 height 28
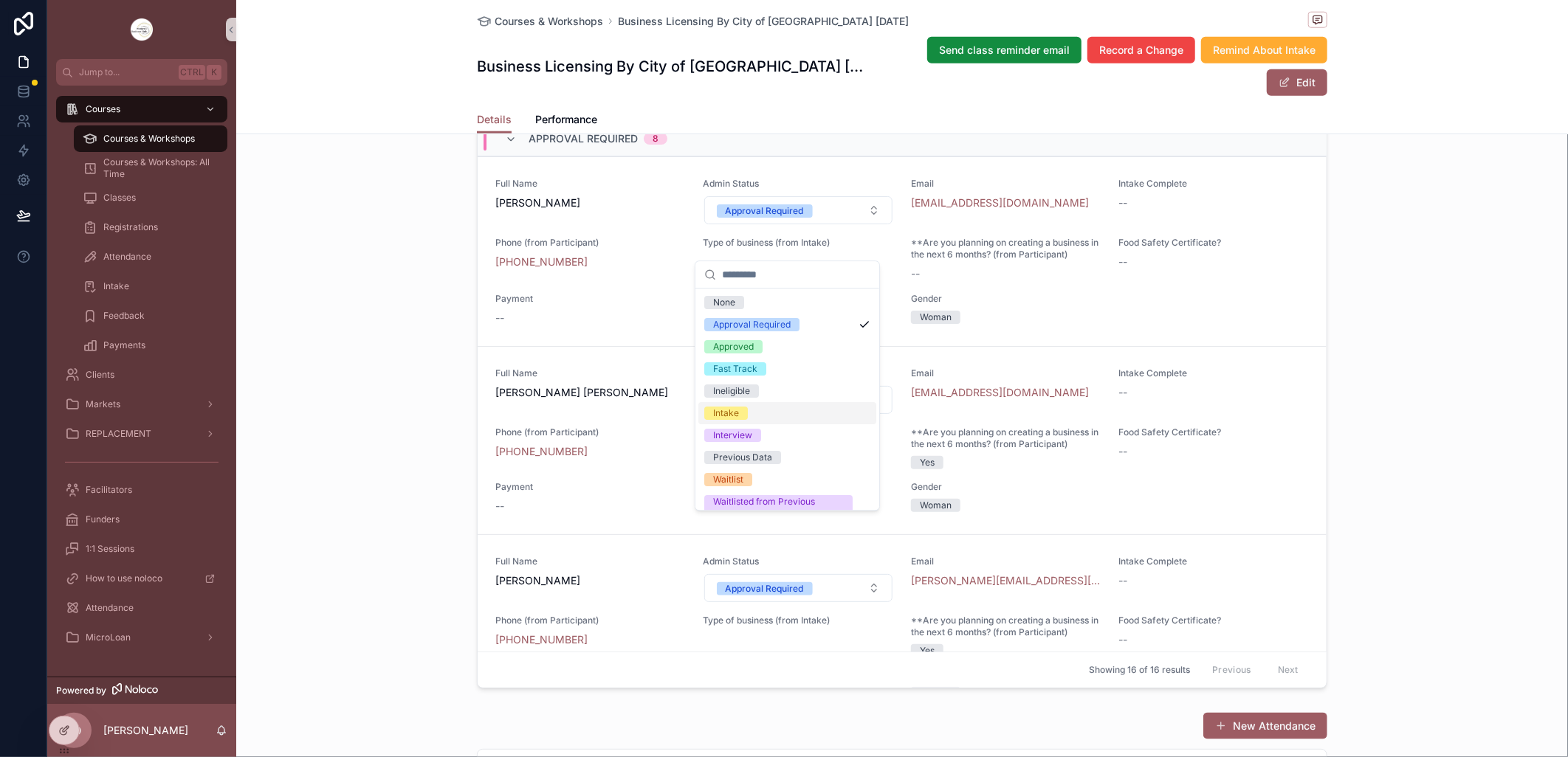
click at [798, 411] on div "Intake" at bounding box center [786, 413] width 177 height 22
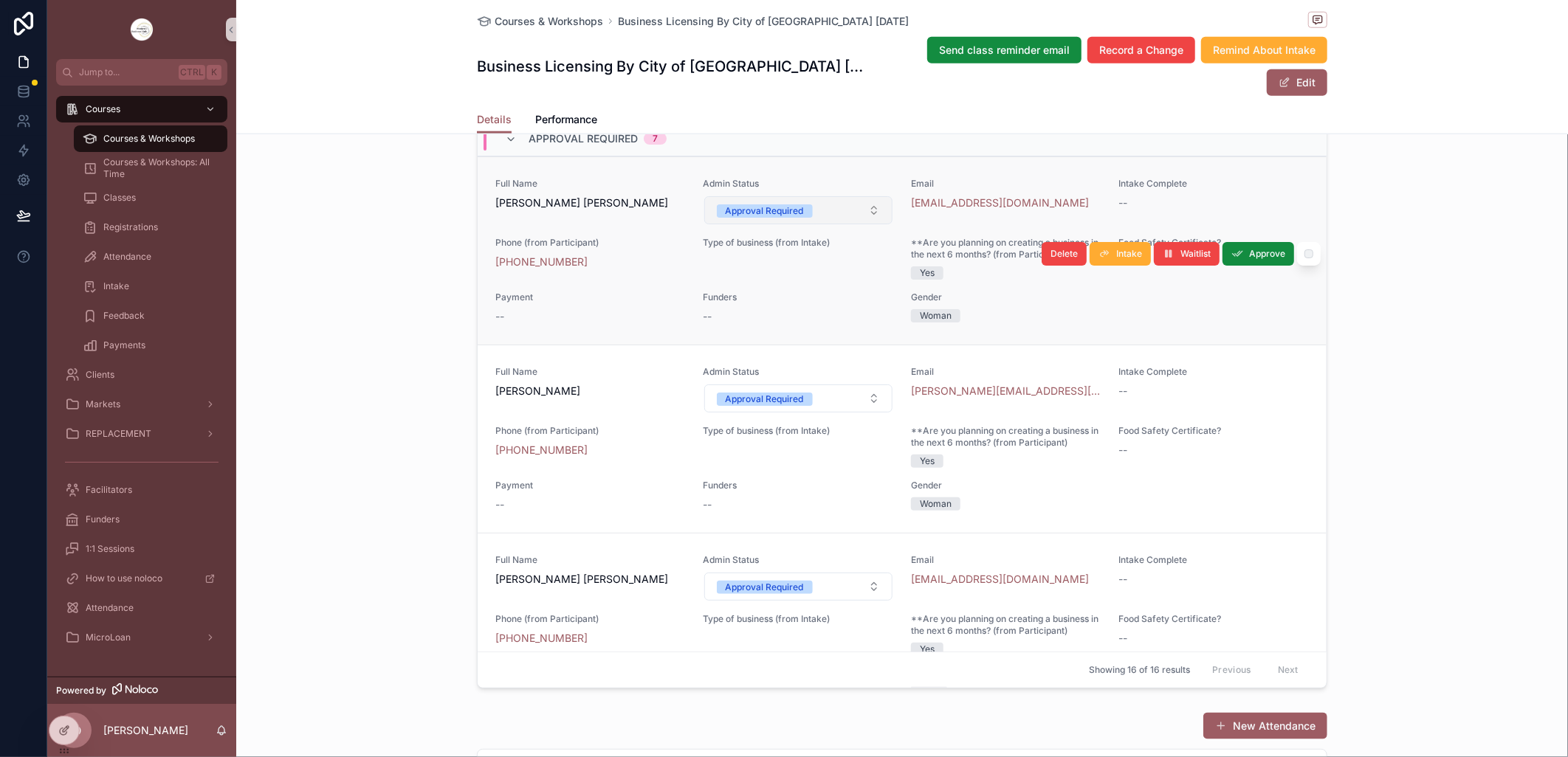
click at [862, 224] on button "Approval Required" at bounding box center [798, 209] width 189 height 28
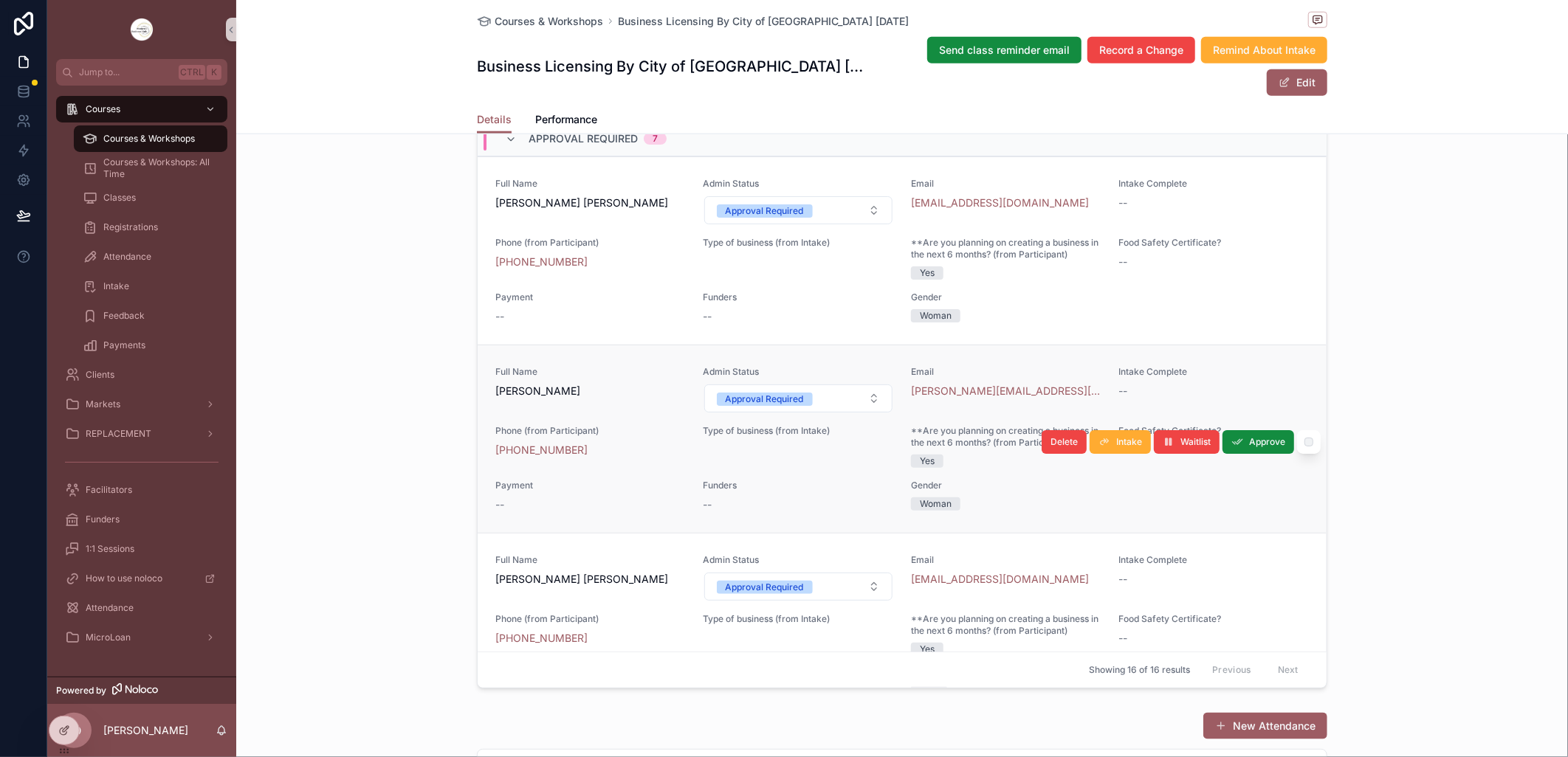
click at [819, 411] on div "Admin Status Approval Required" at bounding box center [798, 390] width 190 height 47
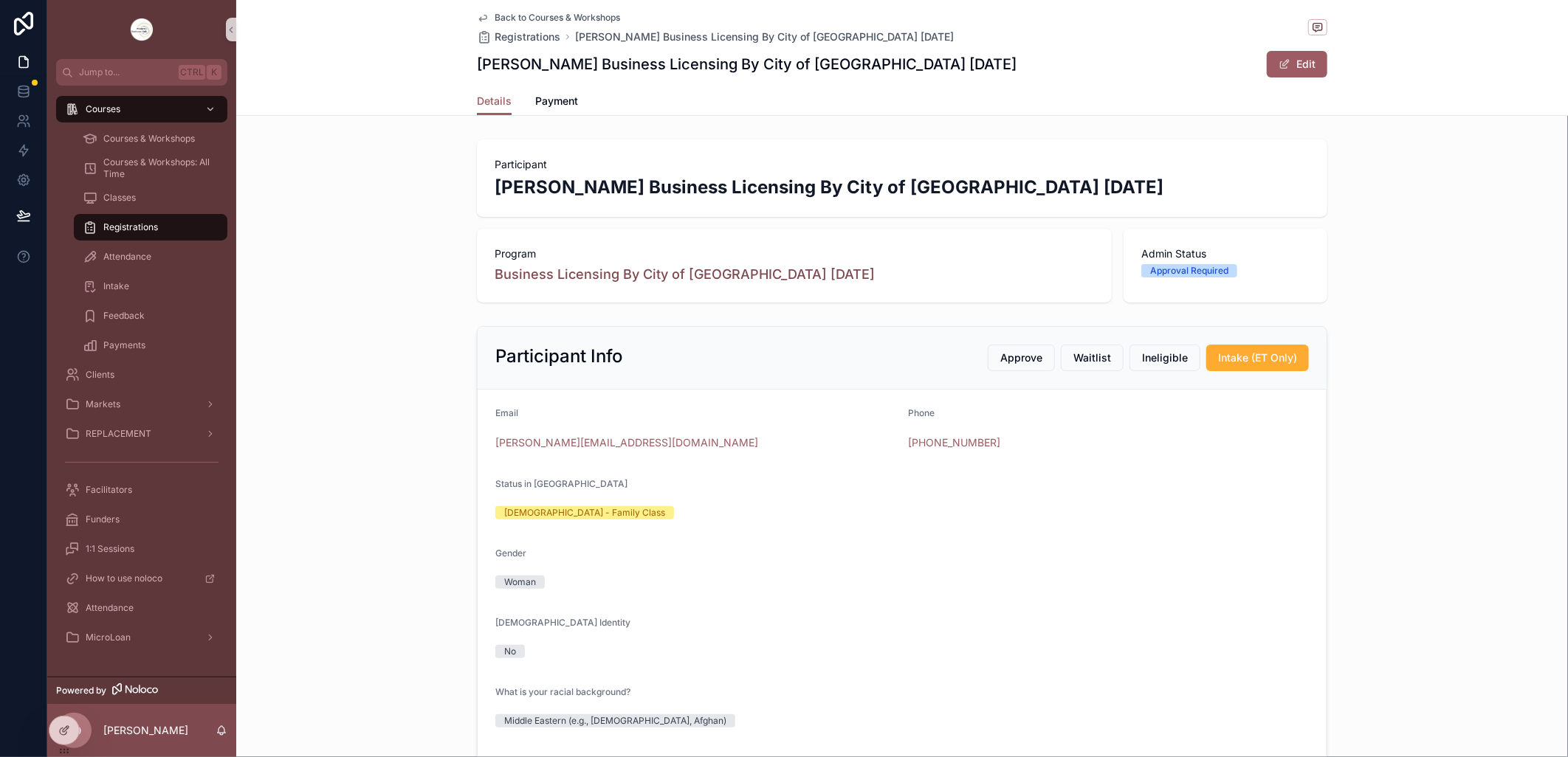
click at [484, 16] on link "Back to Courses & Workshops" at bounding box center [549, 17] width 144 height 12
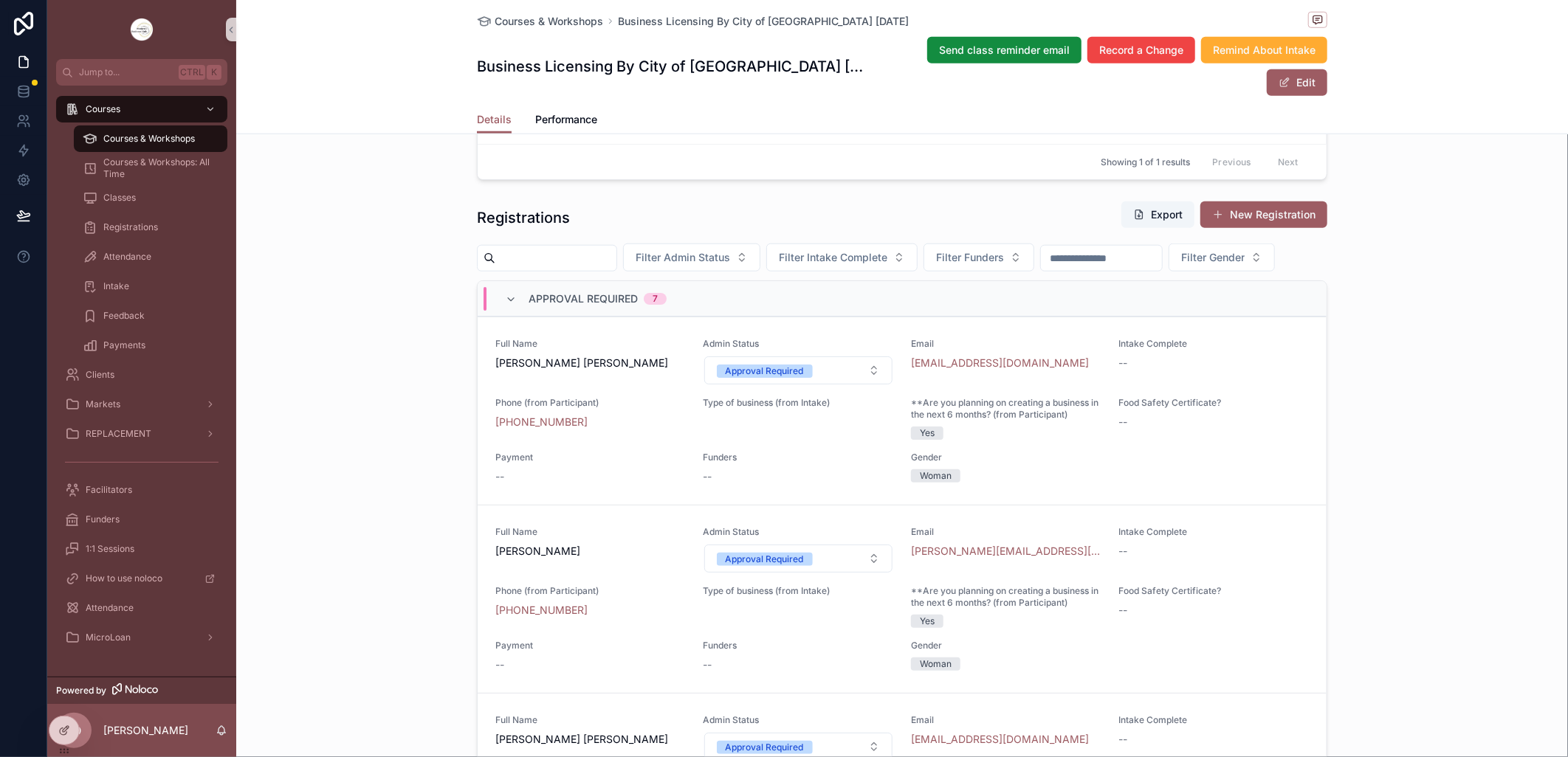
scroll to position [984, 0]
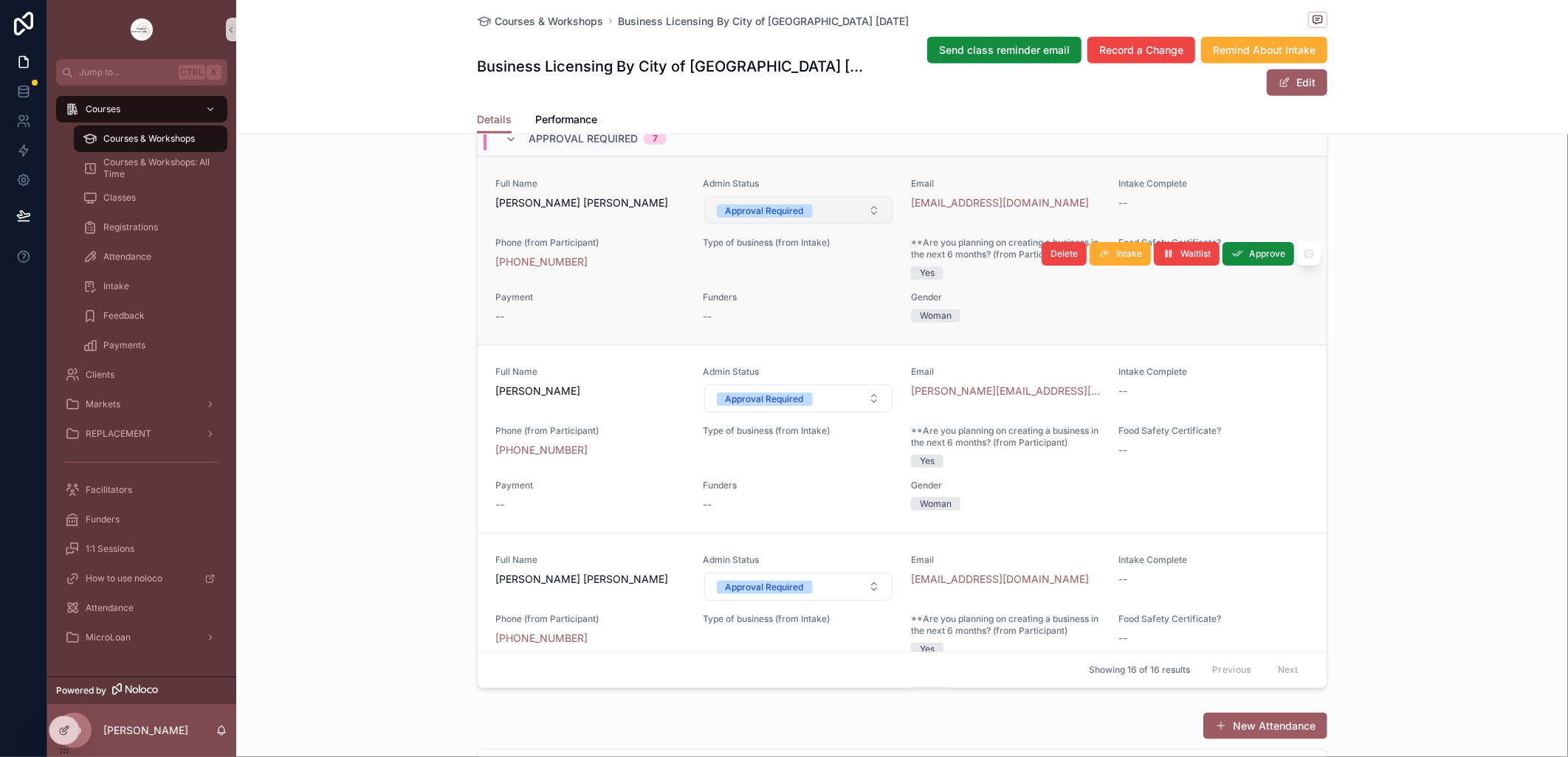
click at [867, 224] on button "Approval Required" at bounding box center [798, 209] width 189 height 28
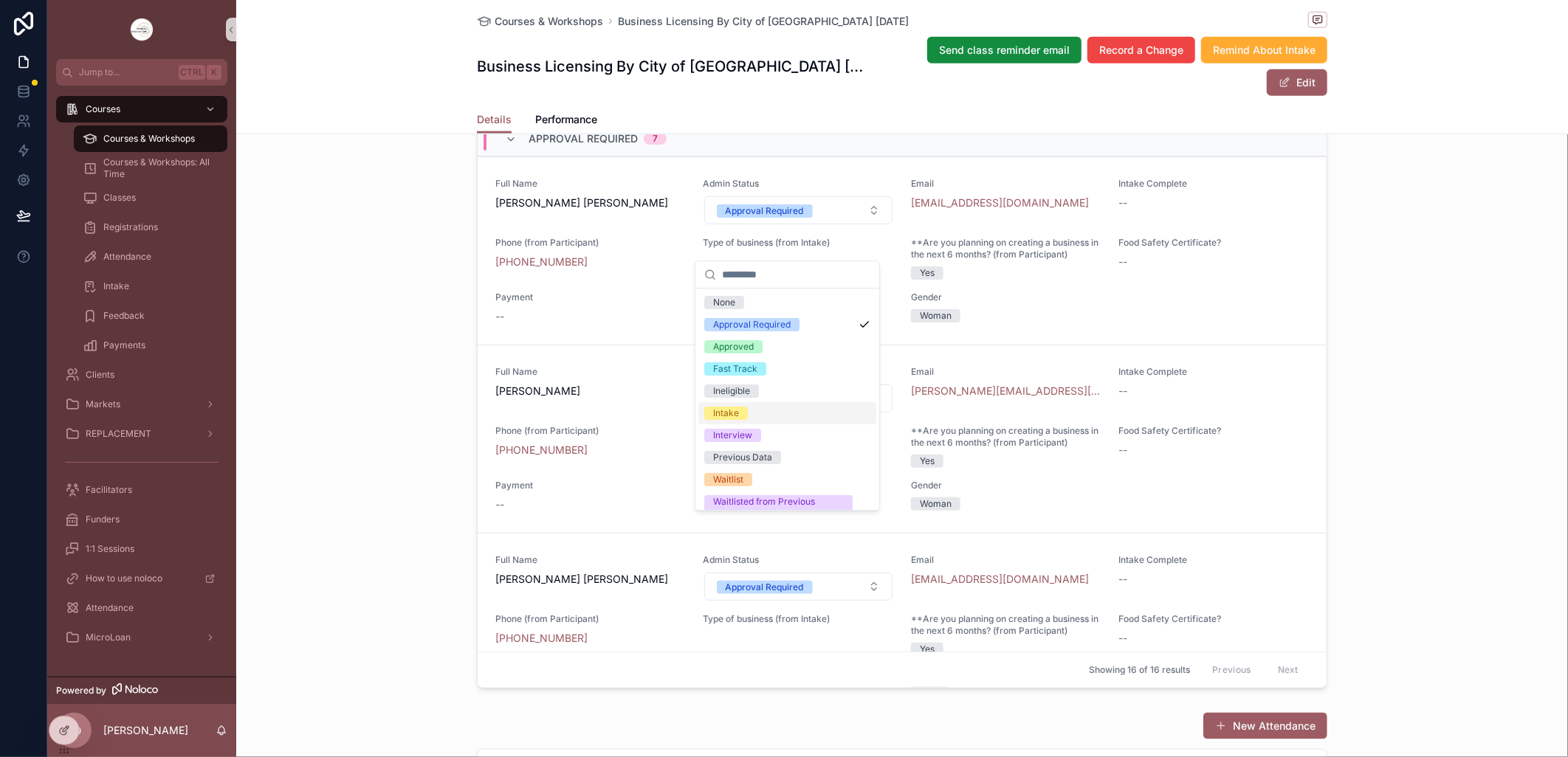
click at [788, 412] on div "Intake" at bounding box center [786, 413] width 177 height 22
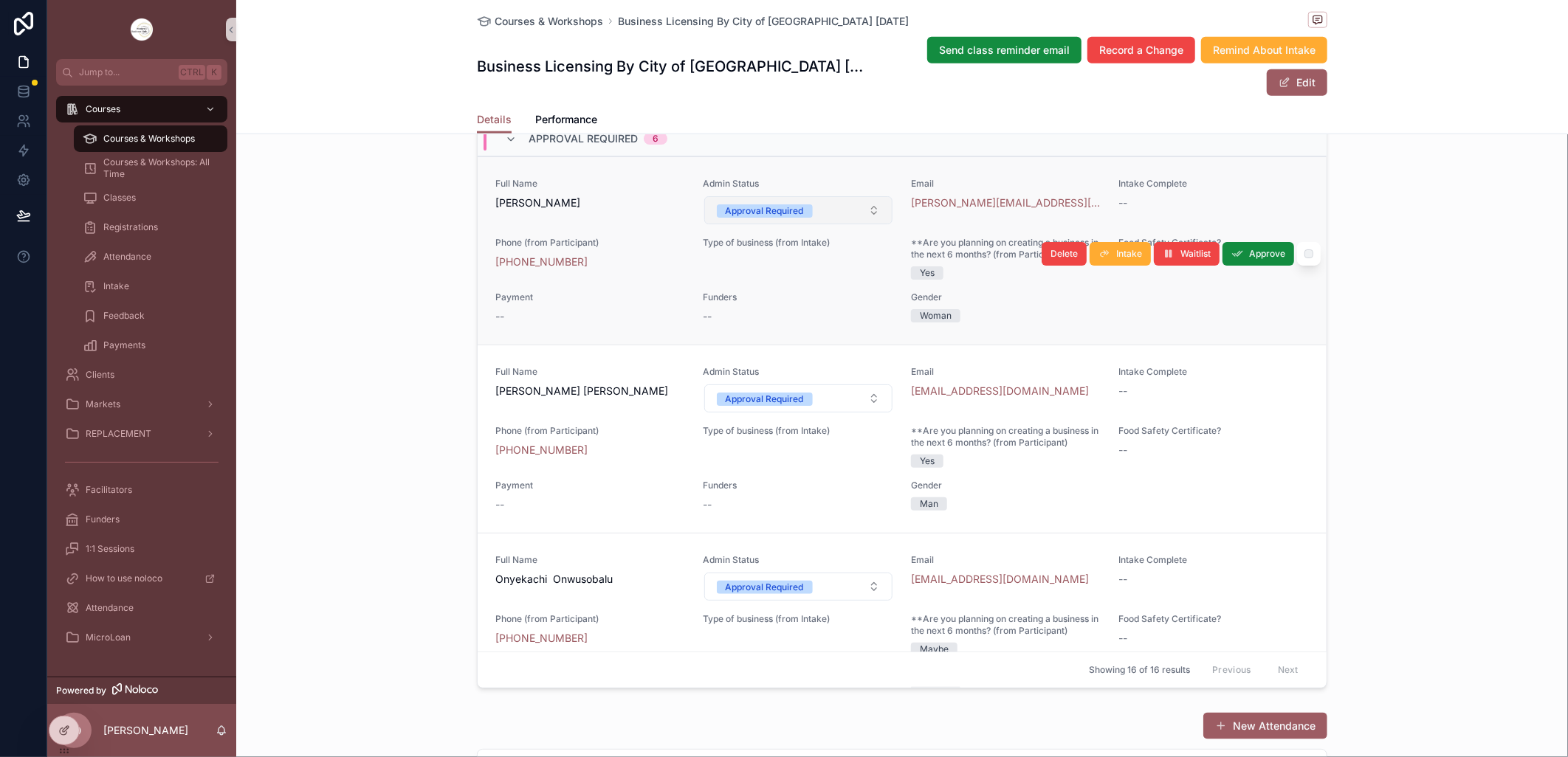
click at [861, 224] on button "Approval Required" at bounding box center [798, 209] width 189 height 28
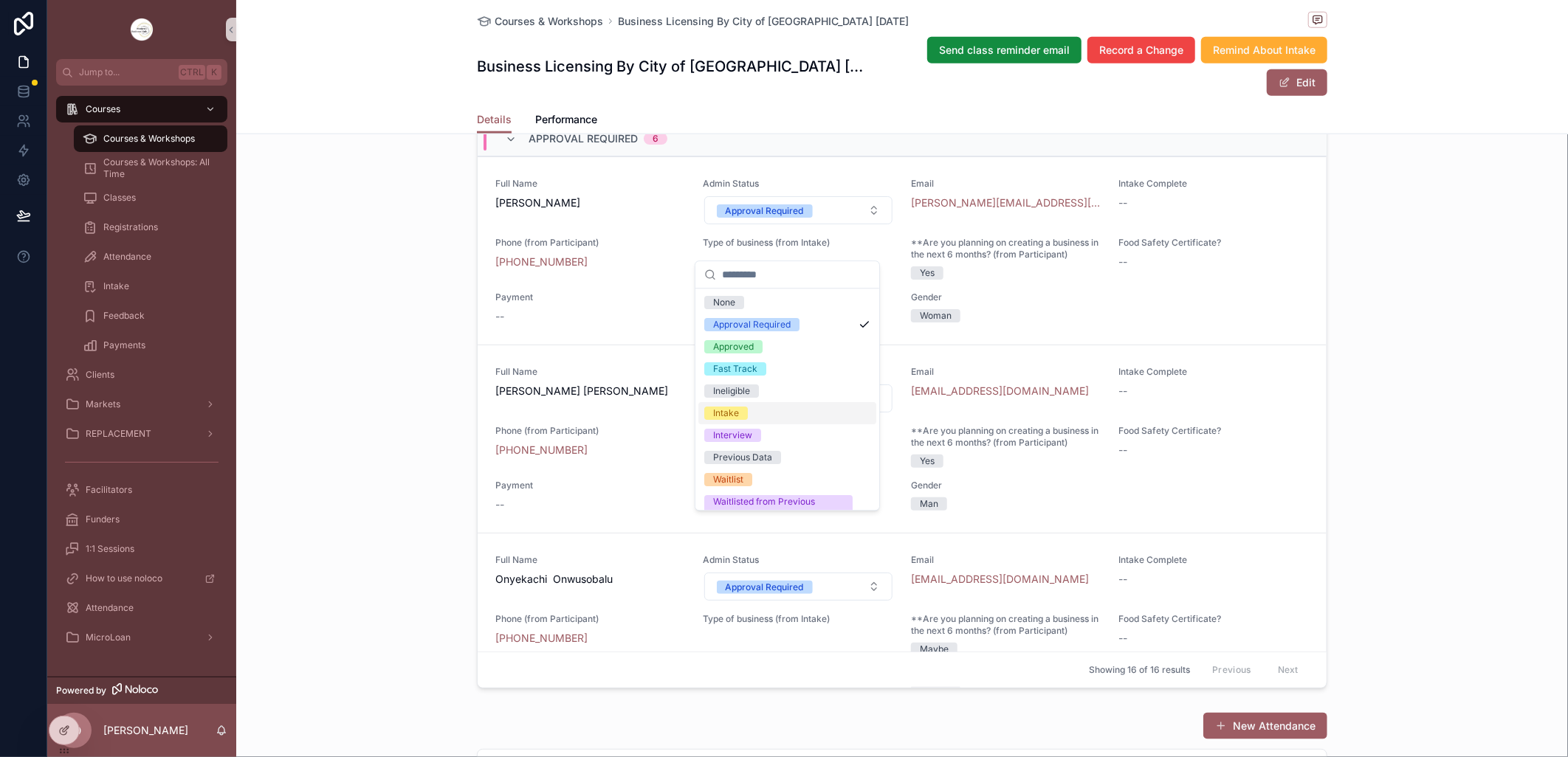
click at [795, 409] on div "Intake" at bounding box center [786, 413] width 177 height 22
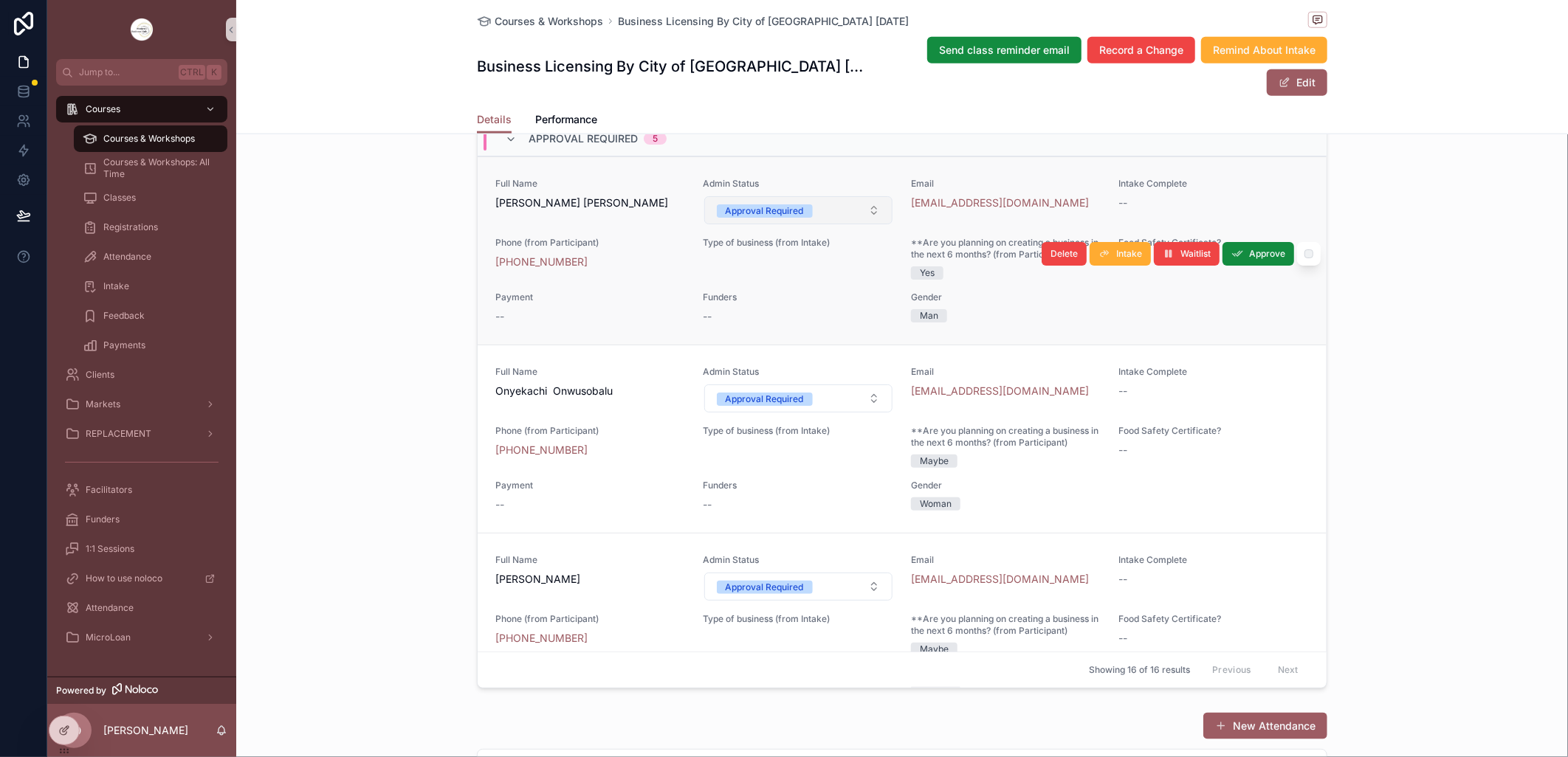
click at [858, 224] on button "Approval Required" at bounding box center [798, 209] width 189 height 28
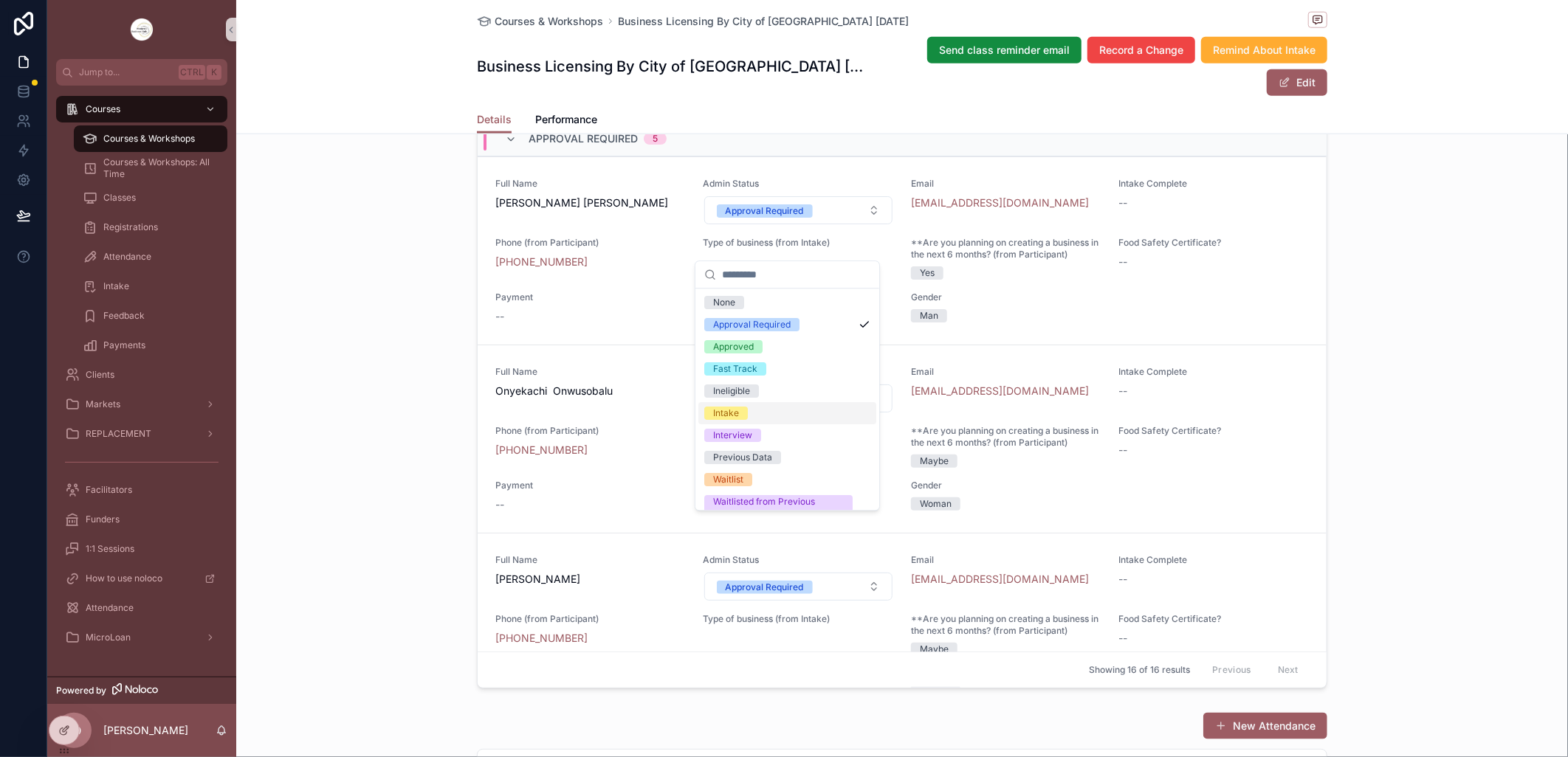
click at [800, 410] on div "Intake" at bounding box center [786, 413] width 177 height 22
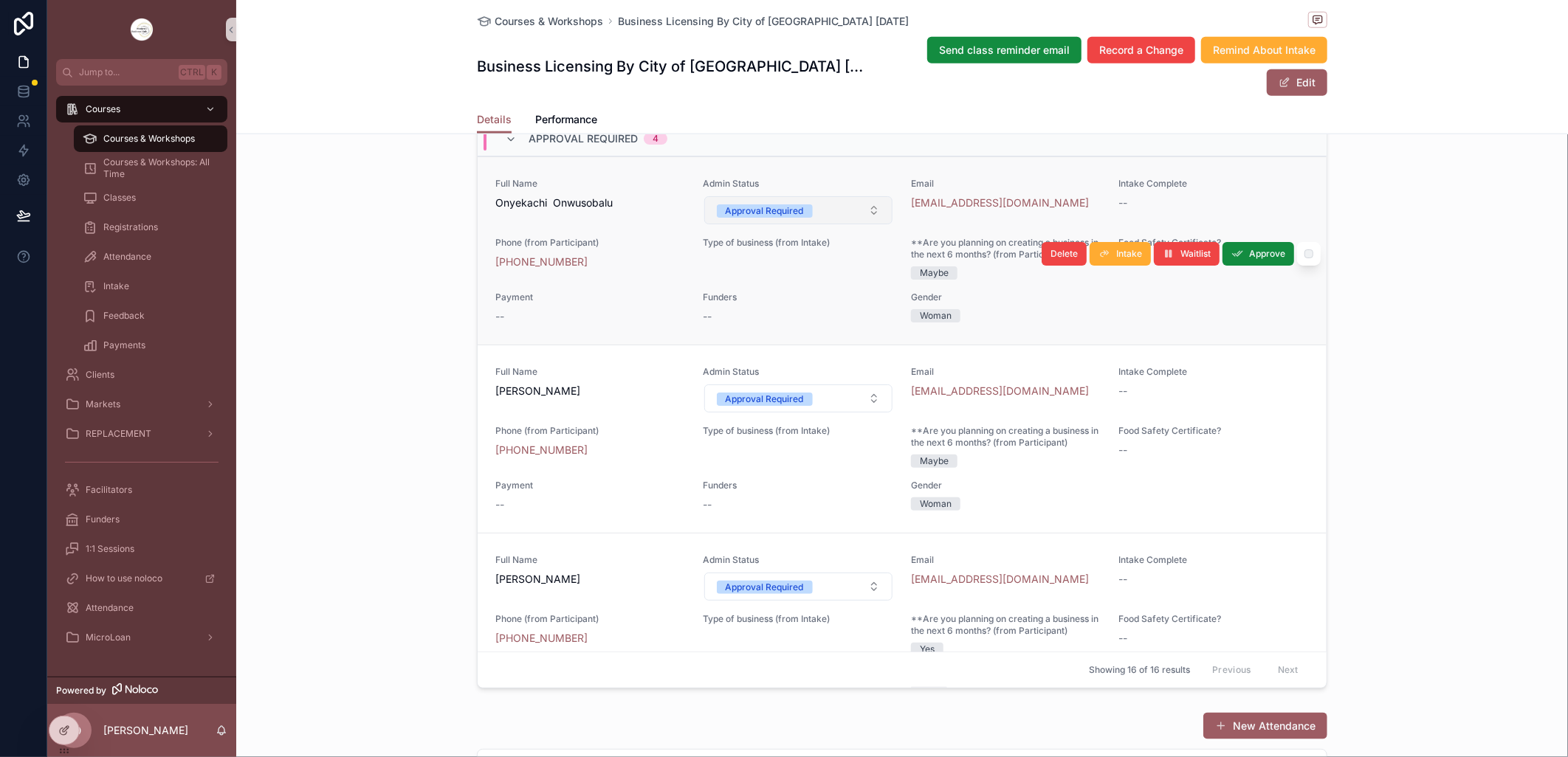
click at [860, 224] on button "Approval Required" at bounding box center [798, 209] width 189 height 28
click at [859, 224] on button "Approval Required" at bounding box center [798, 209] width 189 height 28
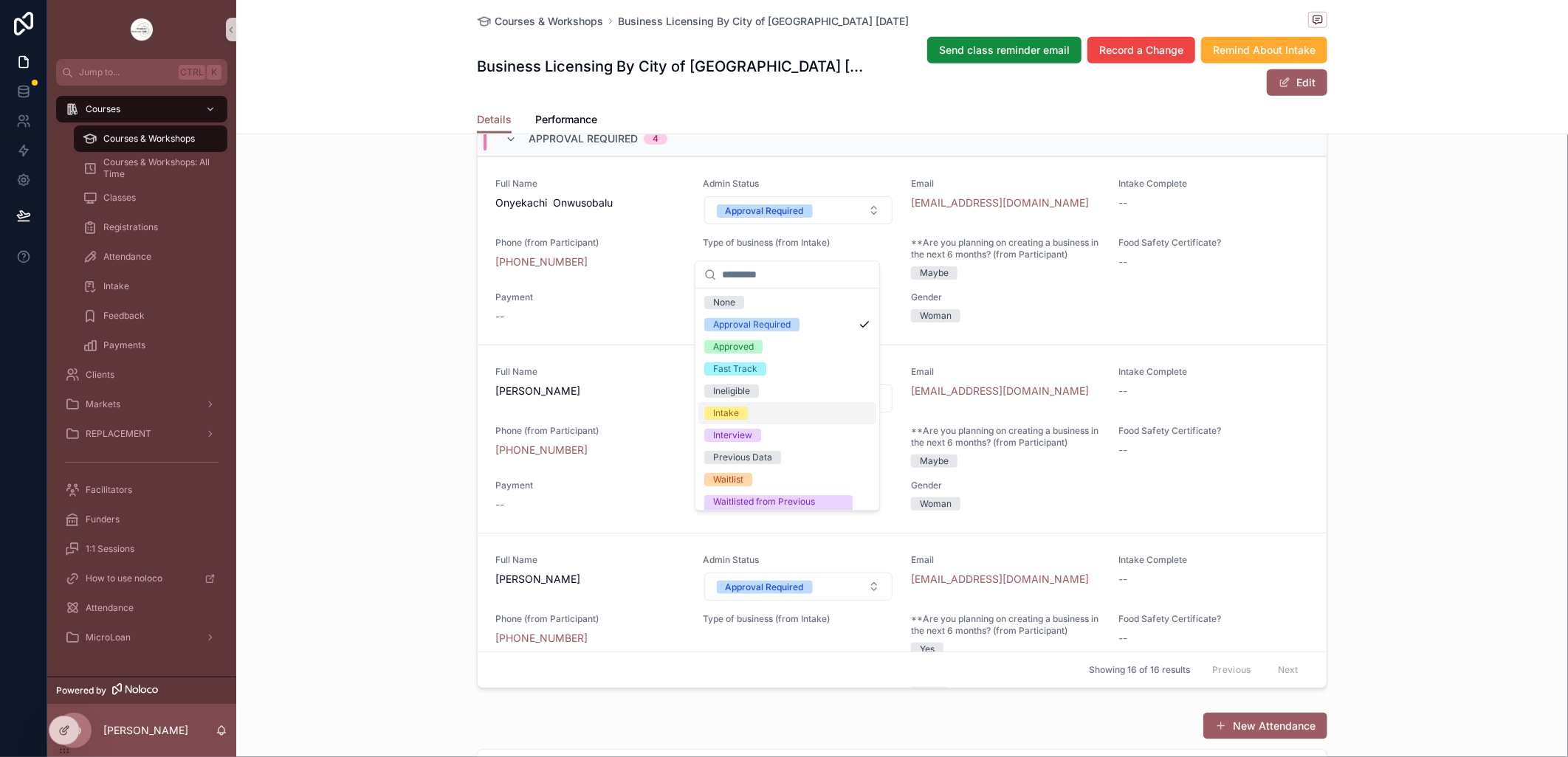
click at [802, 415] on div "Intake" at bounding box center [786, 413] width 177 height 22
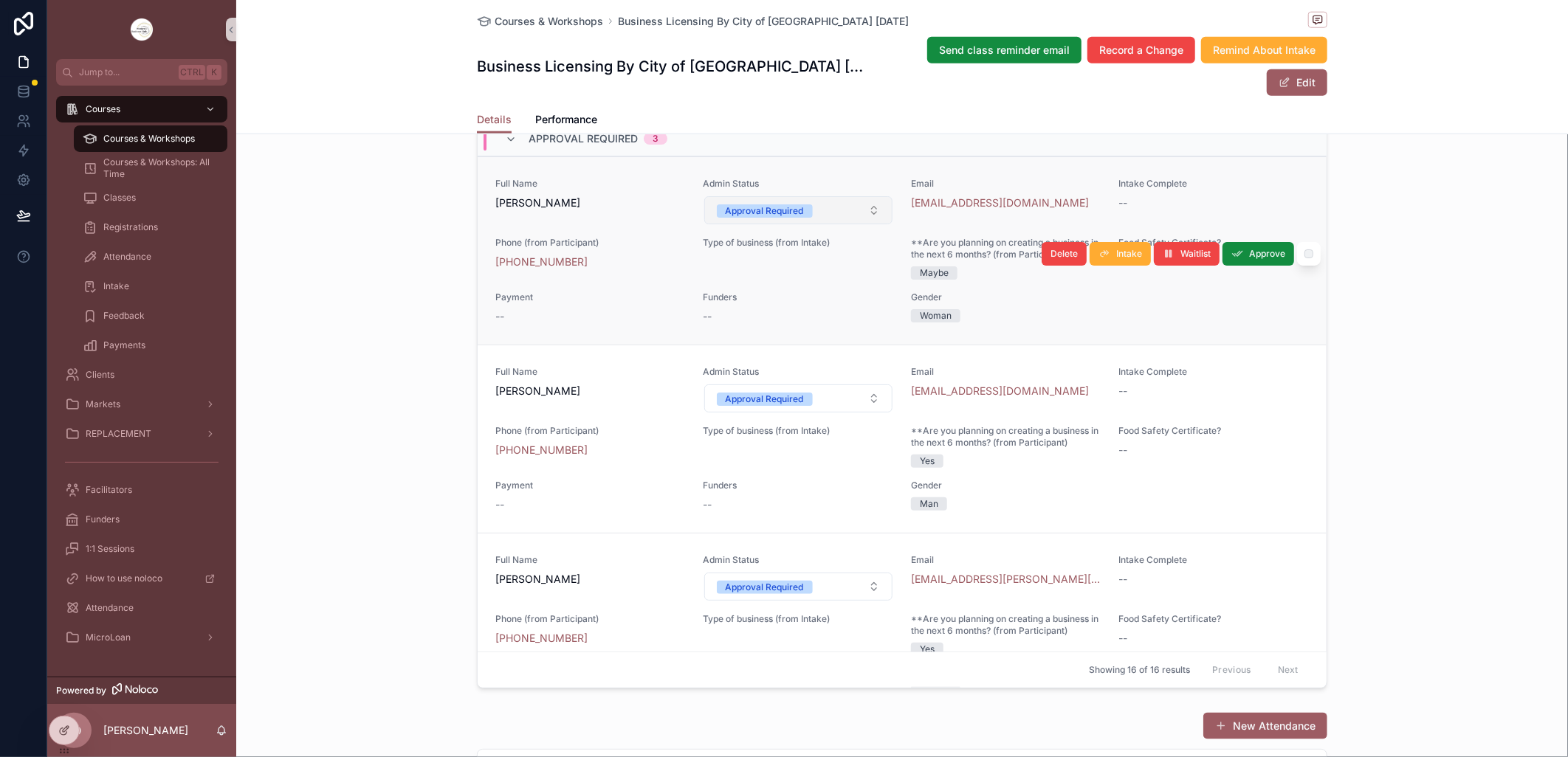
click at [867, 224] on button "Approval Required" at bounding box center [798, 209] width 189 height 28
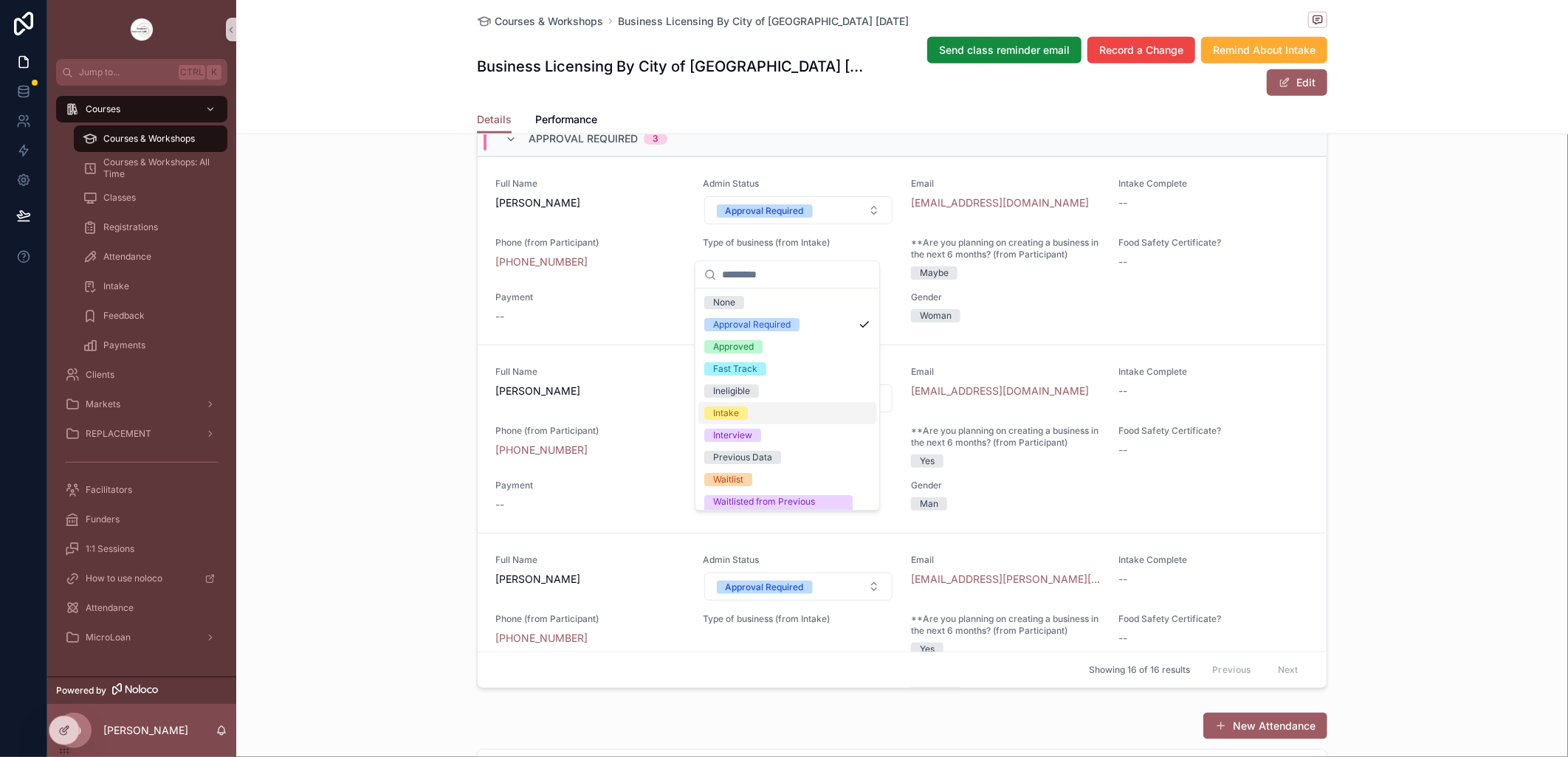
click at [784, 404] on div "Intake" at bounding box center [786, 413] width 177 height 22
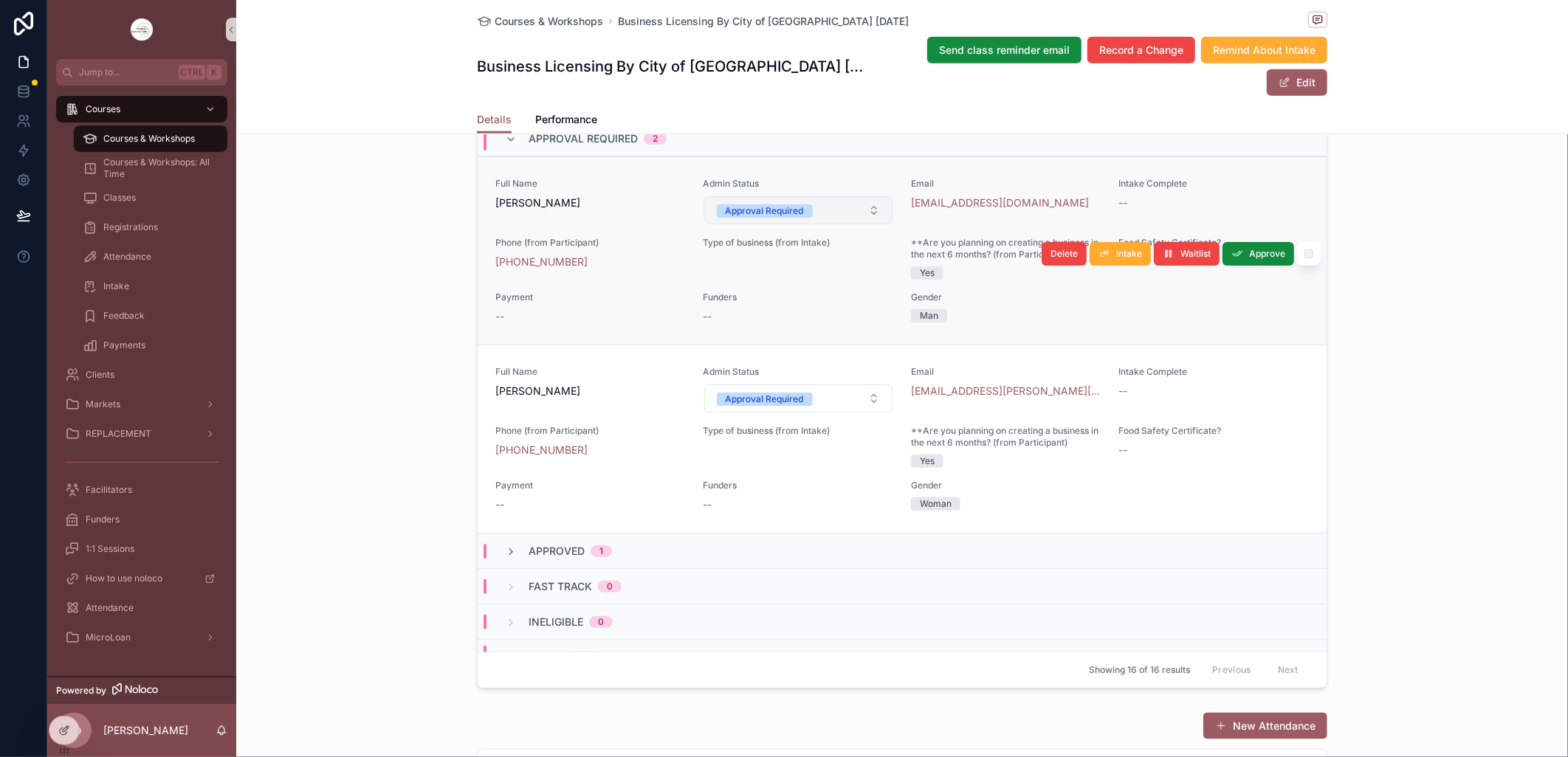
click at [860, 224] on button "Approval Required" at bounding box center [798, 209] width 189 height 28
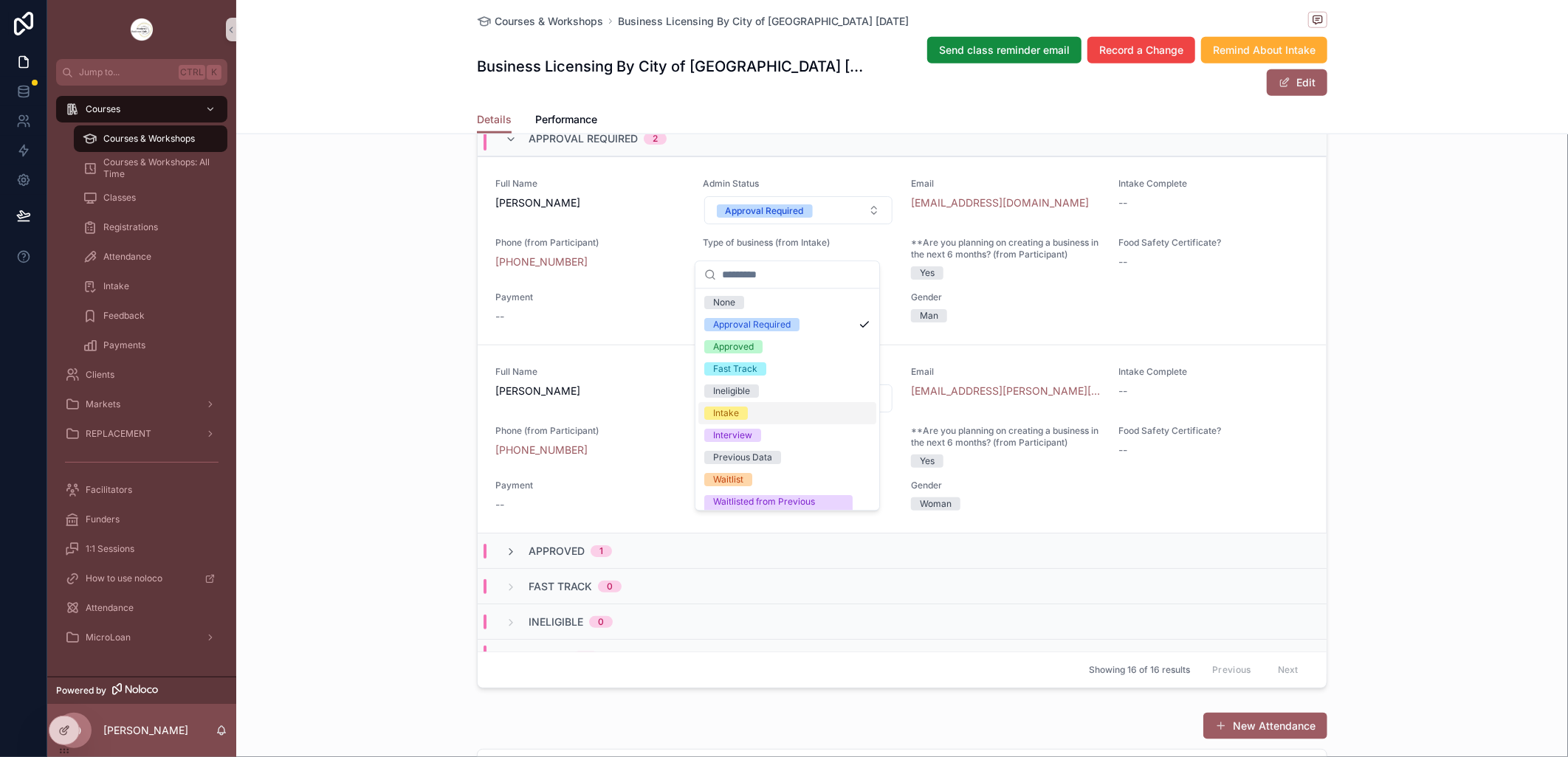
click at [815, 403] on div "Intake" at bounding box center [786, 413] width 177 height 22
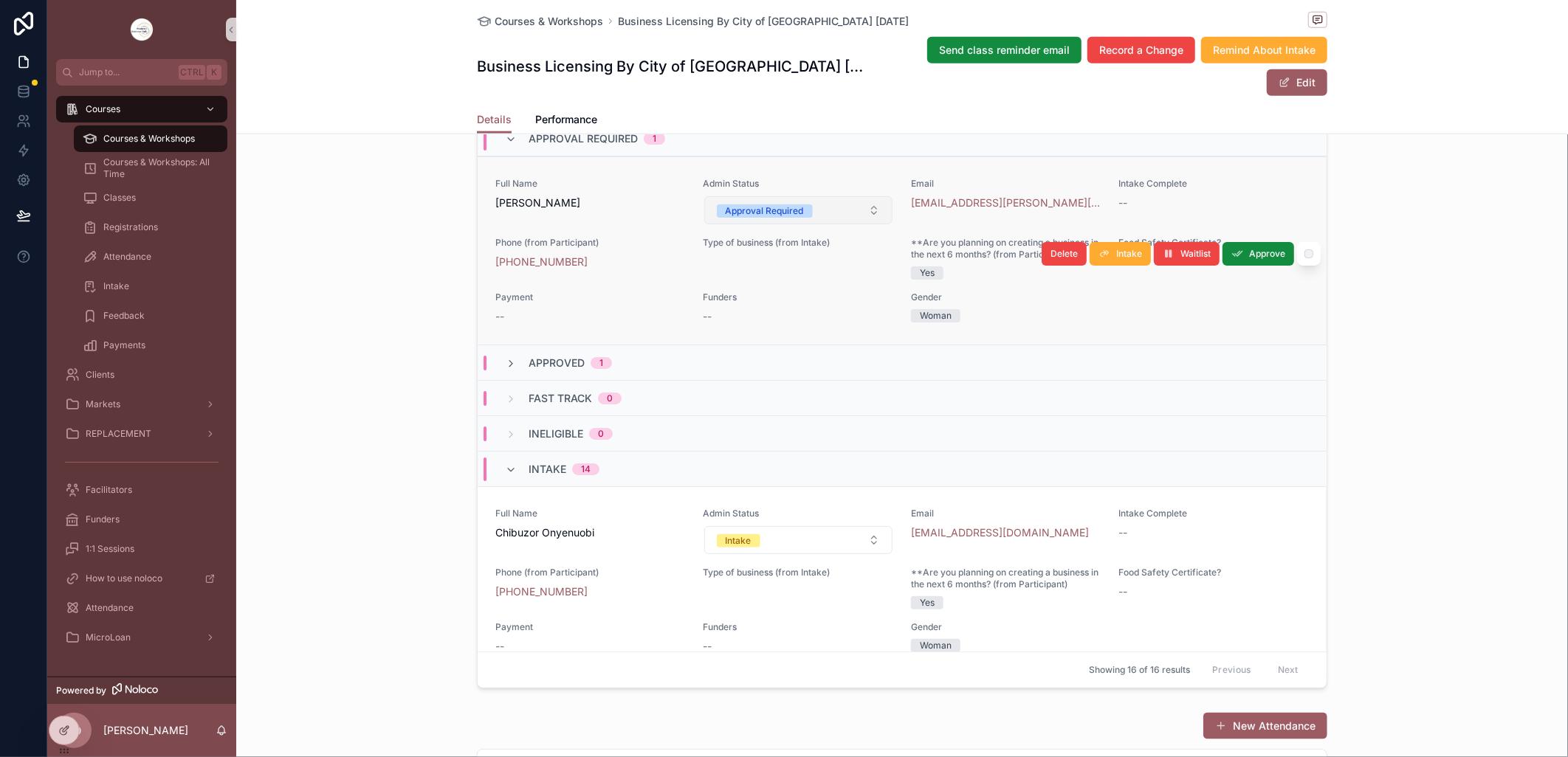
click at [866, 224] on button "Approval Required" at bounding box center [798, 209] width 189 height 28
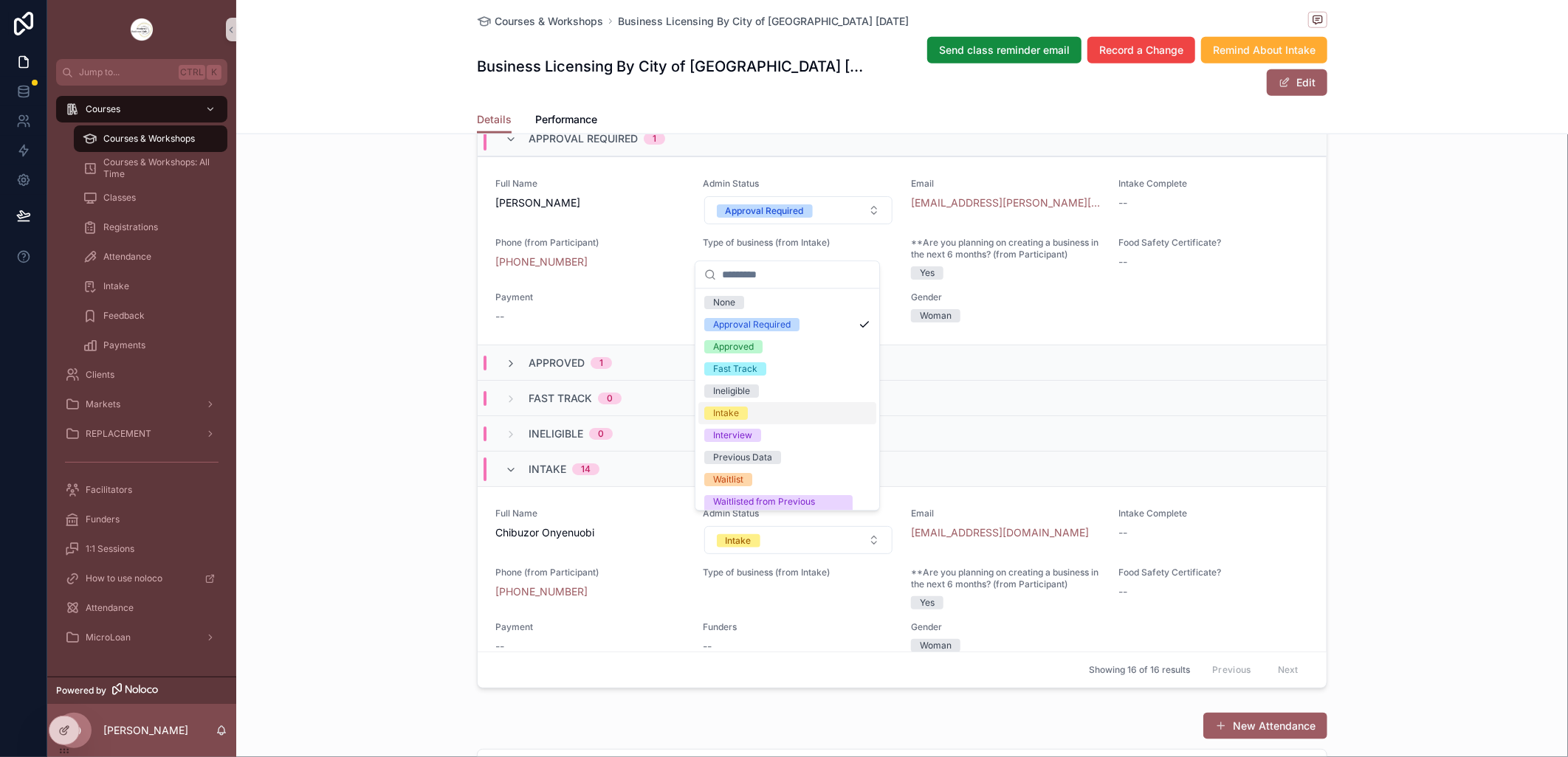
click at [799, 417] on div "Intake" at bounding box center [786, 413] width 177 height 22
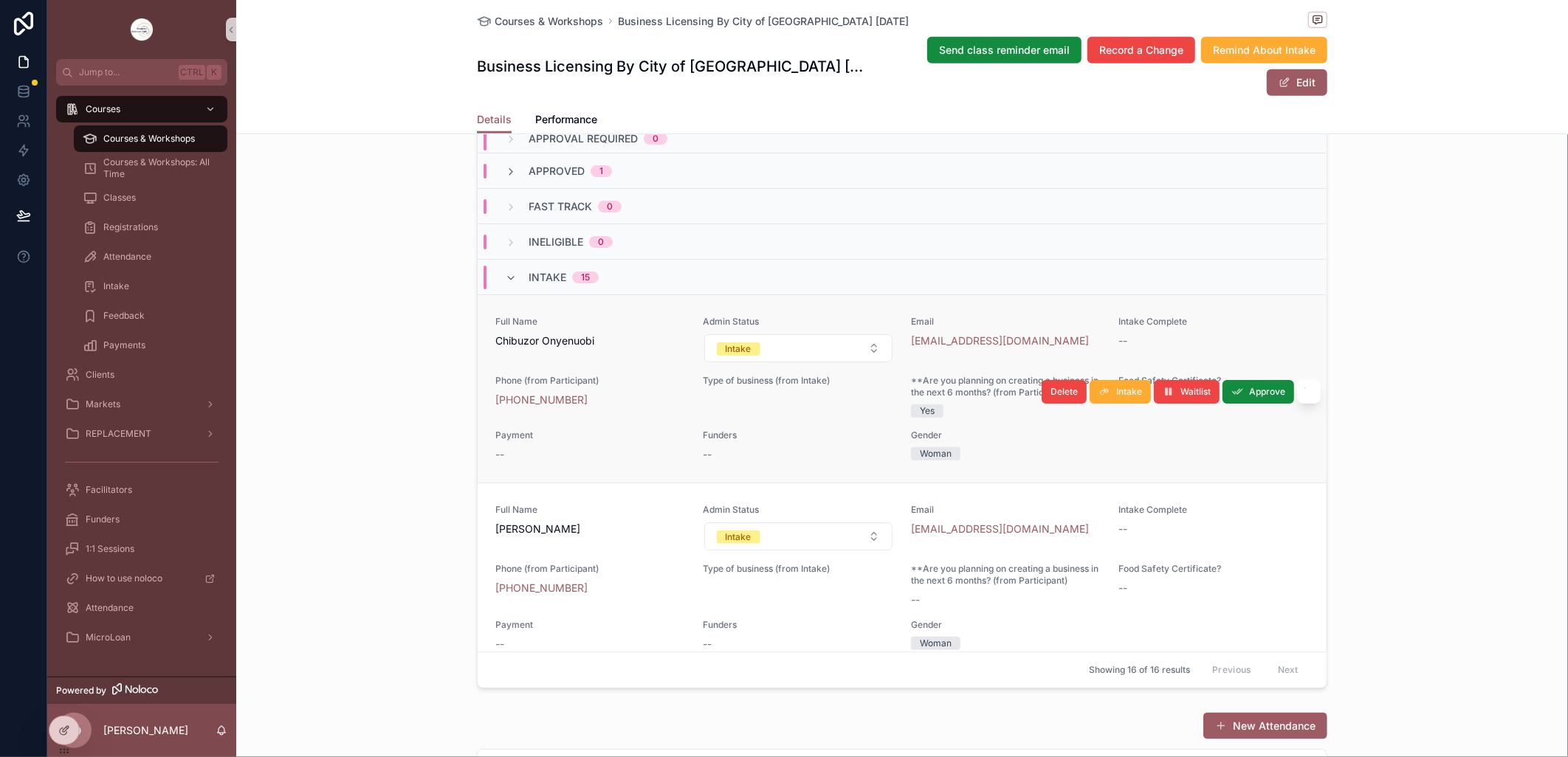
scroll to position [0, 0]
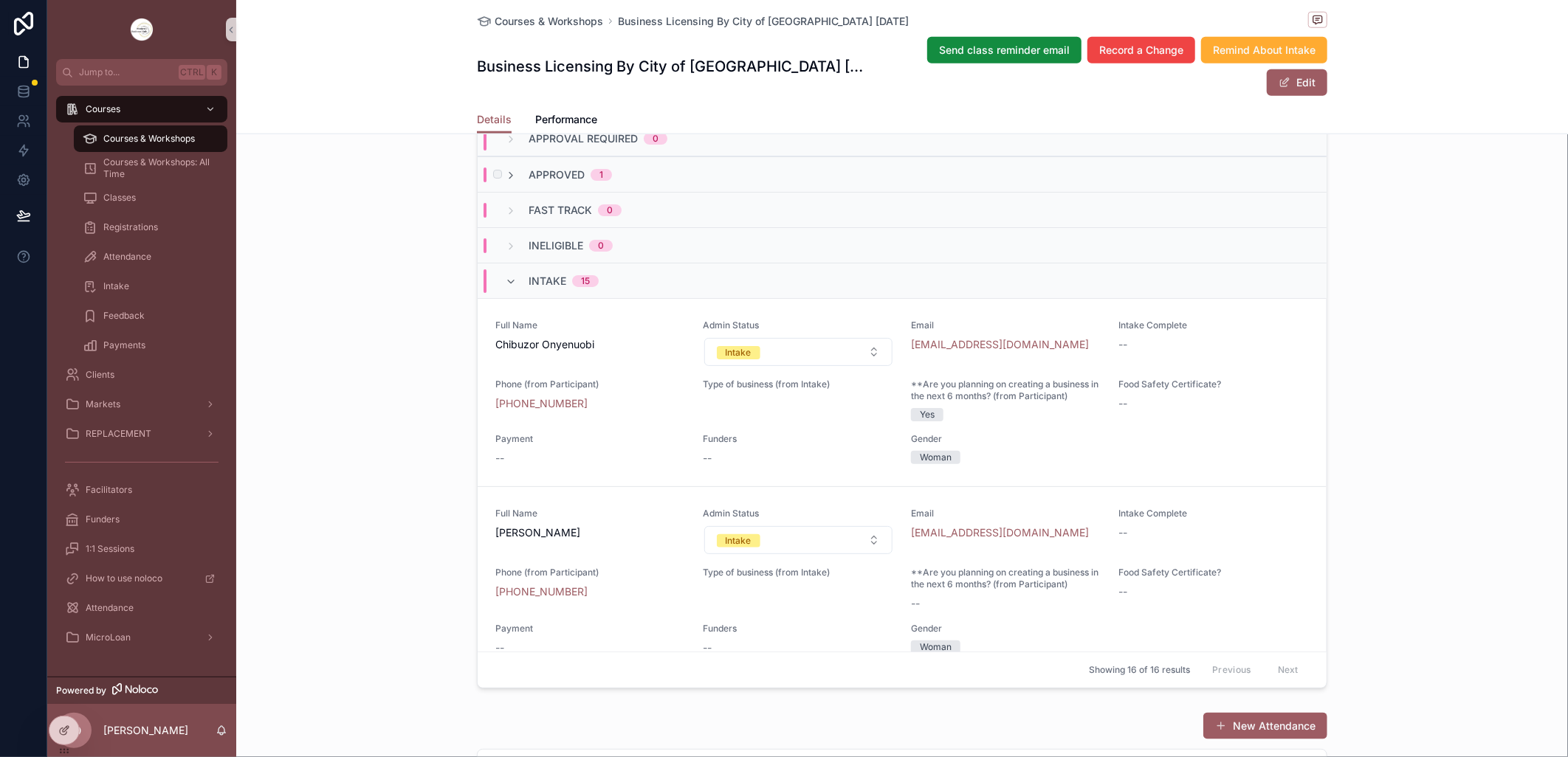
click at [696, 192] on div "Approved 1" at bounding box center [902, 173] width 848 height 36
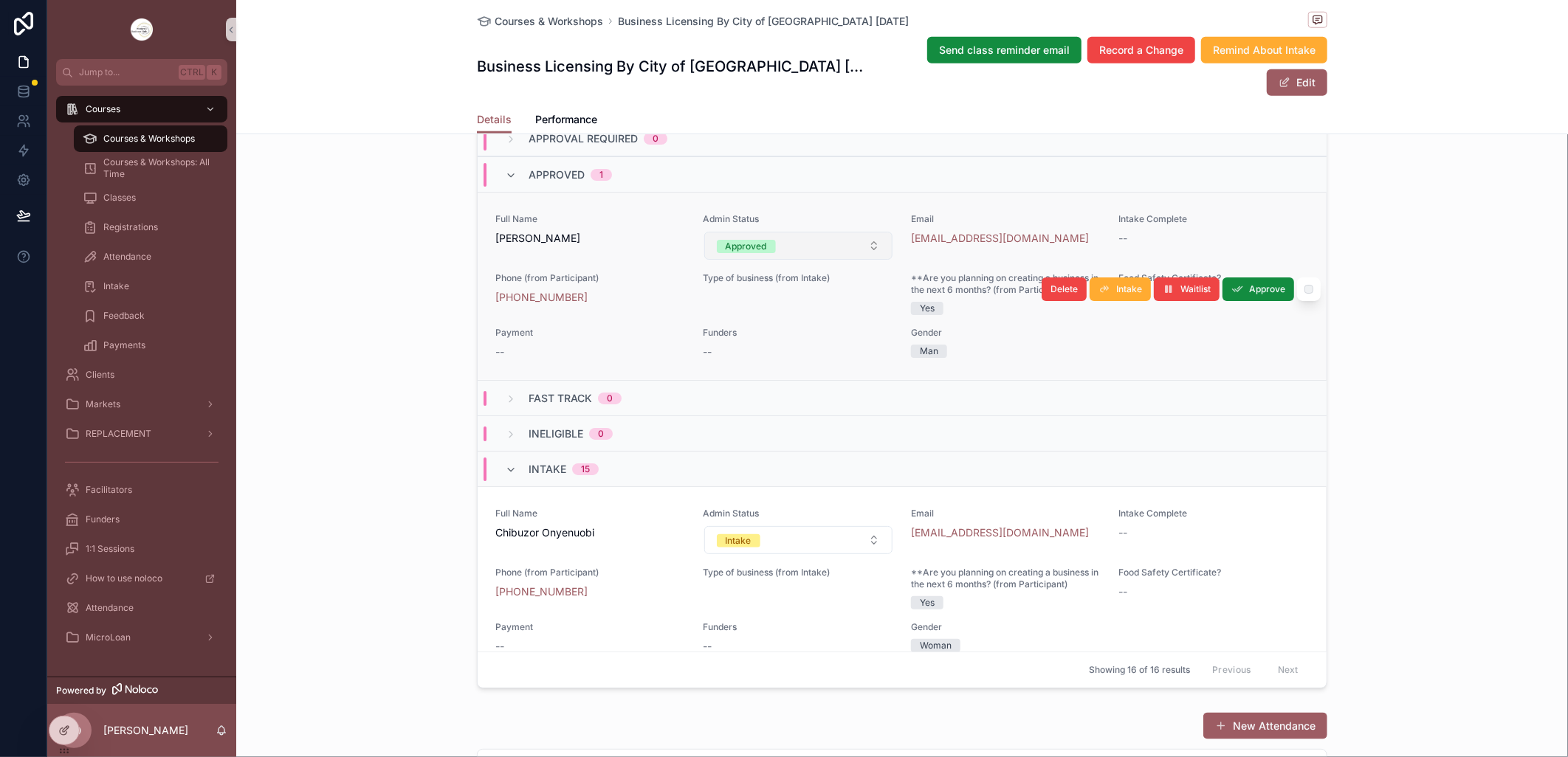
click at [858, 260] on button "Approved" at bounding box center [798, 245] width 189 height 28
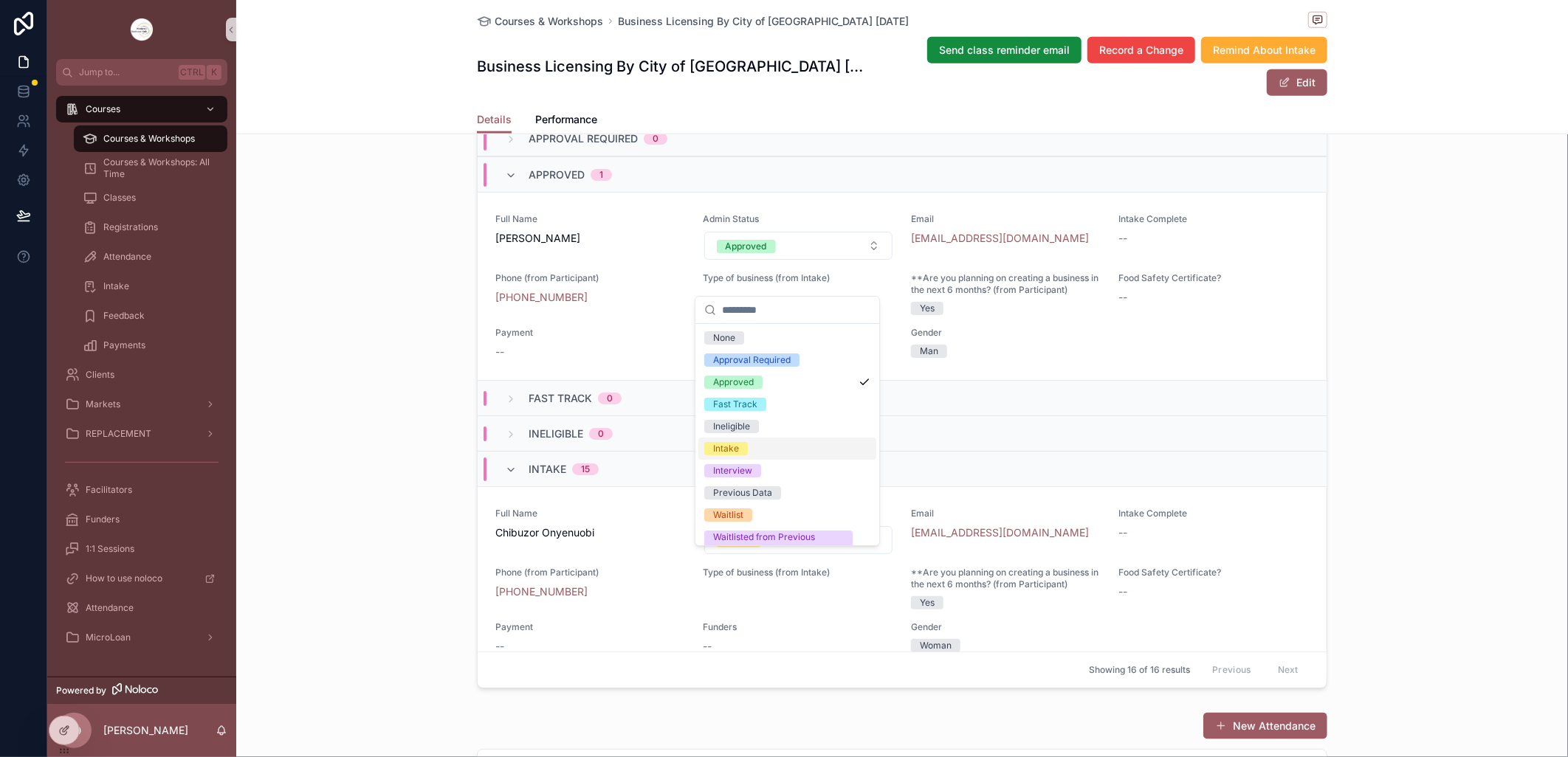
click at [795, 437] on div "Intake" at bounding box center [786, 448] width 177 height 22
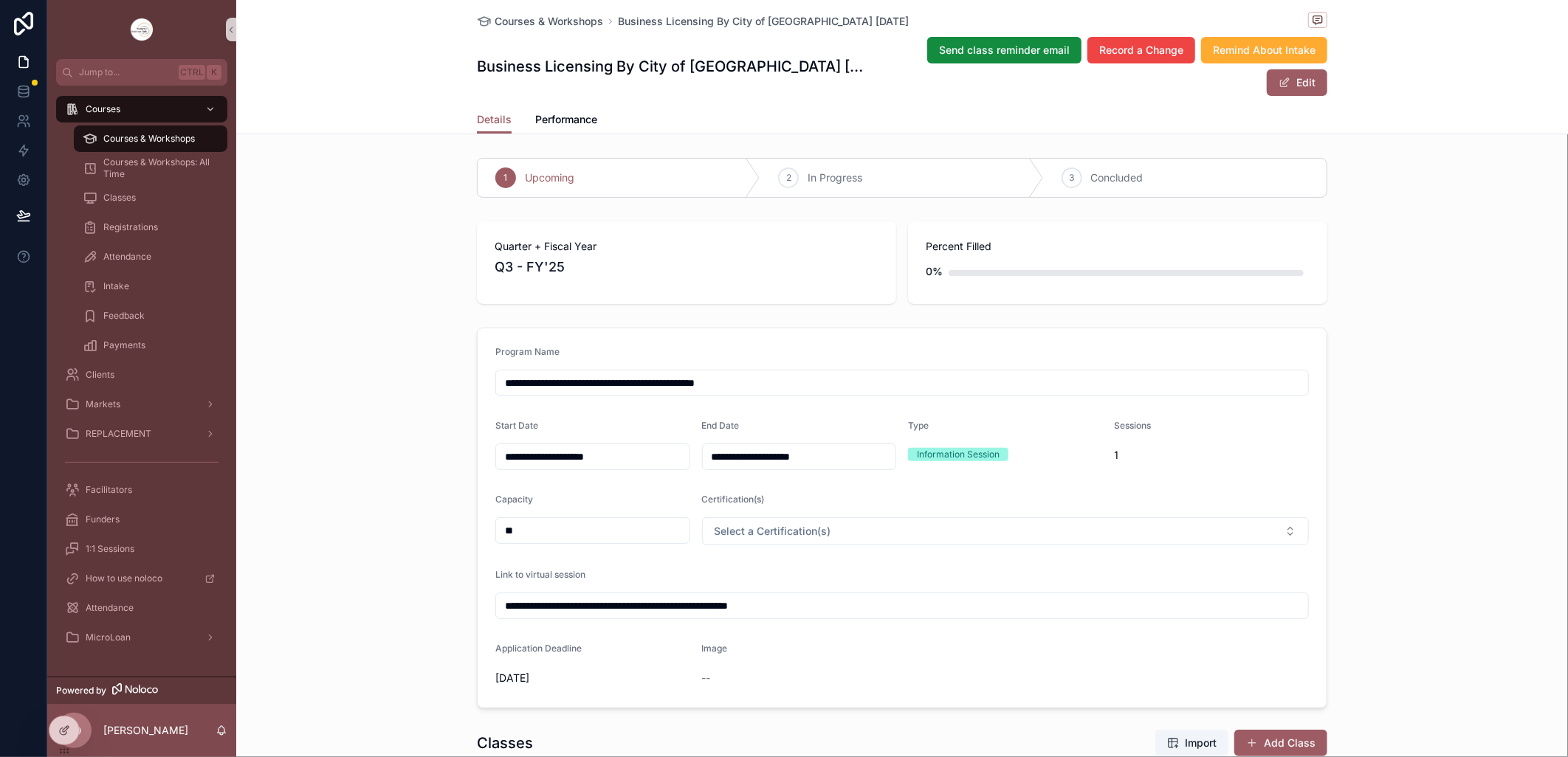
click at [163, 129] on div "Courses & Workshops" at bounding box center [150, 139] width 136 height 23
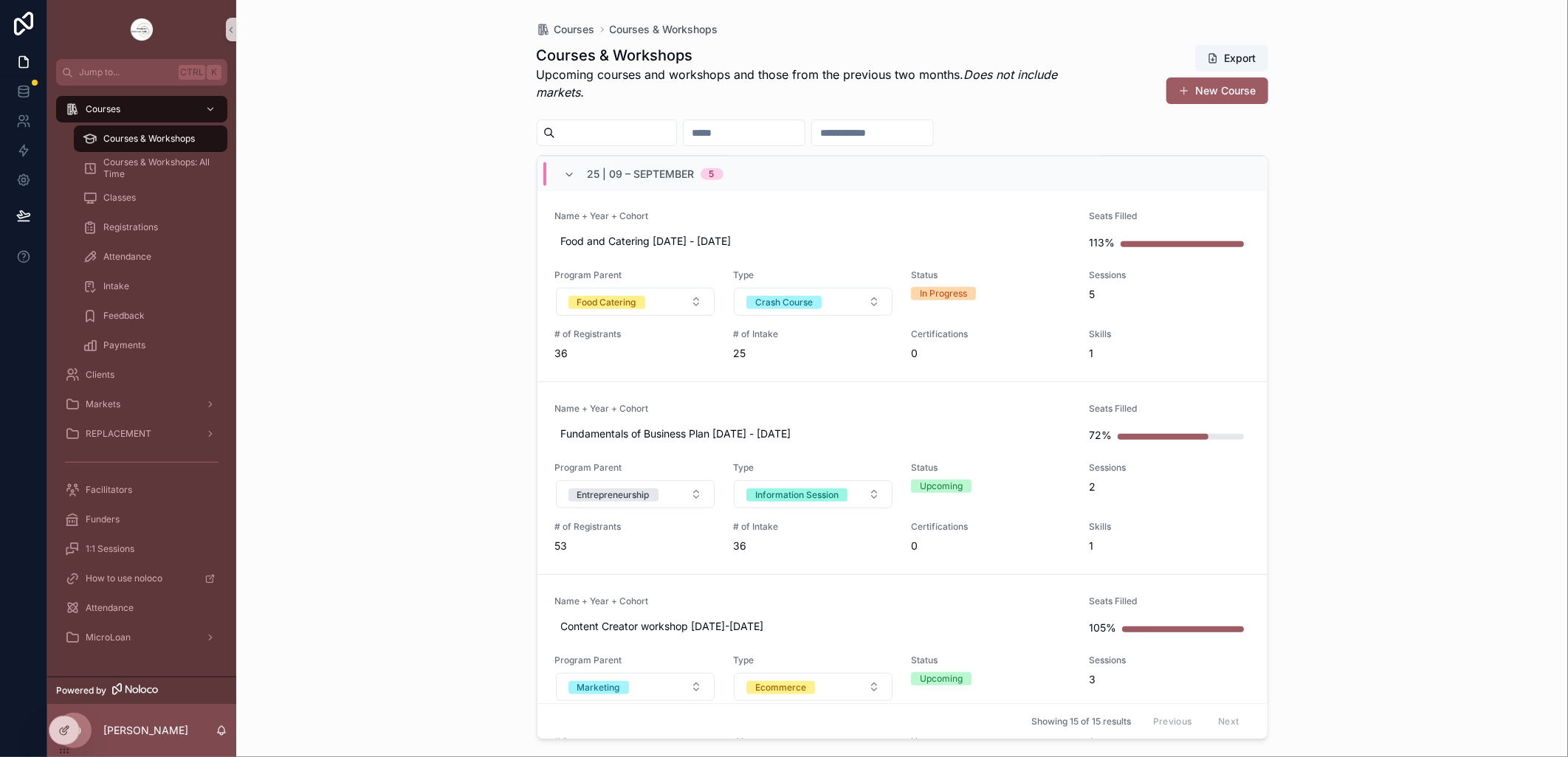
scroll to position [491, 0]
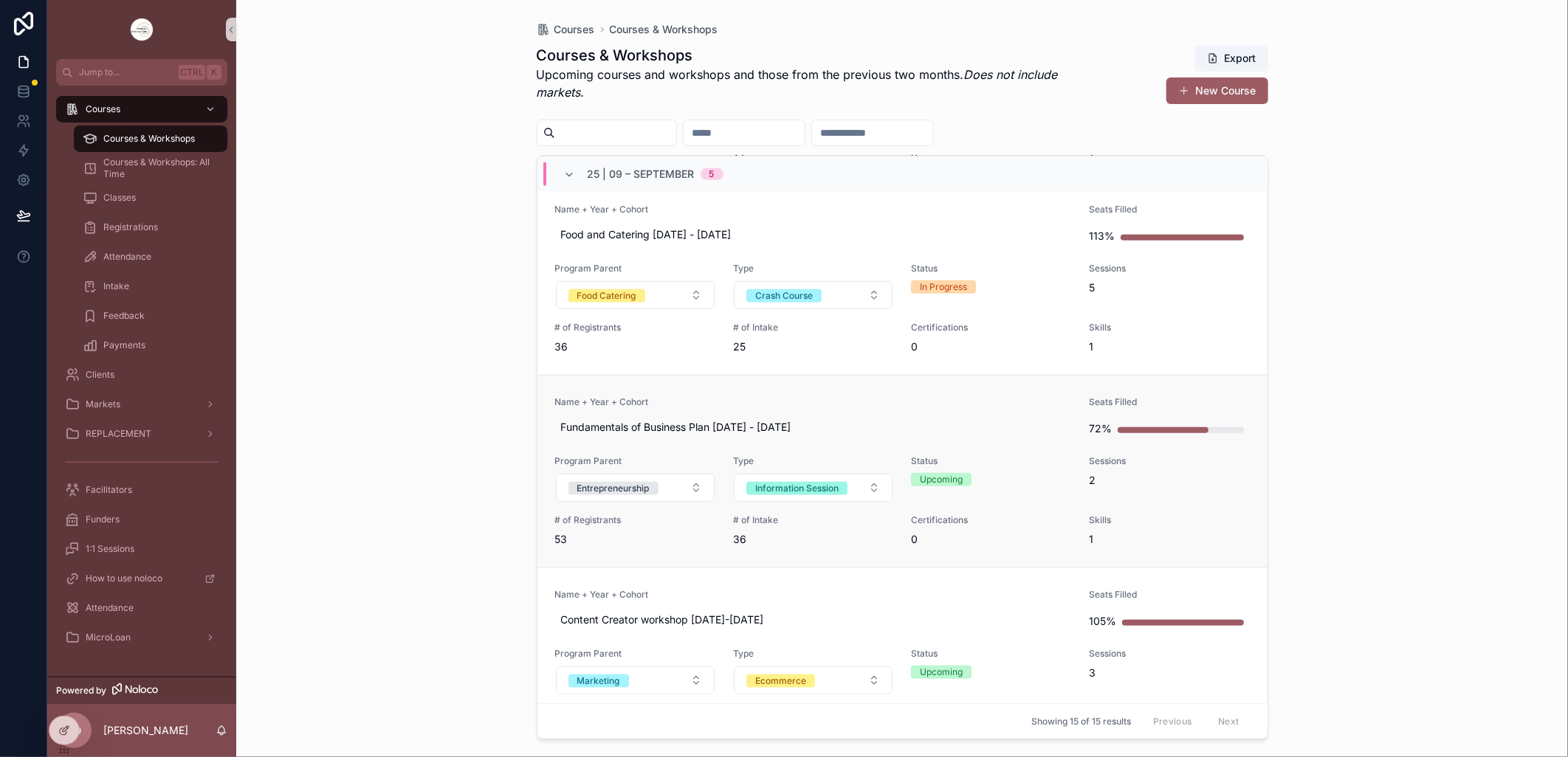
click at [843, 400] on span "Name + Year + Cohort" at bounding box center [813, 402] width 517 height 12
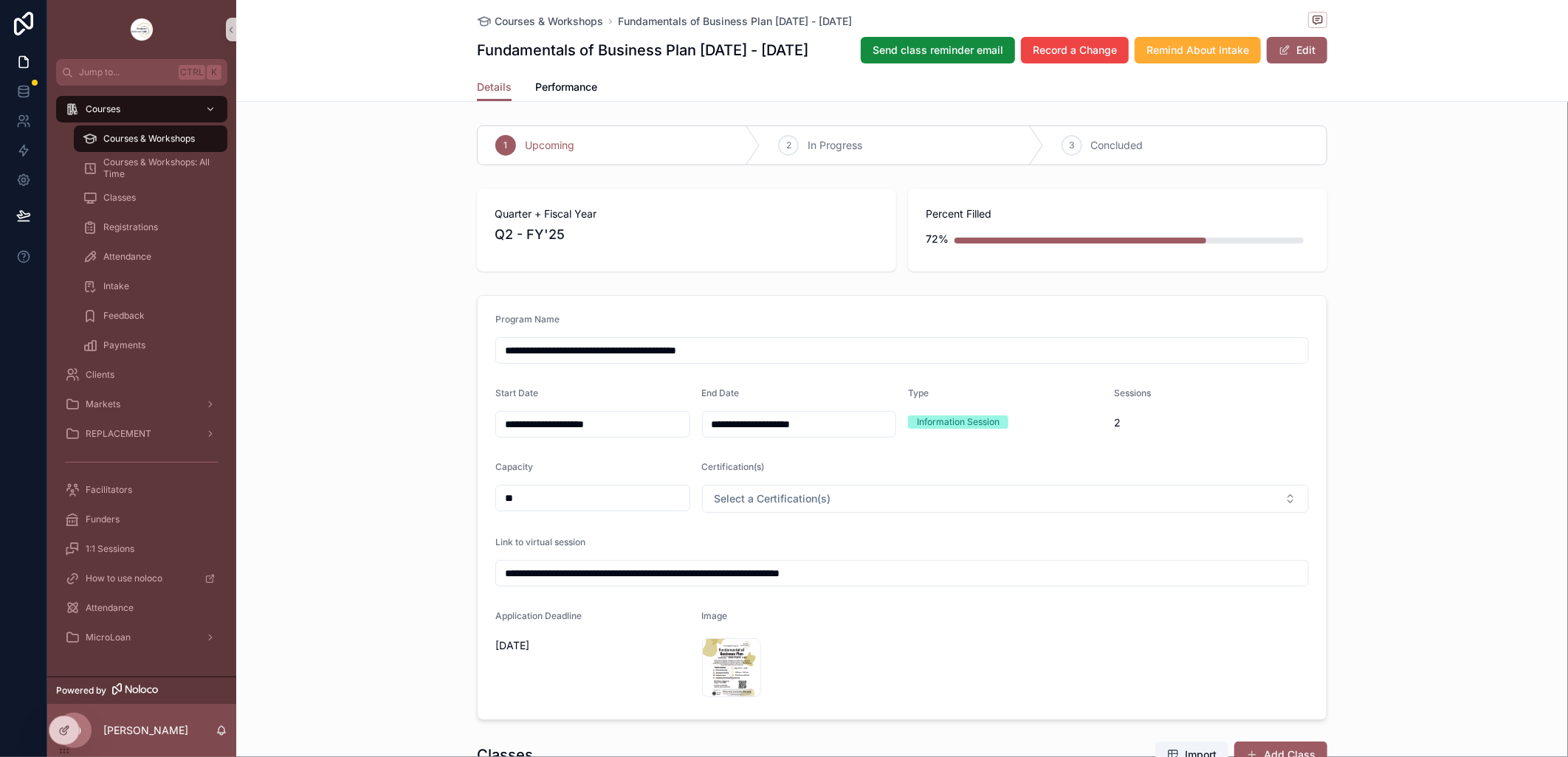
click at [592, 572] on input "**********" at bounding box center [902, 573] width 812 height 20
click at [592, 571] on input "**********" at bounding box center [902, 573] width 812 height 20
click at [895, 573] on input "**********" at bounding box center [902, 573] width 812 height 20
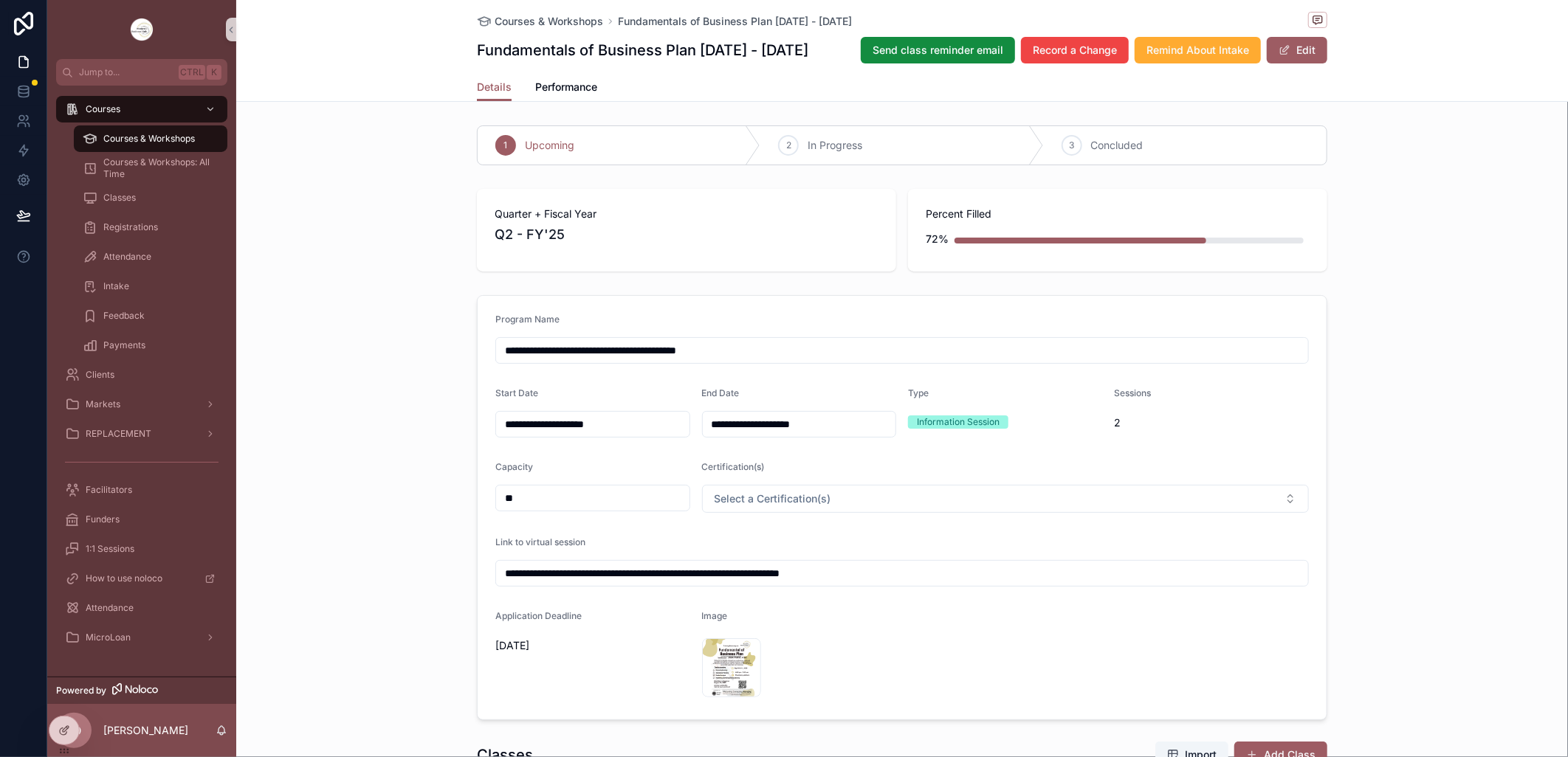
click at [895, 573] on input "**********" at bounding box center [902, 573] width 812 height 20
click at [898, 570] on input "**********" at bounding box center [902, 573] width 812 height 20
click at [468, 629] on div "**********" at bounding box center [902, 507] width 868 height 437
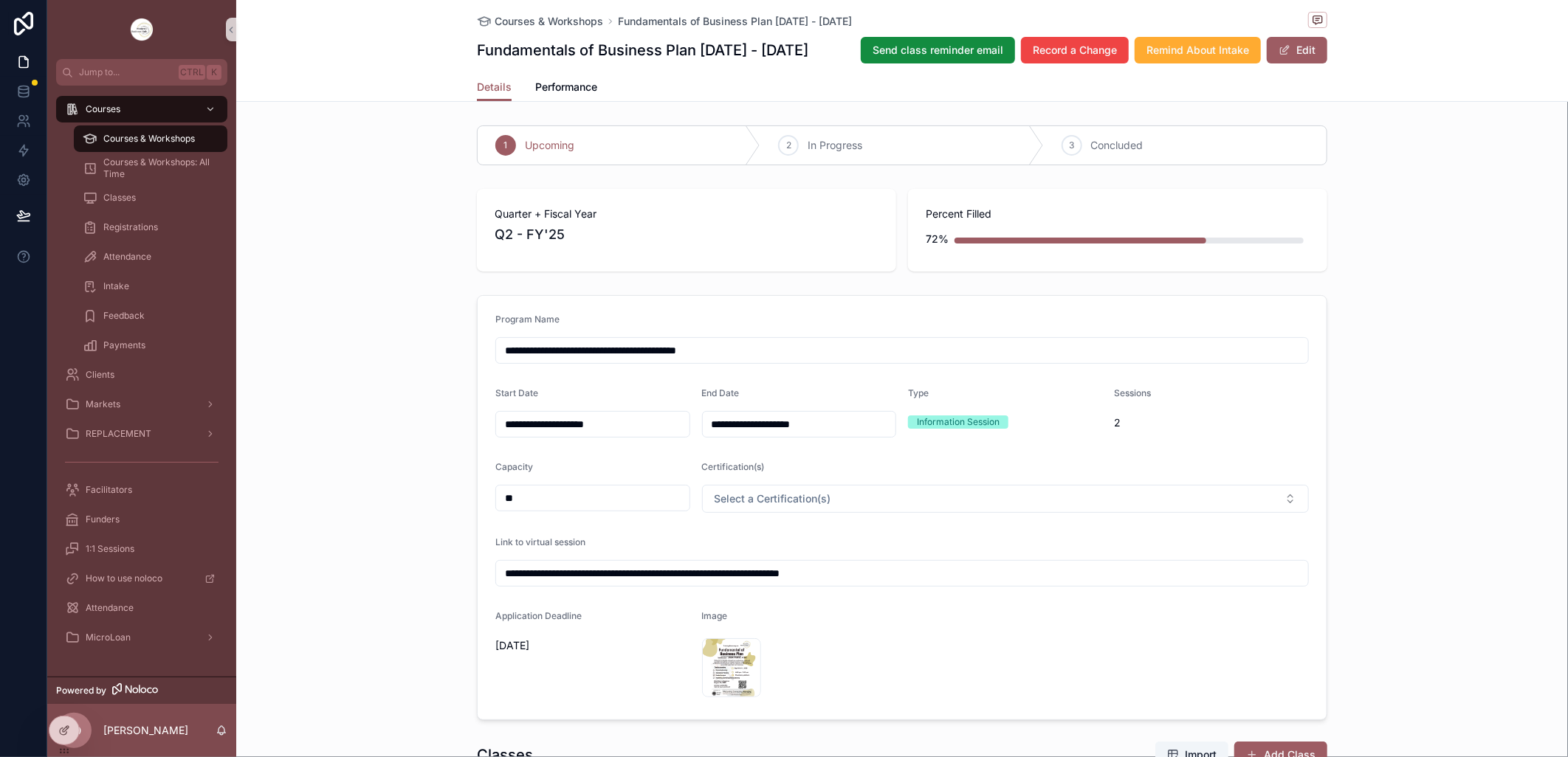
click at [164, 138] on span "Courses & Workshops" at bounding box center [149, 139] width 91 height 12
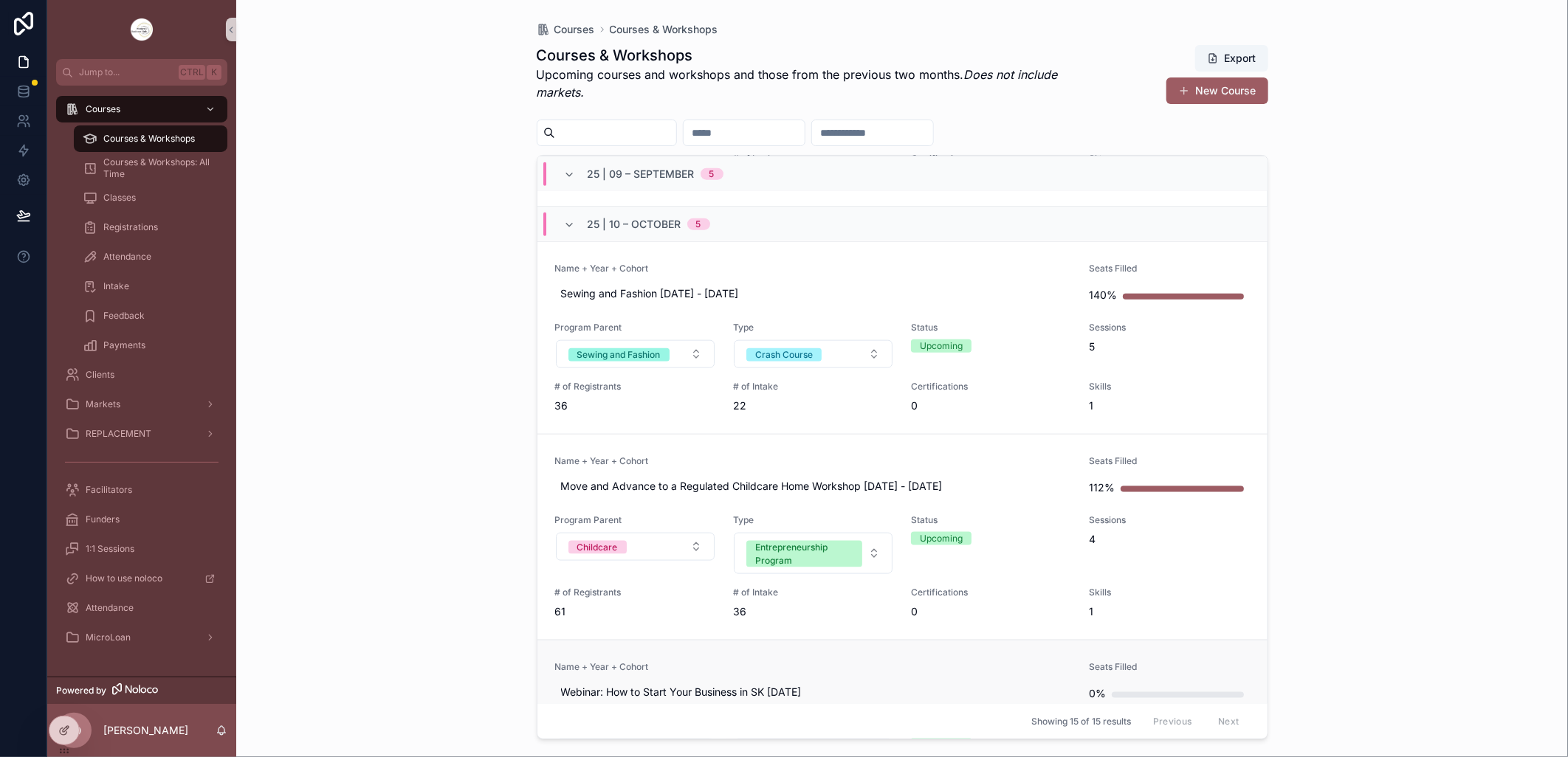
scroll to position [1229, 0]
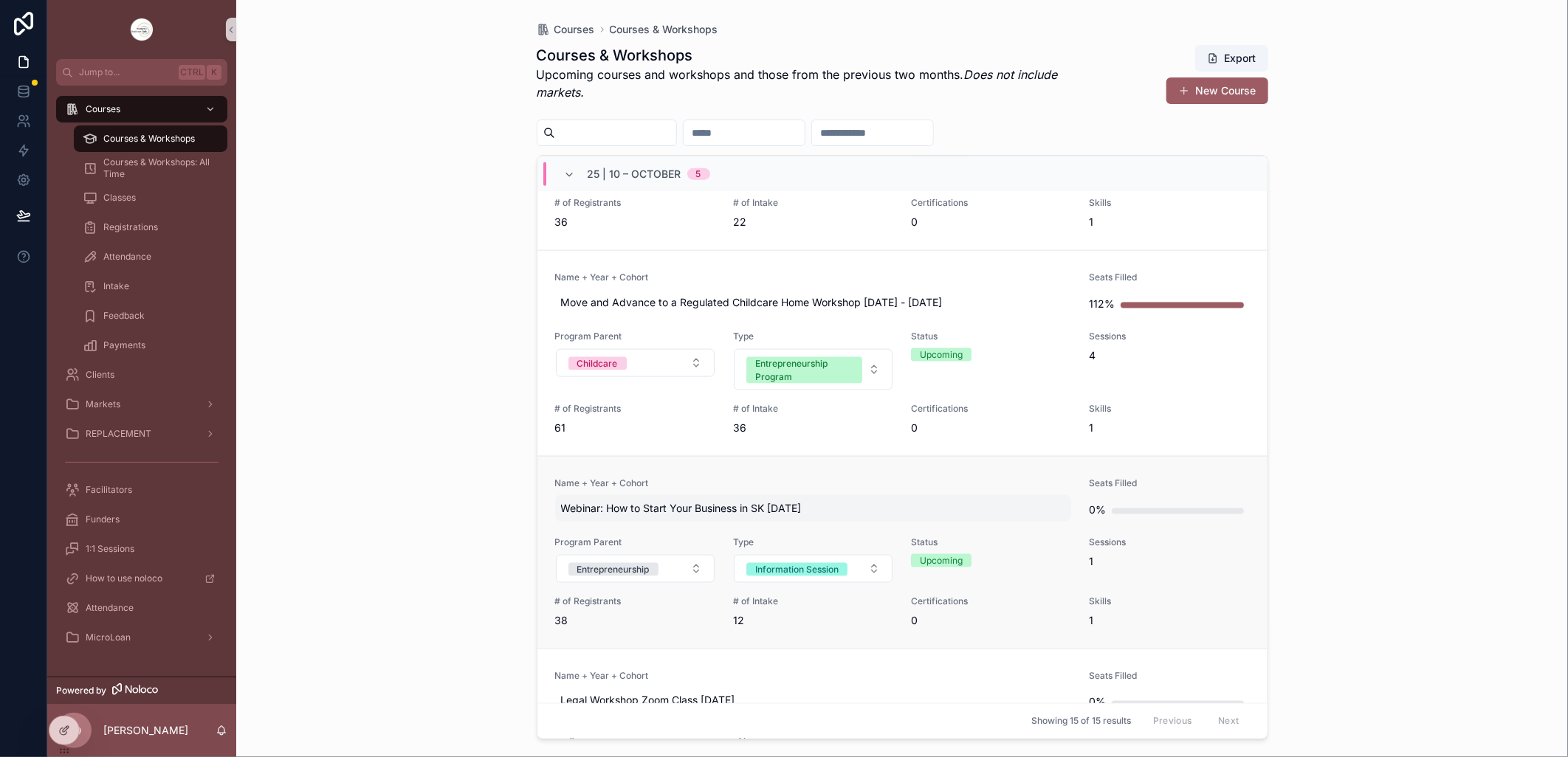
click at [752, 505] on span "Webinar: How to Start Your Business in SK [DATE]" at bounding box center [814, 508] width 505 height 15
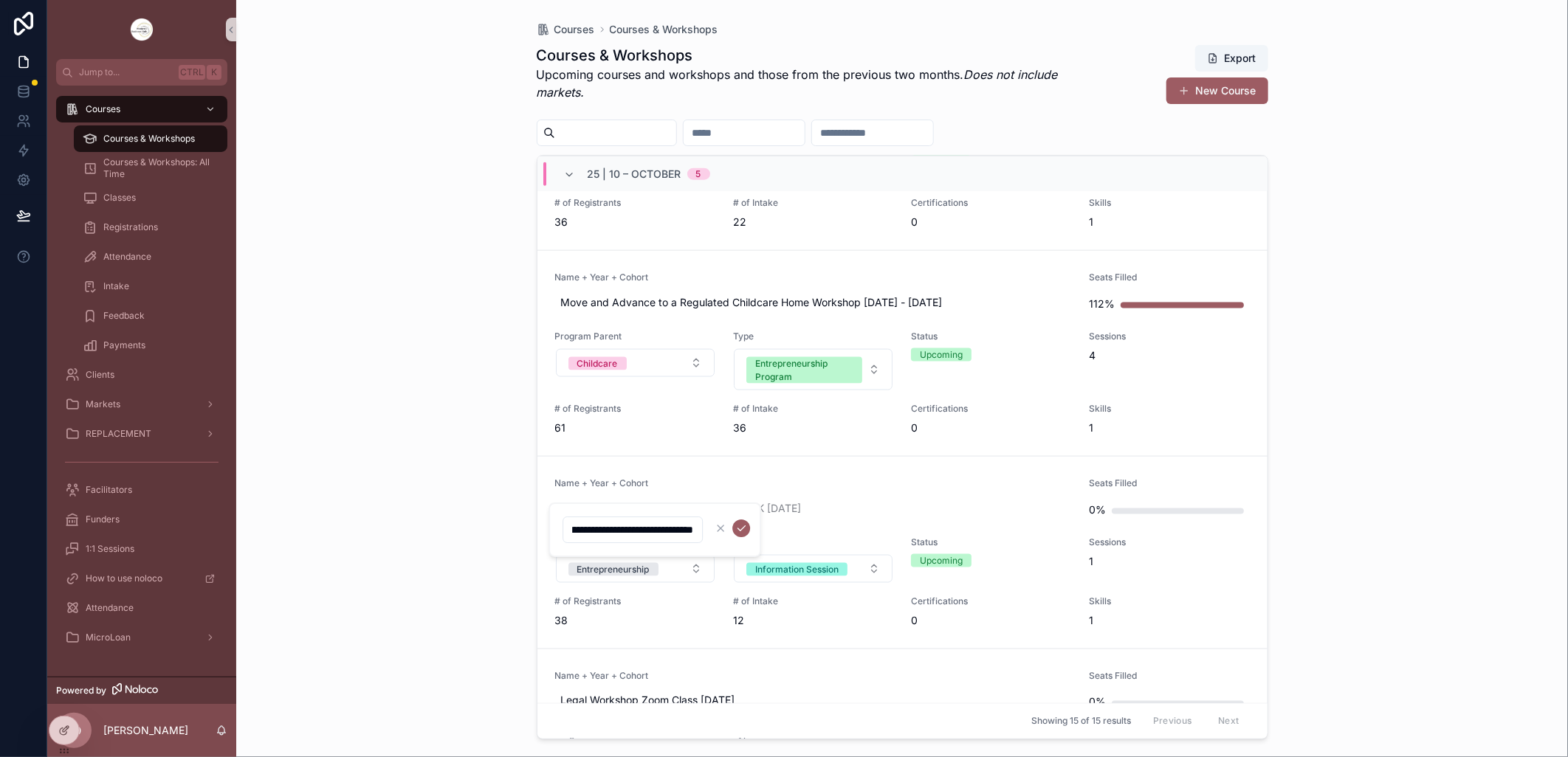
click at [676, 522] on input "**********" at bounding box center [632, 529] width 139 height 20
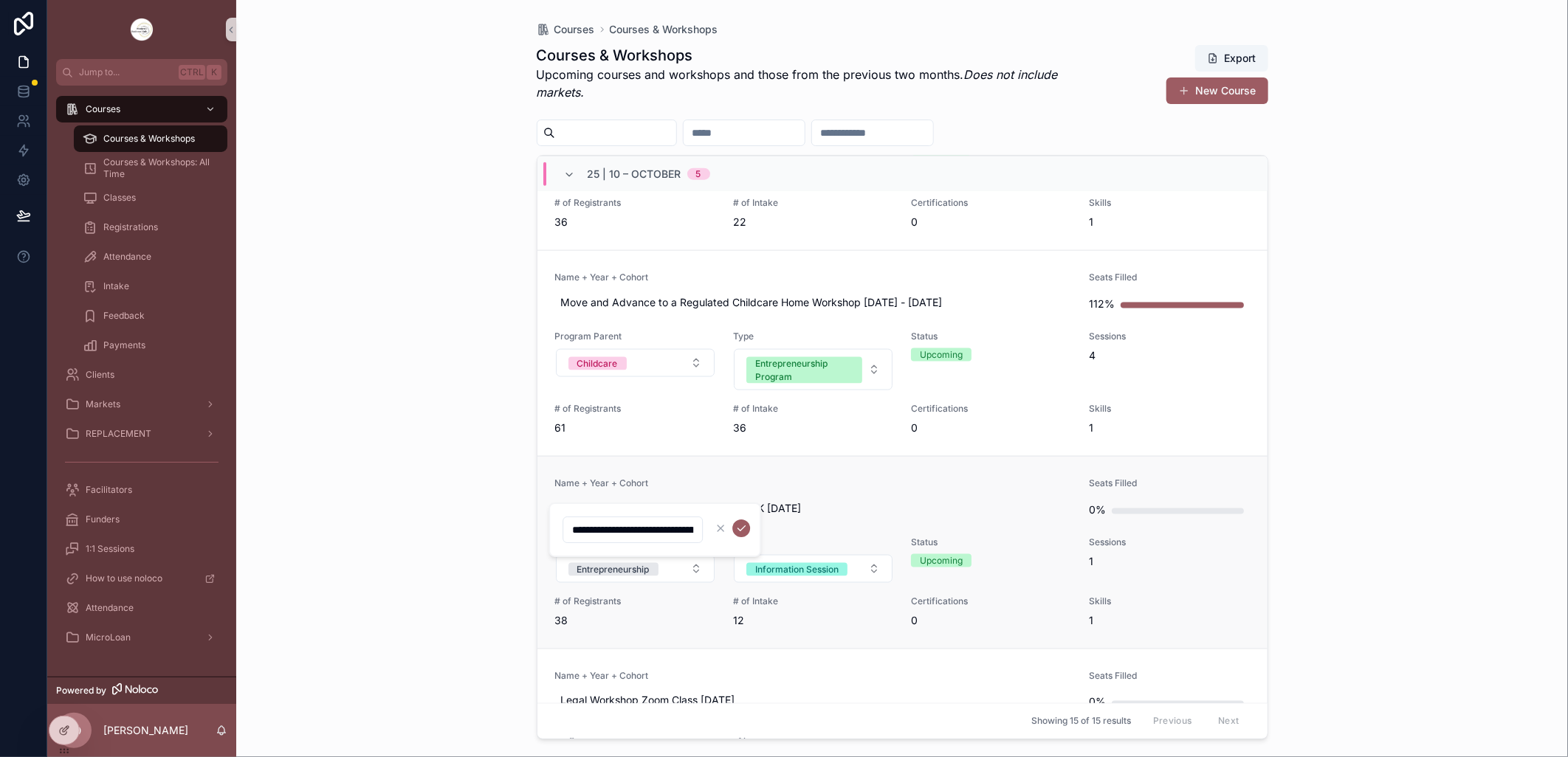
click at [785, 469] on link "Name + Year + Cohort Webinar: How to Start Your Business in SK [DATE] Seats Fil…" at bounding box center [902, 552] width 730 height 193
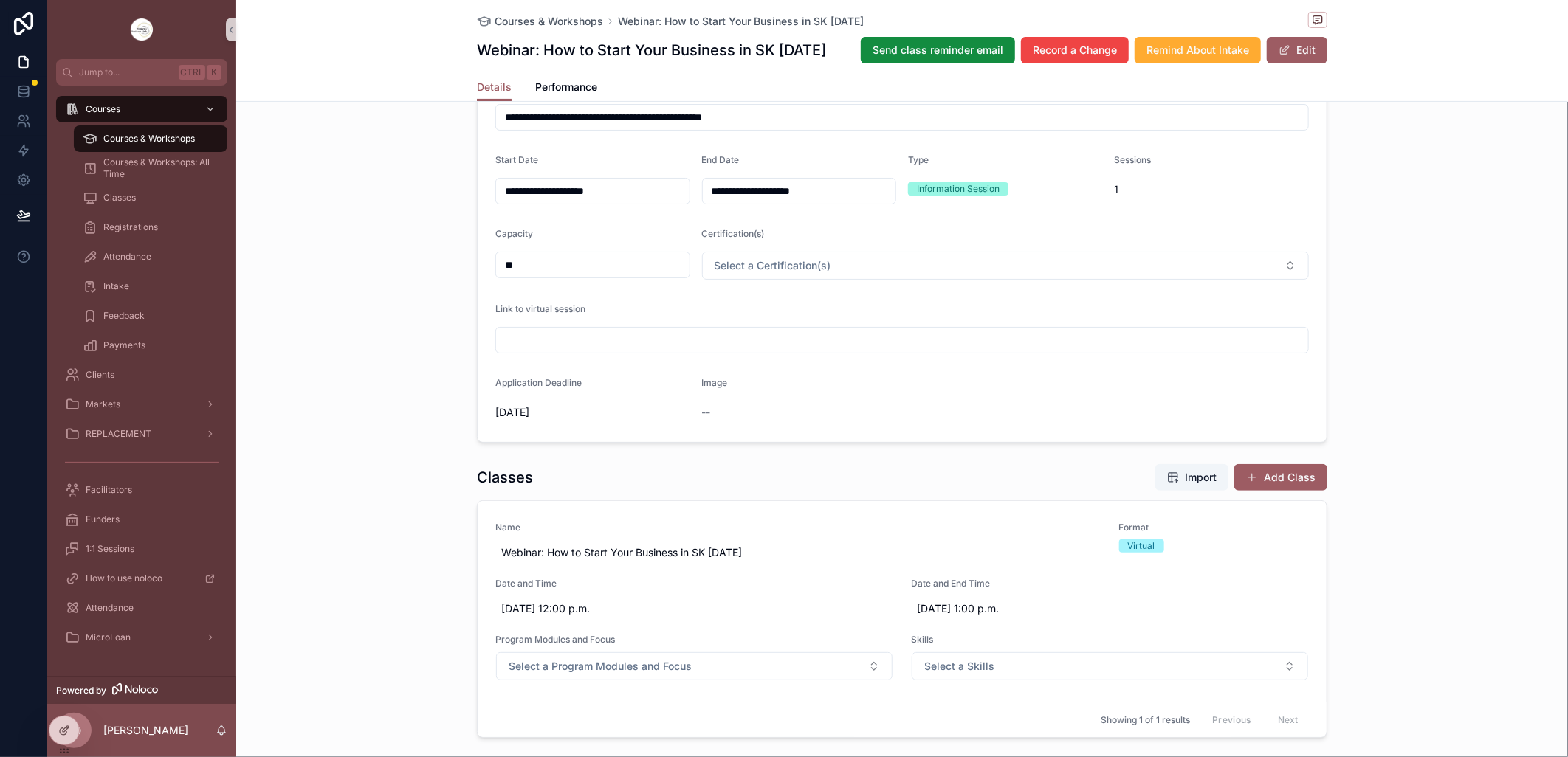
scroll to position [87, 0]
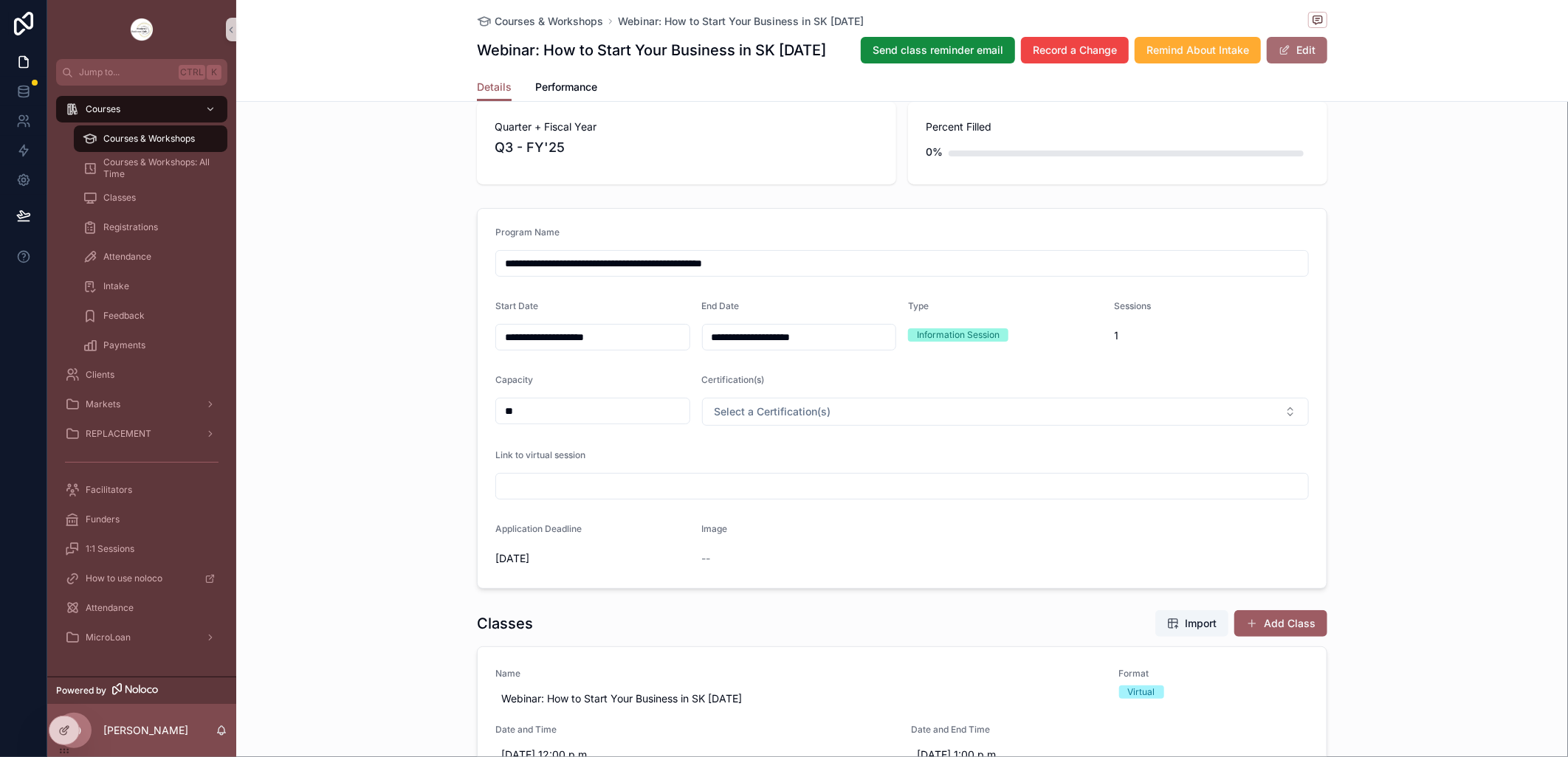
click at [1278, 56] on span "scrollable content" at bounding box center [1284, 50] width 12 height 12
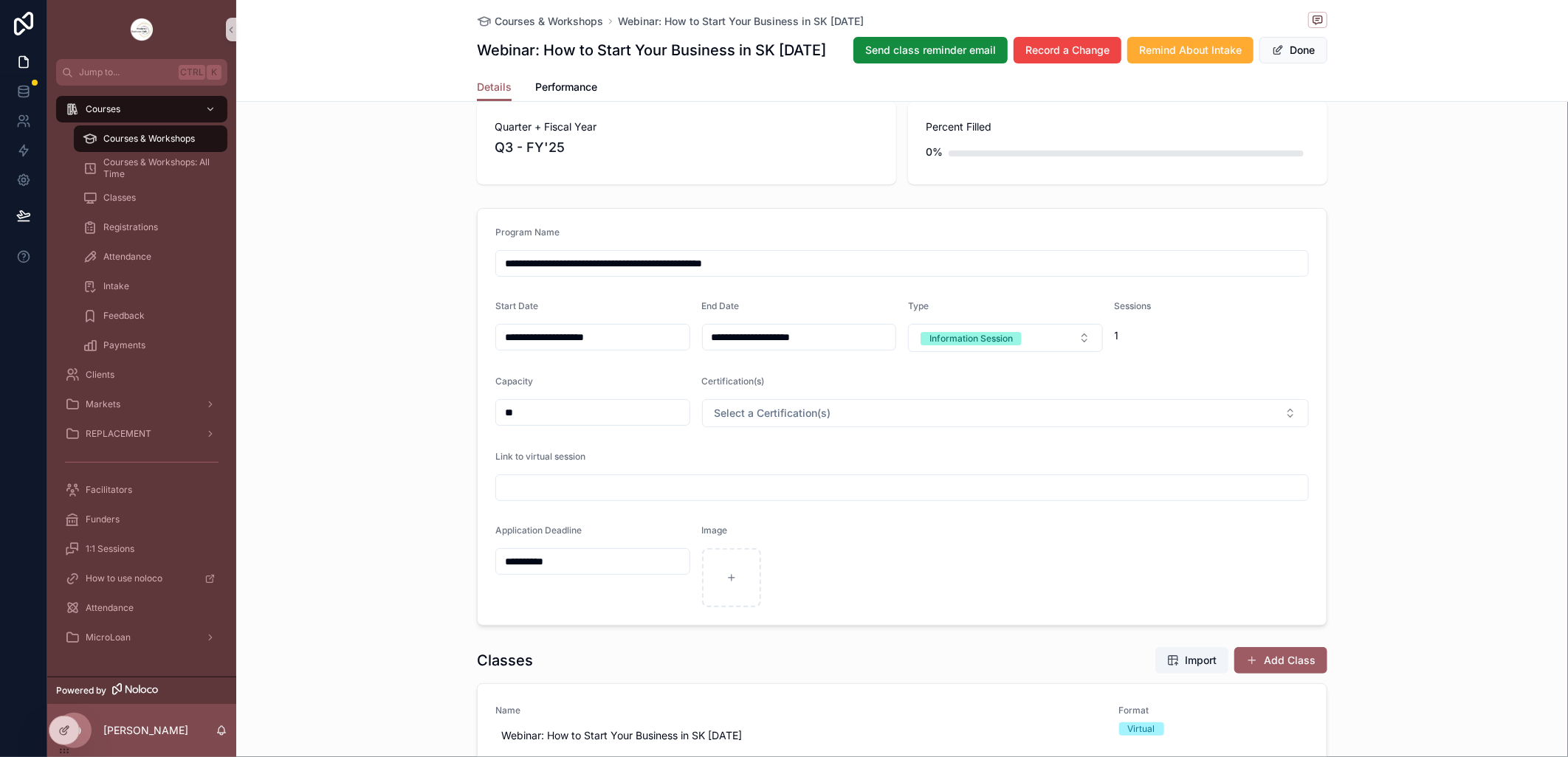
click at [604, 498] on input "scrollable content" at bounding box center [902, 488] width 812 height 20
paste input "**********"
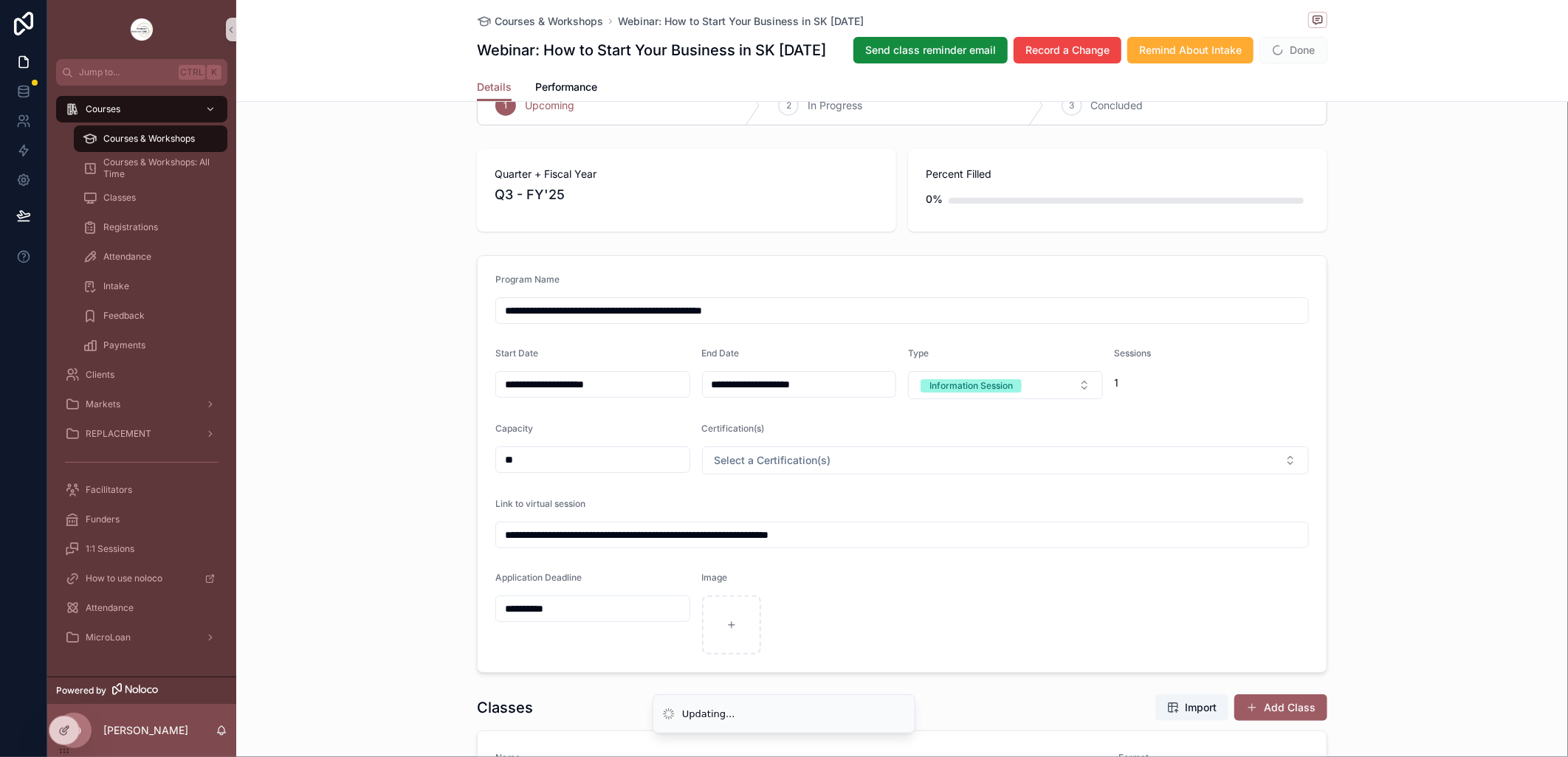
scroll to position [0, 0]
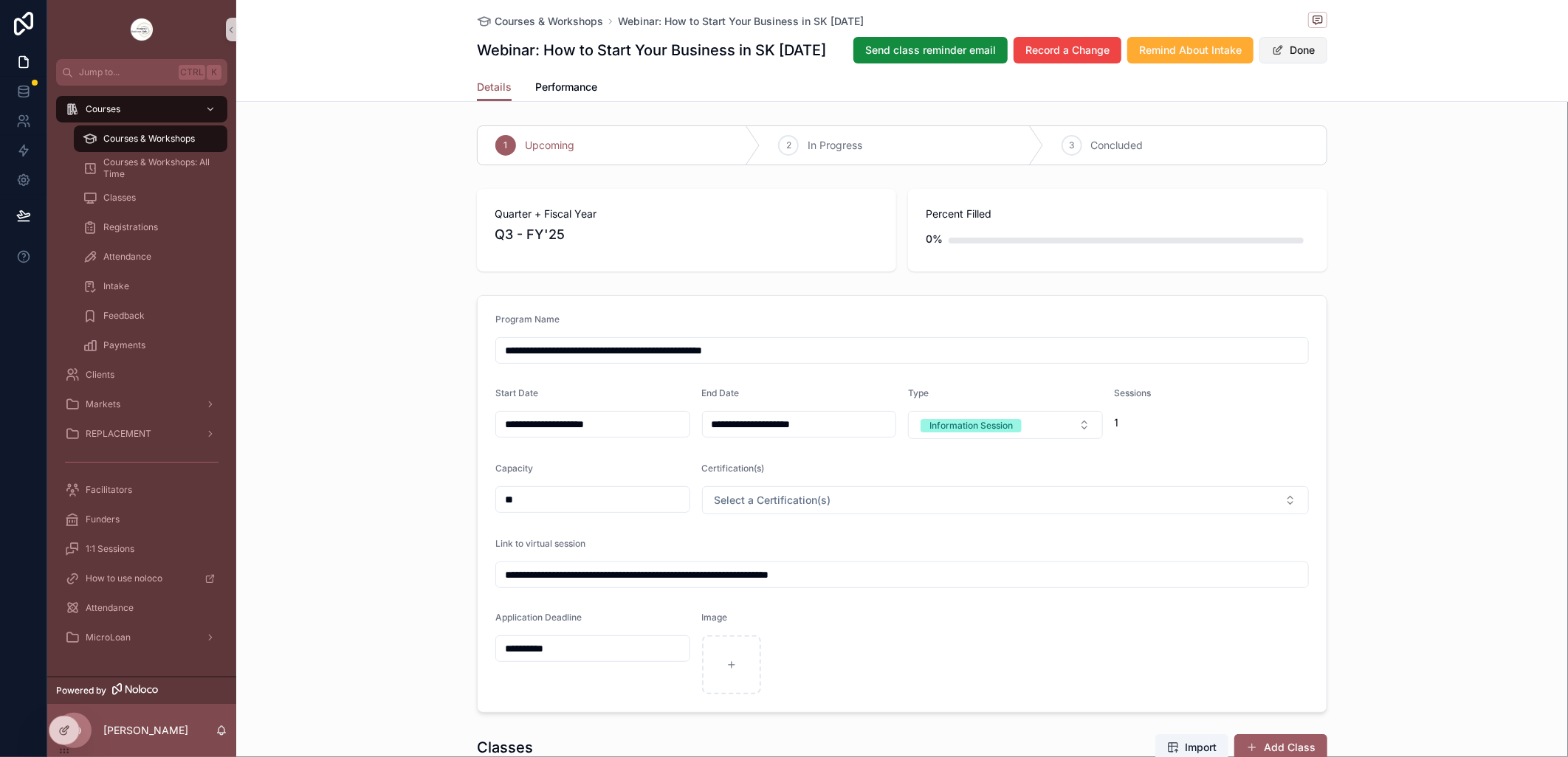
type input "**********"
click at [1285, 63] on button "Done" at bounding box center [1294, 49] width 68 height 26
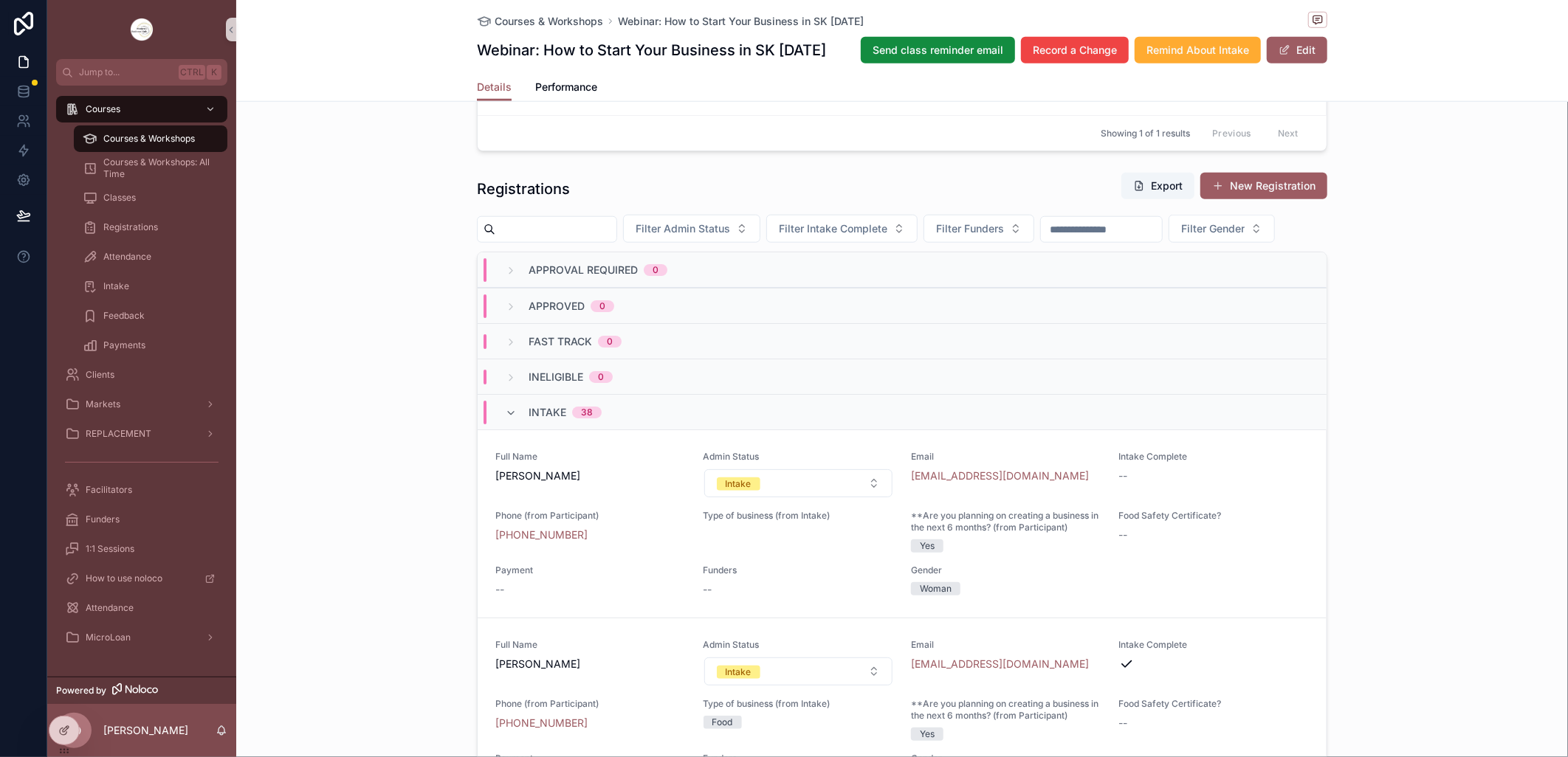
click at [127, 139] on span "Courses & Workshops" at bounding box center [149, 139] width 91 height 12
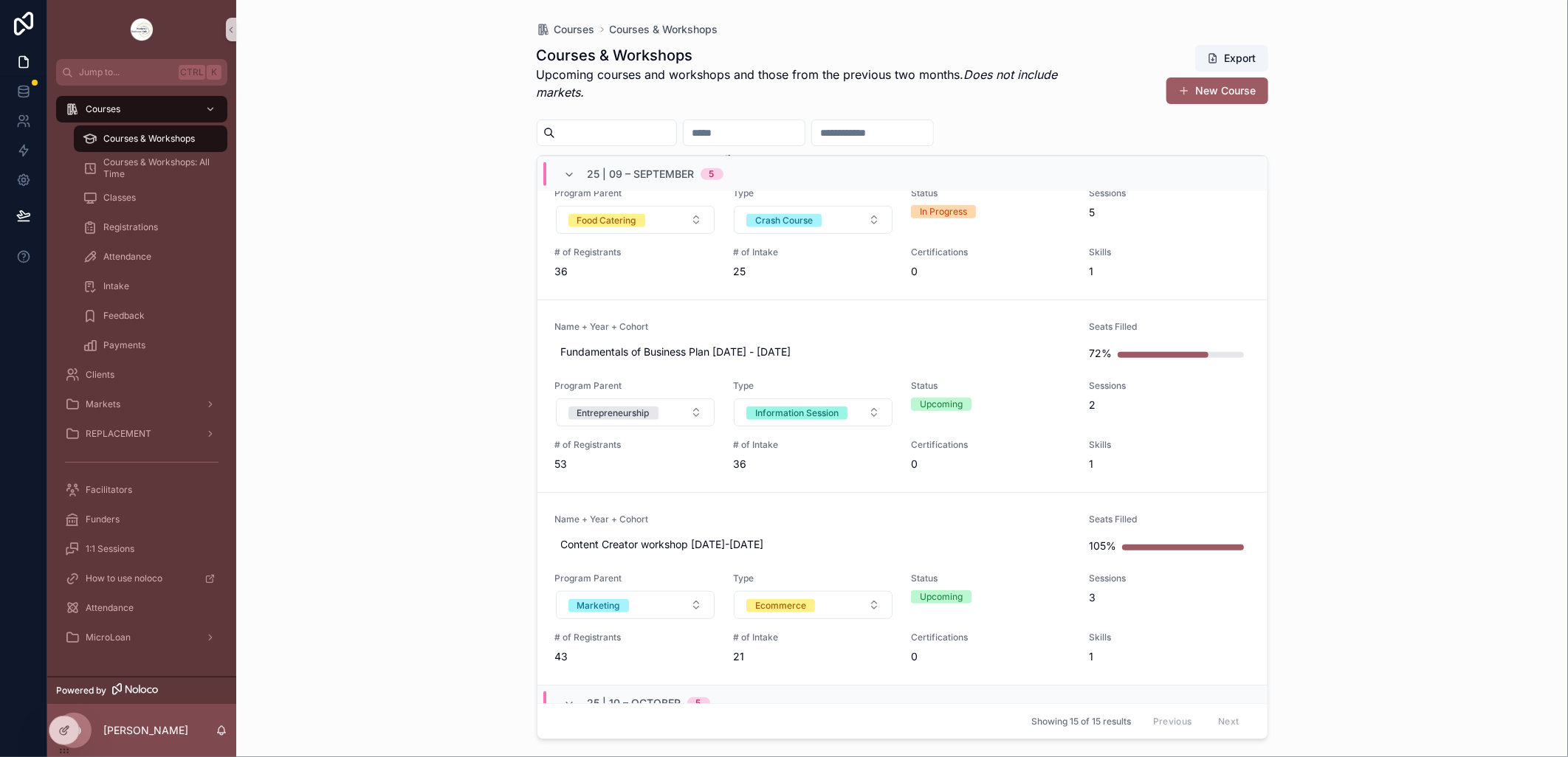
scroll to position [655, 0]
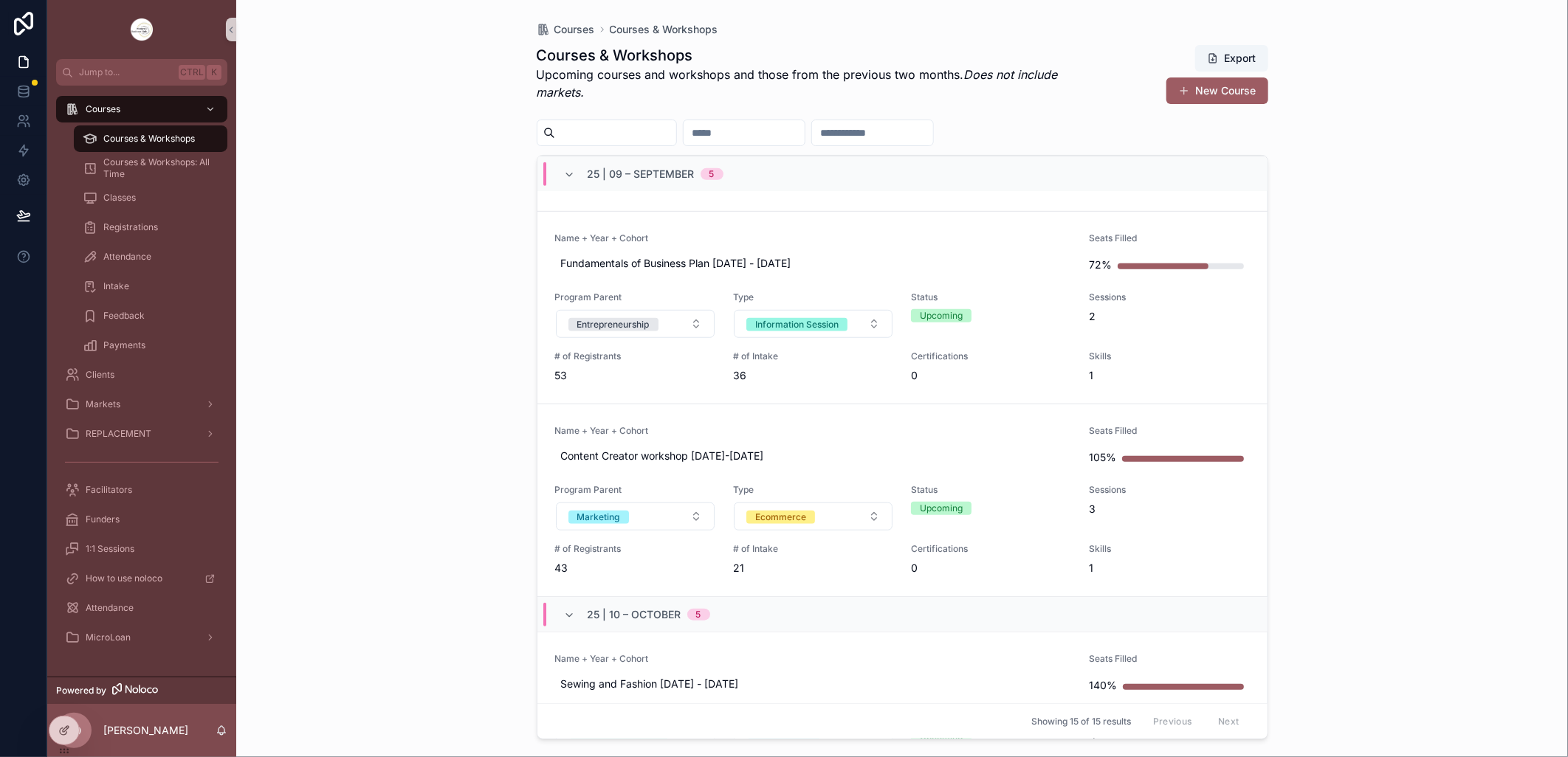
click at [343, 146] on div "Courses Courses & Workshops Courses & Workshops Upcoming courses and workshops …" at bounding box center [902, 378] width 1331 height 757
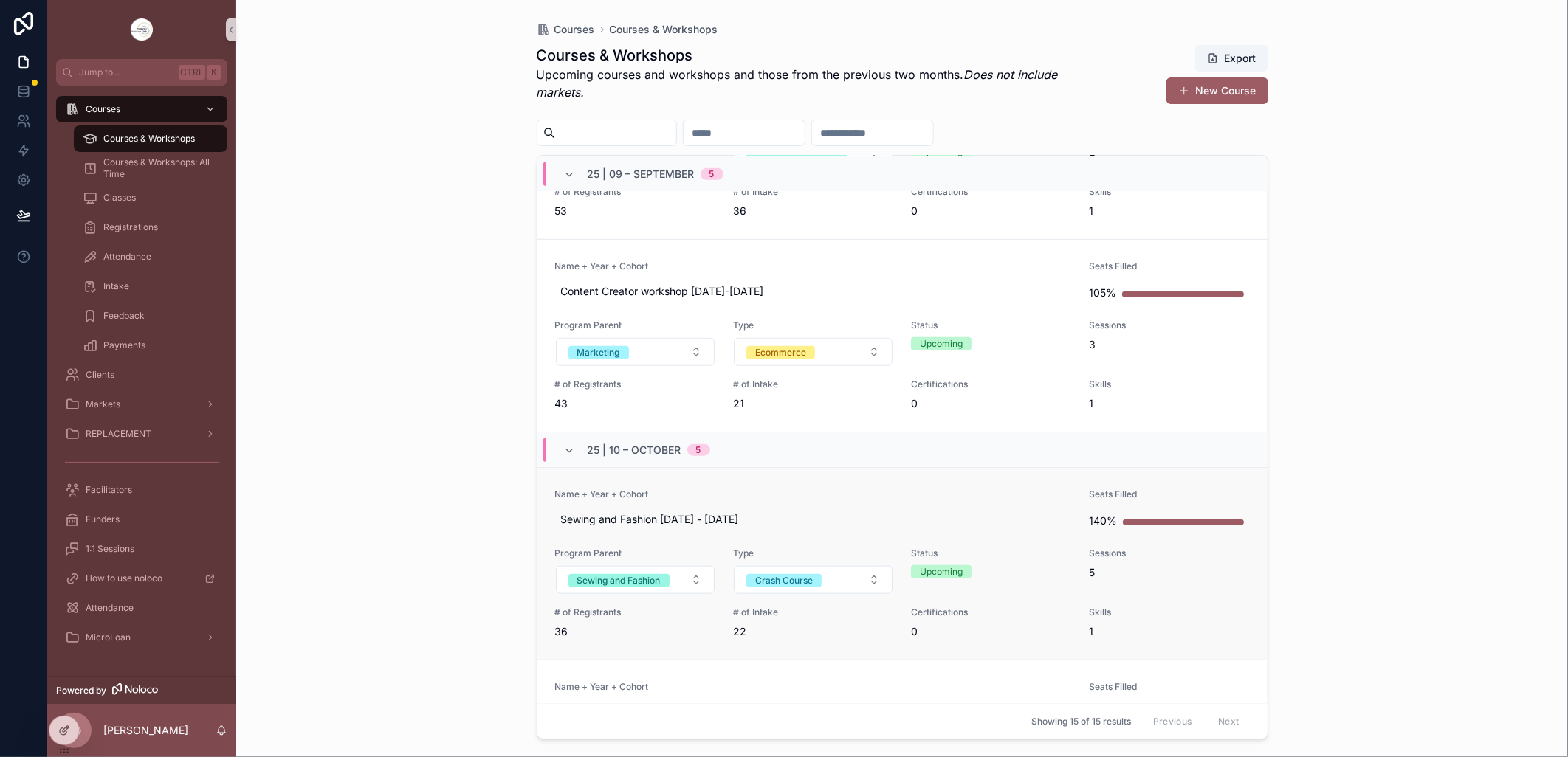
scroll to position [901, 0]
